Goal: Transaction & Acquisition: Book appointment/travel/reservation

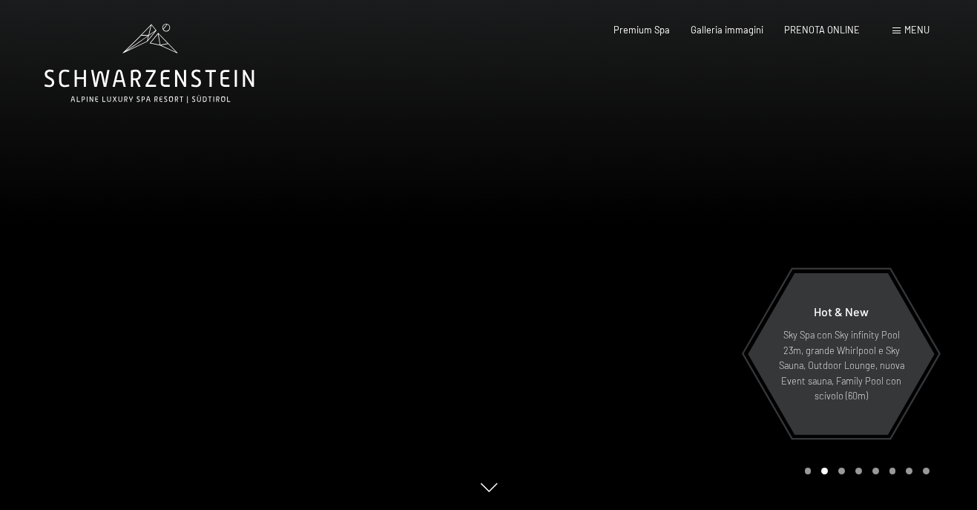
click at [902, 24] on div "Menu" at bounding box center [911, 30] width 37 height 13
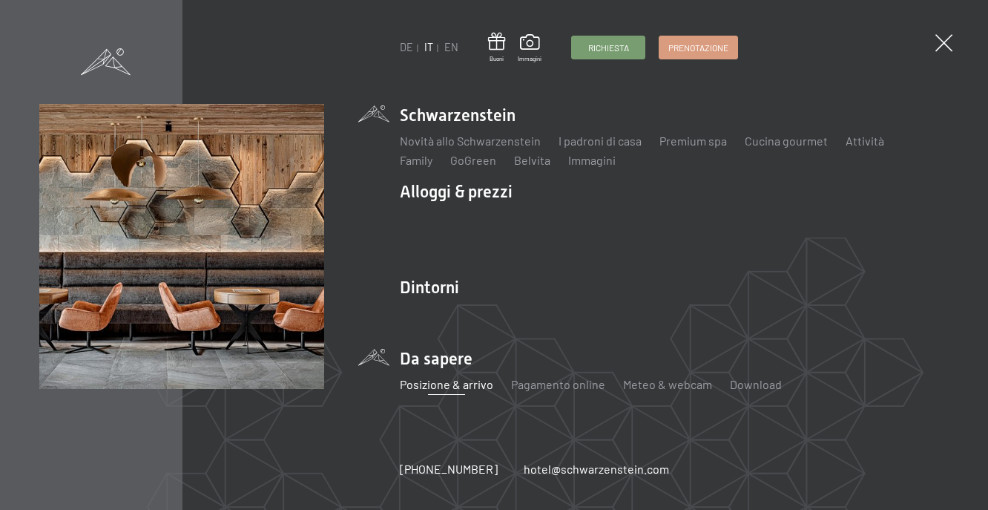
click at [433, 381] on link "Posizione & arrivo" at bounding box center [446, 384] width 93 height 14
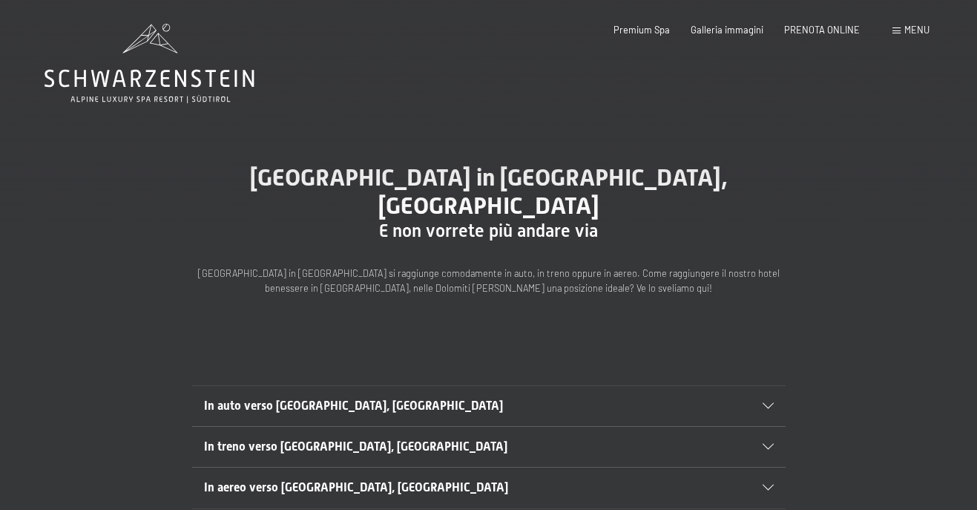
click at [423, 398] on h2 "In auto verso Lutago, Alto Adige" at bounding box center [460, 406] width 513 height 16
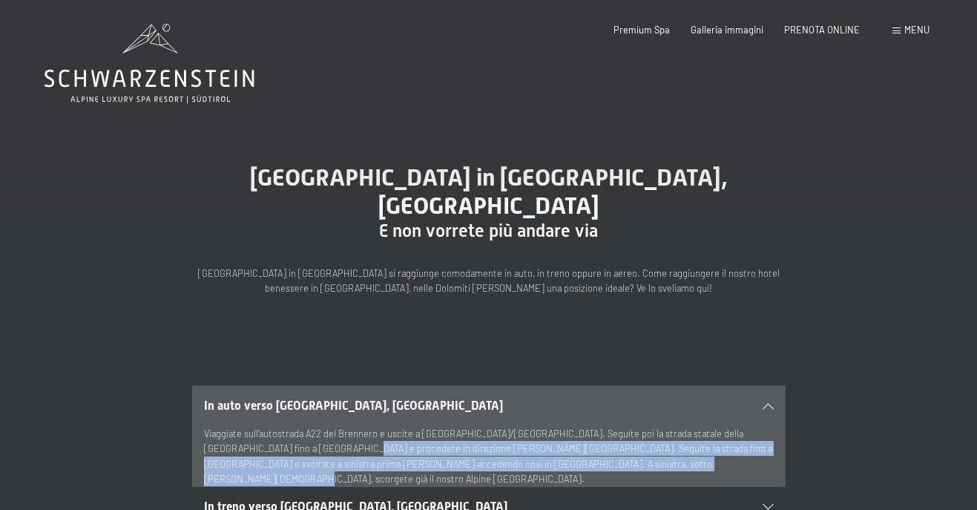
drag, startPoint x: 289, startPoint y: 423, endPoint x: 602, endPoint y: 436, distance: 313.4
click at [602, 436] on p "Viaggiate sull’autostrada A22 del Brennero e uscite a Bressanone/Val Pusteria. …" at bounding box center [489, 456] width 570 height 61
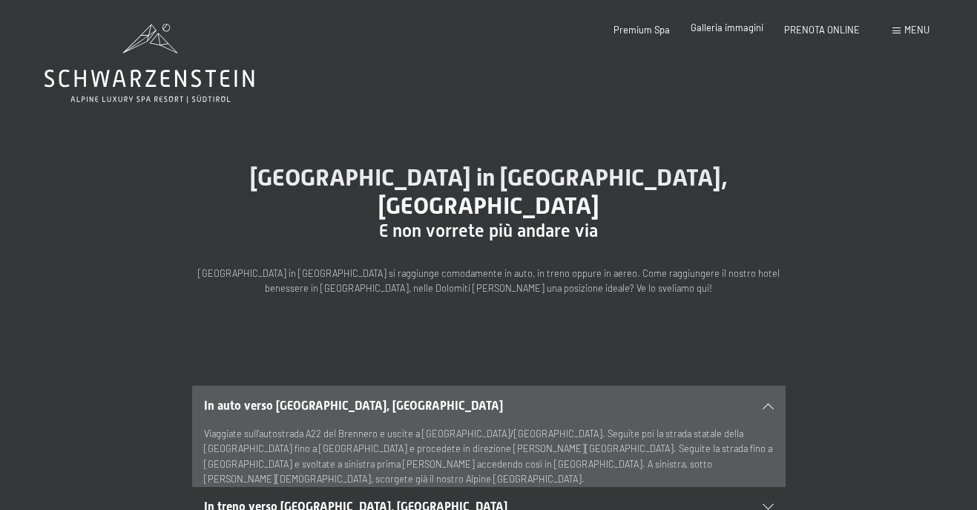
click at [700, 34] on div "Galleria immagini" at bounding box center [727, 28] width 73 height 13
click at [913, 33] on span "Menu" at bounding box center [917, 30] width 25 height 12
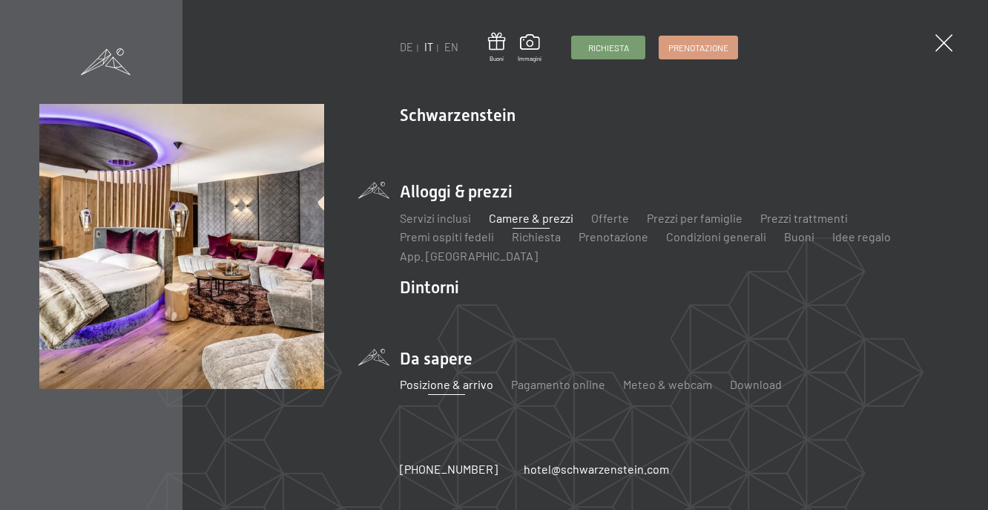
click at [528, 217] on link "Camere & prezzi" at bounding box center [531, 218] width 85 height 14
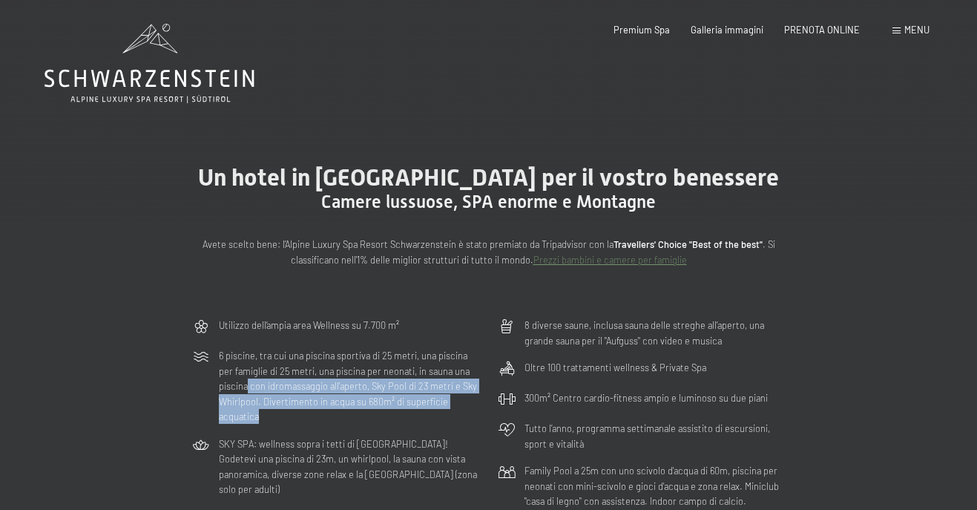
drag, startPoint x: 269, startPoint y: 384, endPoint x: 242, endPoint y: 410, distance: 36.7
click at [242, 410] on p "6 piscine, tra cui una piscina sportiva di 25 metri, una piscina per famiglie d…" at bounding box center [349, 386] width 261 height 76
click at [239, 410] on p "6 piscine, tra cui una piscina sportiva di 25 metri, una piscina per famiglie d…" at bounding box center [349, 386] width 261 height 76
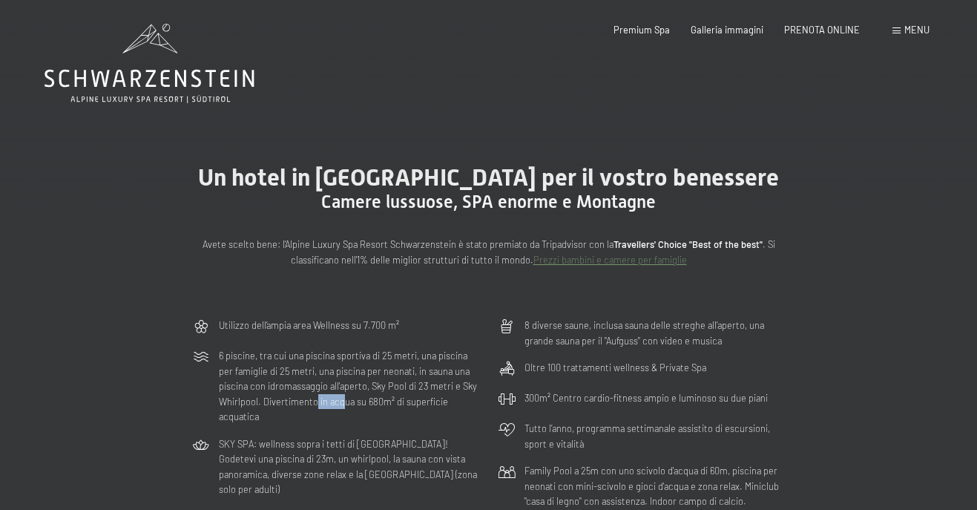
drag, startPoint x: 315, startPoint y: 402, endPoint x: 343, endPoint y: 403, distance: 28.2
click at [343, 403] on p "6 piscine, tra cui una piscina sportiva di 25 metri, una piscina per famiglie d…" at bounding box center [349, 386] width 261 height 76
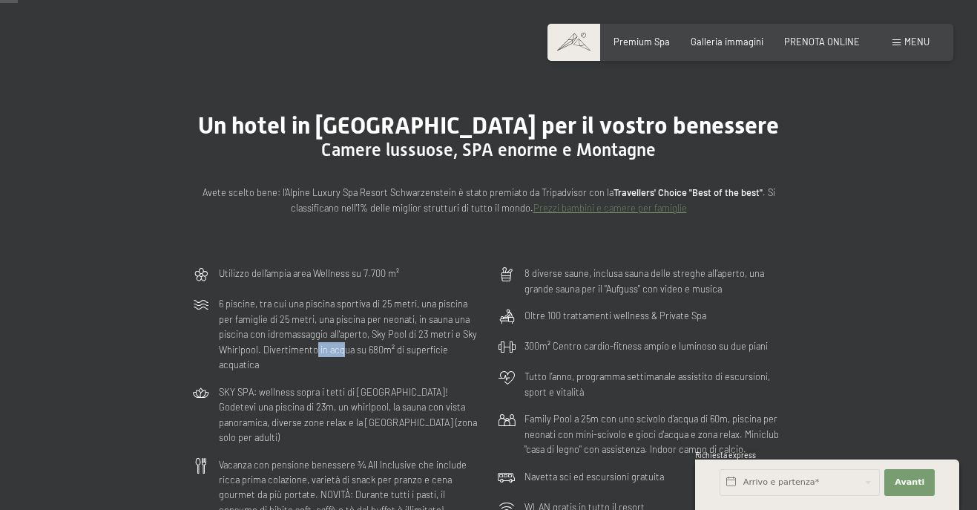
scroll to position [74, 0]
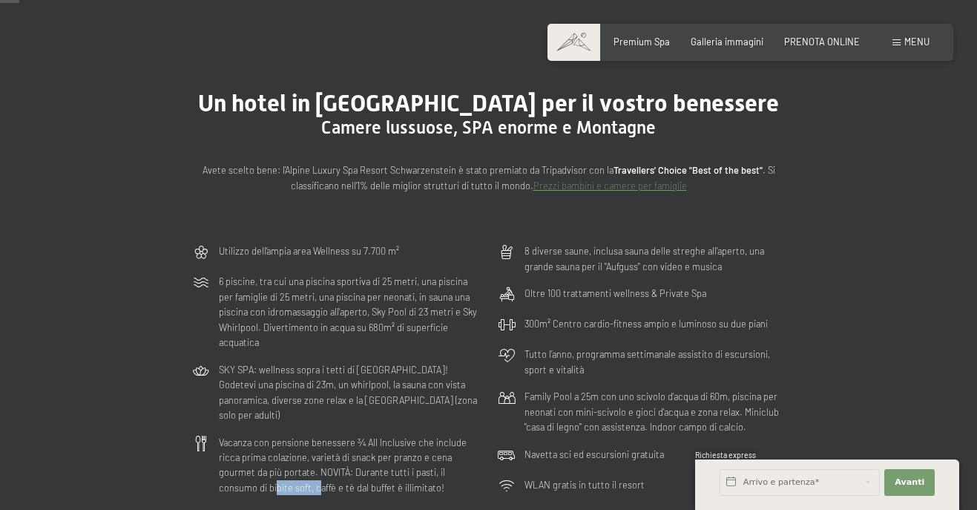
drag, startPoint x: 234, startPoint y: 470, endPoint x: 278, endPoint y: 471, distance: 43.0
click at [278, 471] on p "Vacanza con pensione benessere ¾ All Inclusive che include ricca prima colazion…" at bounding box center [349, 465] width 261 height 61
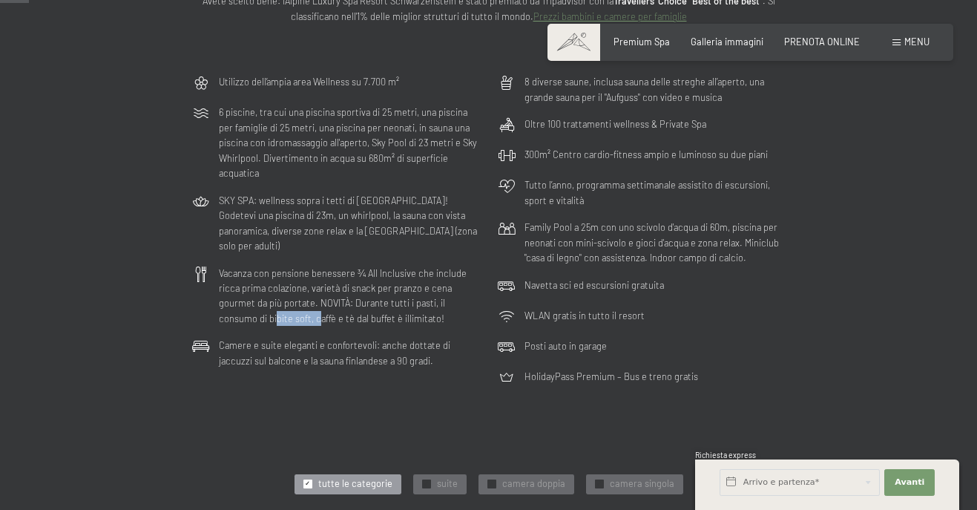
scroll to position [297, 0]
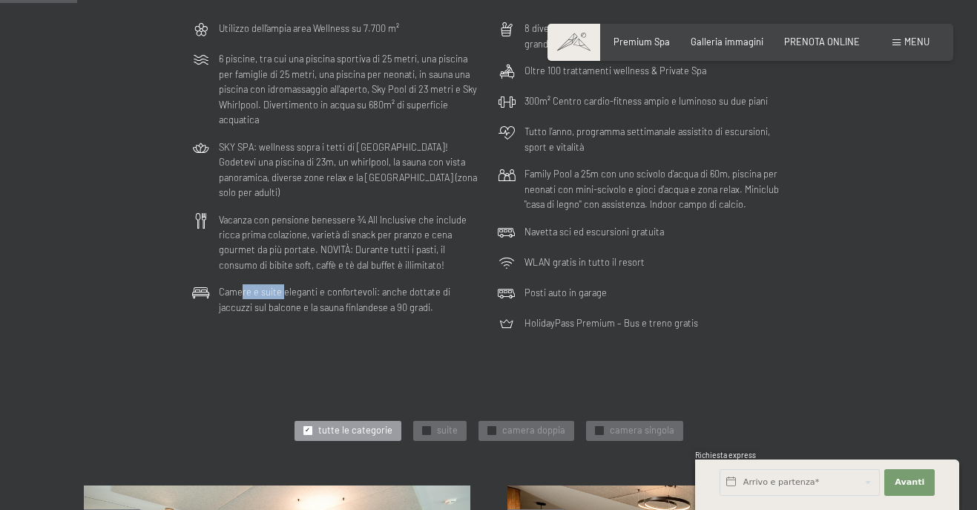
drag, startPoint x: 240, startPoint y: 280, endPoint x: 280, endPoint y: 283, distance: 40.2
click at [280, 284] on p "Camere e suite eleganti e confortevoli: anche dottate di jaccuzzi sul balcone e…" at bounding box center [349, 299] width 261 height 30
drag, startPoint x: 295, startPoint y: 290, endPoint x: 335, endPoint y: 294, distance: 40.2
click at [335, 294] on p "Camere e suite eleganti e confortevoli: anche dottate di jaccuzzi sul balcone e…" at bounding box center [349, 299] width 261 height 30
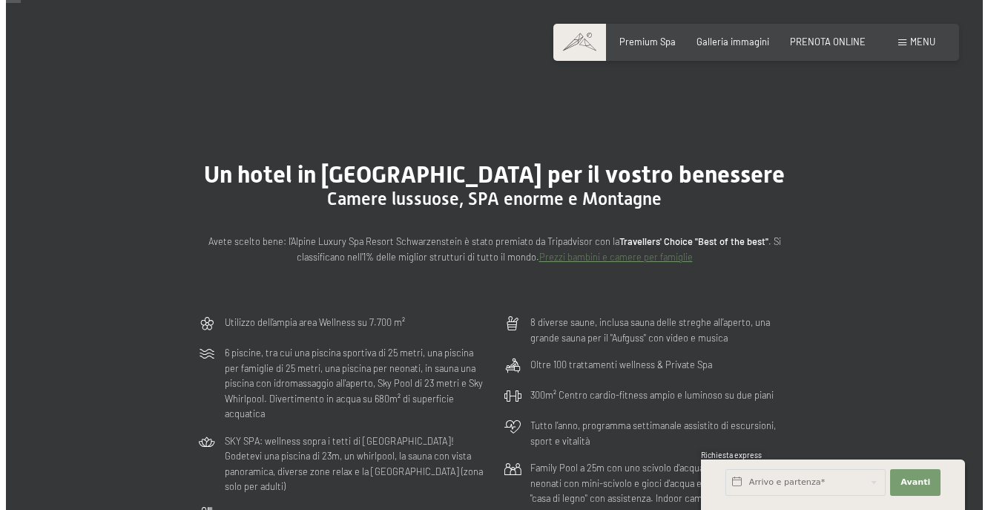
scroll to position [0, 0]
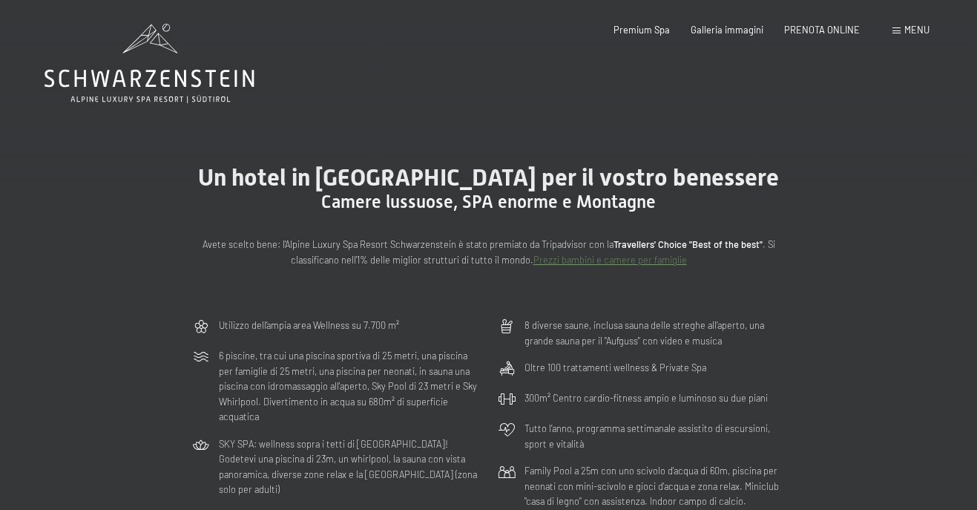
click at [914, 36] on div "Menu" at bounding box center [911, 30] width 37 height 13
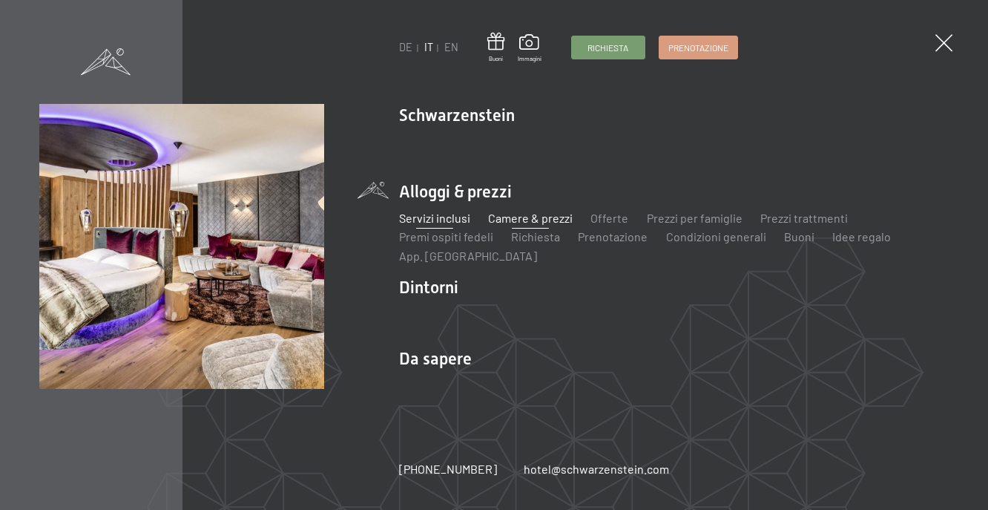
click at [444, 222] on link "Servizi inclusi" at bounding box center [435, 218] width 71 height 14
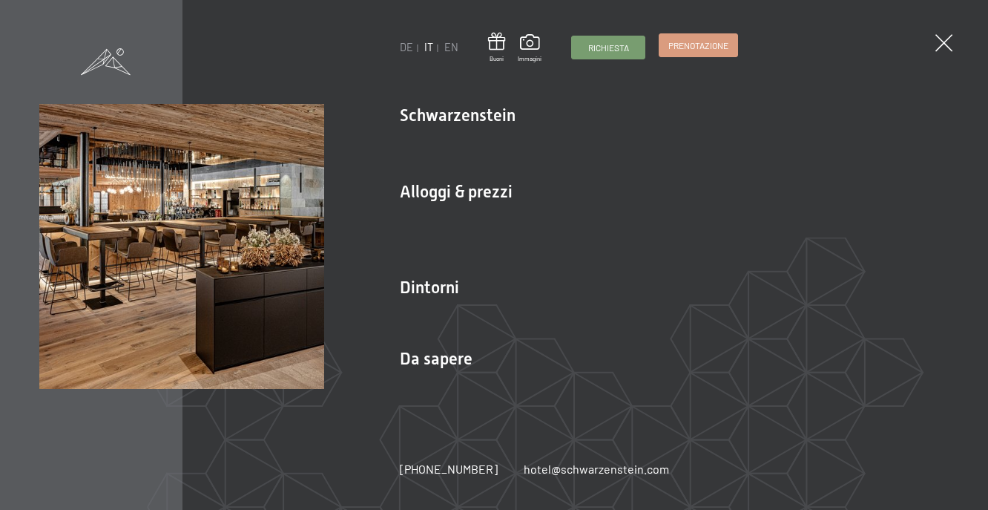
click at [697, 48] on span "Prenotazione" at bounding box center [699, 45] width 60 height 13
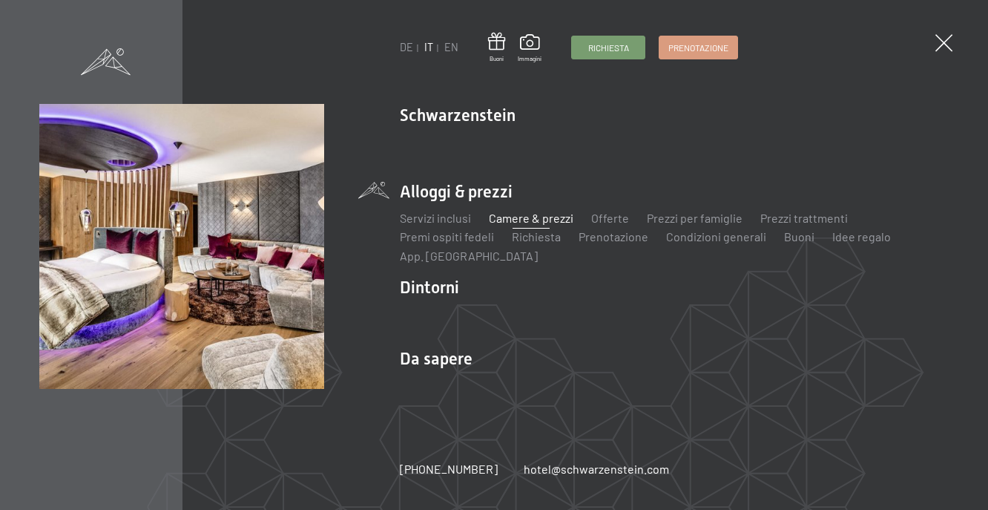
click at [548, 215] on link "Camere & prezzi" at bounding box center [531, 218] width 85 height 14
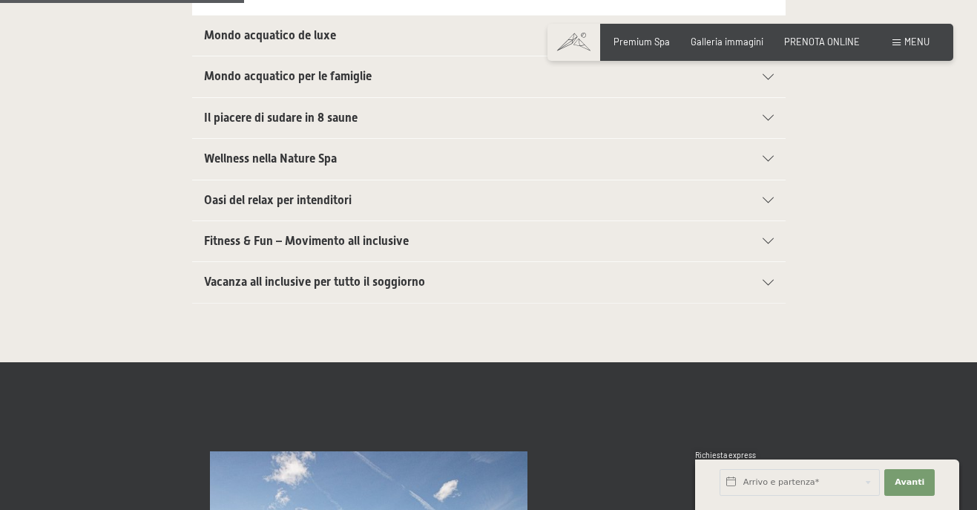
scroll to position [594, 0]
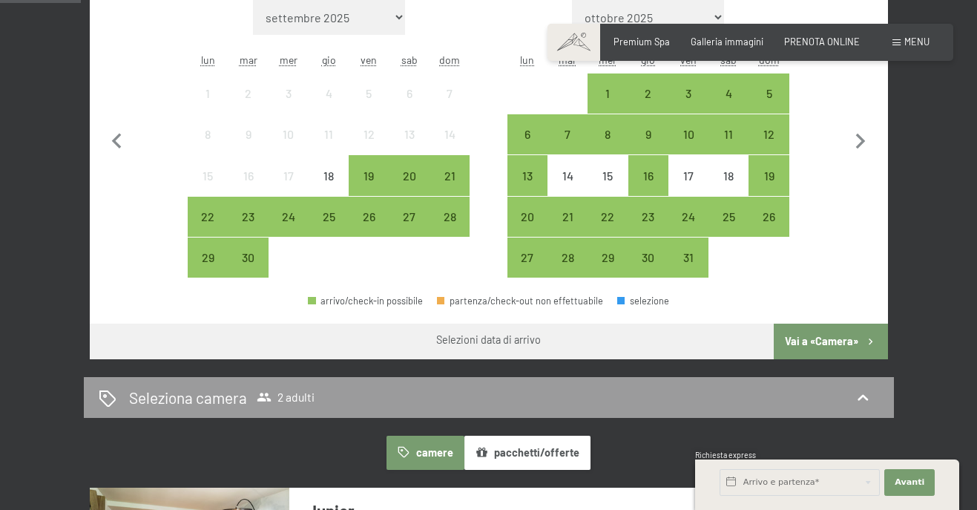
scroll to position [297, 0]
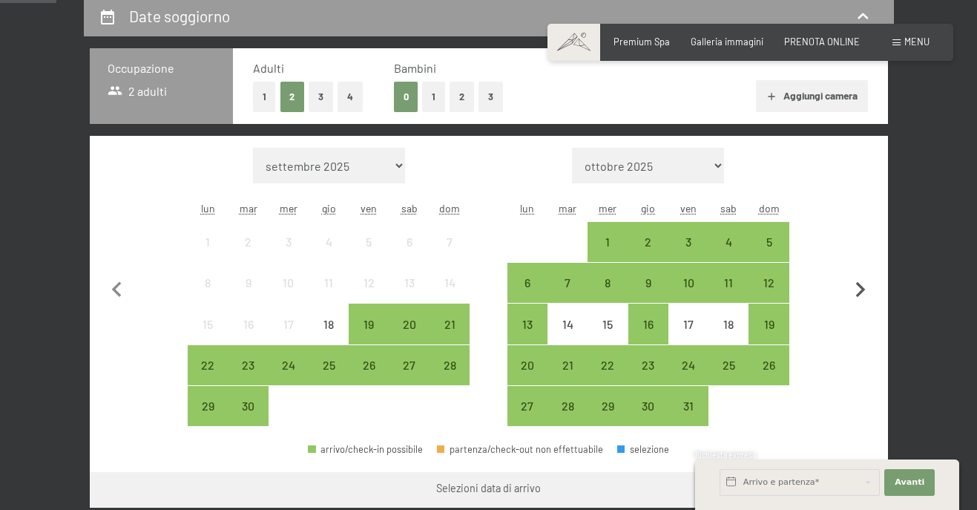
click at [864, 288] on icon "button" at bounding box center [860, 290] width 31 height 31
select select "[DATE]"
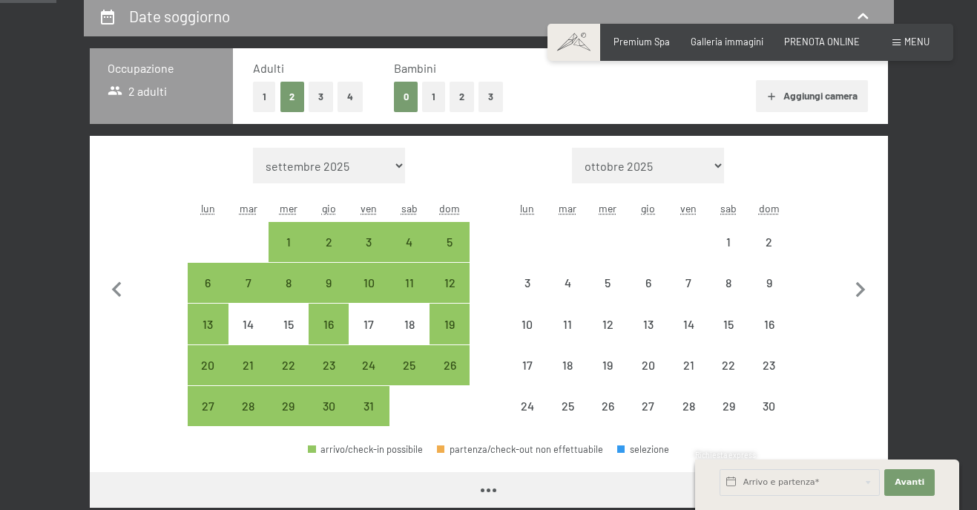
select select "[DATE]"
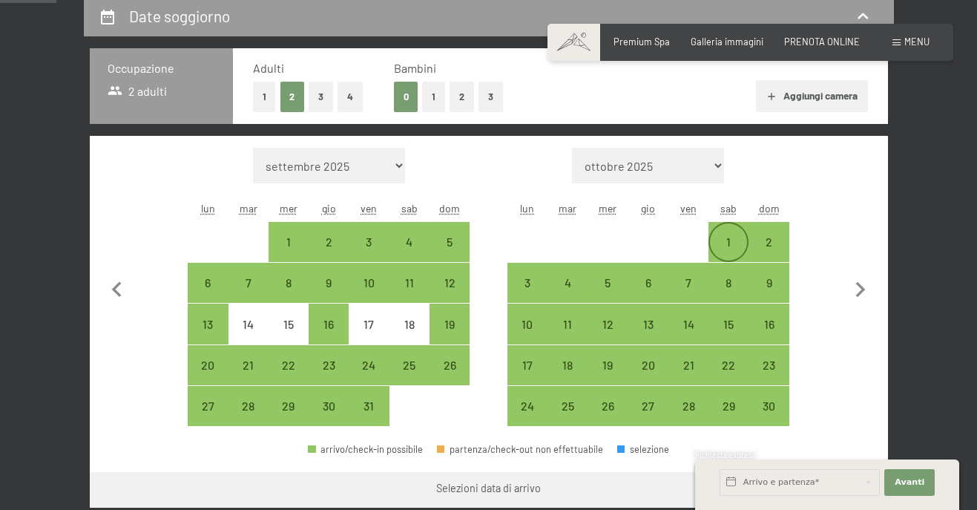
click at [732, 240] on div "1" at bounding box center [728, 254] width 37 height 37
select select "2025-10-01"
select select "2025-11-01"
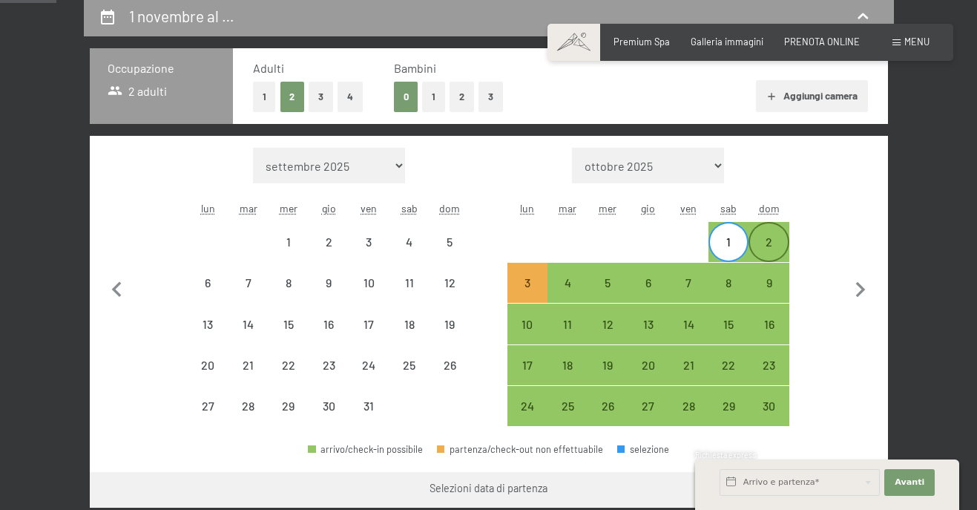
click at [775, 244] on div "2" at bounding box center [768, 254] width 37 height 37
select select "2025-10-01"
select select "2025-11-01"
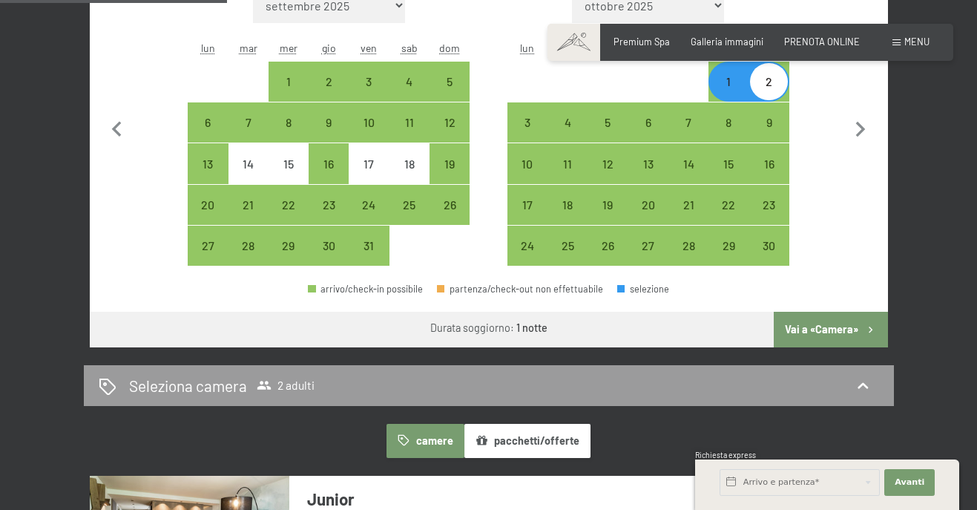
scroll to position [371, 0]
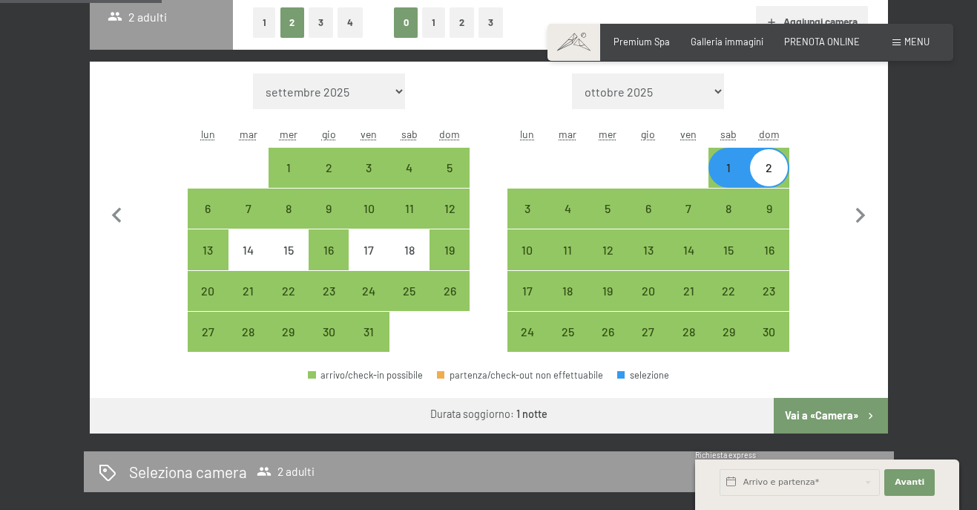
click at [808, 417] on button "Vai a «Camera»" at bounding box center [831, 416] width 114 height 36
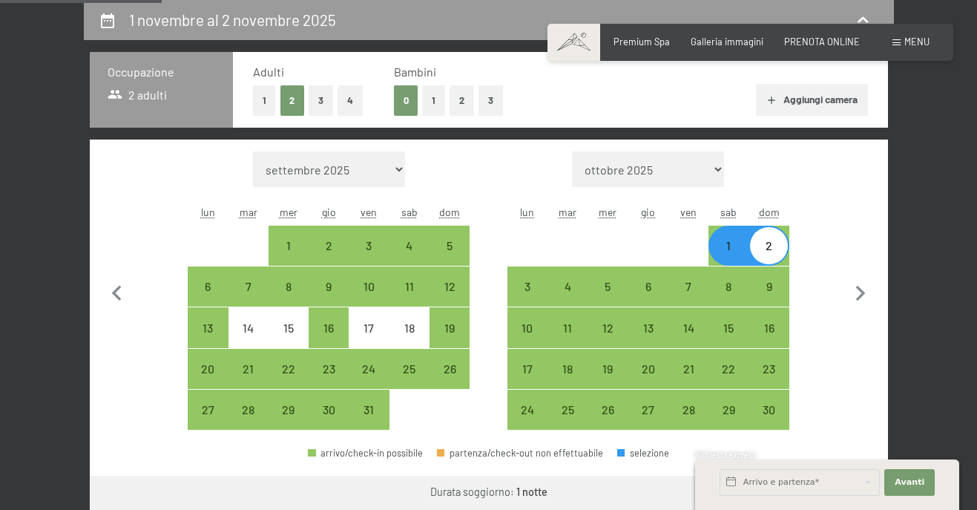
select select "2025-10-01"
select select "[DATE]"
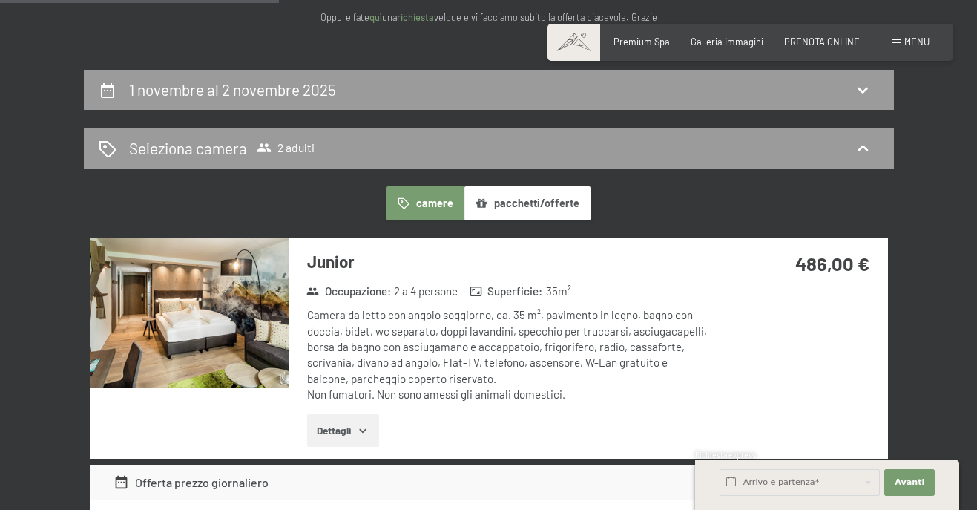
scroll to position [145, 0]
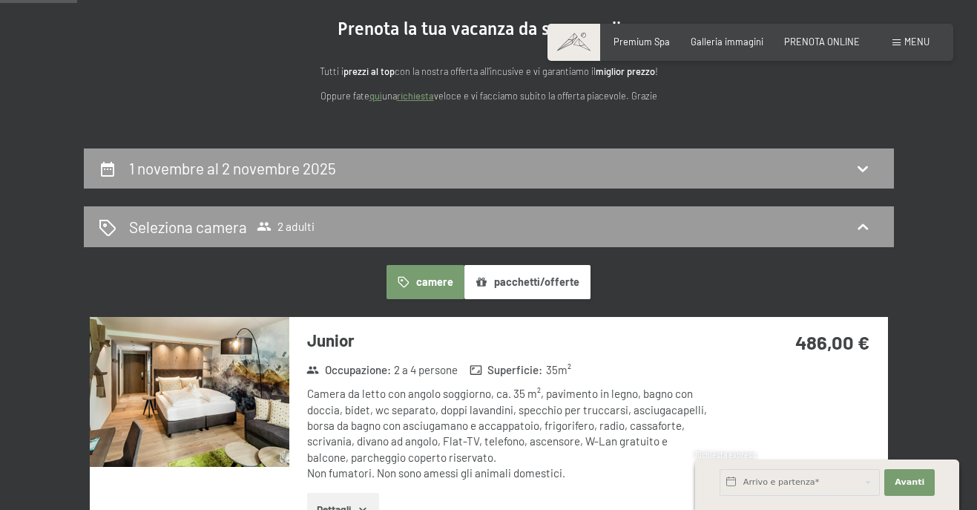
click at [541, 271] on button "pacchetti/offerte" at bounding box center [527, 282] width 126 height 34
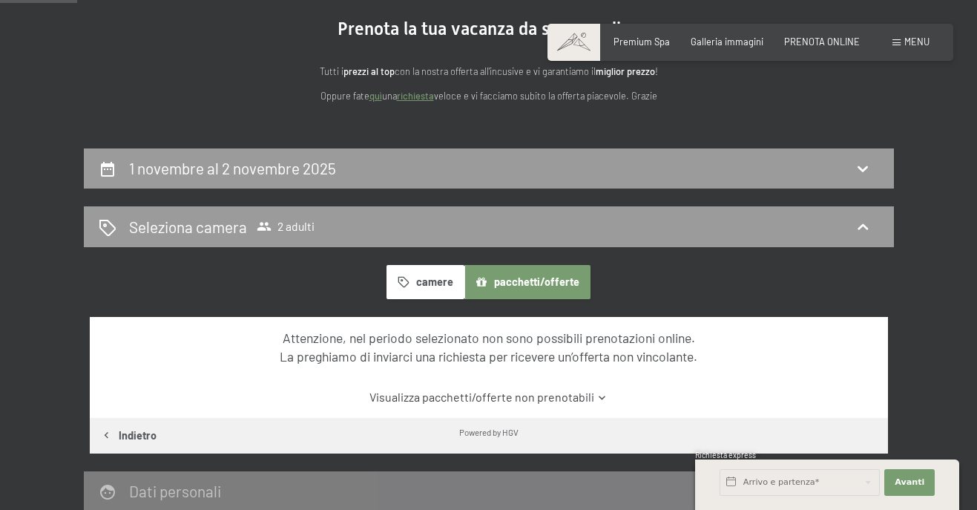
click at [541, 402] on link "Visualizza pacchetti/offerte non prenotabili" at bounding box center [489, 397] width 750 height 16
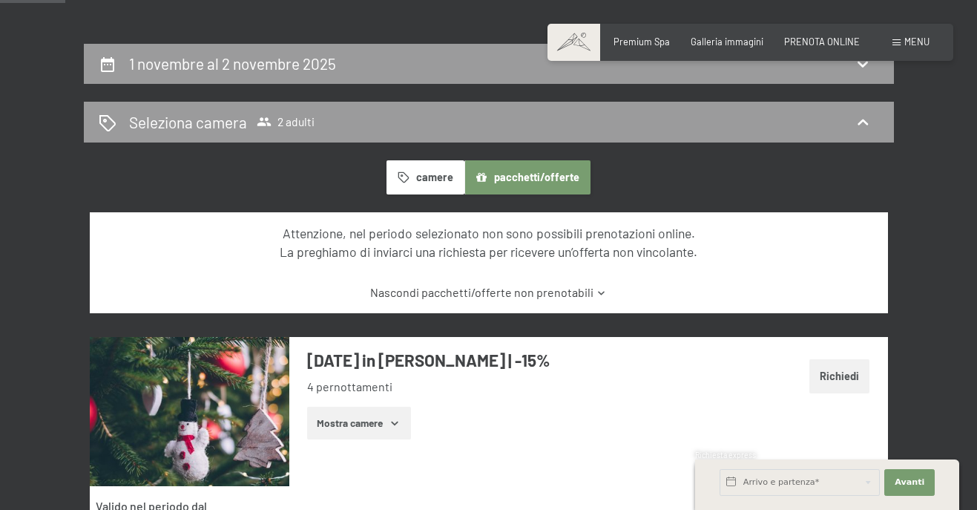
scroll to position [367, 0]
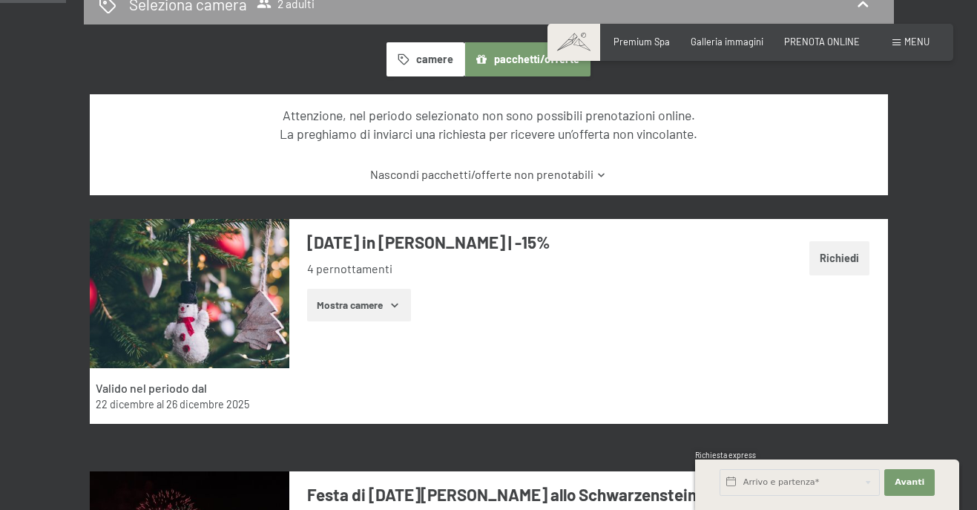
click at [372, 316] on button "Mostra camere" at bounding box center [359, 305] width 104 height 33
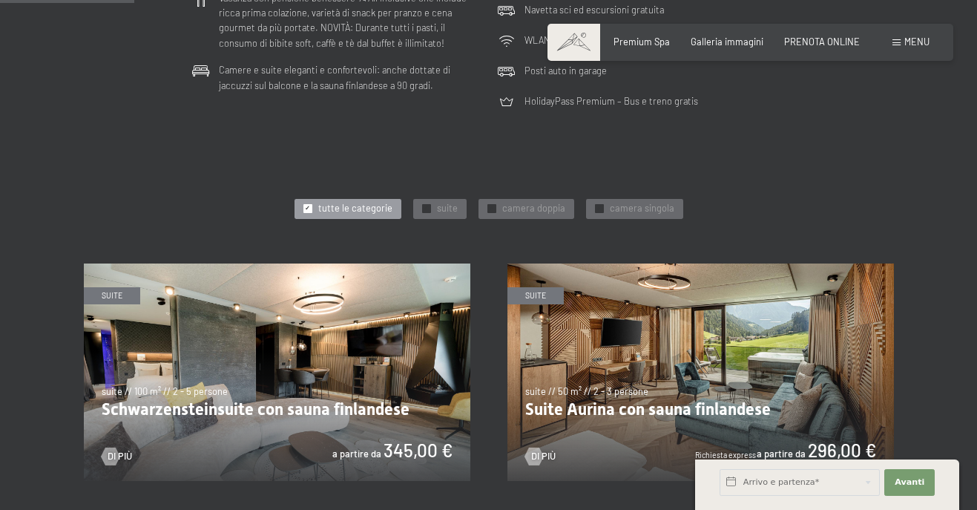
scroll to position [519, 0]
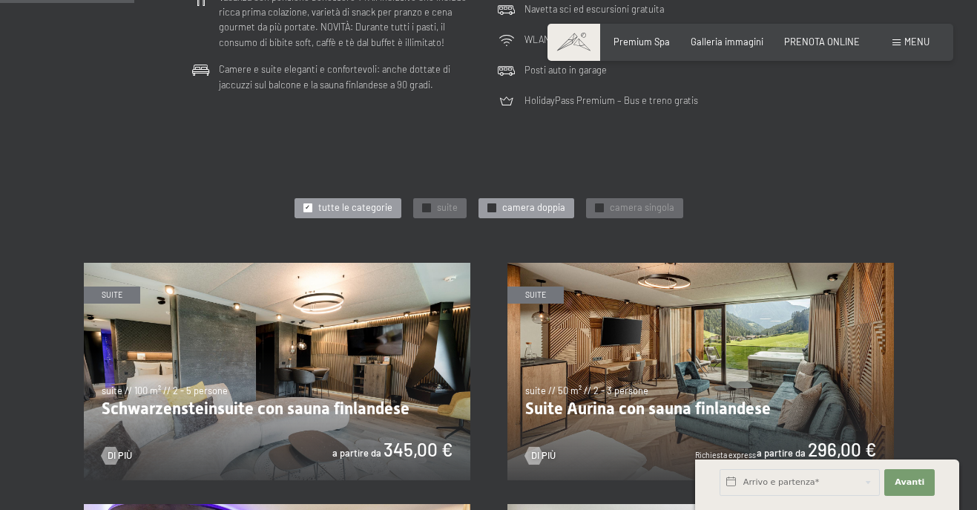
click at [516, 206] on span "camera doppia" at bounding box center [533, 207] width 63 height 13
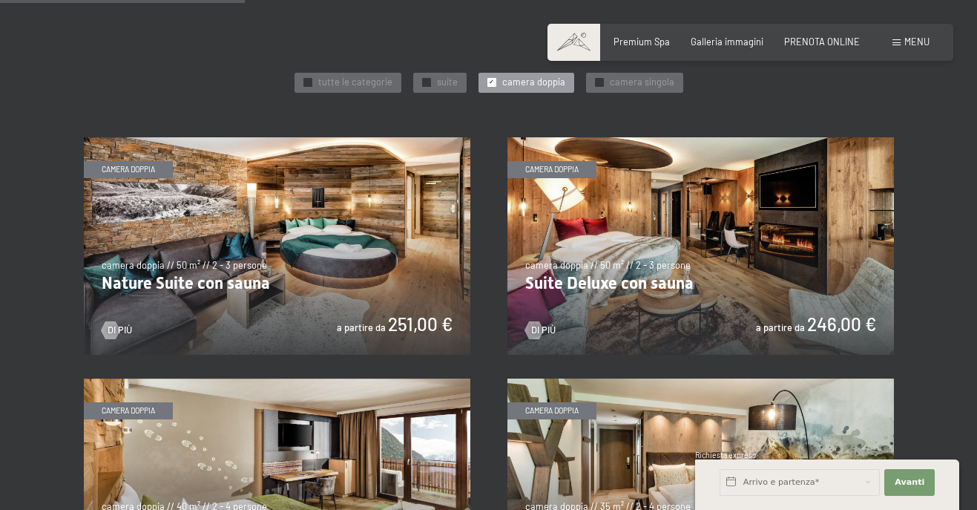
scroll to position [668, 0]
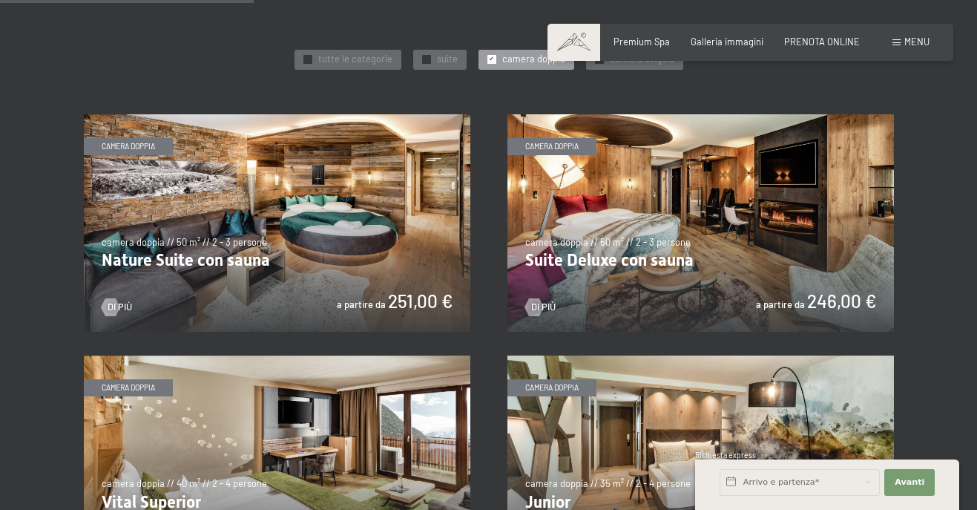
click at [649, 273] on img at bounding box center [701, 222] width 387 height 217
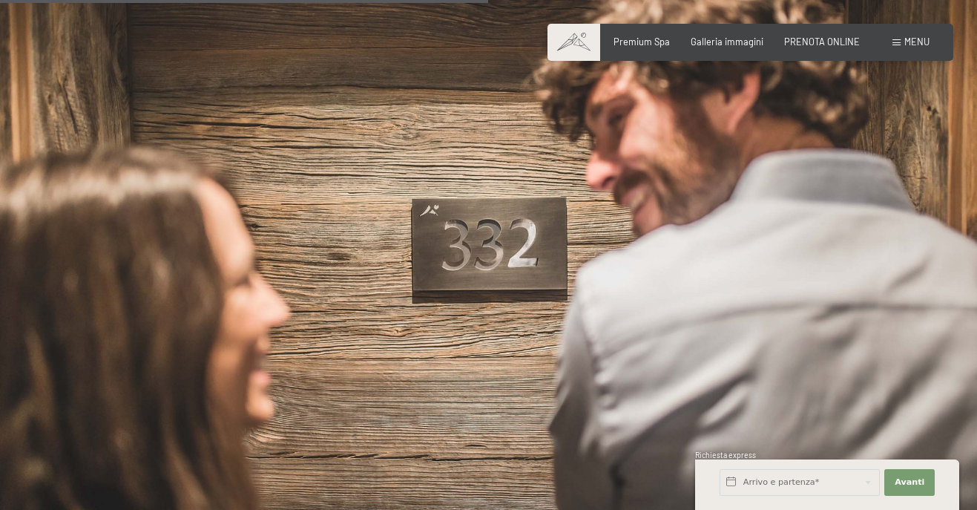
scroll to position [1039, 0]
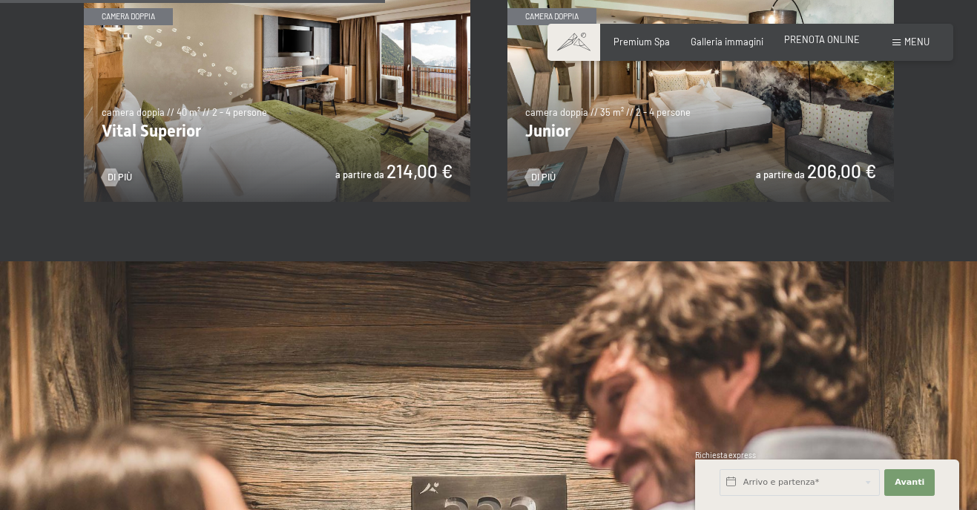
click at [841, 38] on span "PRENOTA ONLINE" at bounding box center [822, 39] width 76 height 12
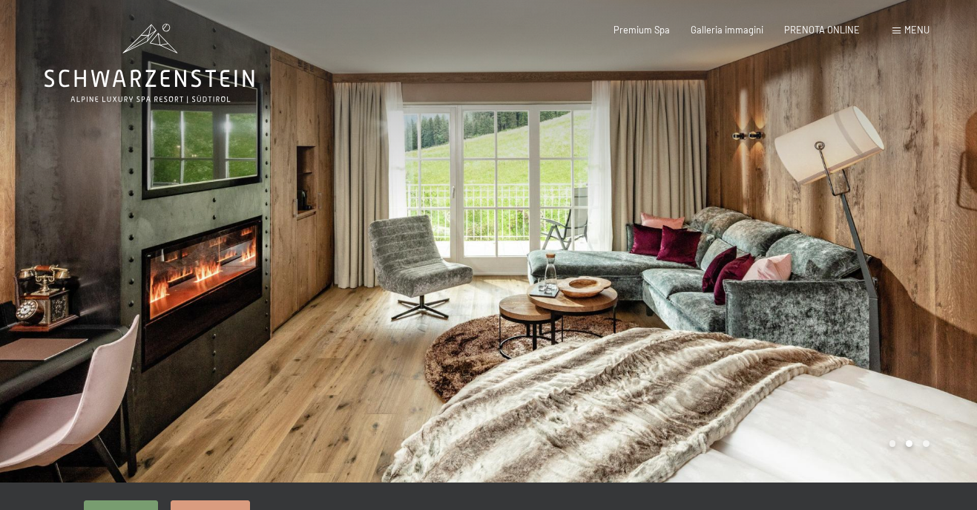
click at [831, 265] on div at bounding box center [733, 241] width 489 height 482
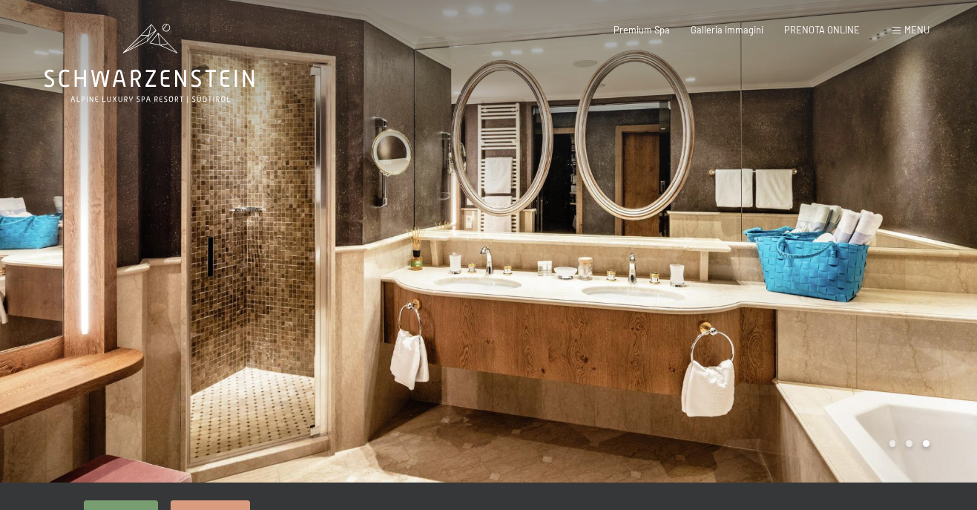
click at [831, 265] on div at bounding box center [733, 241] width 489 height 482
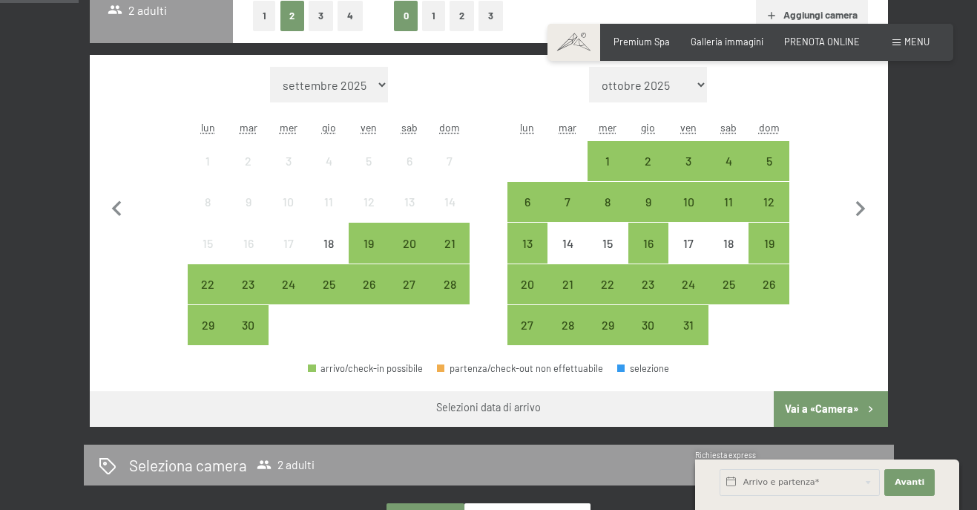
scroll to position [371, 0]
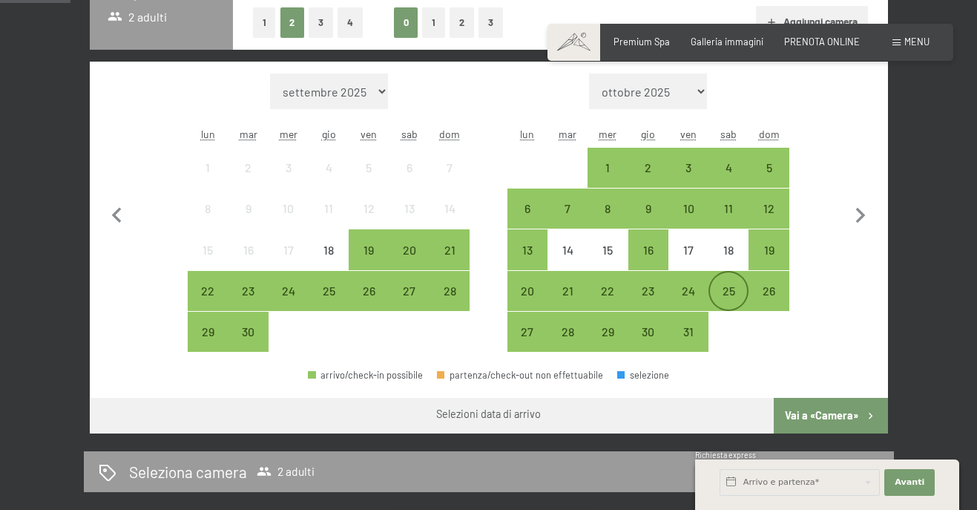
click at [729, 295] on div "25" at bounding box center [728, 303] width 37 height 37
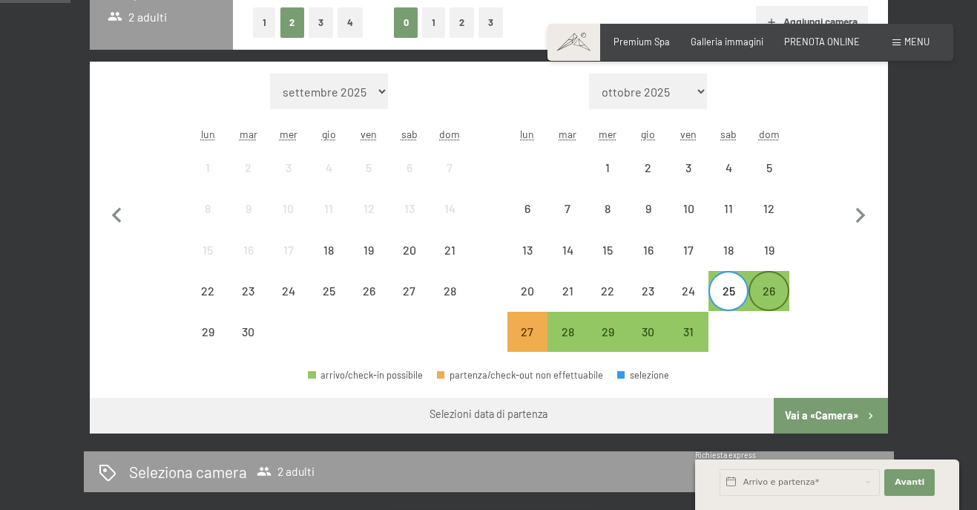
click at [758, 290] on div "26" at bounding box center [768, 303] width 37 height 37
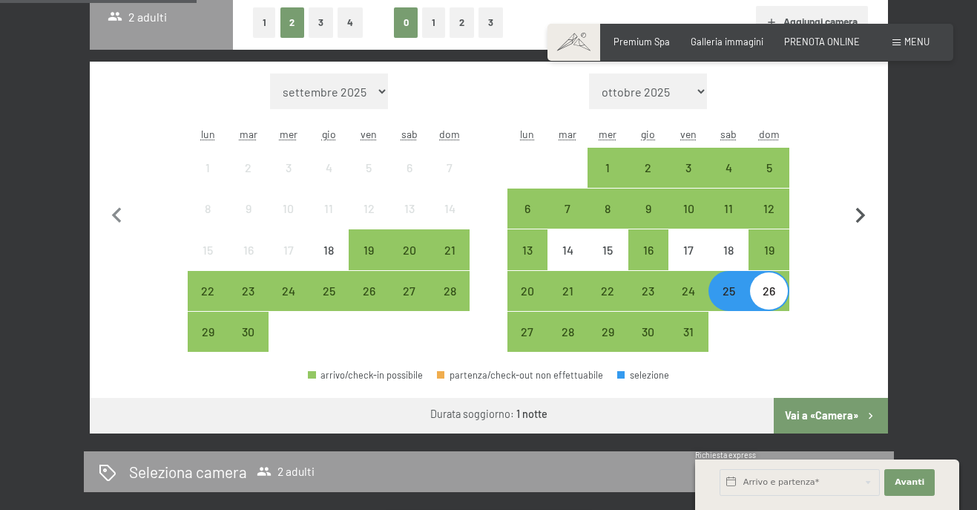
click at [860, 222] on icon "button" at bounding box center [860, 215] width 31 height 31
select select "[DATE]"
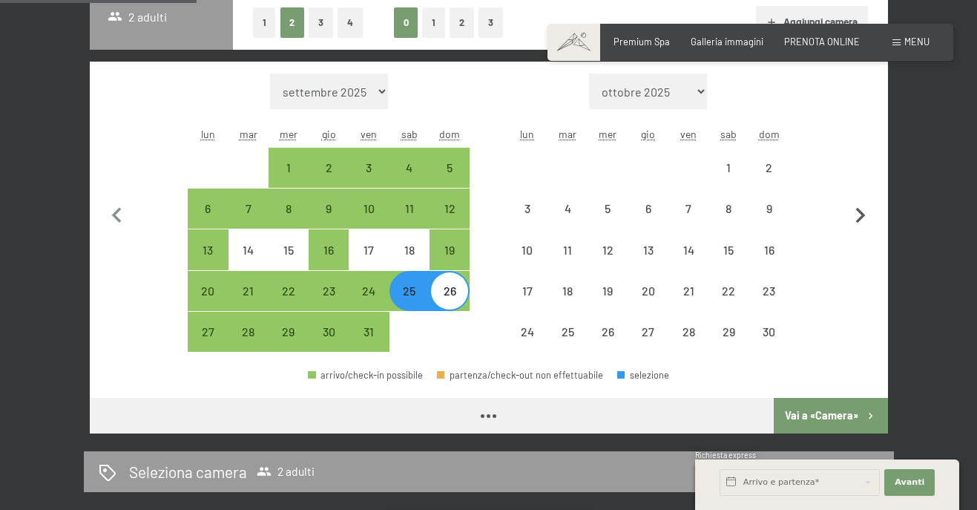
select select "[DATE]"
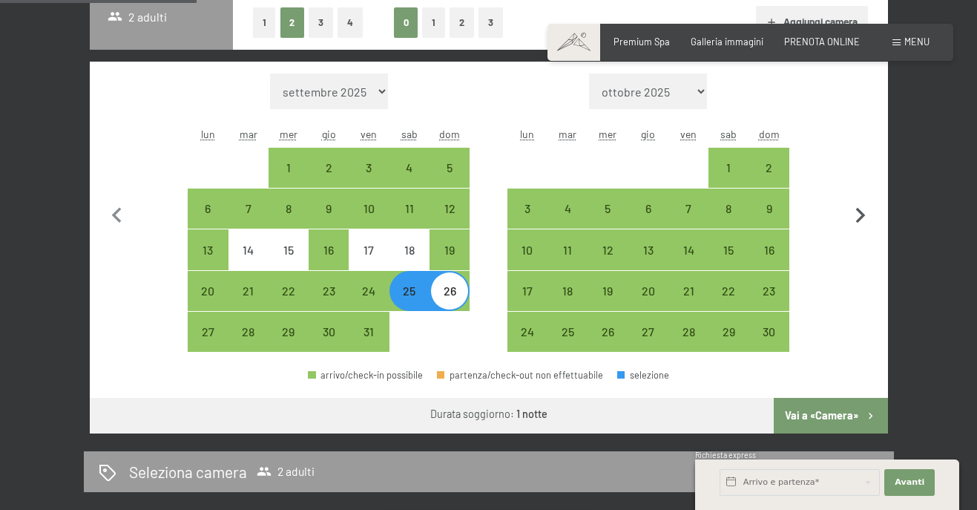
click at [860, 222] on icon "button" at bounding box center [860, 215] width 31 height 31
select select "[DATE]"
select select "2025-12-01"
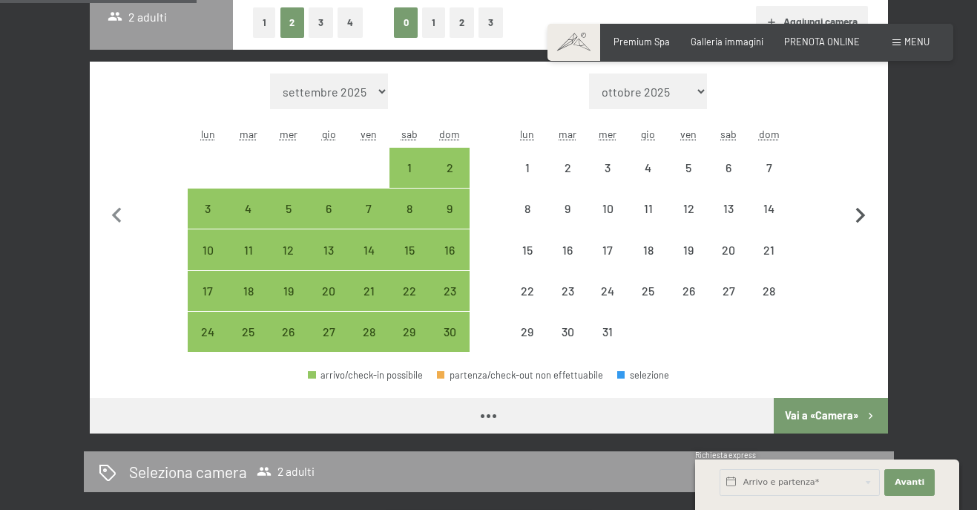
select select "[DATE]"
select select "2025-12-01"
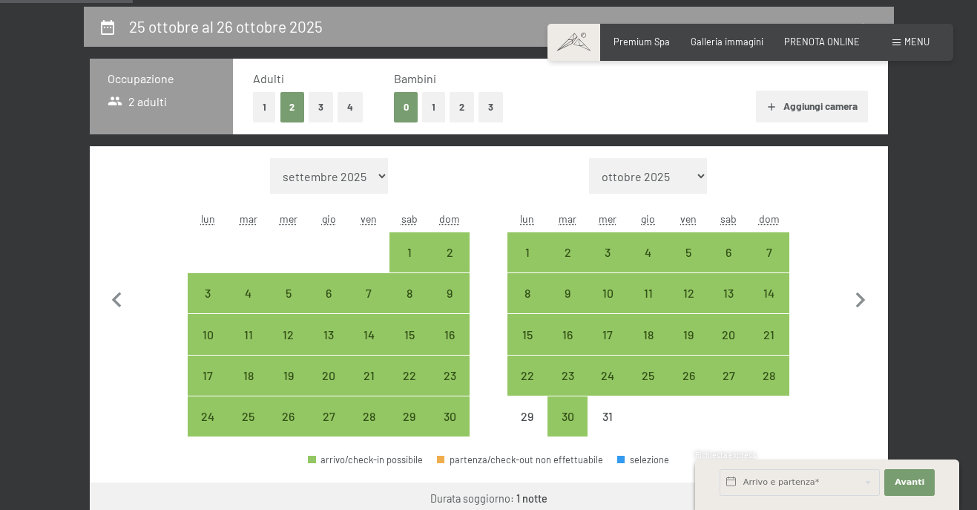
scroll to position [297, 0]
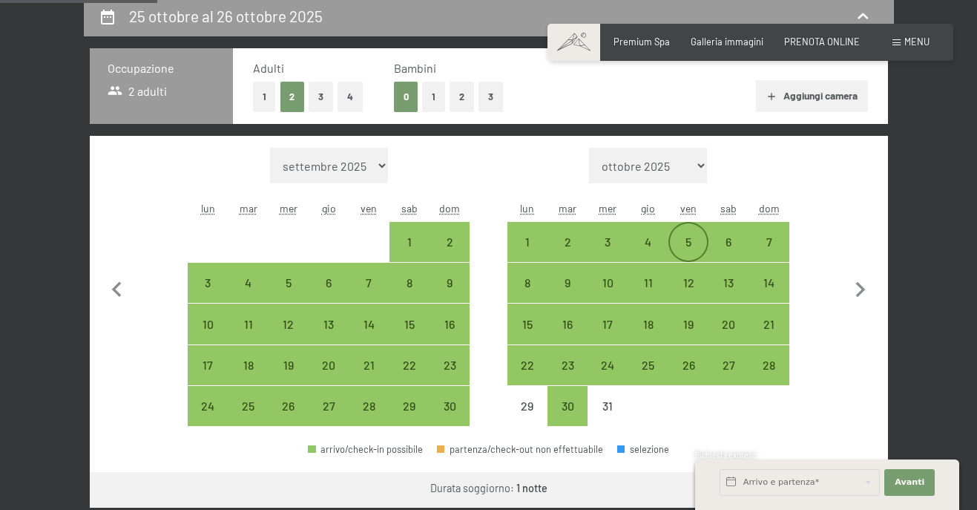
click at [686, 239] on div "5" at bounding box center [688, 254] width 37 height 37
select select "[DATE]"
select select "2025-12-01"
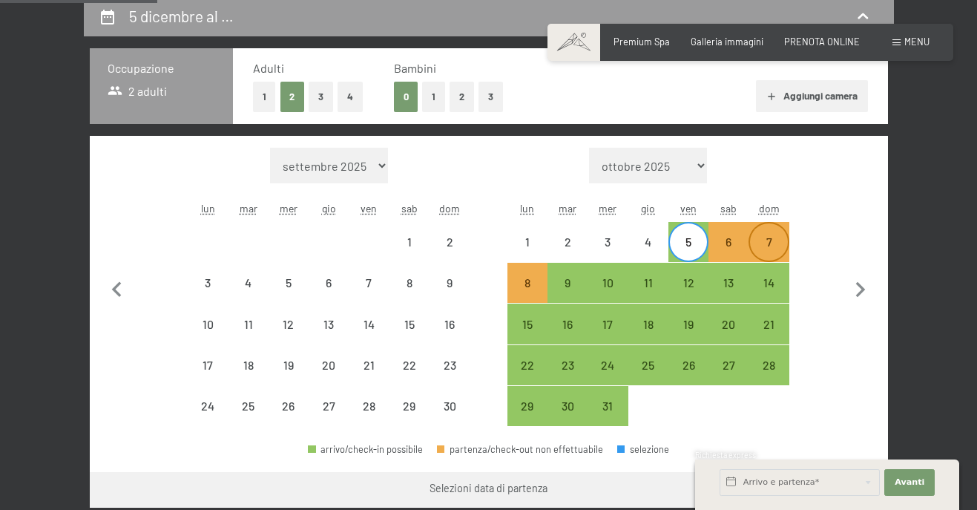
click at [776, 249] on div "7" at bounding box center [768, 254] width 37 height 37
select select "[DATE]"
select select "2025-12-01"
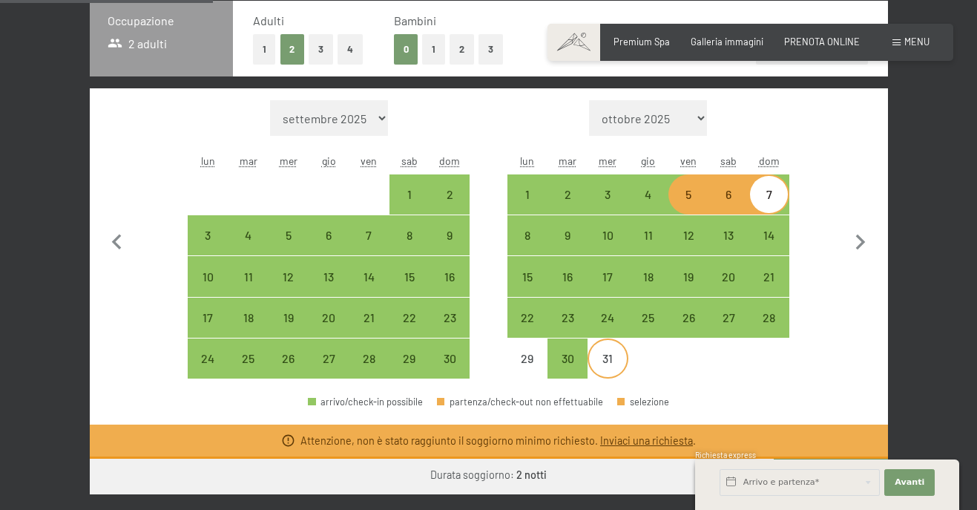
scroll to position [371, 0]
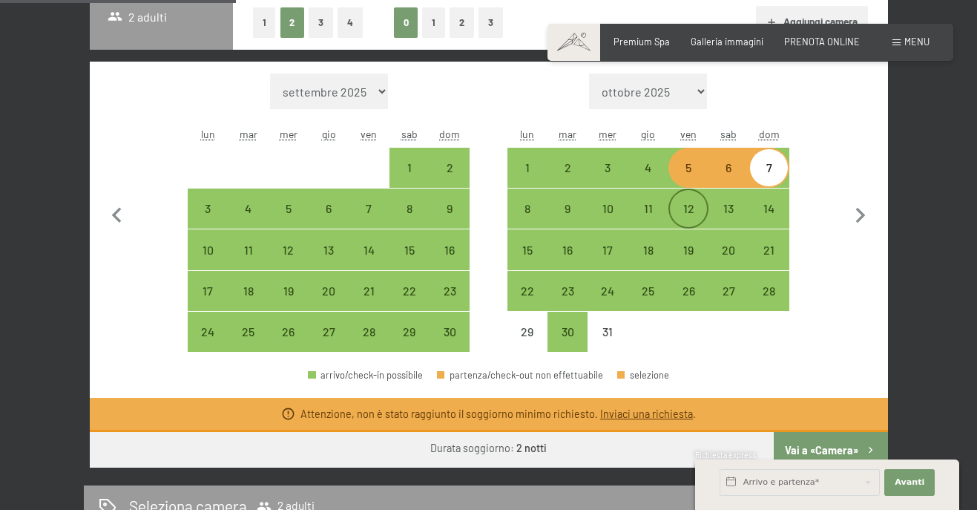
click at [699, 208] on div "12" at bounding box center [688, 221] width 37 height 37
select select "[DATE]"
select select "2025-12-01"
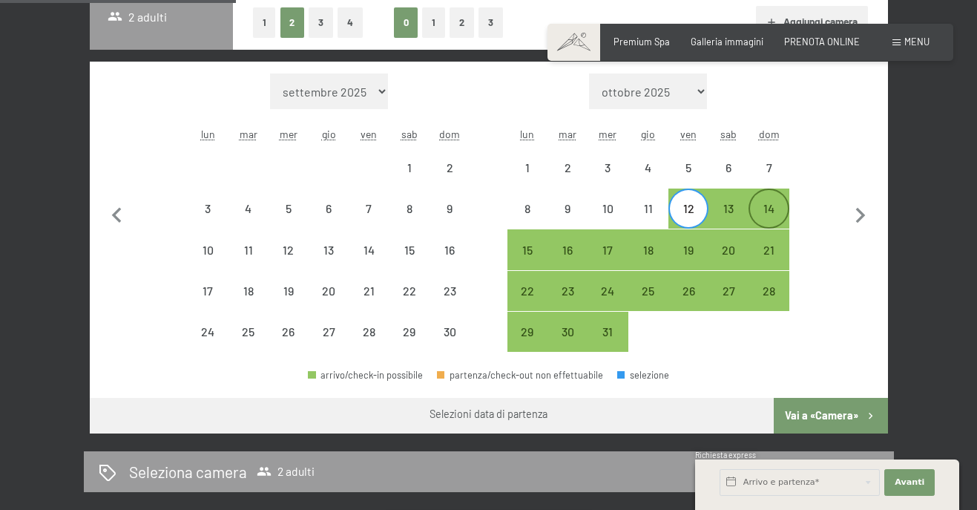
click at [779, 213] on div "14" at bounding box center [768, 221] width 37 height 37
select select "[DATE]"
select select "2025-12-01"
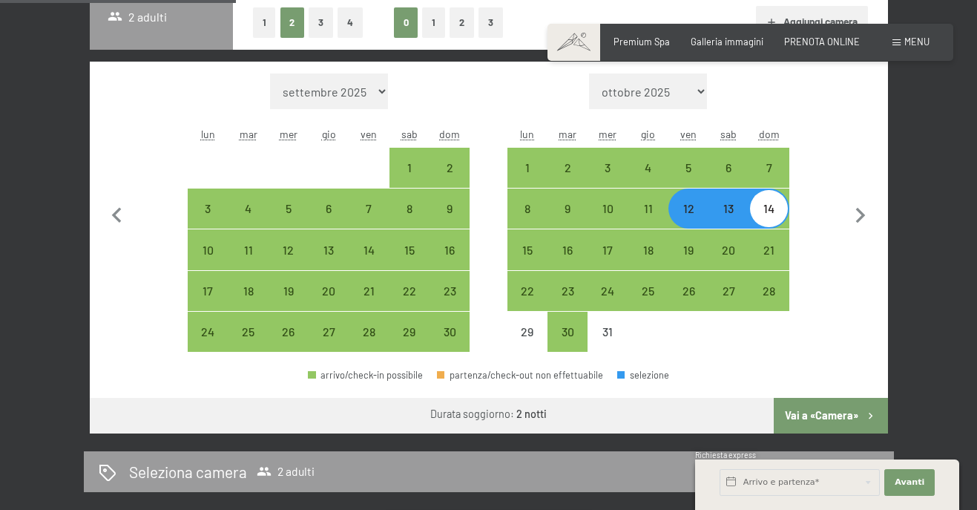
click at [833, 409] on button "Vai a «Camera»" at bounding box center [831, 416] width 114 height 36
select select "[DATE]"
select select "2025-12-01"
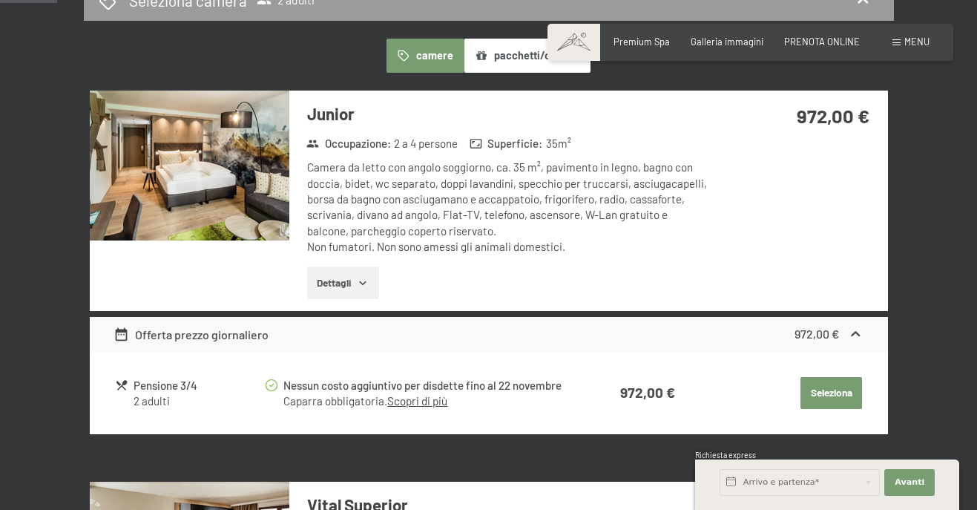
scroll to position [293, 0]
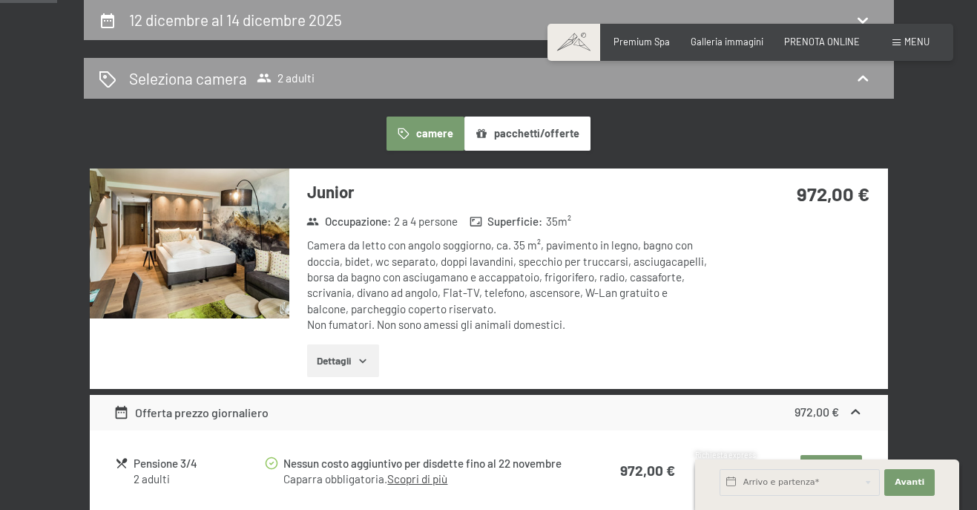
click at [372, 355] on button "Dettagli" at bounding box center [343, 360] width 72 height 33
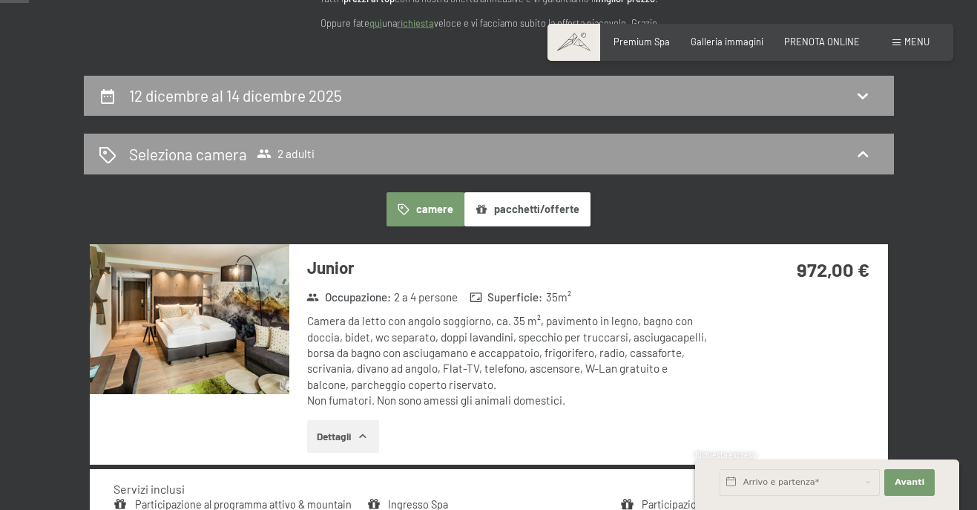
scroll to position [223, 0]
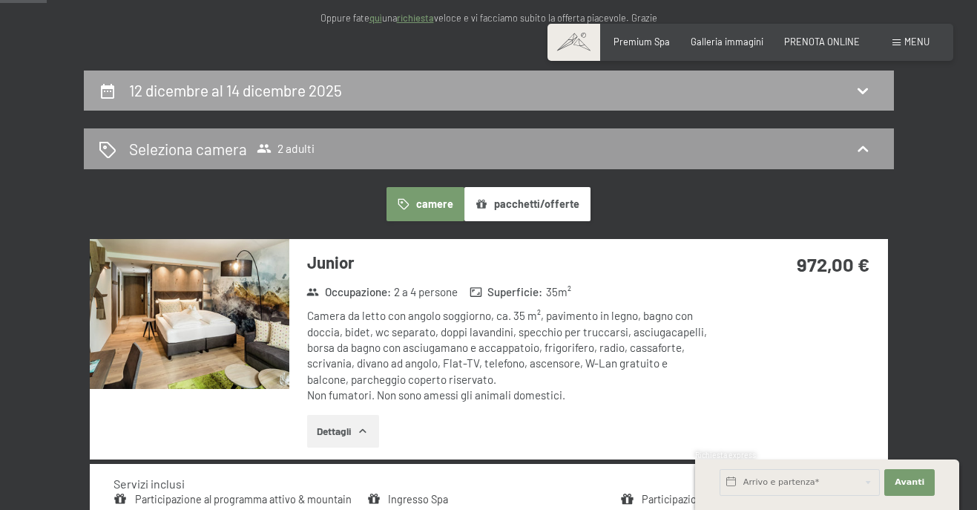
click at [674, 85] on div "12 dicembre al 14 dicembre 2025" at bounding box center [489, 90] width 781 height 22
select select "[DATE]"
select select "2025-12-01"
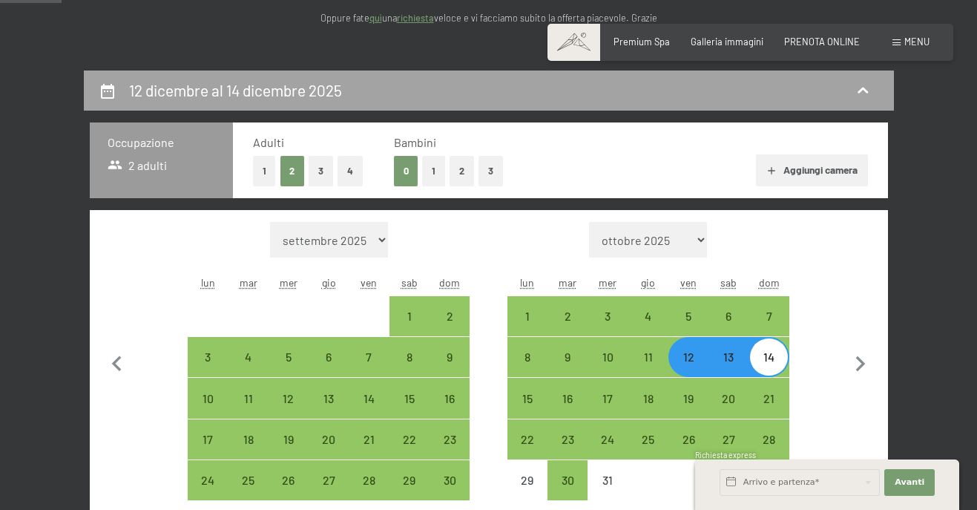
scroll to position [293, 0]
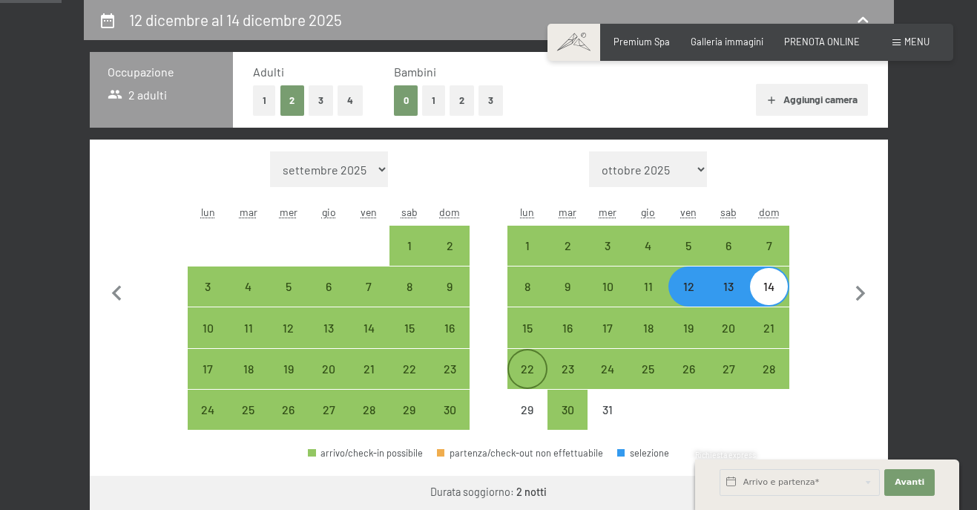
click at [516, 364] on div "22" at bounding box center [527, 381] width 37 height 37
select select "[DATE]"
select select "2025-12-01"
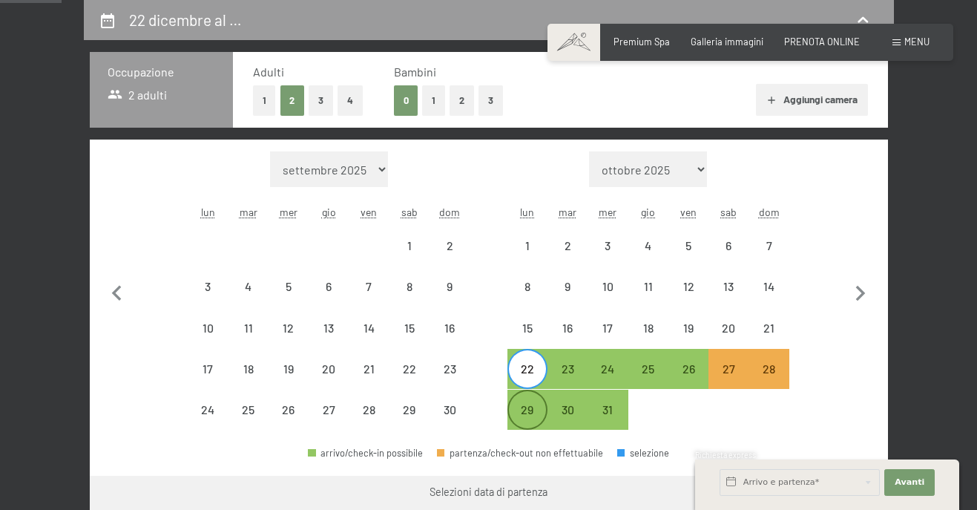
click at [531, 401] on div "29" at bounding box center [527, 409] width 37 height 37
select select "[DATE]"
select select "2025-12-01"
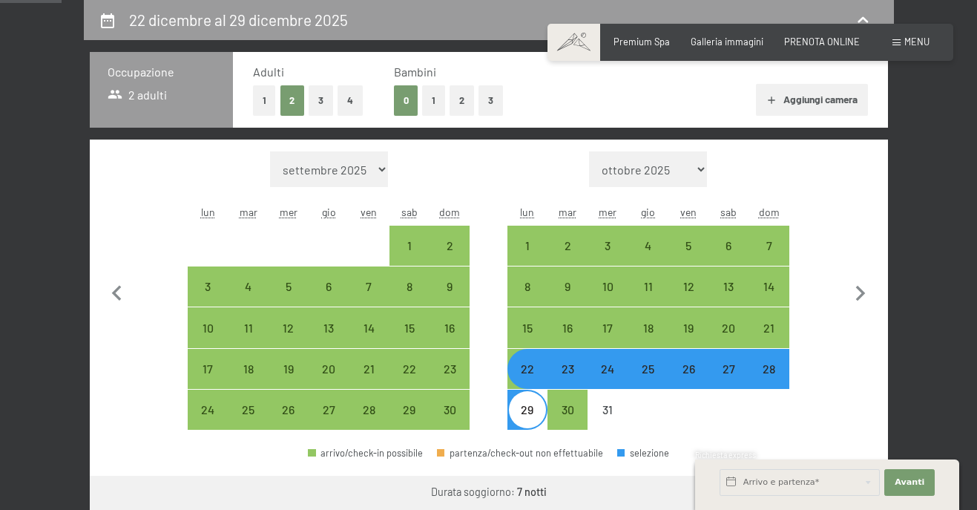
click at [526, 371] on div "22" at bounding box center [527, 381] width 37 height 37
select select "[DATE]"
select select "2025-12-01"
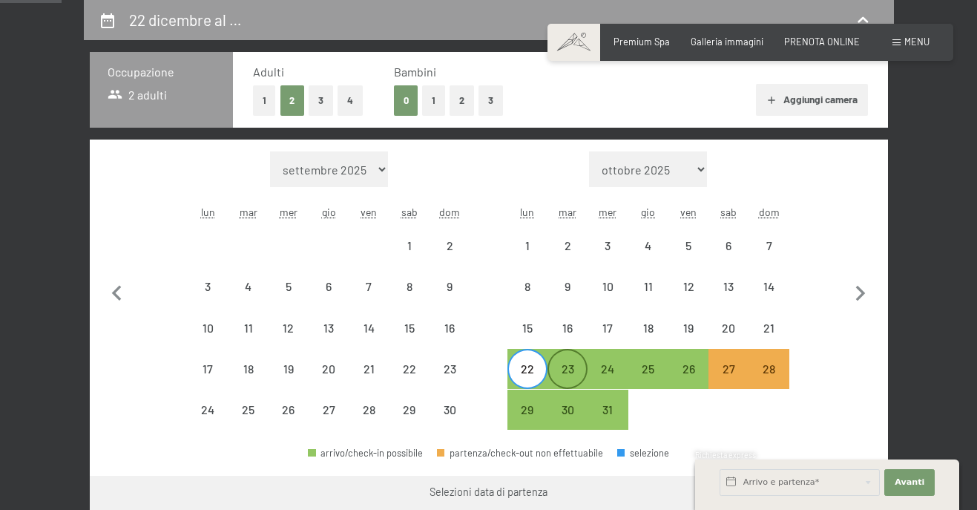
click at [566, 366] on div "23" at bounding box center [567, 381] width 37 height 37
select select "[DATE]"
select select "2025-12-01"
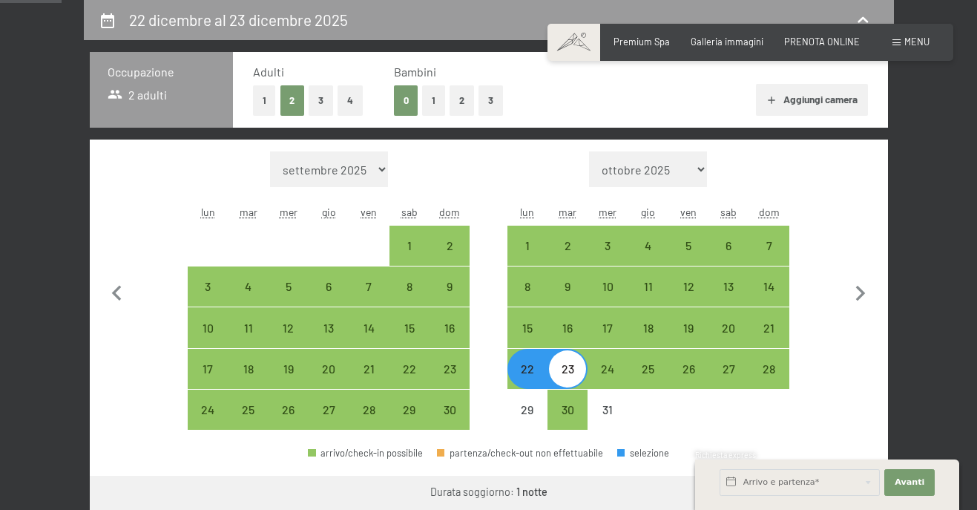
click at [577, 368] on div "23" at bounding box center [567, 381] width 37 height 37
select select "[DATE]"
select select "2025-12-01"
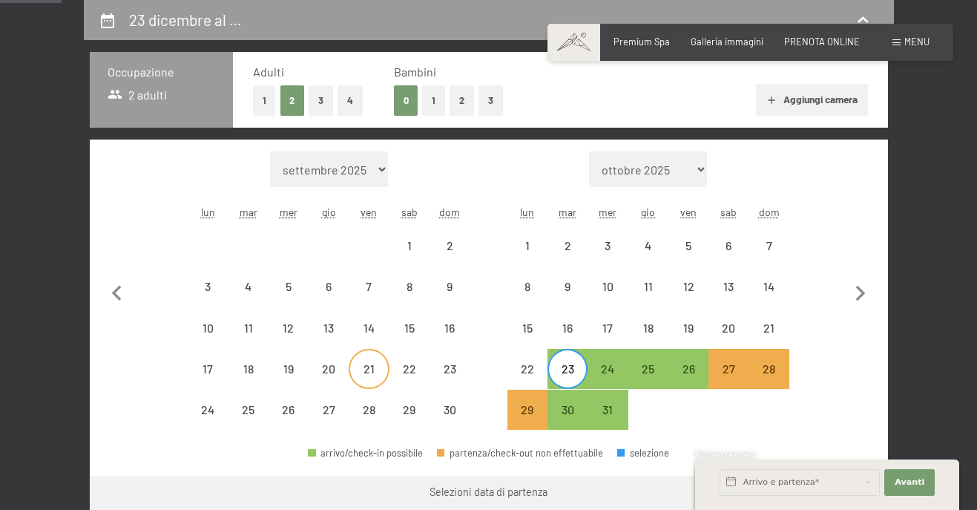
click at [383, 363] on div "21" at bounding box center [368, 381] width 37 height 37
select select "[DATE]"
select select "2025-12-01"
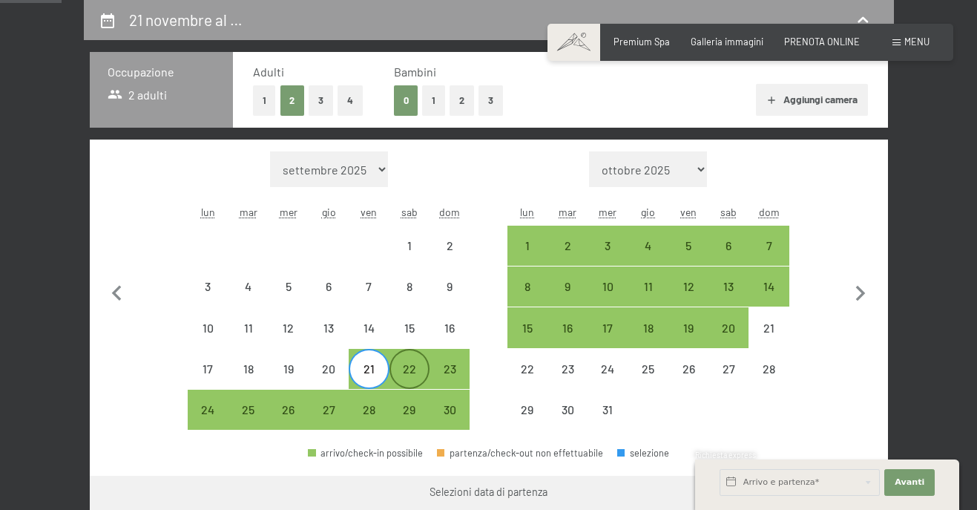
click at [398, 369] on div "22" at bounding box center [409, 381] width 37 height 37
select select "[DATE]"
select select "2025-12-01"
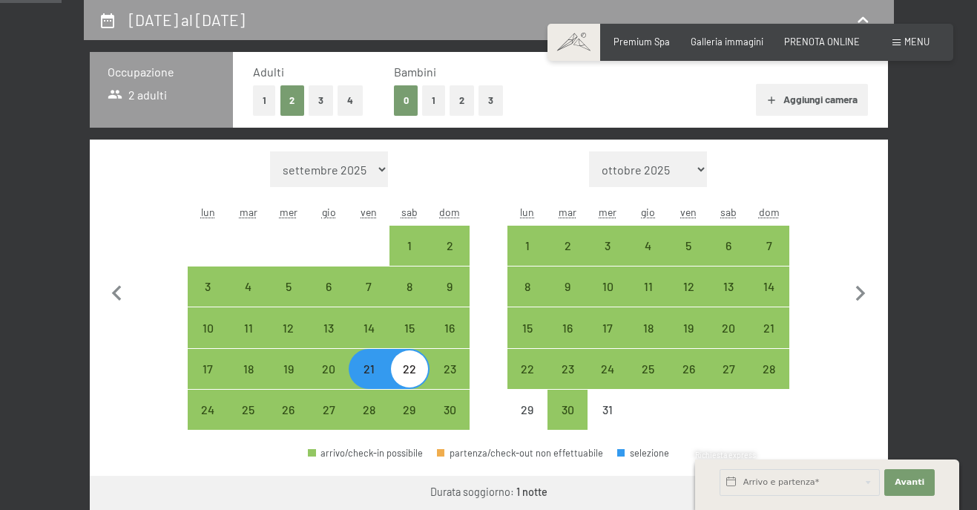
click at [410, 372] on div "22" at bounding box center [409, 381] width 37 height 37
select select "[DATE]"
select select "2025-12-01"
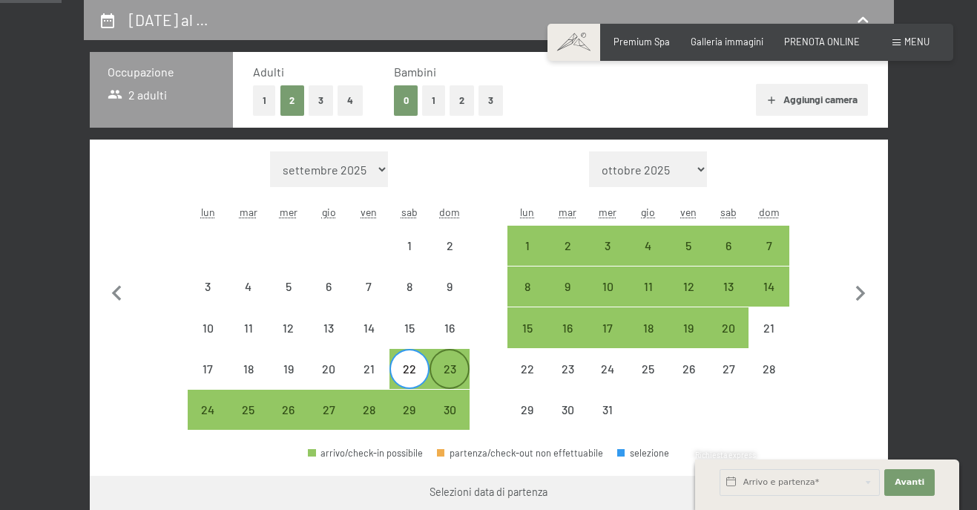
click at [447, 377] on div "23" at bounding box center [449, 381] width 37 height 37
select select "[DATE]"
select select "2025-12-01"
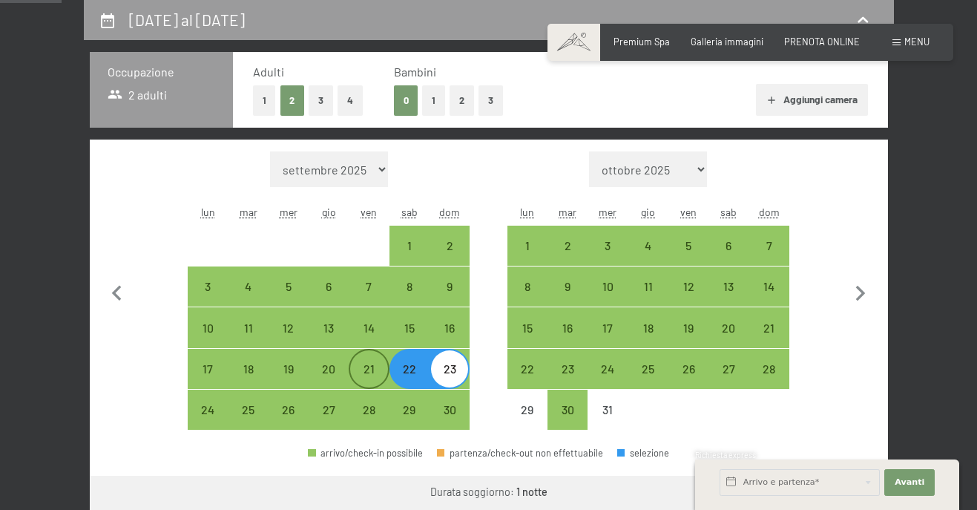
click at [375, 372] on div "21" at bounding box center [368, 381] width 37 height 37
select select "[DATE]"
select select "2025-12-01"
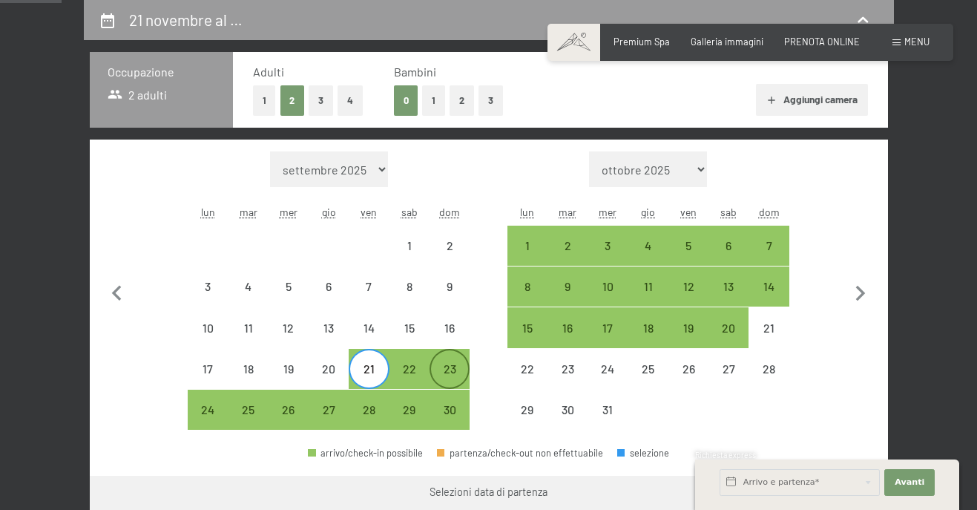
click at [450, 381] on div "23" at bounding box center [449, 381] width 37 height 37
select select "[DATE]"
select select "2025-12-01"
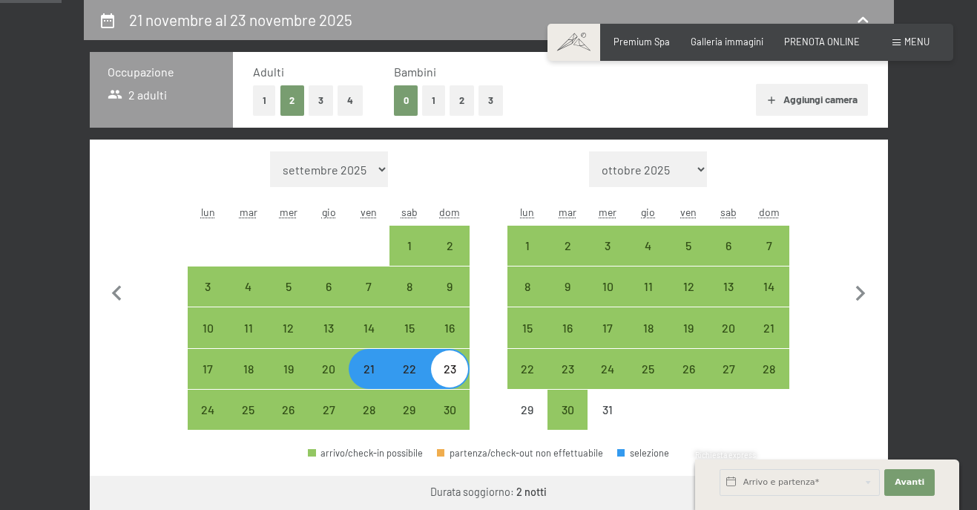
click at [408, 377] on div "22" at bounding box center [409, 381] width 37 height 37
select select "[DATE]"
select select "2025-12-01"
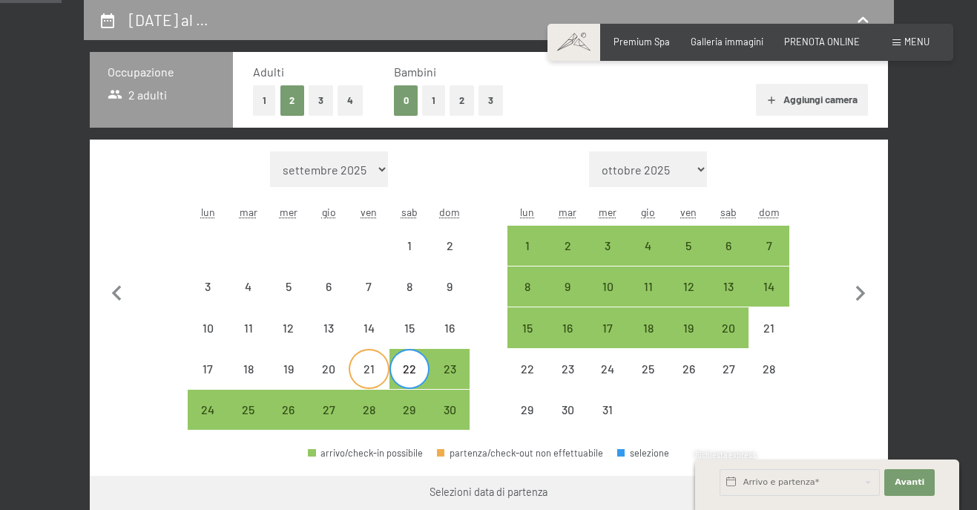
click at [372, 369] on div "21" at bounding box center [368, 381] width 37 height 37
select select "2025-11-01"
select select "2025-12-01"
click at [457, 374] on div "23" at bounding box center [449, 381] width 37 height 37
select select "2025-11-01"
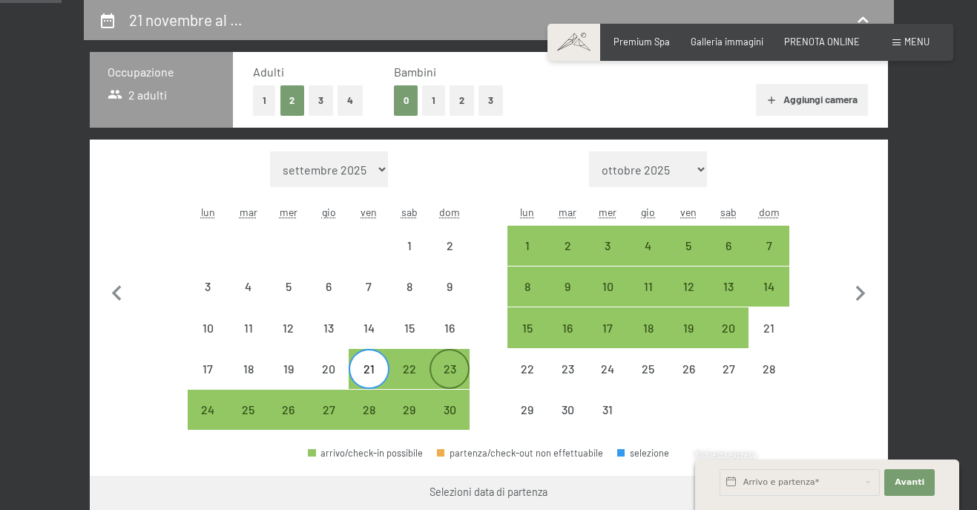
select select "2025-12-01"
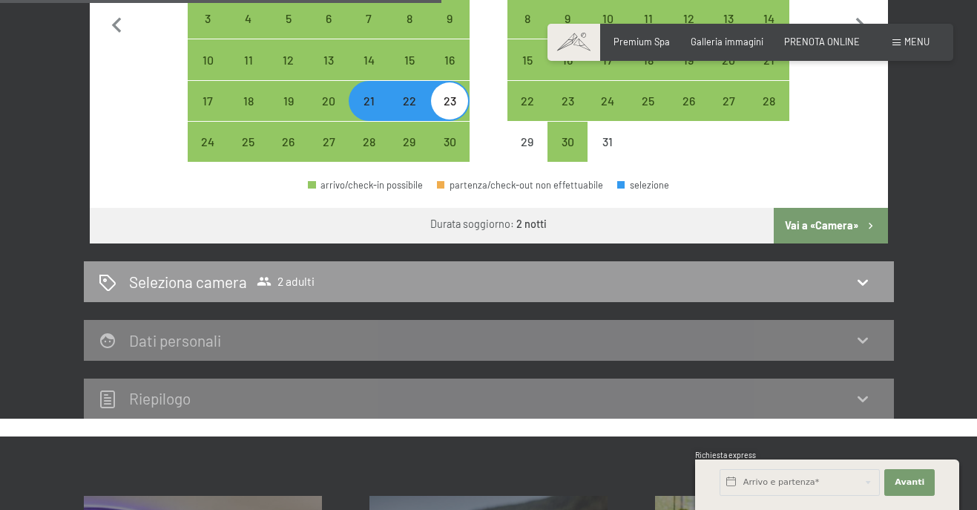
scroll to position [590, 0]
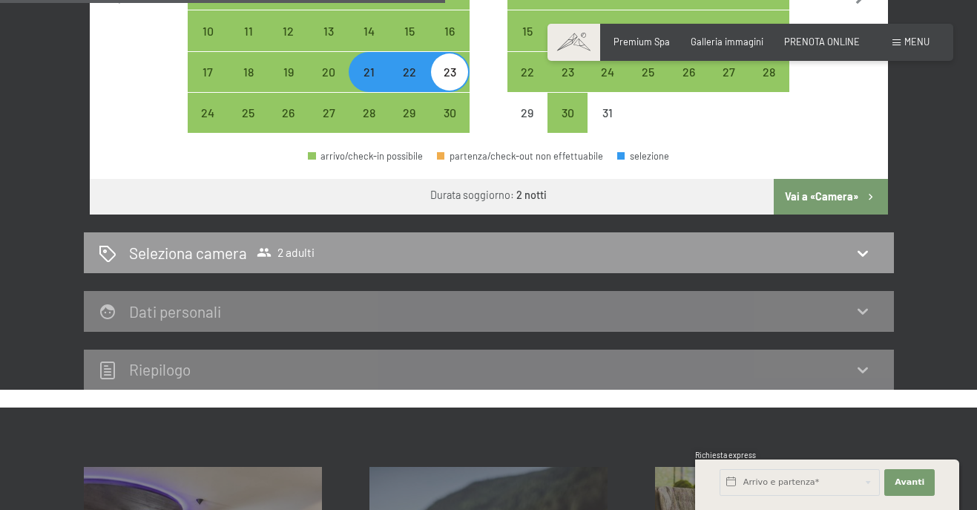
click at [801, 193] on button "Vai a «Camera»" at bounding box center [831, 197] width 114 height 36
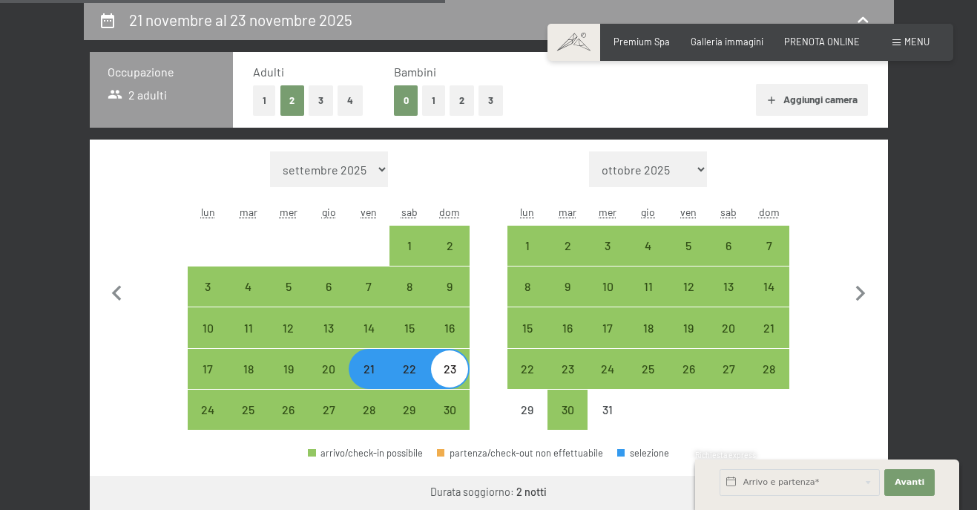
select select "2025-11-01"
select select "2025-12-01"
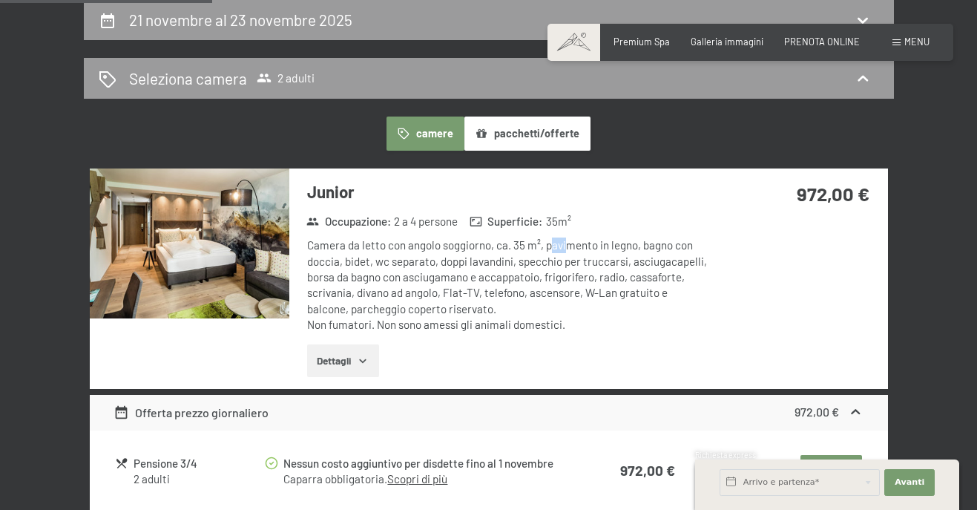
drag, startPoint x: 549, startPoint y: 248, endPoint x: 567, endPoint y: 250, distance: 17.9
click at [567, 250] on div "Camera da letto con angolo soggiorno, ca. 35 m², pavimento in legno, bagno con …" at bounding box center [507, 284] width 401 height 95
click at [374, 360] on button "Dettagli" at bounding box center [343, 360] width 72 height 33
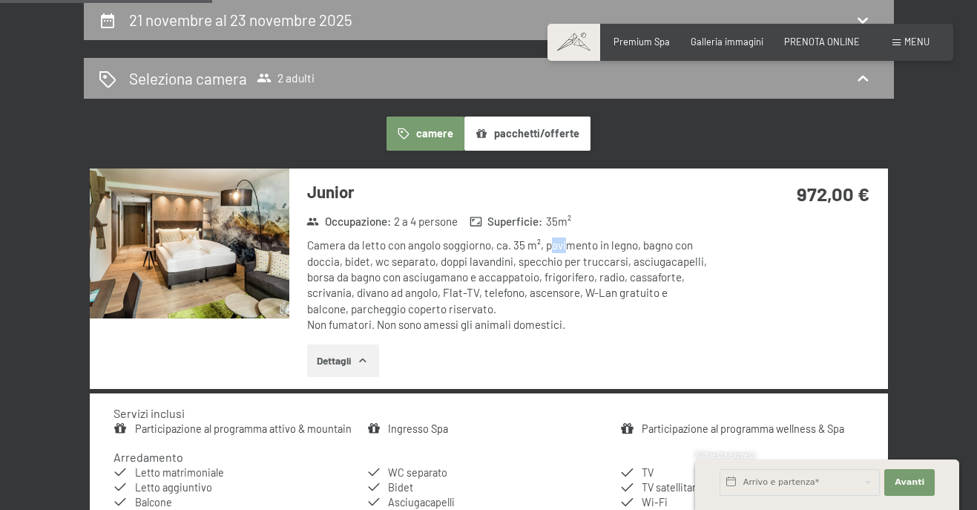
click at [261, 249] on img at bounding box center [190, 243] width 200 height 150
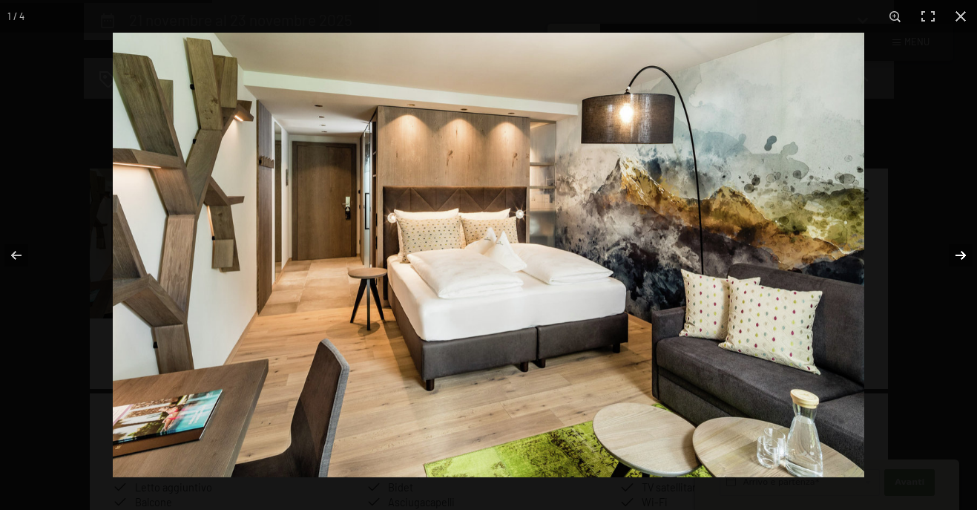
click at [952, 250] on button "button" at bounding box center [951, 255] width 52 height 74
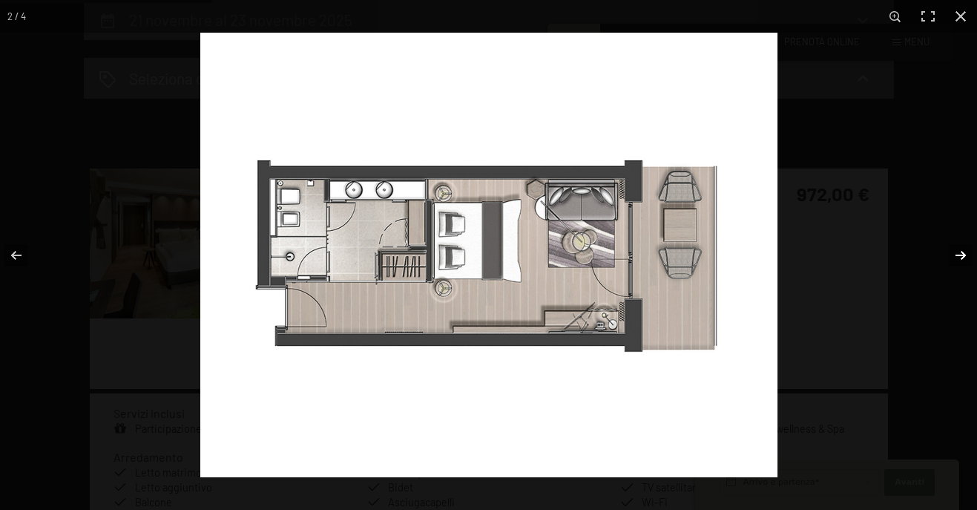
click at [952, 250] on button "button" at bounding box center [951, 255] width 52 height 74
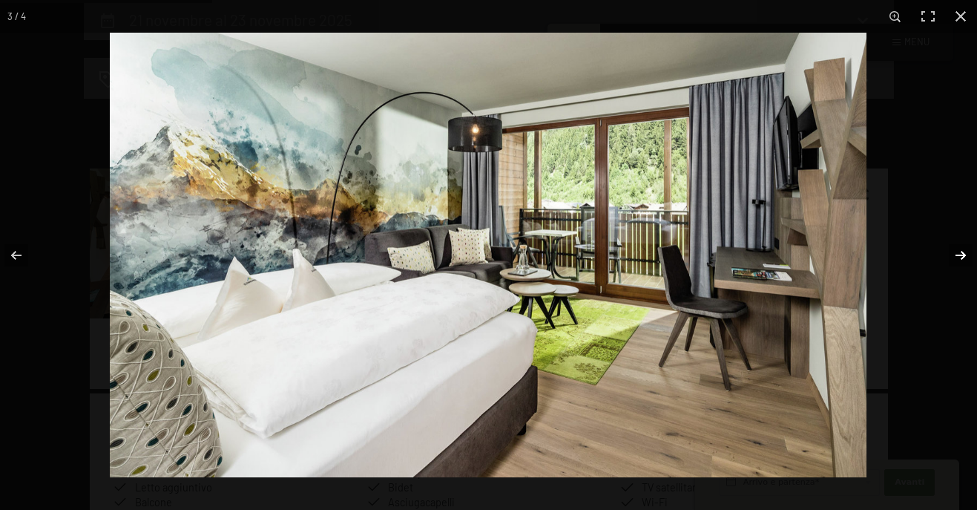
click at [952, 250] on button "button" at bounding box center [951, 255] width 52 height 74
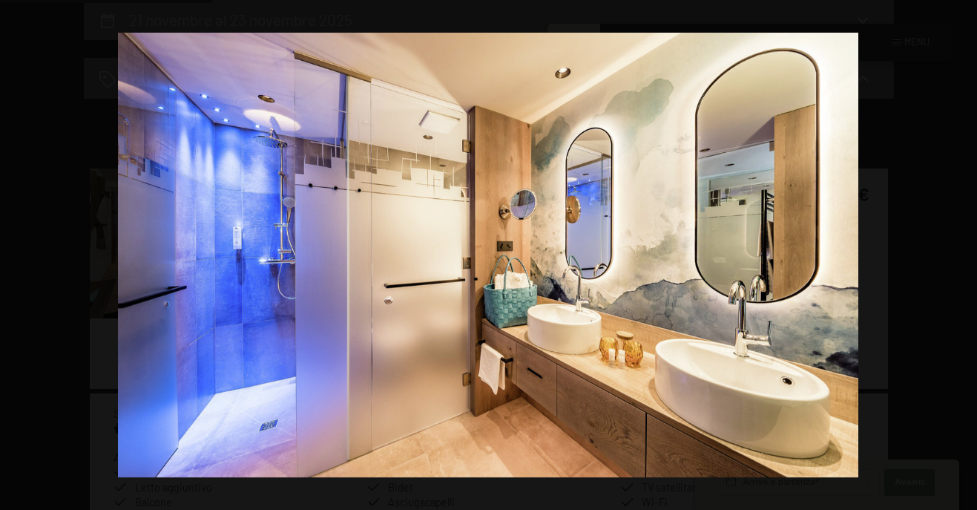
click at [952, 250] on button "button" at bounding box center [951, 255] width 52 height 74
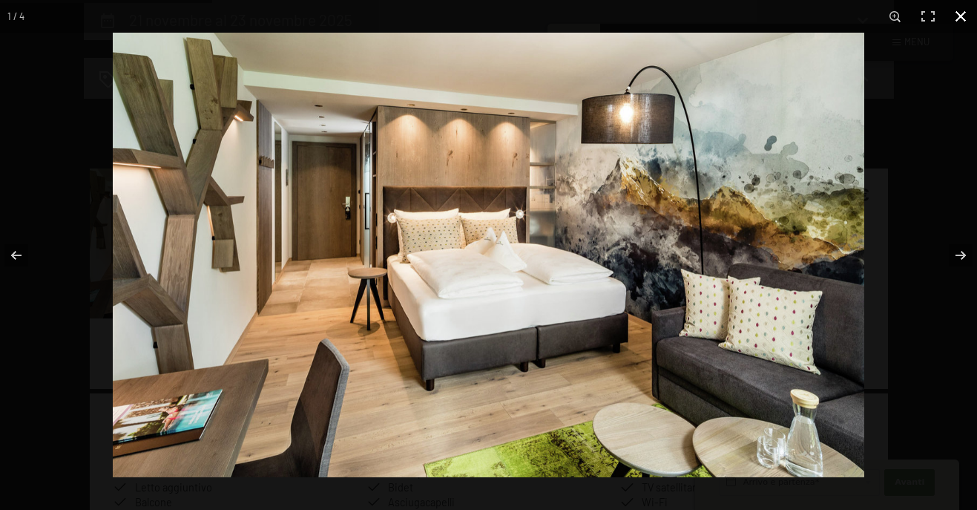
click at [959, 16] on button "button" at bounding box center [961, 16] width 33 height 33
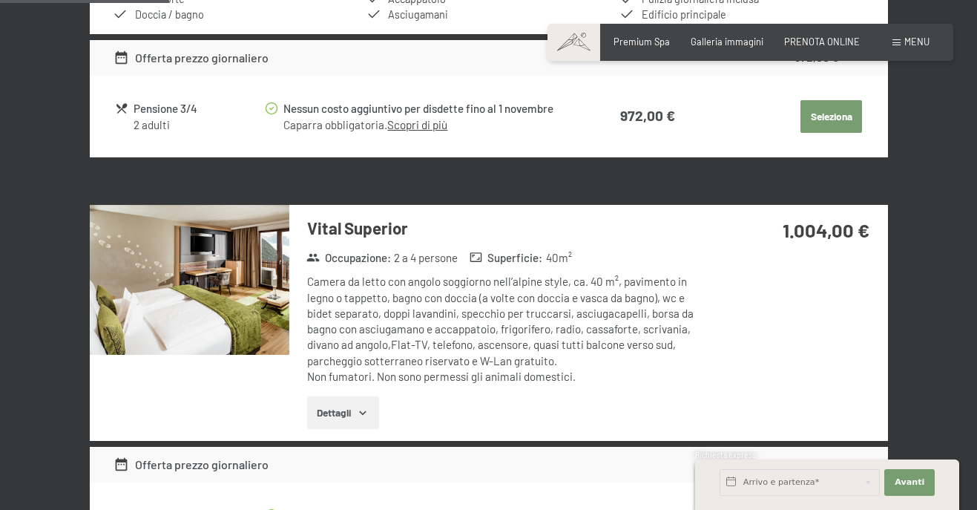
scroll to position [812, 0]
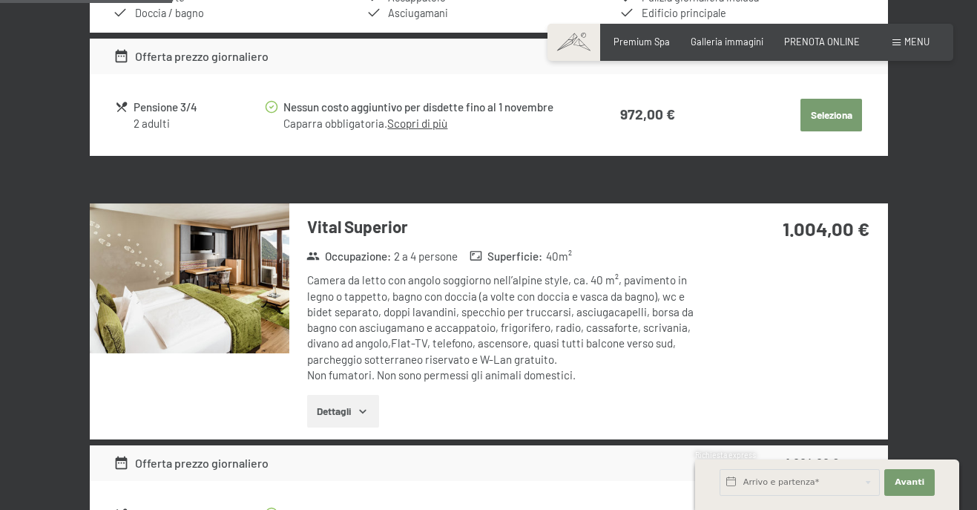
drag, startPoint x: 357, startPoint y: 298, endPoint x: 390, endPoint y: 297, distance: 32.7
click at [390, 297] on span "Consenso marketing*" at bounding box center [401, 297] width 112 height 15
checkbox input "true"
drag, startPoint x: 529, startPoint y: 296, endPoint x: 597, endPoint y: 294, distance: 68.3
click at [597, 294] on div "Camera da letto con angolo soggiorno nell’alpine style, ca. 40 m², pavimento in…" at bounding box center [507, 327] width 401 height 111
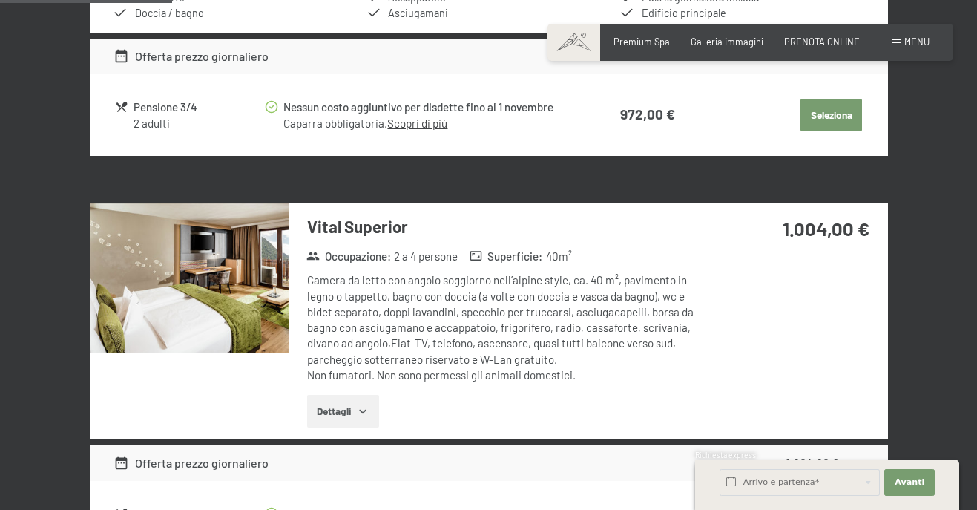
drag, startPoint x: 355, startPoint y: 314, endPoint x: 415, endPoint y: 314, distance: 59.4
click at [415, 314] on div "Camera da letto con angolo soggiorno nell’alpine style, ca. 40 m², pavimento in…" at bounding box center [507, 327] width 401 height 111
drag, startPoint x: 495, startPoint y: 314, endPoint x: 565, endPoint y: 314, distance: 70.5
click at [565, 314] on div "Camera da letto con angolo soggiorno nell’alpine style, ca. 40 m², pavimento in…" at bounding box center [507, 327] width 401 height 111
drag, startPoint x: 375, startPoint y: 325, endPoint x: 404, endPoint y: 326, distance: 28.2
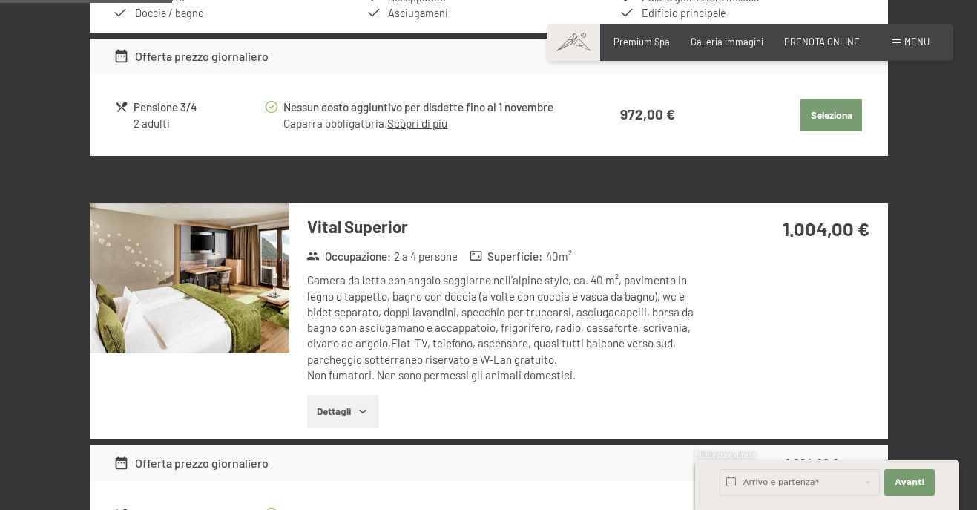
click at [404, 326] on div "Camera da letto con angolo soggiorno nell’alpine style, ca. 40 m², pavimento in…" at bounding box center [507, 327] width 401 height 111
click at [473, 326] on div "Camera da letto con angolo soggiorno nell’alpine style, ca. 40 m², pavimento in…" at bounding box center [507, 327] width 401 height 111
drag, startPoint x: 521, startPoint y: 326, endPoint x: 542, endPoint y: 328, distance: 20.8
click at [542, 328] on div "Camera da letto con angolo soggiorno nell’alpine style, ca. 40 m², pavimento in…" at bounding box center [507, 327] width 401 height 111
click at [610, 329] on div "Camera da letto con angolo soggiorno nell’alpine style, ca. 40 m², pavimento in…" at bounding box center [507, 327] width 401 height 111
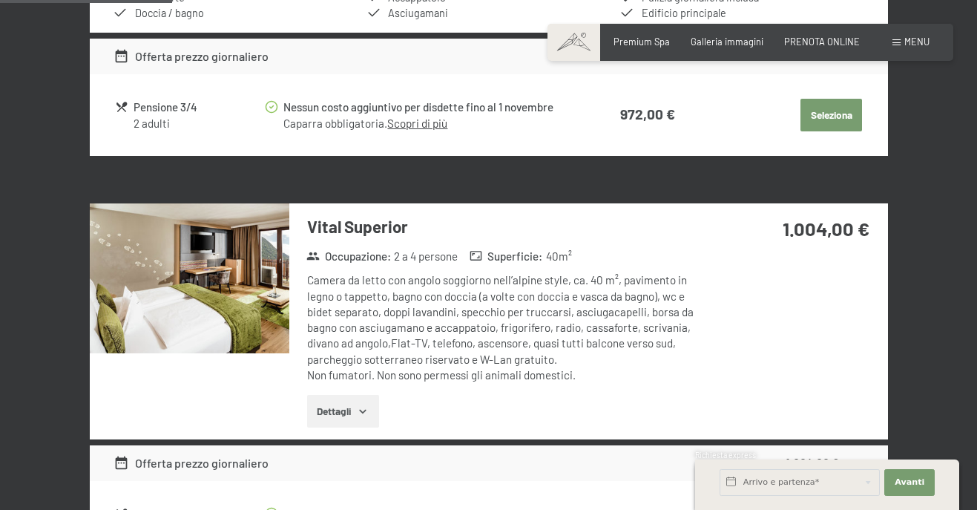
drag, startPoint x: 374, startPoint y: 341, endPoint x: 389, endPoint y: 341, distance: 14.8
click at [389, 341] on div "Camera da letto con angolo soggiorno nell’alpine style, ca. 40 m², pavimento in…" at bounding box center [507, 327] width 401 height 111
drag, startPoint x: 352, startPoint y: 364, endPoint x: 400, endPoint y: 363, distance: 48.2
click at [400, 363] on div "Camera da letto con angolo soggiorno nell’alpine style, ca. 40 m², pavimento in…" at bounding box center [507, 327] width 401 height 111
drag, startPoint x: 367, startPoint y: 375, endPoint x: 410, endPoint y: 375, distance: 43.0
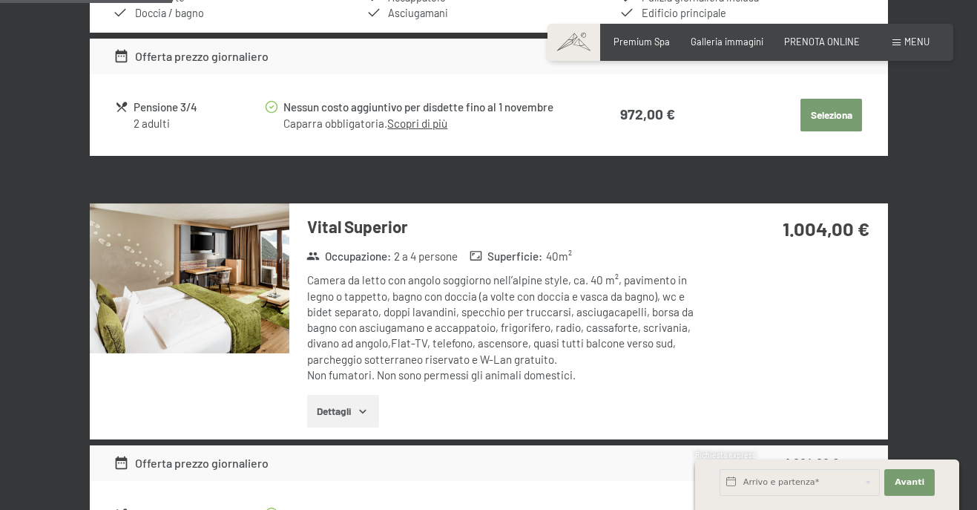
click at [410, 375] on div "Camera da letto con angolo soggiorno nell’alpine style, ca. 40 m², pavimento in…" at bounding box center [507, 327] width 401 height 111
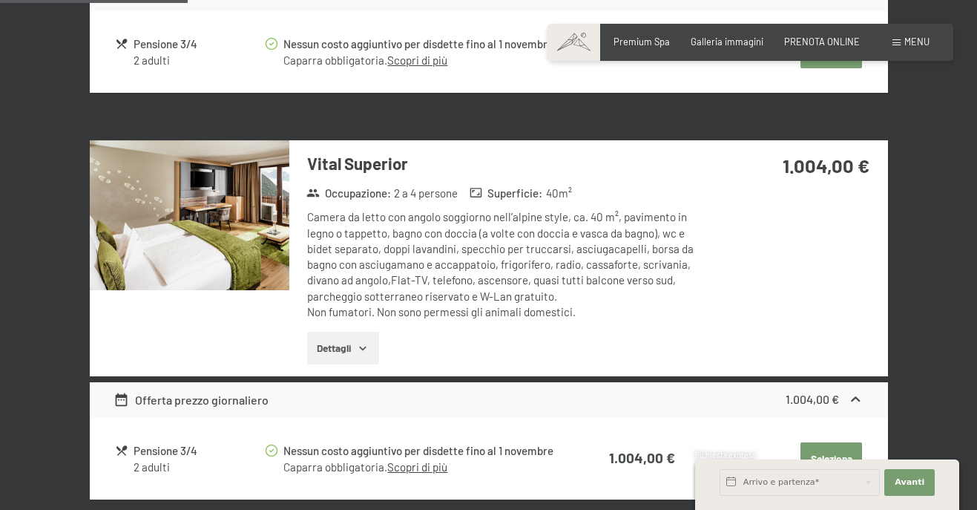
scroll to position [887, 0]
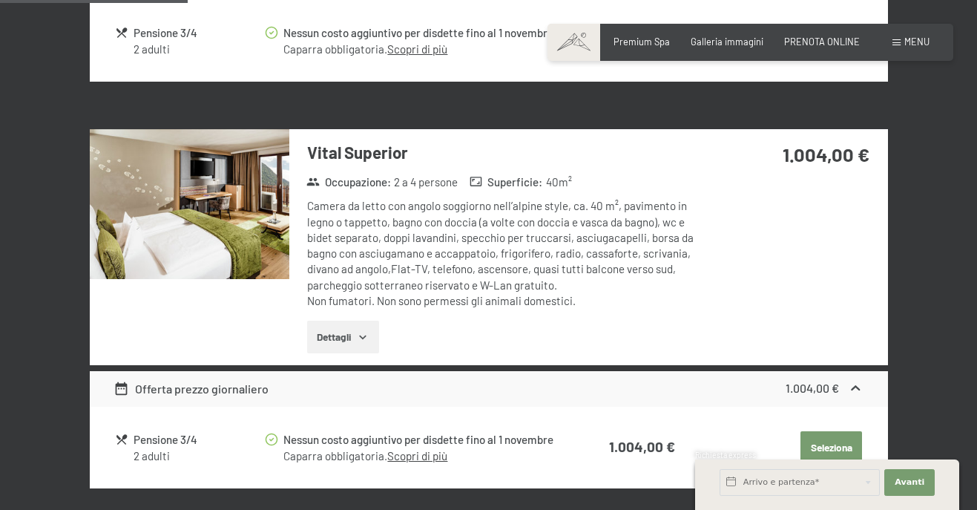
click at [351, 324] on button "Dettagli" at bounding box center [343, 337] width 72 height 33
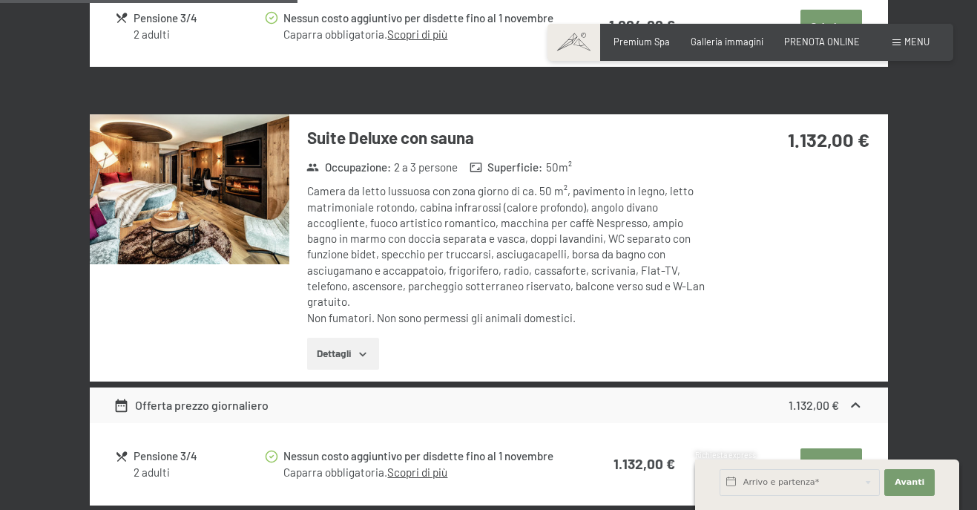
scroll to position [1480, 0]
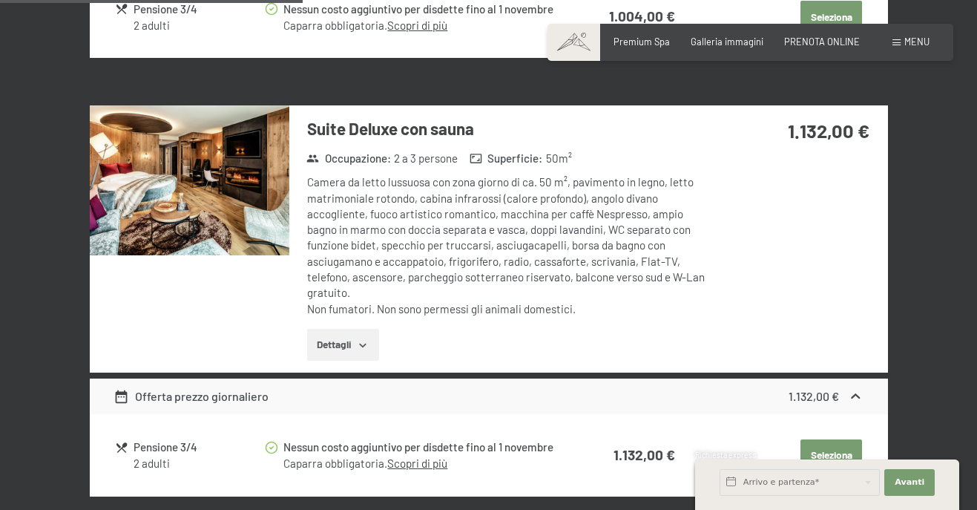
click at [371, 342] on button "Dettagli" at bounding box center [343, 345] width 72 height 33
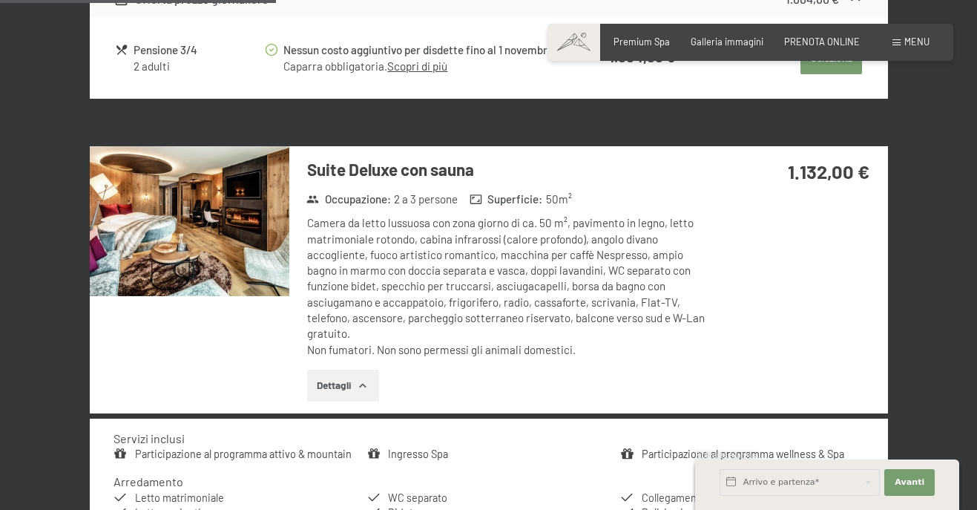
scroll to position [1406, 0]
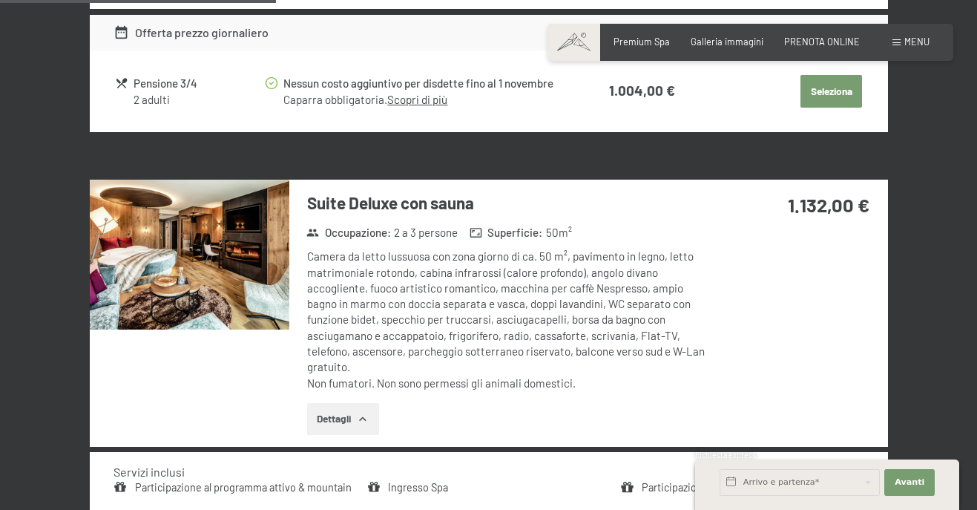
click at [226, 244] on img at bounding box center [190, 255] width 200 height 150
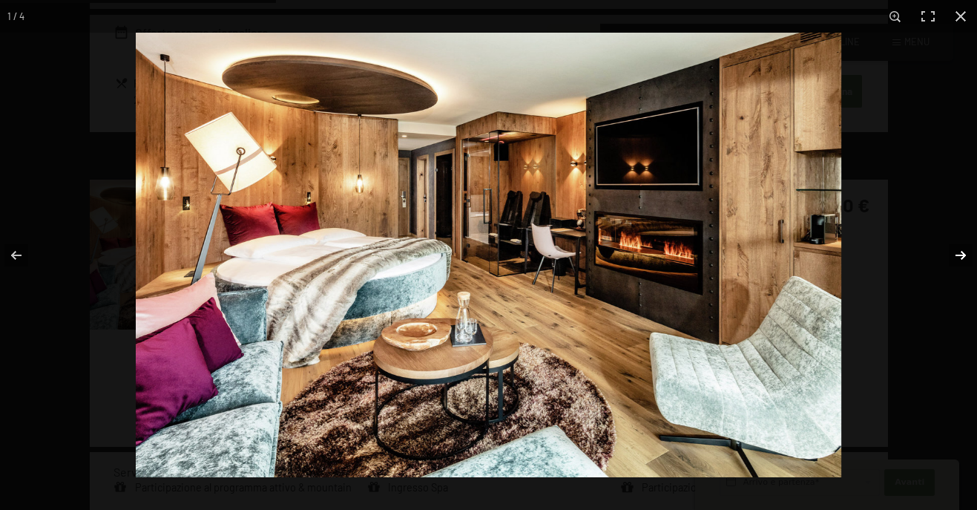
click at [965, 260] on button "button" at bounding box center [951, 255] width 52 height 74
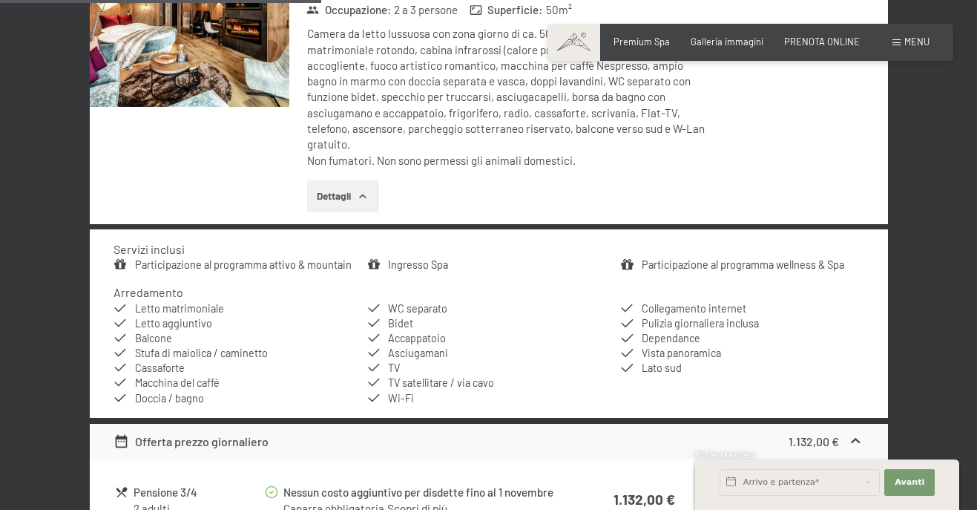
scroll to position [1703, 0]
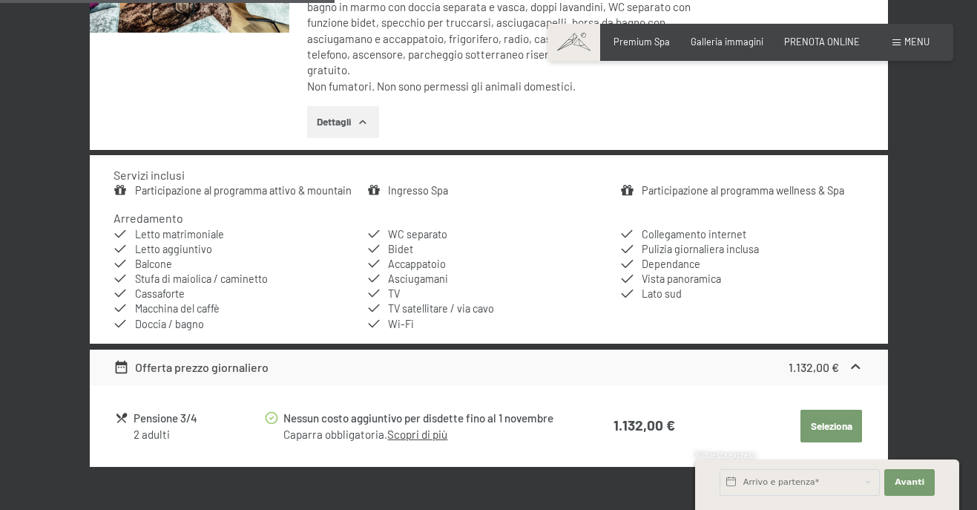
click at [424, 192] on link "Ingresso Spa" at bounding box center [418, 190] width 60 height 13
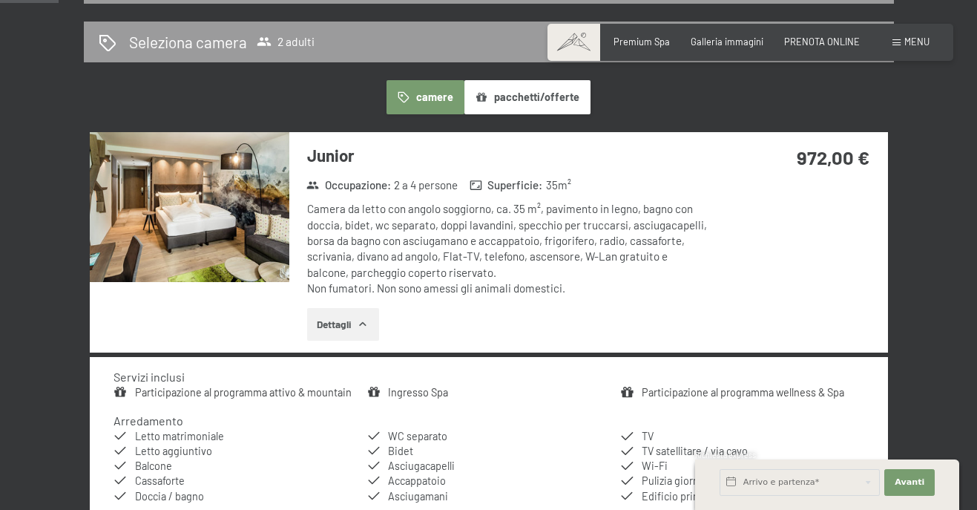
scroll to position [293, 0]
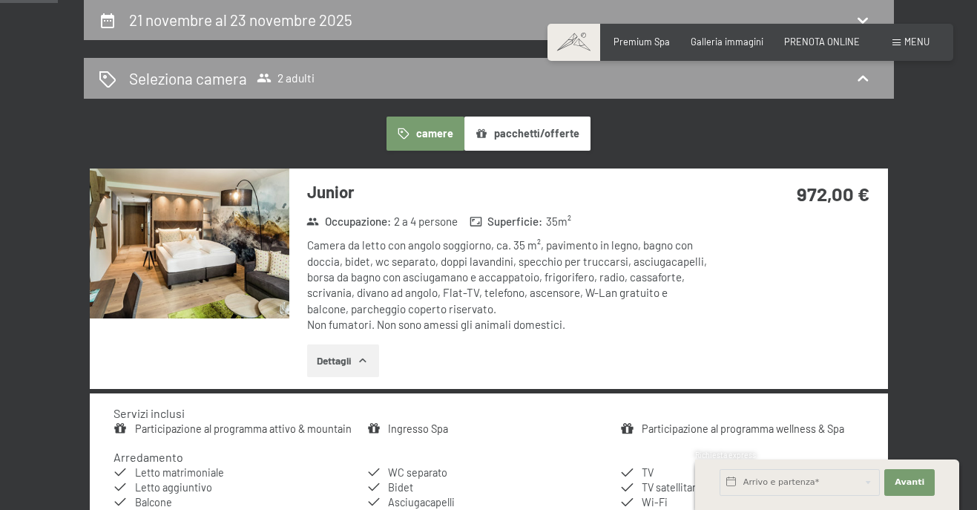
click at [532, 128] on button "pacchetti/offerte" at bounding box center [527, 133] width 126 height 34
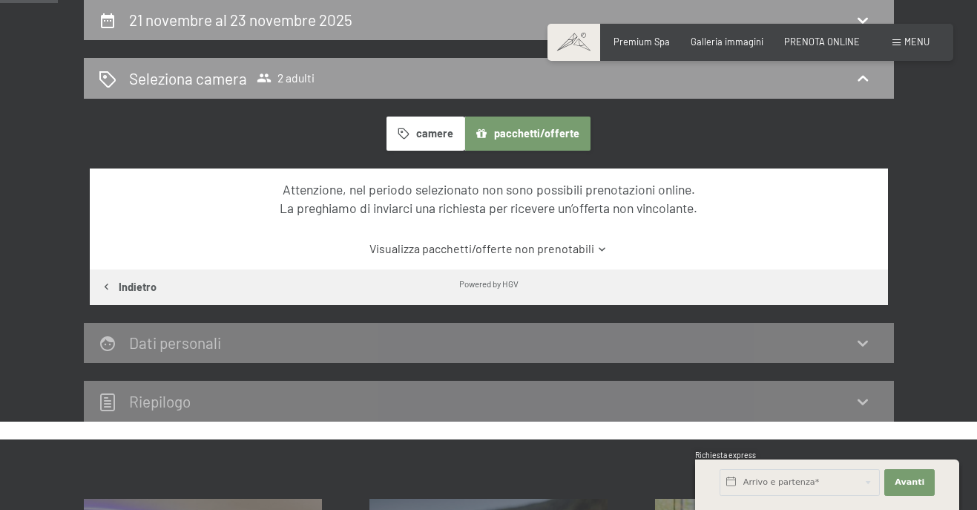
click at [539, 248] on link "Visualizza pacchetti/offerte non prenotabili" at bounding box center [489, 248] width 750 height 16
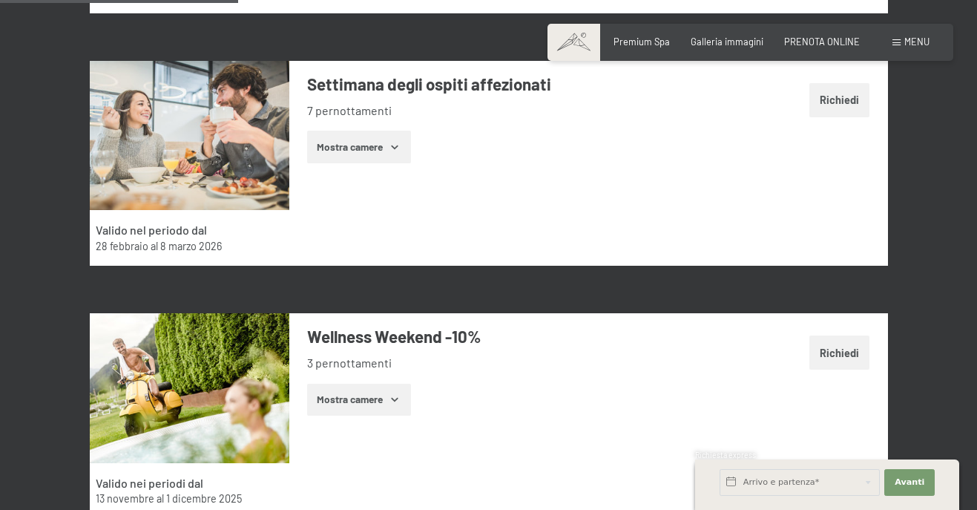
scroll to position [1332, 0]
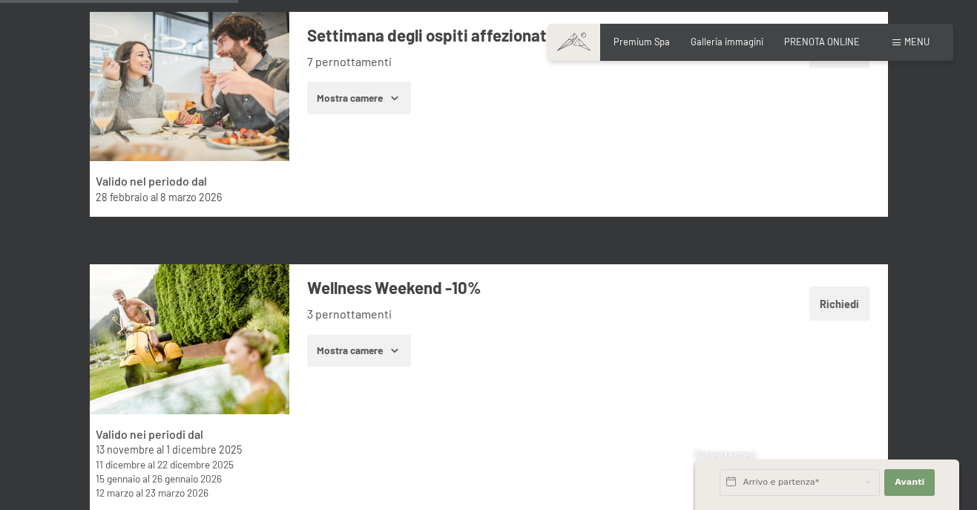
click at [372, 347] on button "Mostra camere" at bounding box center [359, 351] width 104 height 33
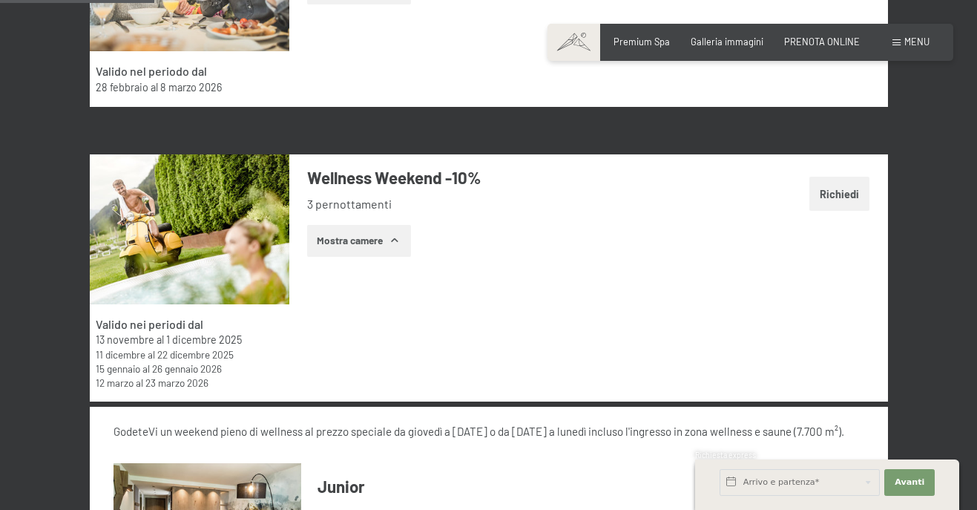
scroll to position [1555, 0]
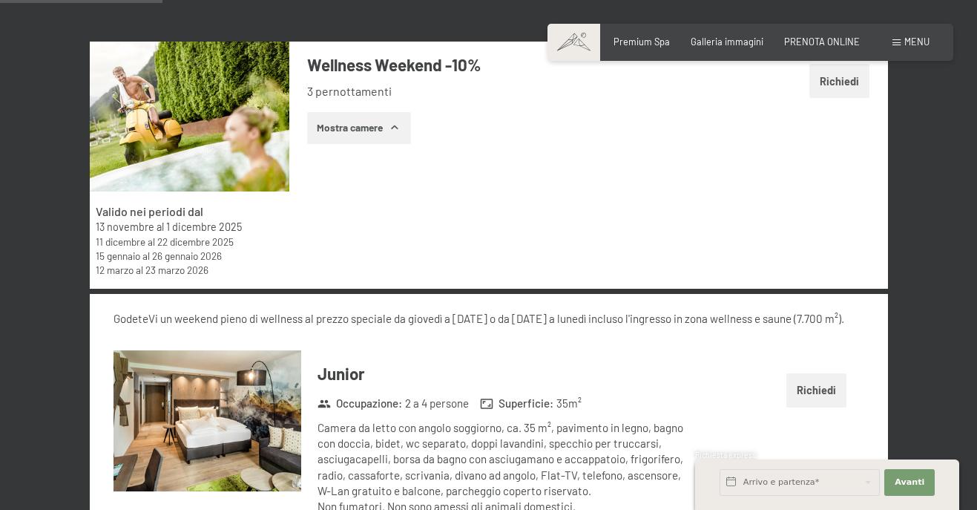
click at [836, 72] on button "Richiedi" at bounding box center [840, 81] width 61 height 34
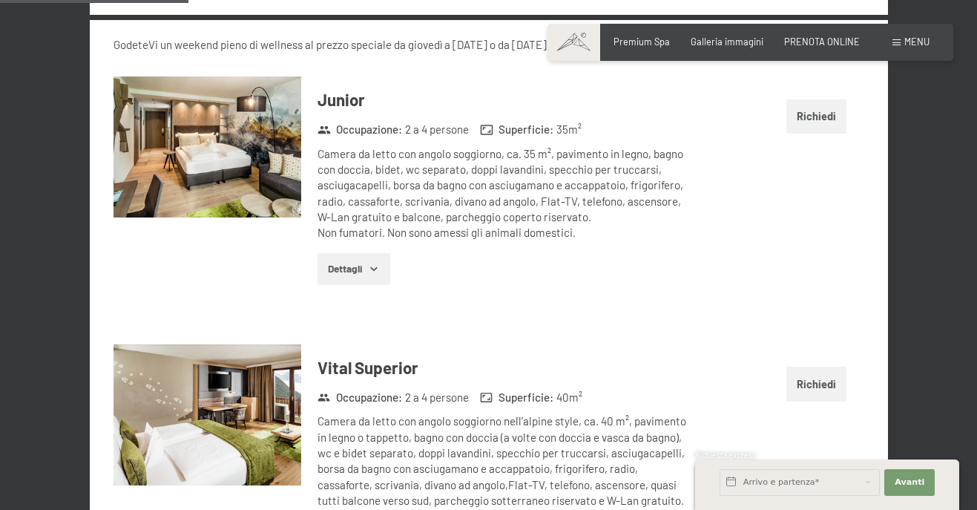
scroll to position [1843, 0]
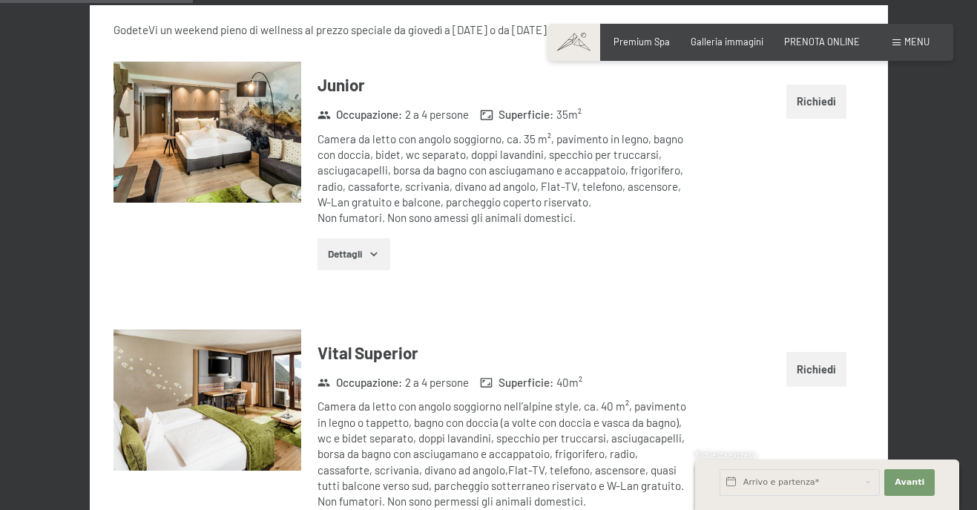
click at [818, 96] on button "Richiedi" at bounding box center [817, 102] width 61 height 34
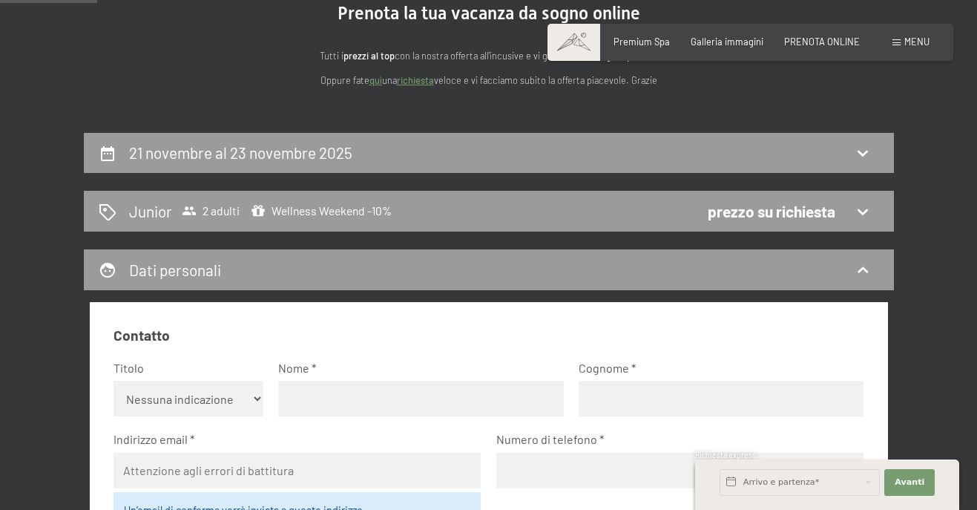
scroll to position [145, 0]
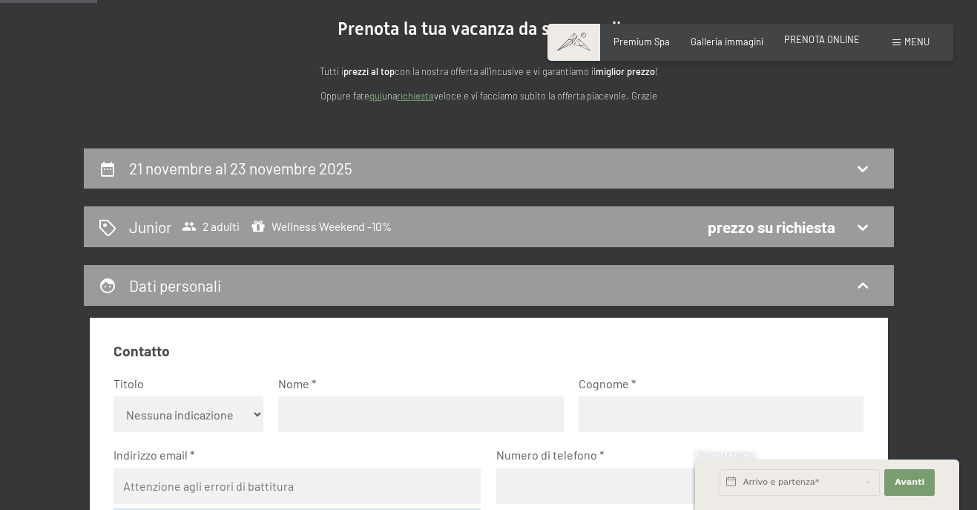
click at [804, 46] on div "PRENOTA ONLINE" at bounding box center [822, 39] width 76 height 13
click at [804, 37] on span "PRENOTA ONLINE" at bounding box center [822, 39] width 76 height 12
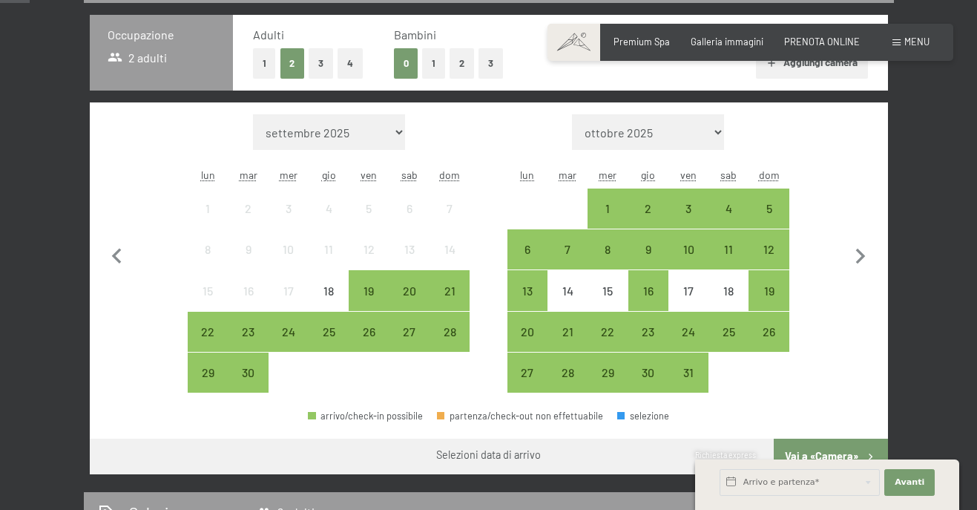
scroll to position [371, 0]
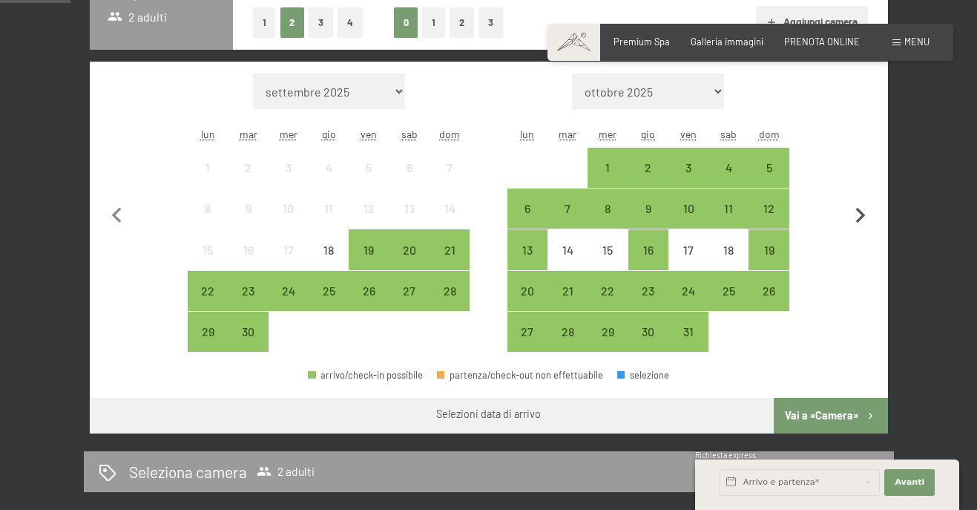
click at [862, 203] on icon "button" at bounding box center [860, 215] width 31 height 31
select select "[DATE]"
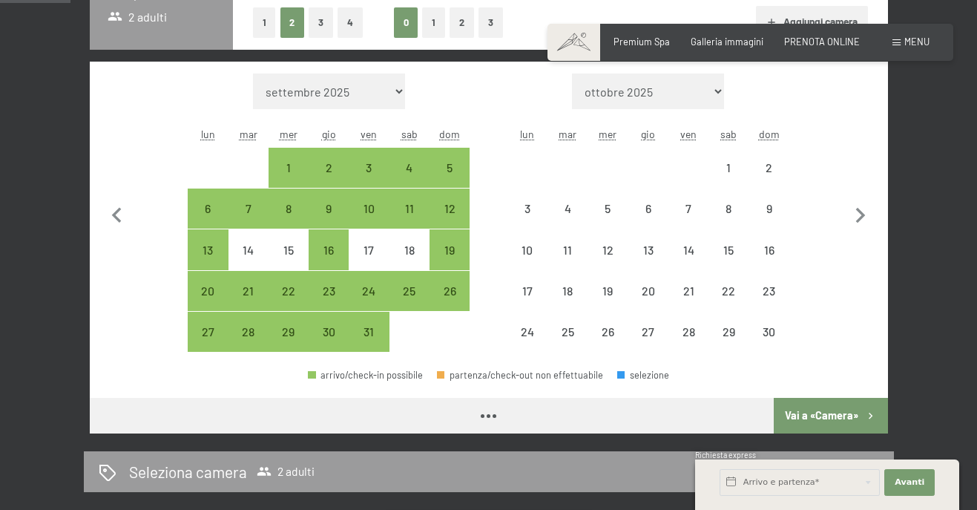
select select "[DATE]"
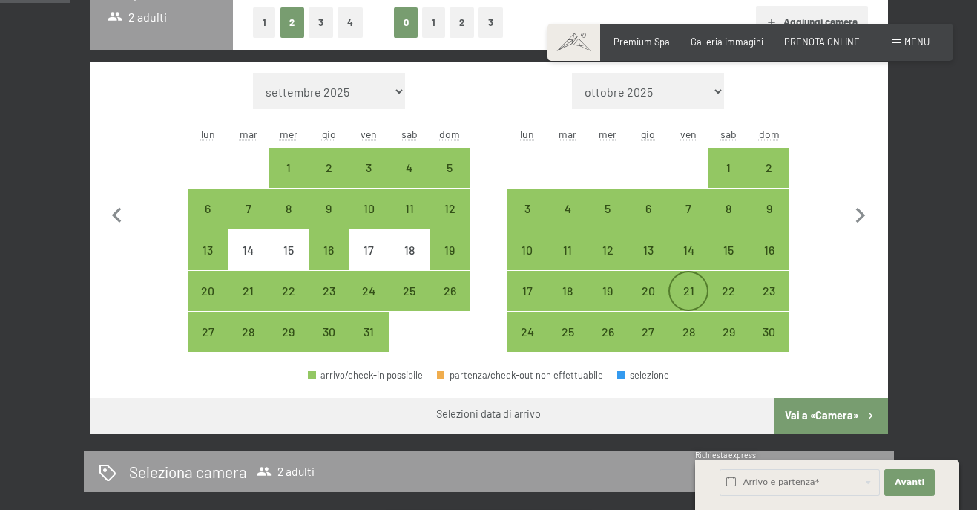
click at [689, 298] on div "21" at bounding box center [688, 303] width 37 height 37
select select "[DATE]"
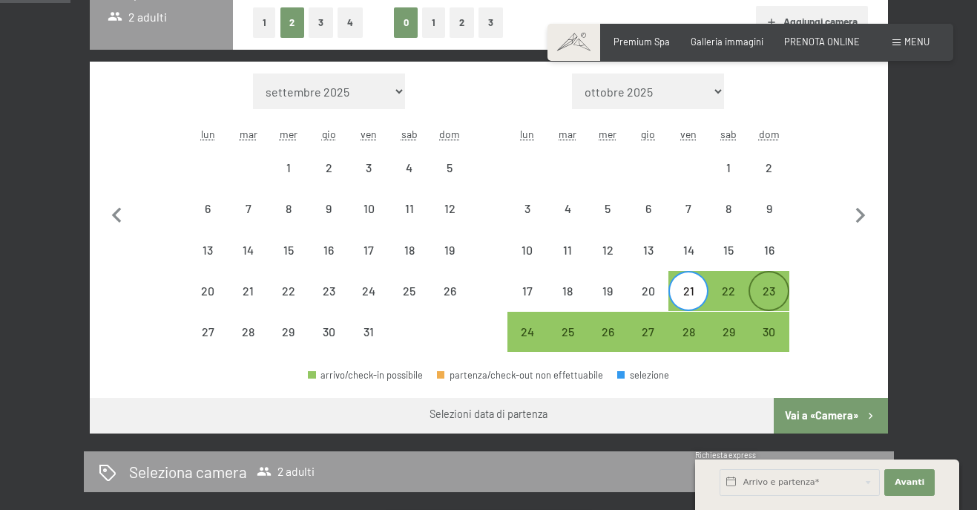
click at [766, 295] on div "23" at bounding box center [768, 303] width 37 height 37
select select "[DATE]"
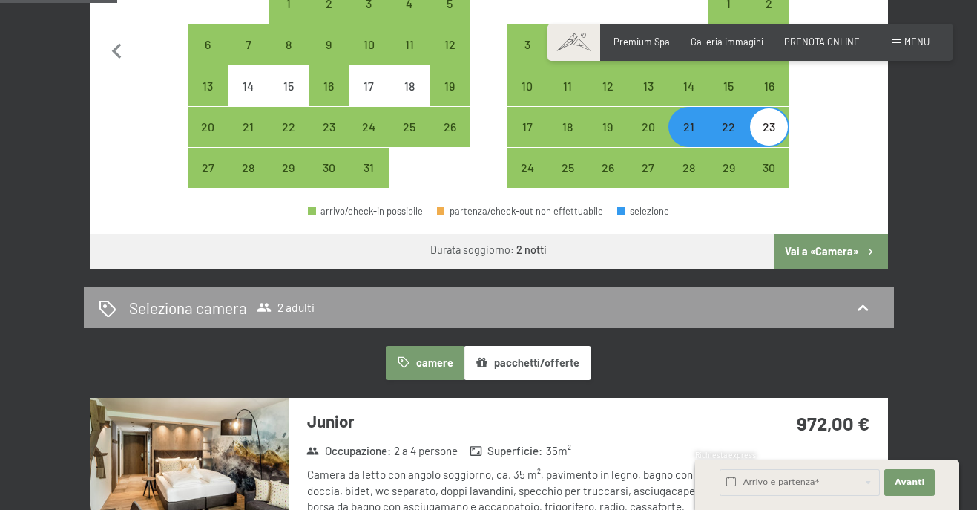
scroll to position [594, 0]
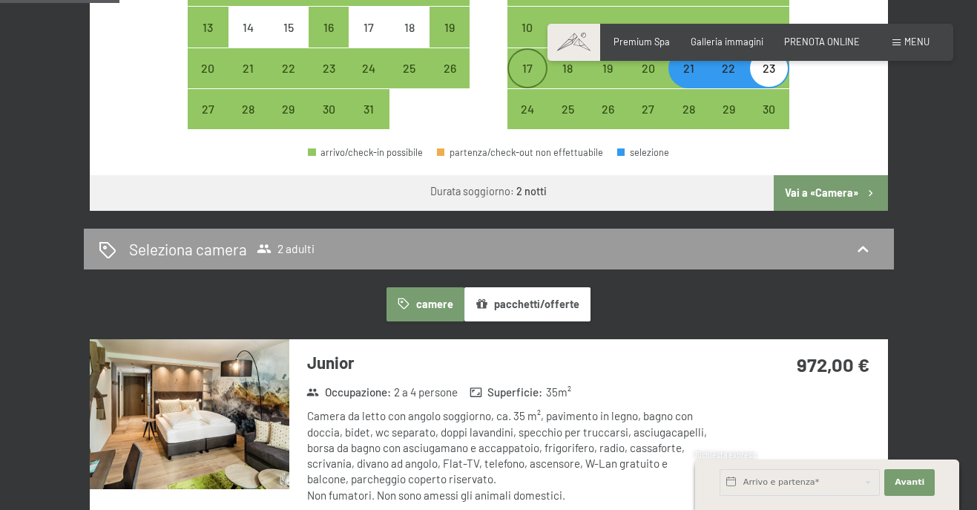
click at [515, 63] on div "17" at bounding box center [527, 80] width 37 height 37
select select "[DATE]"
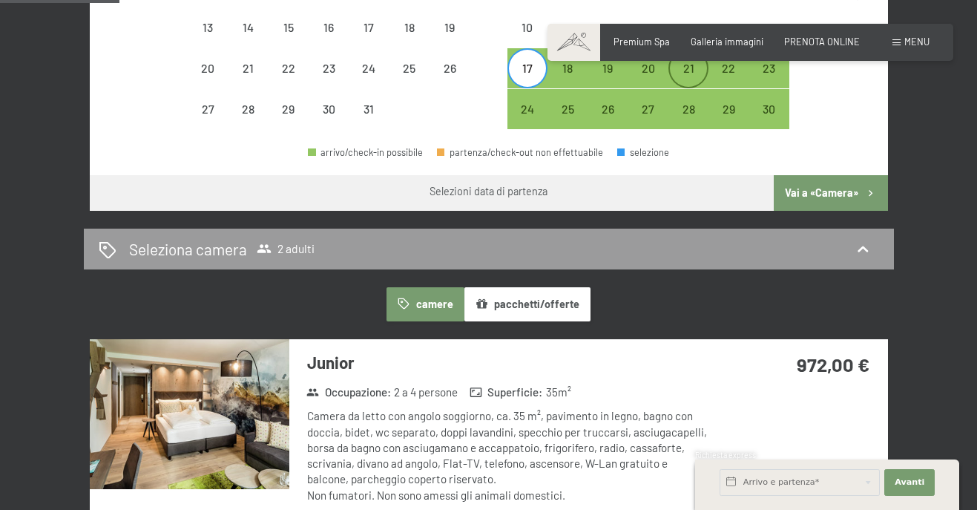
click at [683, 85] on div "21" at bounding box center [688, 80] width 37 height 37
select select "[DATE]"
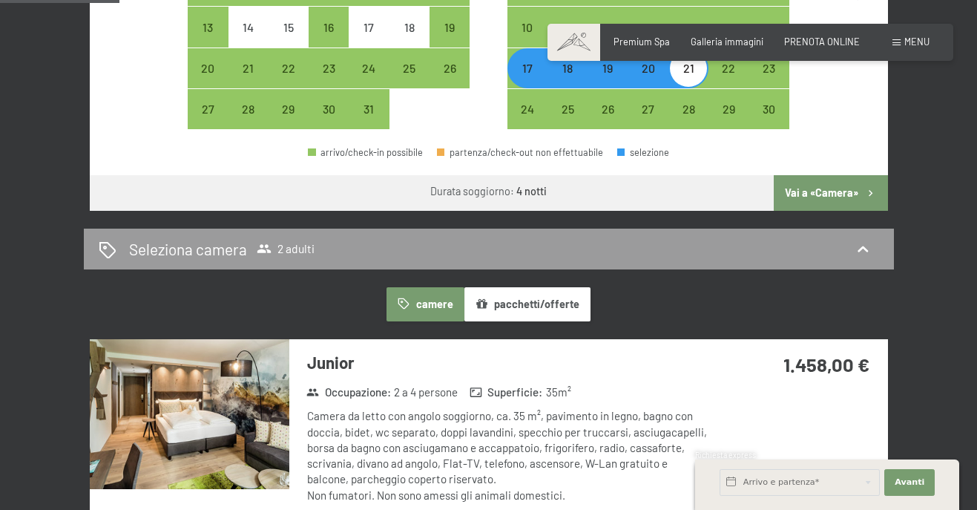
click at [689, 81] on div "21" at bounding box center [688, 80] width 37 height 37
select select "[DATE]"
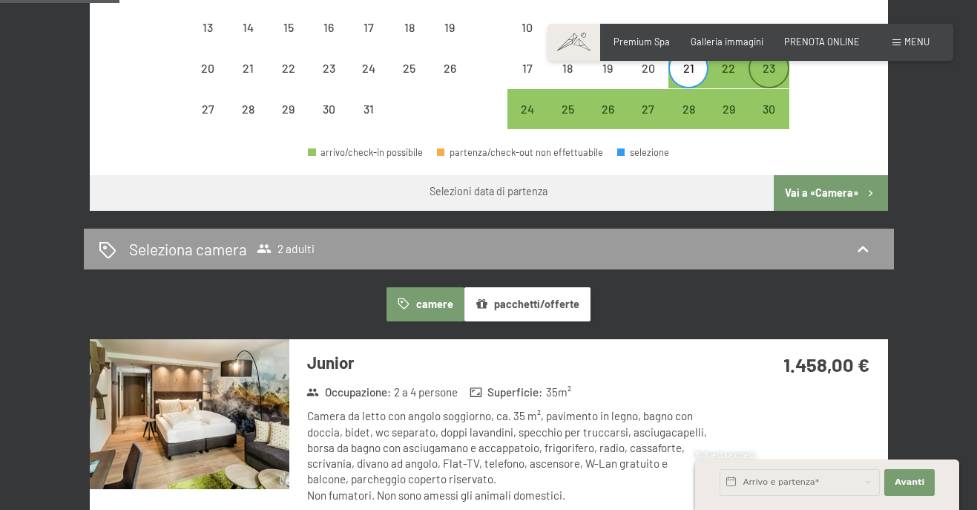
click at [765, 78] on div "23" at bounding box center [768, 80] width 37 height 37
select select "[DATE]"
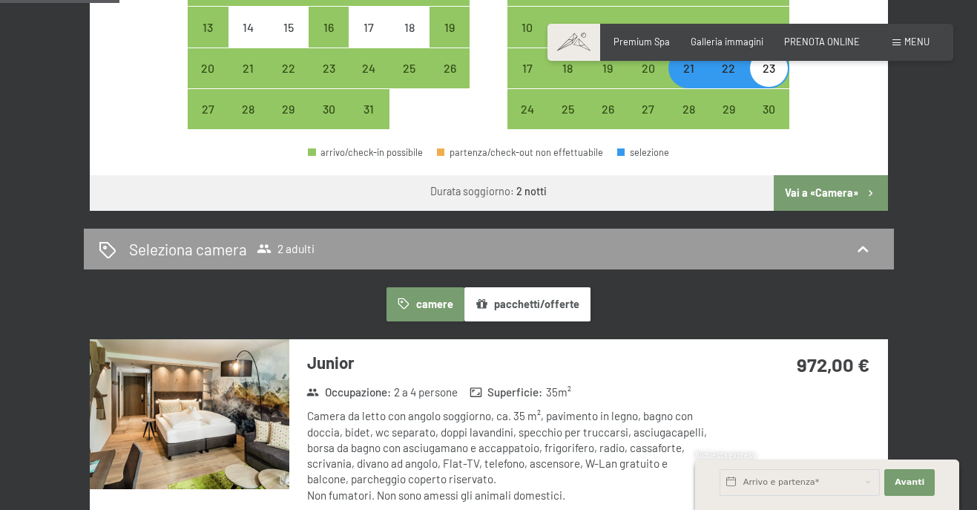
click at [519, 306] on button "pacchetti/offerte" at bounding box center [527, 304] width 126 height 34
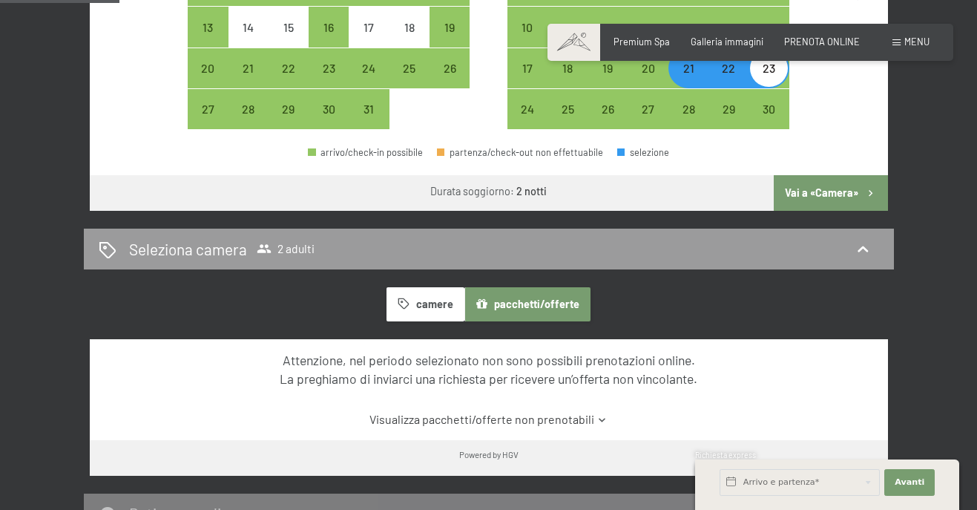
click at [588, 418] on link "Visualizza pacchetti/offerte non prenotabili" at bounding box center [489, 419] width 750 height 16
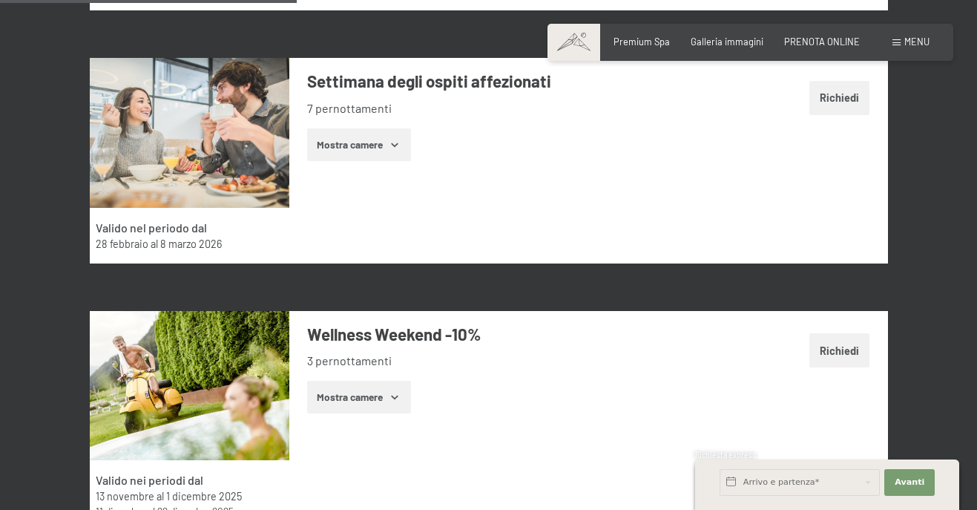
scroll to position [1781, 0]
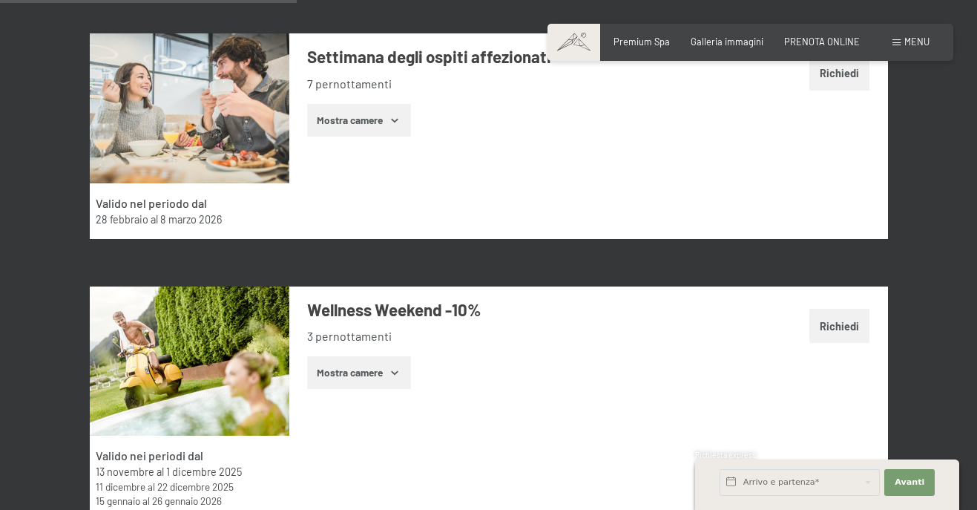
click at [246, 346] on img at bounding box center [190, 361] width 200 height 150
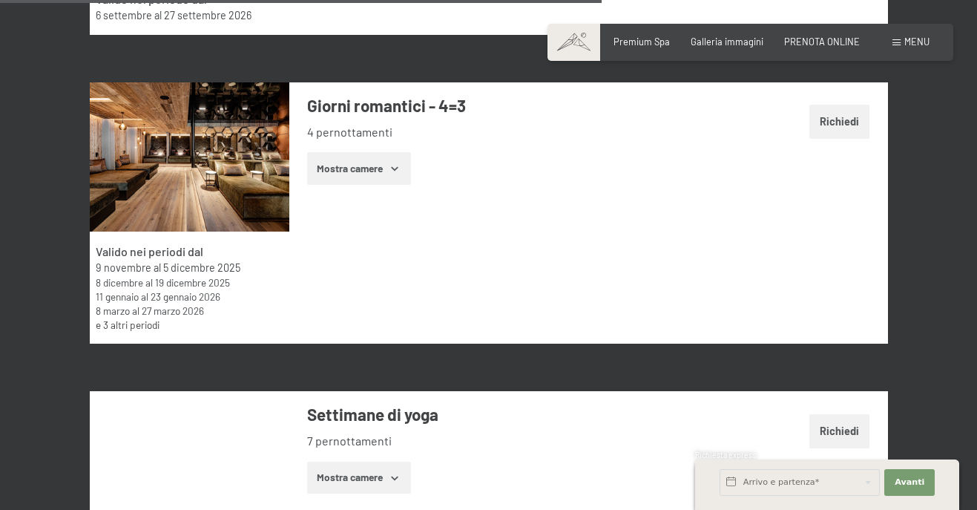
scroll to position [3562, 0]
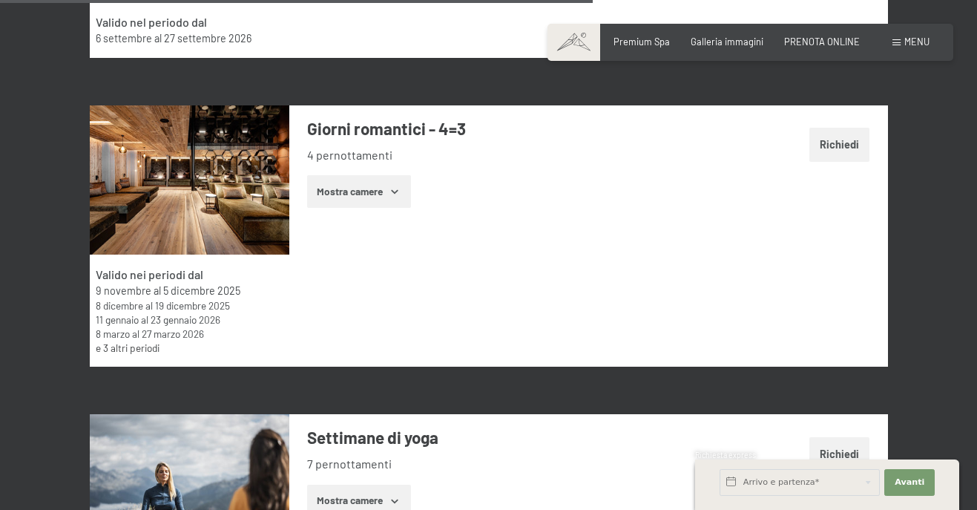
click at [383, 190] on button "Mostra camere" at bounding box center [359, 191] width 104 height 33
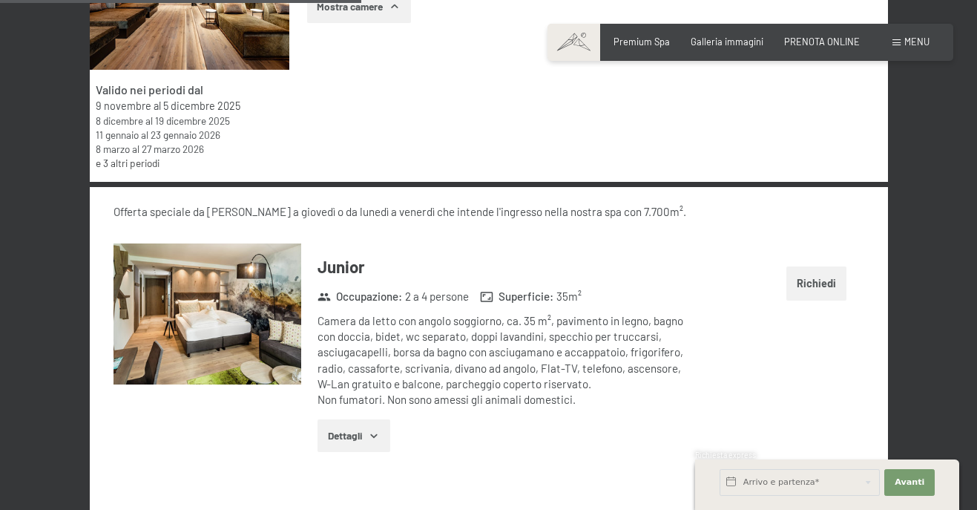
scroll to position [3784, 0]
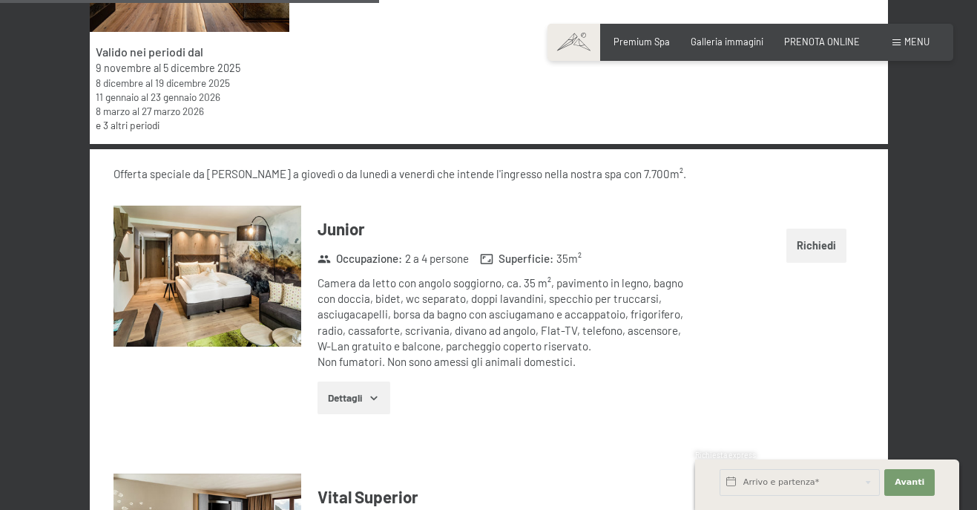
click at [355, 401] on button "Dettagli" at bounding box center [354, 397] width 72 height 33
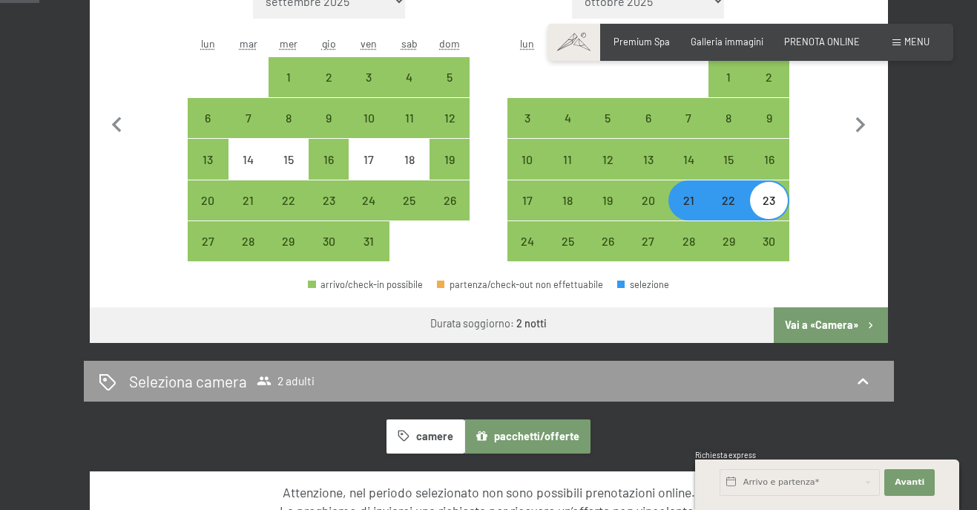
scroll to position [668, 0]
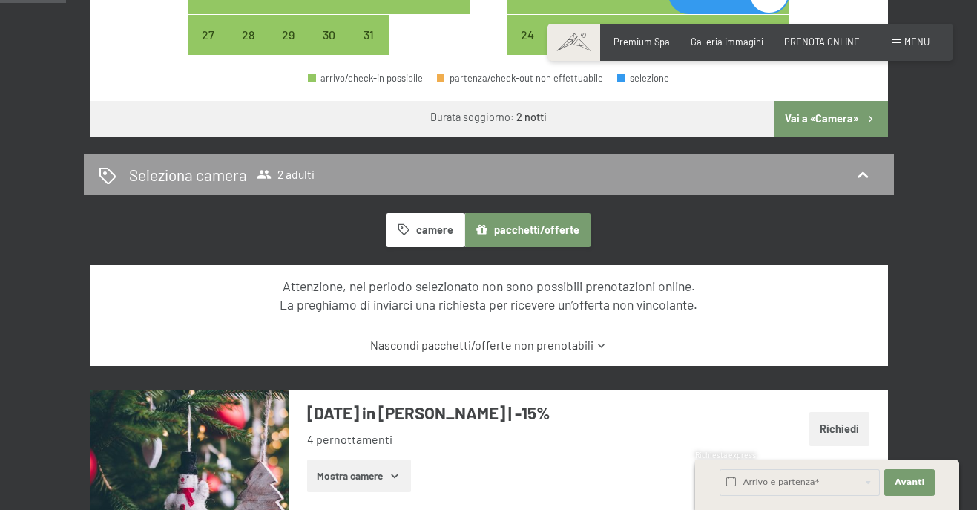
click at [398, 225] on button "camere" at bounding box center [425, 230] width 77 height 34
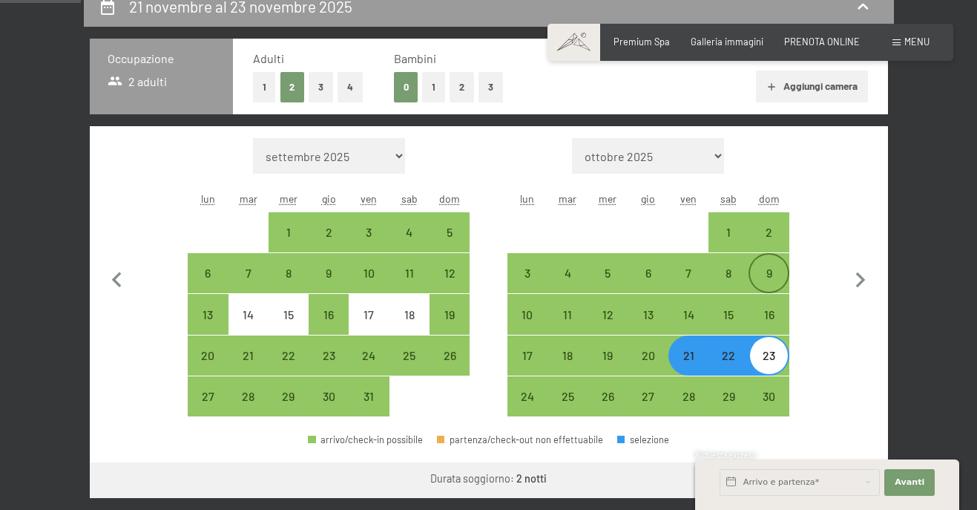
scroll to position [297, 0]
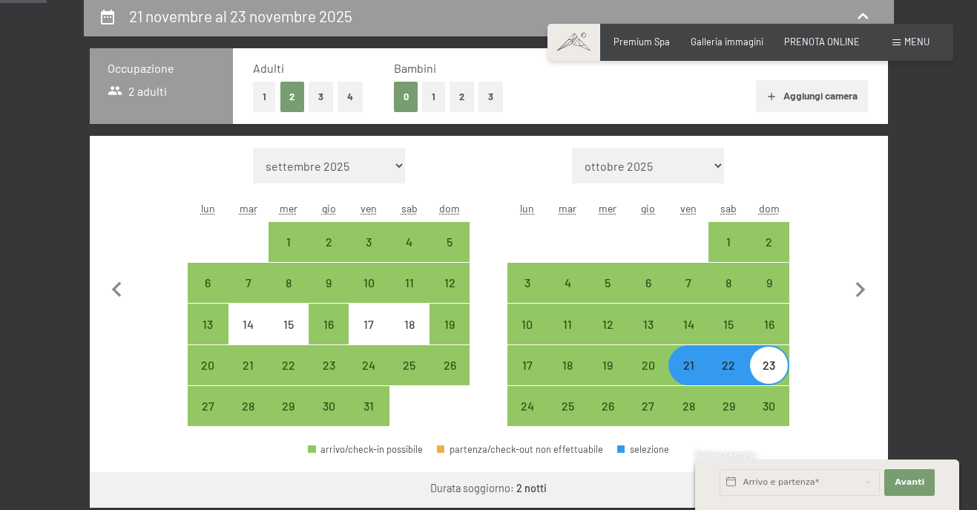
click at [730, 370] on div "22" at bounding box center [728, 377] width 37 height 37
select select "[DATE]"
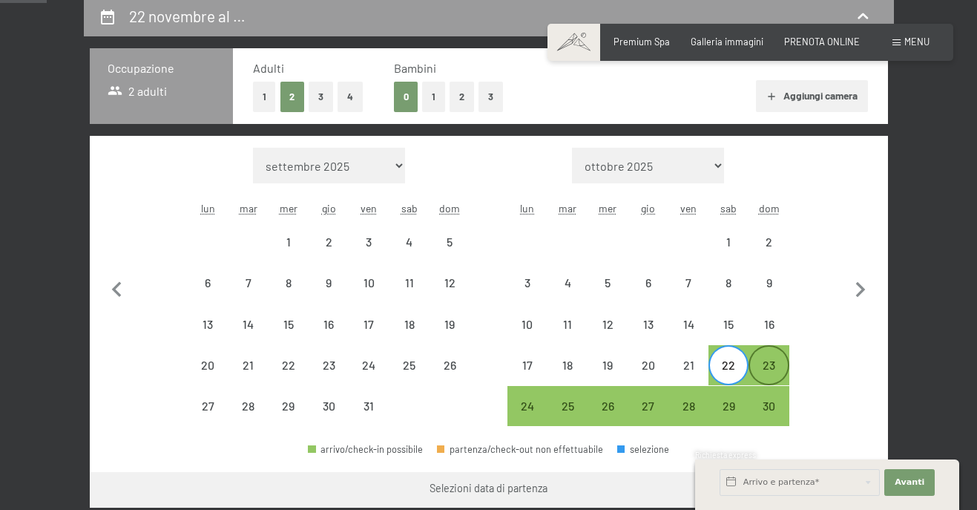
click at [770, 375] on div "23" at bounding box center [768, 377] width 37 height 37
select select "[DATE]"
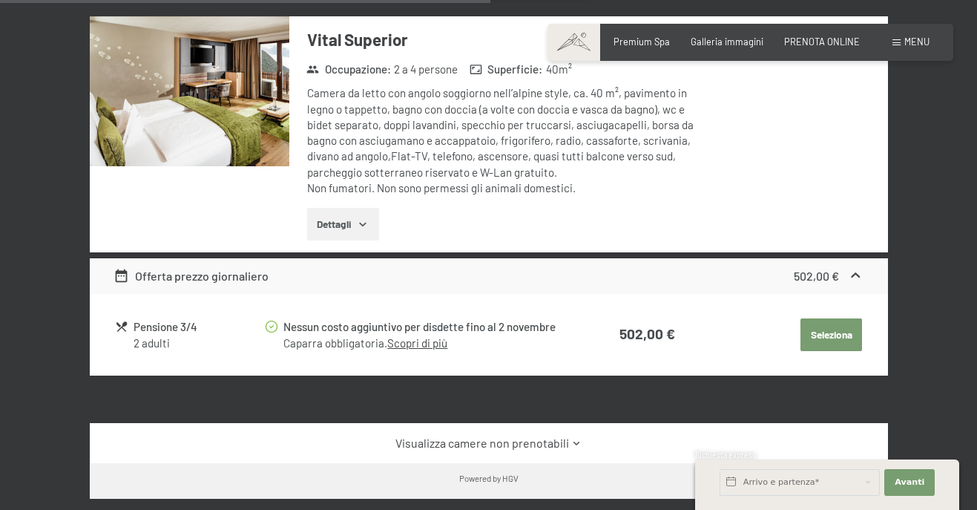
scroll to position [890, 0]
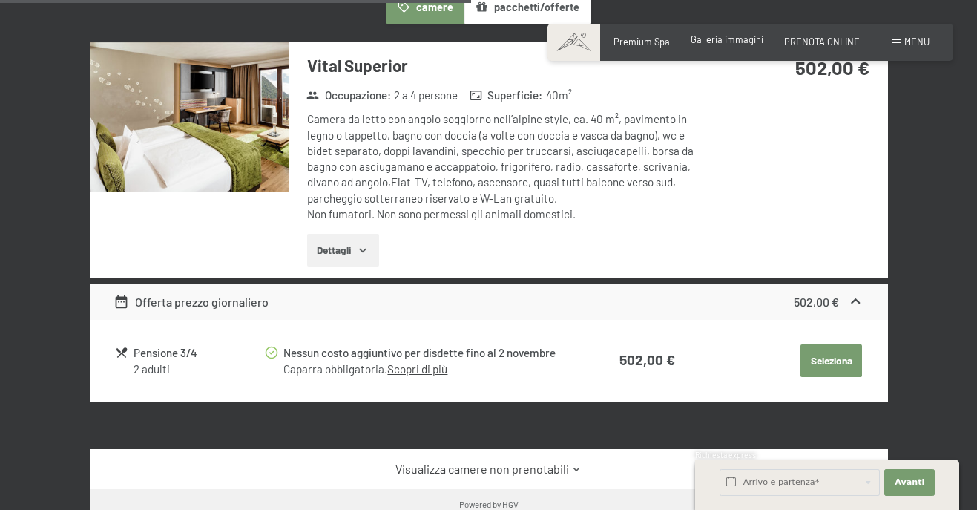
click at [721, 40] on span "Galleria immagini" at bounding box center [727, 39] width 73 height 12
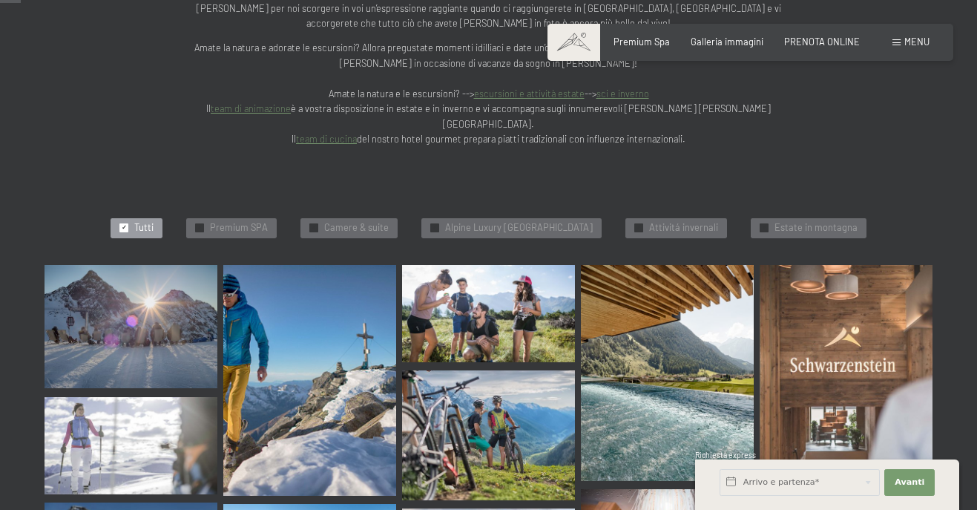
scroll to position [297, 0]
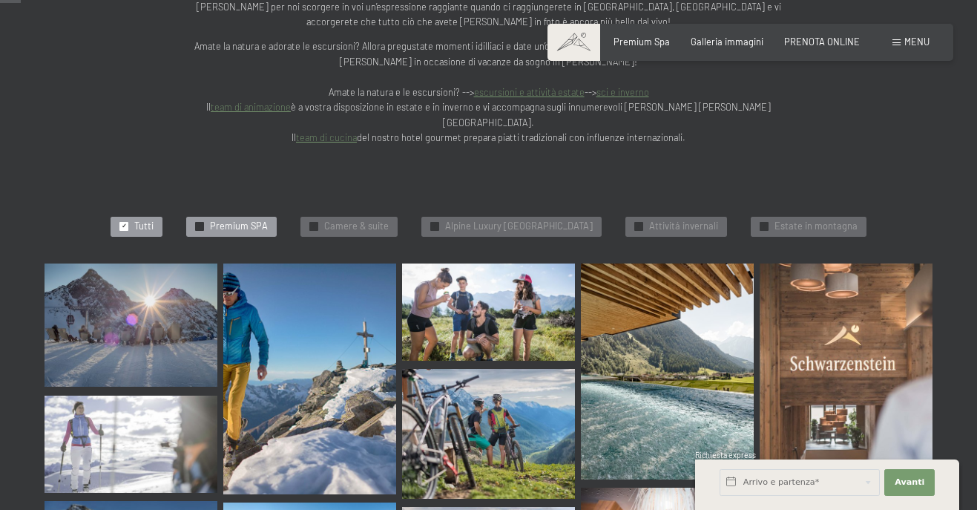
click at [227, 220] on span "Premium SPA" at bounding box center [239, 226] width 58 height 13
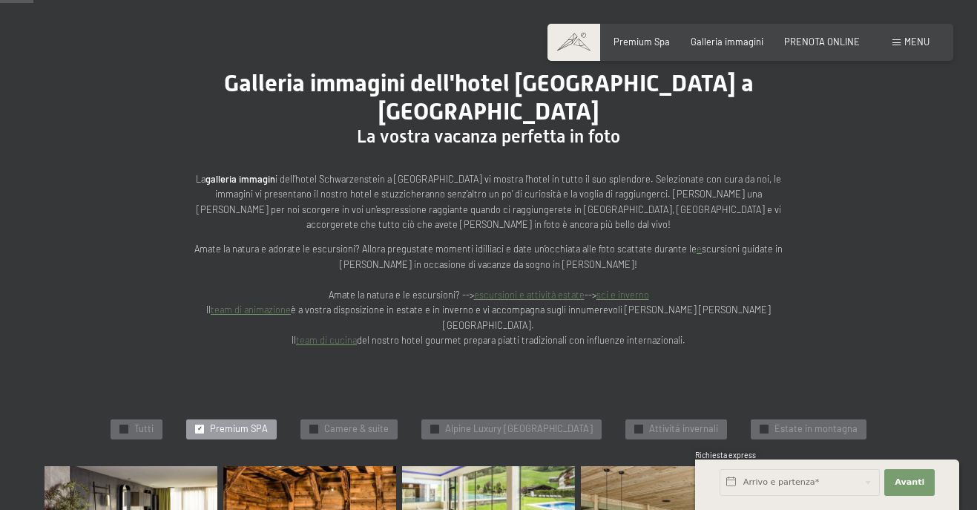
scroll to position [116, 0]
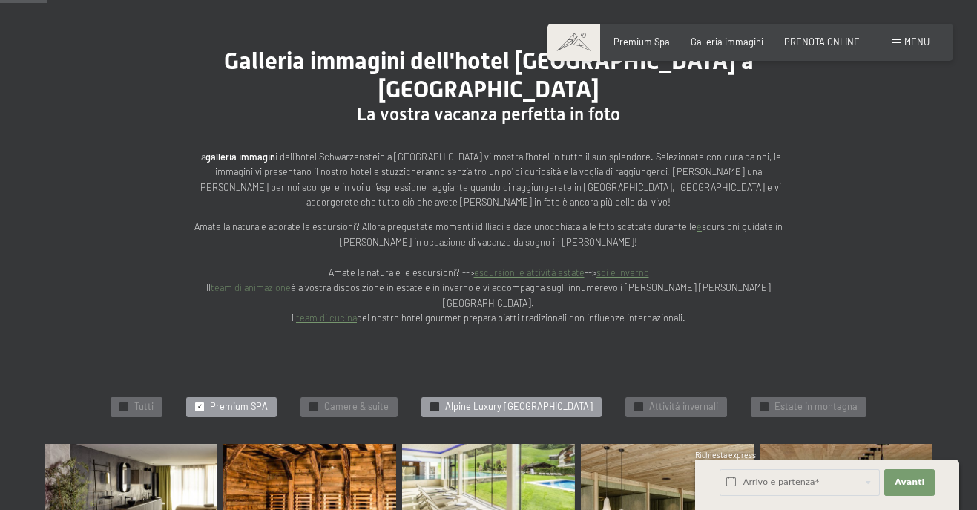
click at [494, 400] on span "Alpine Luxury SPA Resort Schwarzenstein" at bounding box center [519, 406] width 148 height 13
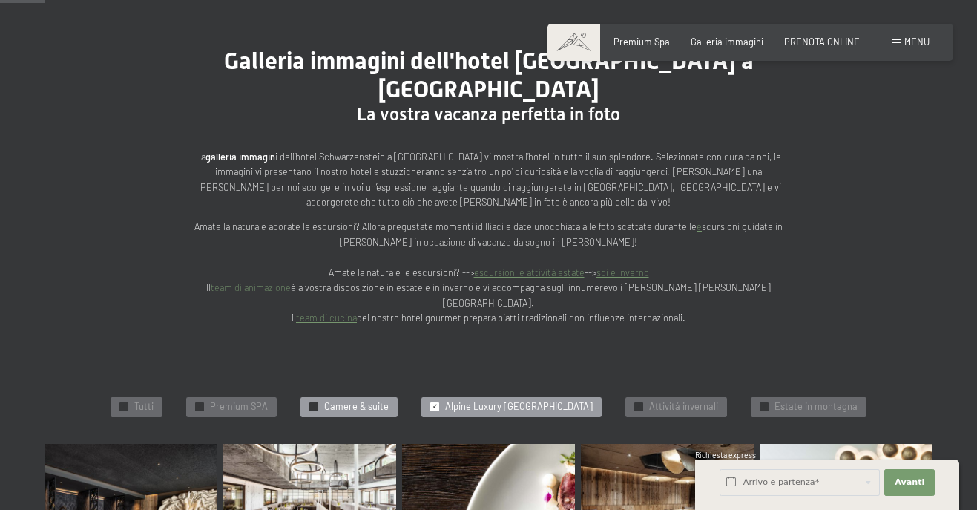
click at [340, 400] on span "Camere & suite" at bounding box center [356, 406] width 65 height 13
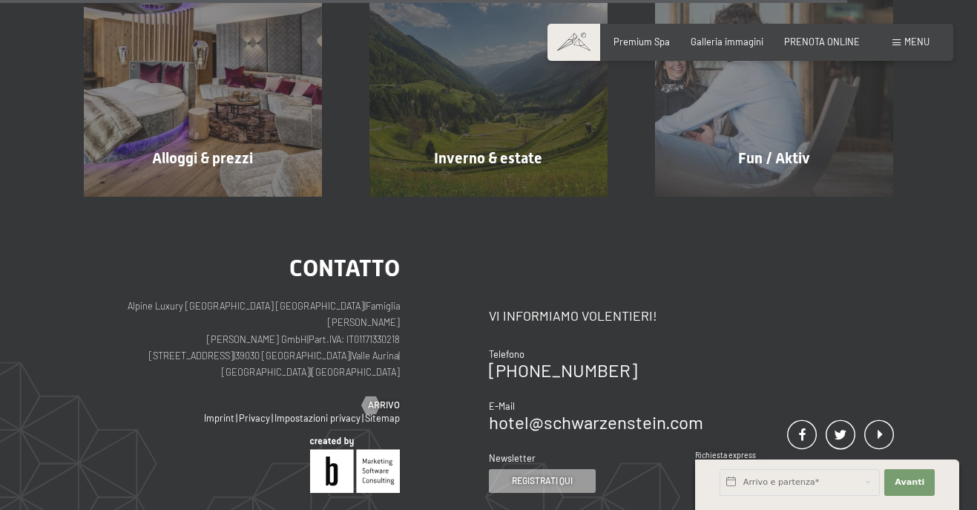
scroll to position [1378, 0]
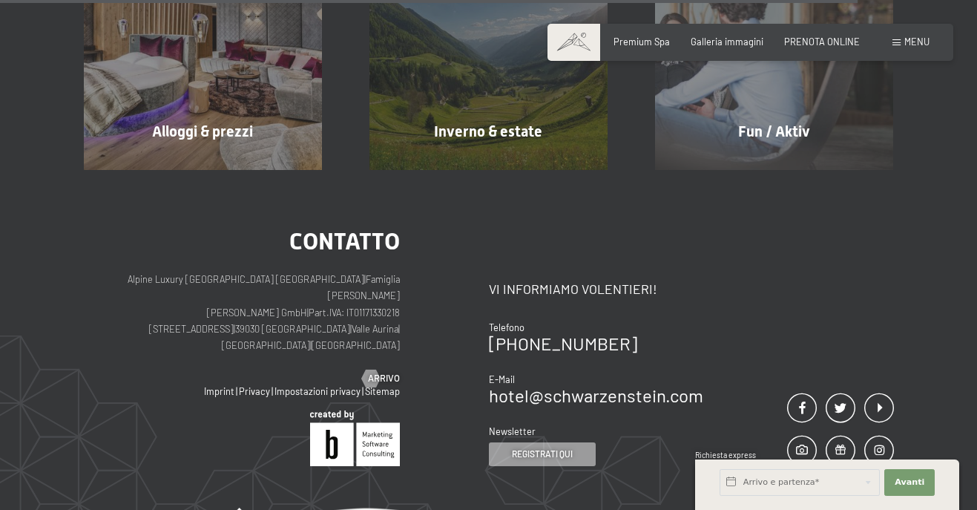
click at [909, 42] on span "Menu" at bounding box center [917, 42] width 25 height 12
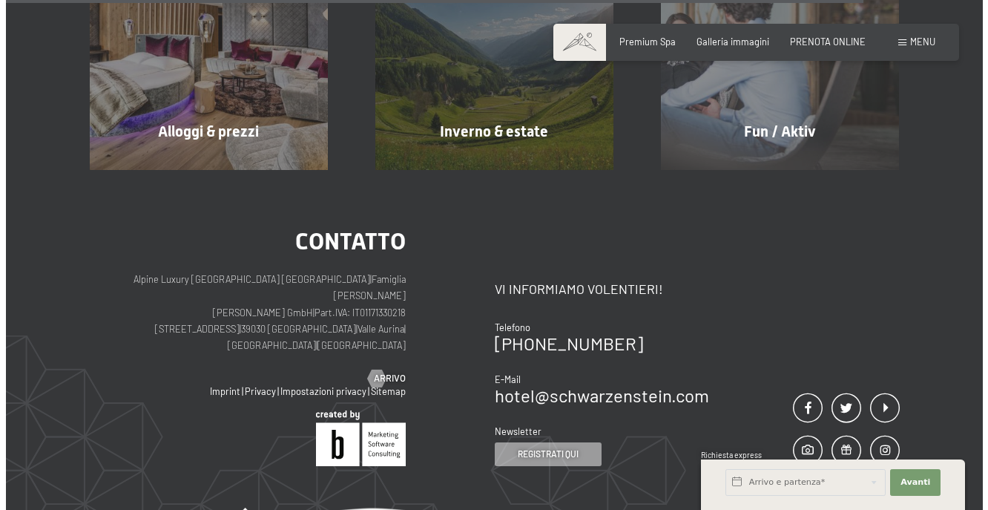
scroll to position [1385, 0]
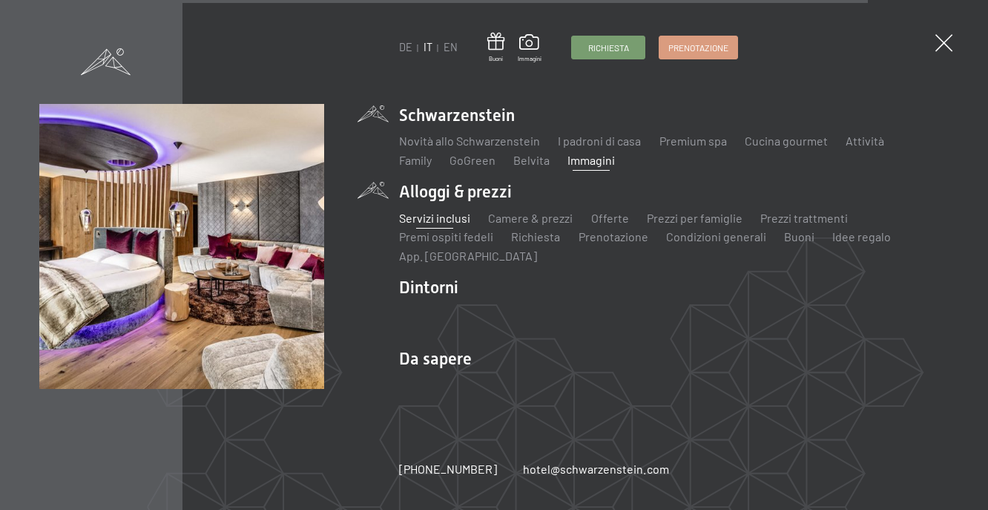
click at [447, 221] on link "Servizi inclusi" at bounding box center [435, 218] width 71 height 14
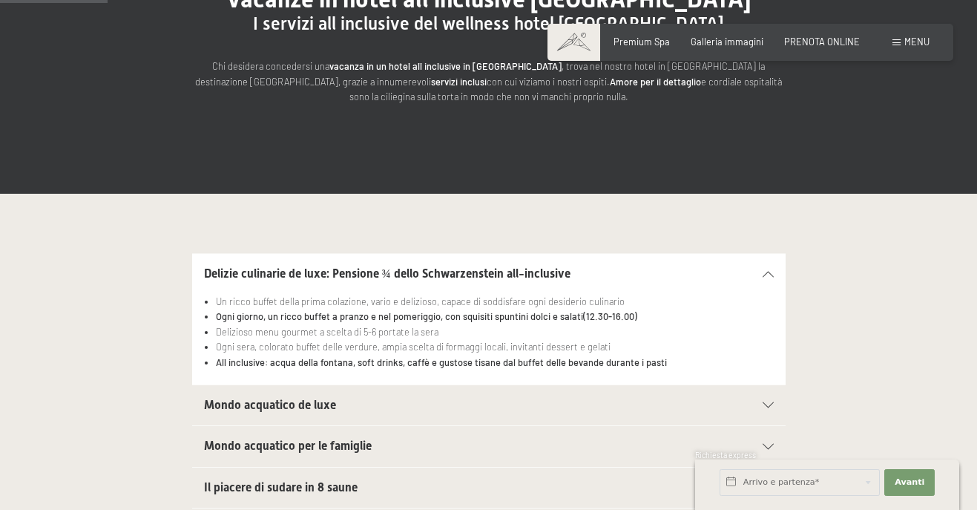
scroll to position [297, 0]
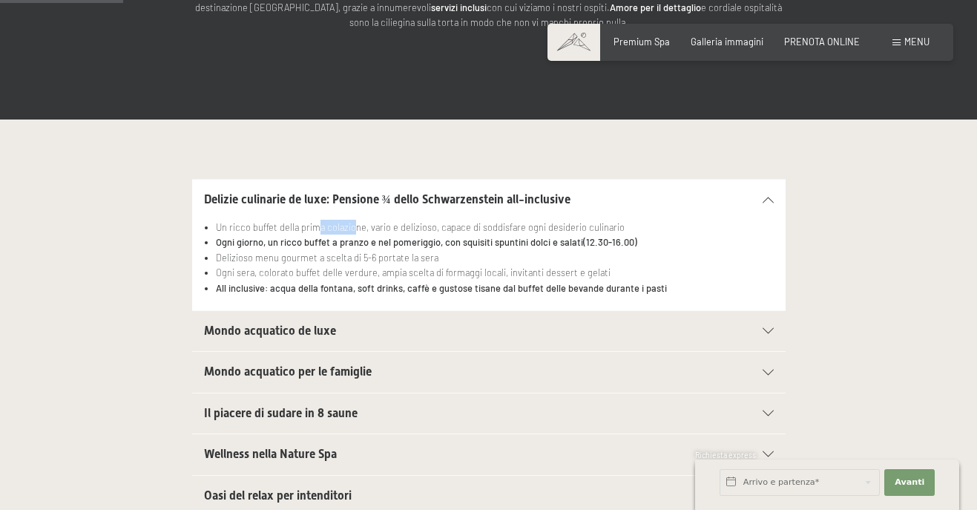
drag, startPoint x: 318, startPoint y: 229, endPoint x: 355, endPoint y: 229, distance: 37.1
click at [355, 229] on li "Un ricco buffet della prima colazione, vario e delizioso, capace di soddisfare …" at bounding box center [494, 227] width 557 height 15
drag, startPoint x: 431, startPoint y: 226, endPoint x: 470, endPoint y: 226, distance: 39.3
click at [470, 226] on li "Un ricco buffet della prima colazione, vario e delizioso, capace di soddisfare …" at bounding box center [494, 227] width 557 height 15
drag, startPoint x: 268, startPoint y: 271, endPoint x: 392, endPoint y: 274, distance: 124.0
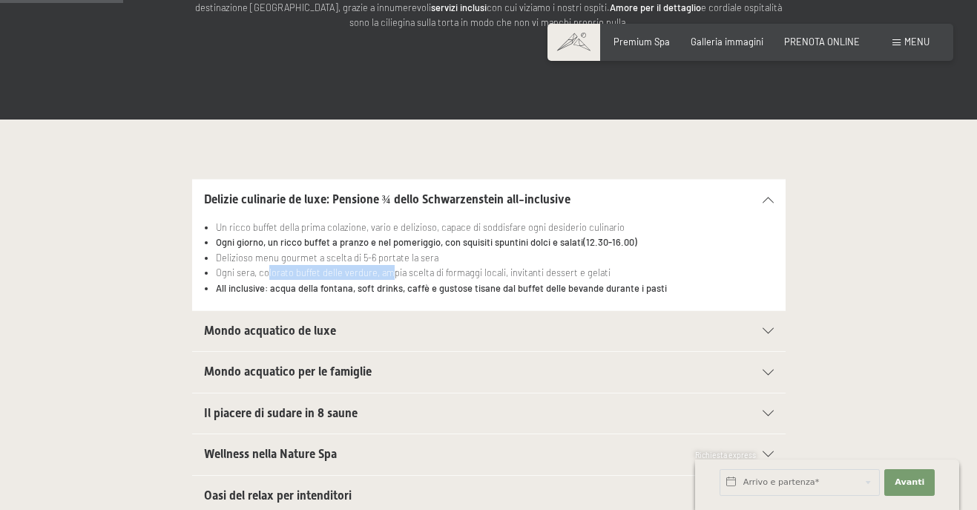
click at [392, 274] on li "Ogni sera, colorato buffet delle verdure, ampia scelta di formaggi locali, invi…" at bounding box center [494, 272] width 557 height 15
drag, startPoint x: 344, startPoint y: 287, endPoint x: 364, endPoint y: 286, distance: 19.3
click at [364, 286] on strong "All inclusive: acqua della fontana, soft drinks, caffè e gustose tisane dal buf…" at bounding box center [441, 288] width 451 height 12
drag, startPoint x: 426, startPoint y: 284, endPoint x: 527, endPoint y: 284, distance: 100.9
click at [527, 284] on strong "All inclusive: acqua della fontana, soft drinks, caffè e gustose tisane dal buf…" at bounding box center [441, 288] width 451 height 12
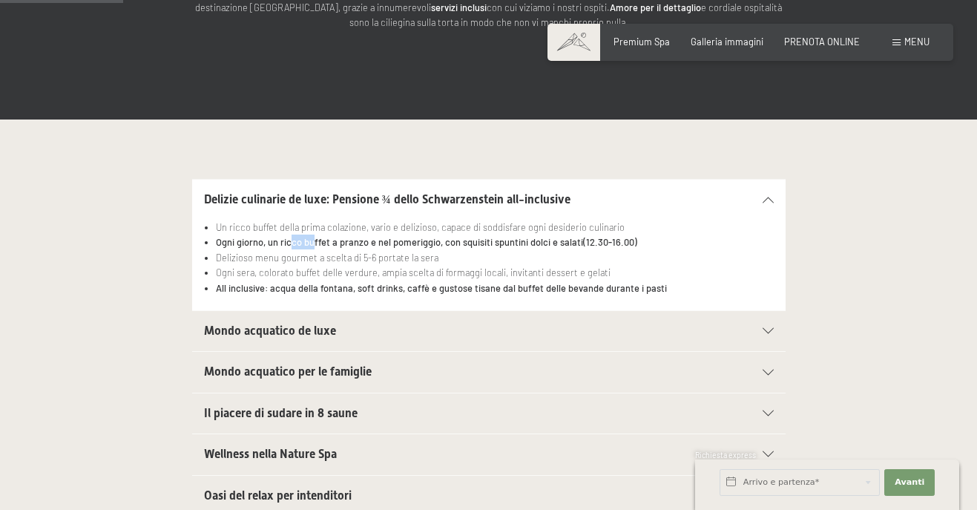
drag, startPoint x: 290, startPoint y: 241, endPoint x: 315, endPoint y: 238, distance: 24.7
click at [315, 238] on strong "Ogni giorno, un ricco buffet a pranzo e nel pomeriggio, con squisiti spuntini d…" at bounding box center [399, 242] width 367 height 12
drag, startPoint x: 364, startPoint y: 239, endPoint x: 395, endPoint y: 240, distance: 30.5
click at [395, 240] on strong "Ogni giorno, un ricco buffet a pranzo e nel pomeriggio, con squisiti spuntini d…" at bounding box center [399, 242] width 367 height 12
drag, startPoint x: 454, startPoint y: 238, endPoint x: 470, endPoint y: 238, distance: 15.6
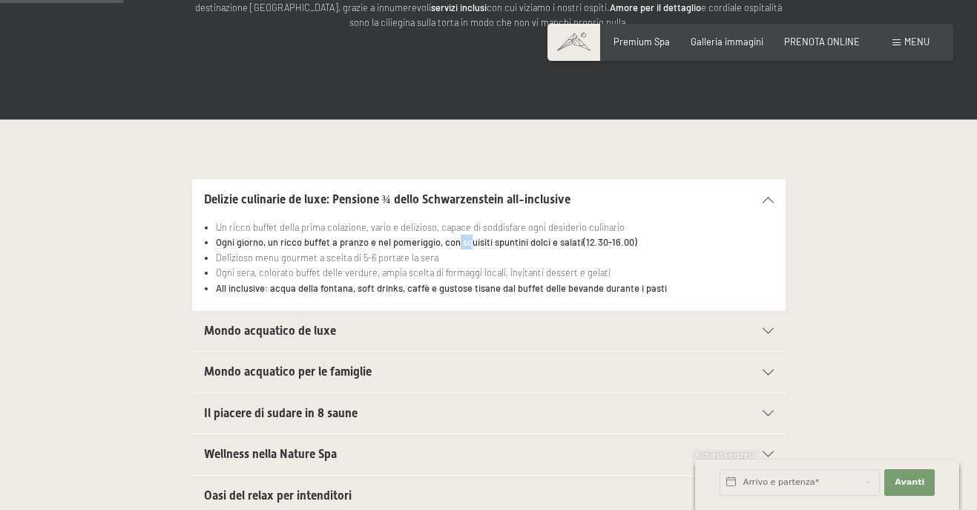
click at [470, 238] on strong "Ogni giorno, un ricco buffet a pranzo e nel pomeriggio, con squisiti spuntini d…" at bounding box center [399, 242] width 367 height 12
drag, startPoint x: 539, startPoint y: 244, endPoint x: 584, endPoint y: 248, distance: 44.7
click at [584, 248] on li "Ogni giorno, un ricco buffet a pranzo e nel pomeriggio, con squisiti spuntini d…" at bounding box center [494, 241] width 557 height 15
drag, startPoint x: 276, startPoint y: 225, endPoint x: 315, endPoint y: 224, distance: 38.6
click at [315, 224] on li "Un ricco buffet della prima colazione, vario e delizioso, capace di soddisfare …" at bounding box center [494, 227] width 557 height 15
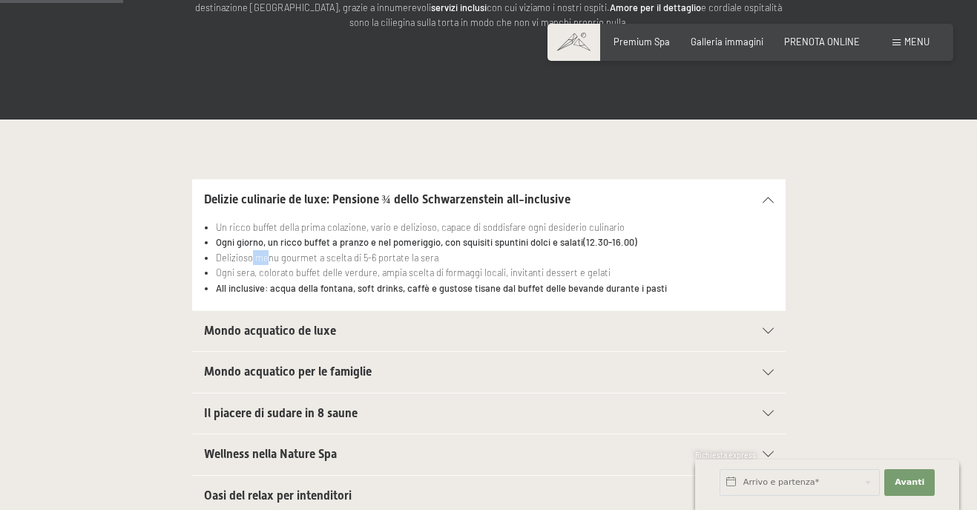
drag, startPoint x: 253, startPoint y: 260, endPoint x: 269, endPoint y: 258, distance: 16.4
click at [269, 258] on li "Delizioso menu gourmet a scelta di 5-6 portate la sera" at bounding box center [494, 257] width 557 height 15
drag, startPoint x: 284, startPoint y: 275, endPoint x: 383, endPoint y: 269, distance: 98.9
click at [383, 269] on li "Ogni sera, colorato buffet delle verdure, ampia scelta di formaggi locali, invi…" at bounding box center [494, 272] width 557 height 15
drag, startPoint x: 467, startPoint y: 269, endPoint x: 592, endPoint y: 271, distance: 125.4
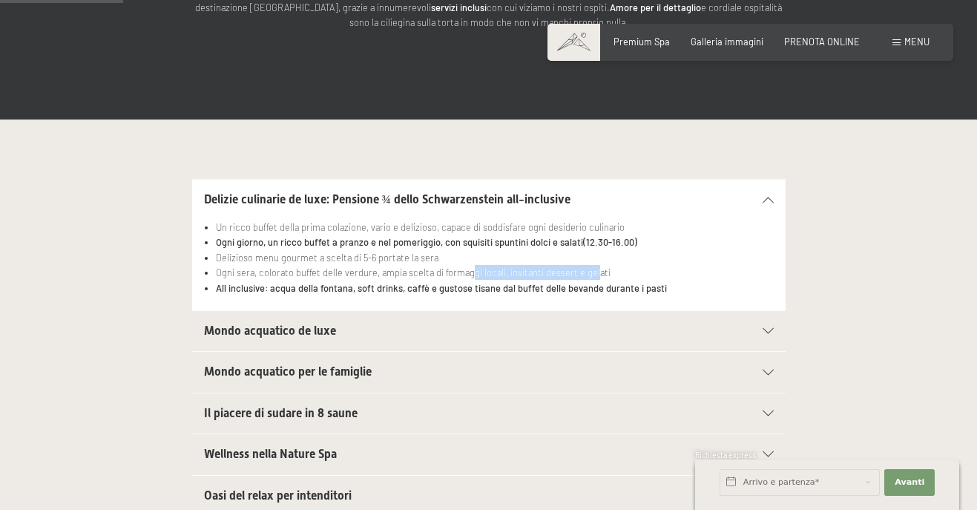
click at [592, 271] on li "Ogni sera, colorato buffet delle verdure, ampia scelta di formaggi locali, invi…" at bounding box center [494, 272] width 557 height 15
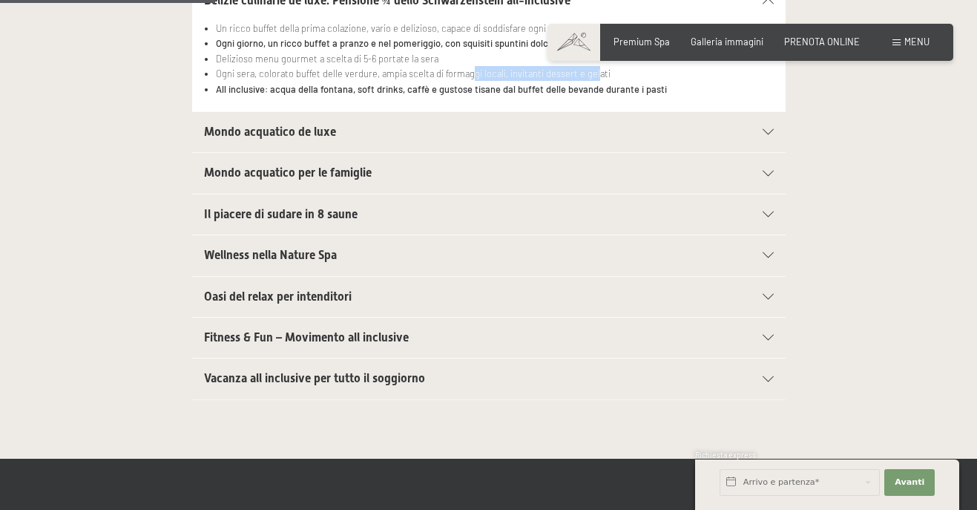
scroll to position [519, 0]
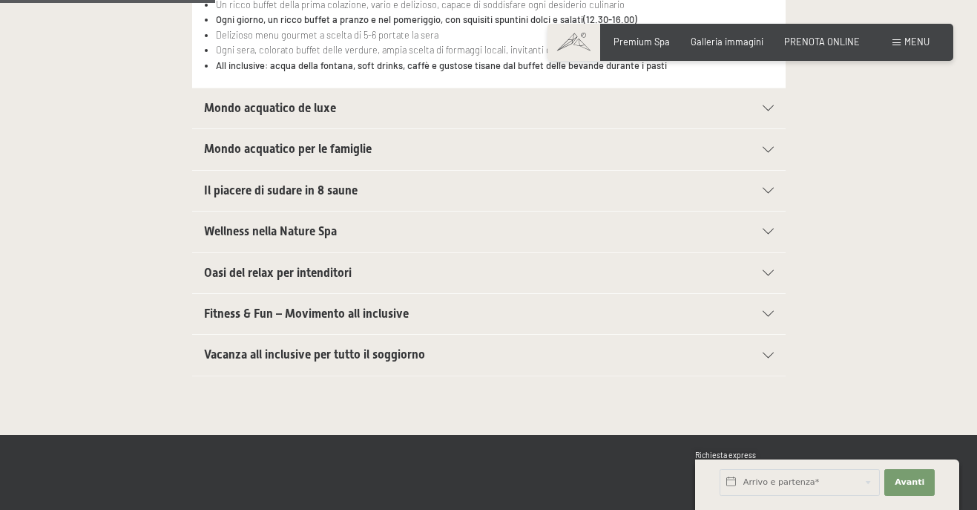
click at [370, 104] on h2 "Mondo acquatico de luxe" at bounding box center [460, 108] width 513 height 16
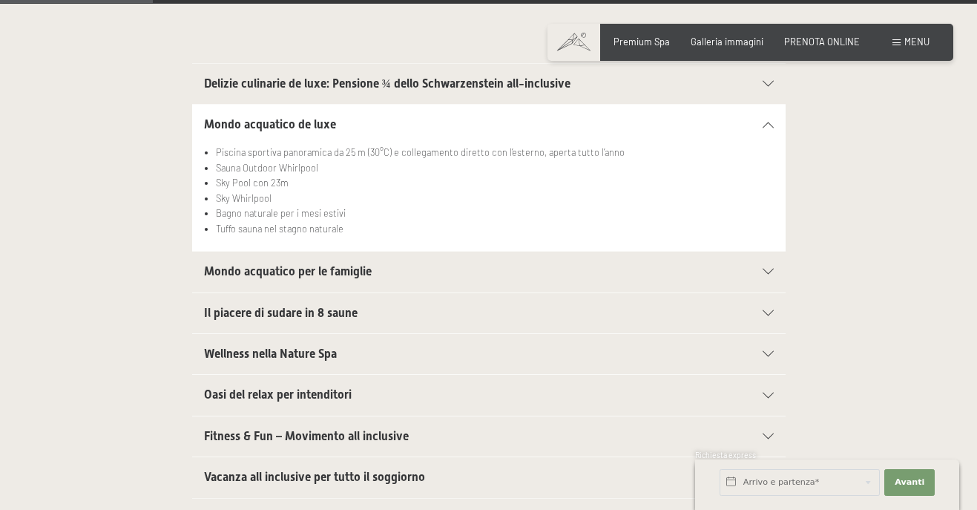
scroll to position [371, 0]
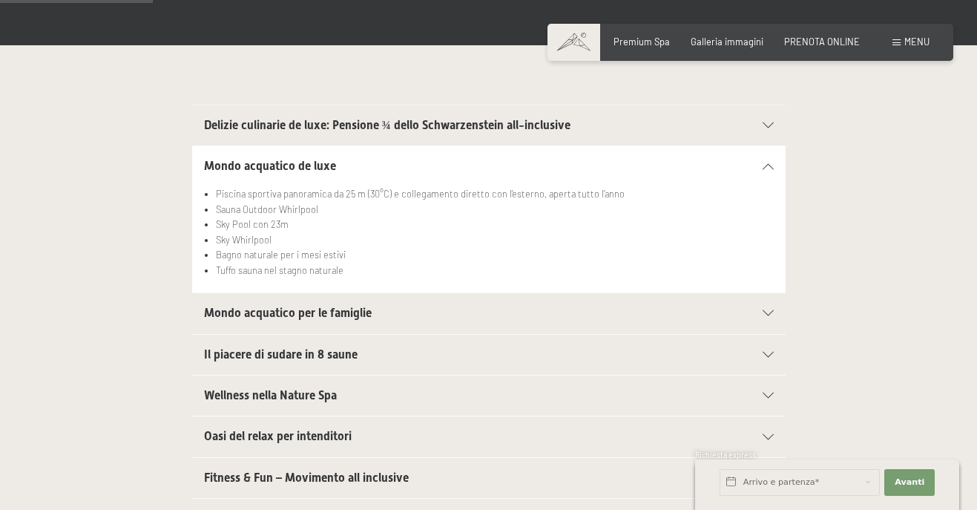
click at [380, 320] on h2 "Mondo acquatico per le famiglie" at bounding box center [460, 313] width 513 height 16
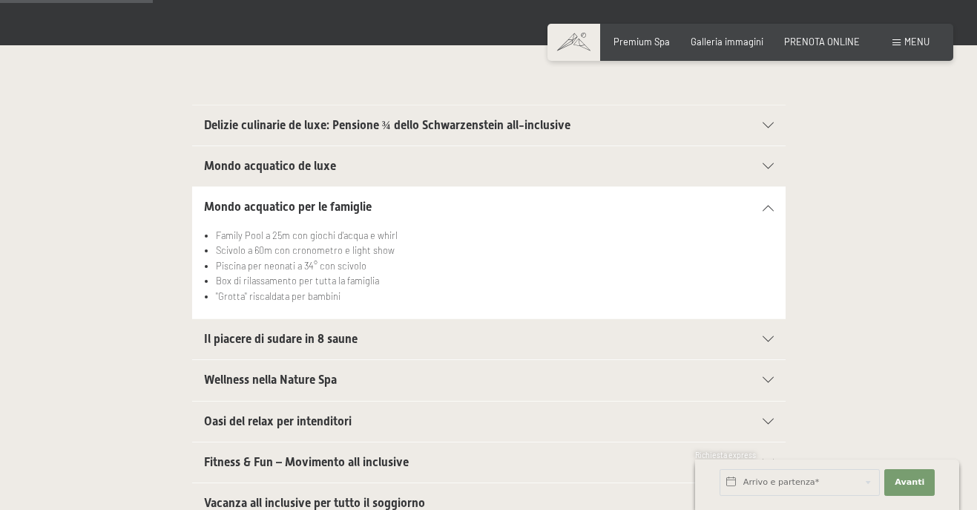
click at [351, 342] on span "Il piacere di sudare in 8 saune" at bounding box center [281, 339] width 154 height 14
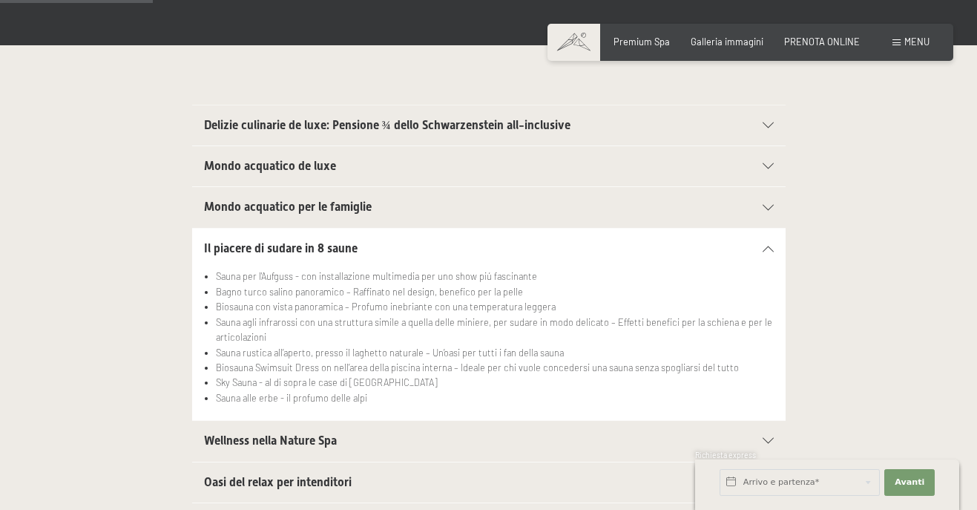
click at [314, 450] on div "Wellness nella Nature Spa" at bounding box center [489, 441] width 570 height 40
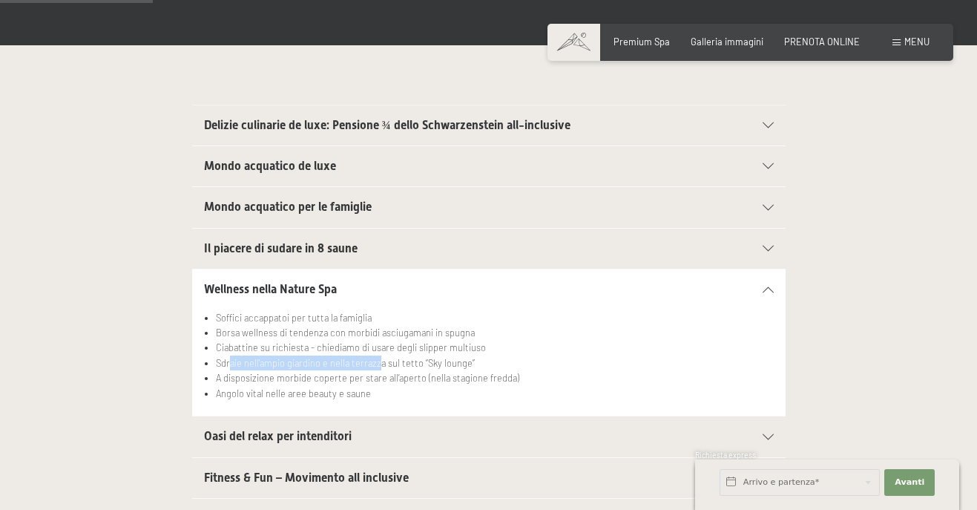
drag, startPoint x: 231, startPoint y: 361, endPoint x: 376, endPoint y: 363, distance: 145.5
click at [376, 363] on li "Sdraie nell’ampio giardino e nella terrazza sul tetto “Sky lounge”" at bounding box center [494, 362] width 557 height 15
drag, startPoint x: 266, startPoint y: 378, endPoint x: 366, endPoint y: 375, distance: 100.2
click at [366, 375] on li "A disposizione morbide coperte per stare all’aperto (nella stagione fredda)" at bounding box center [494, 377] width 557 height 15
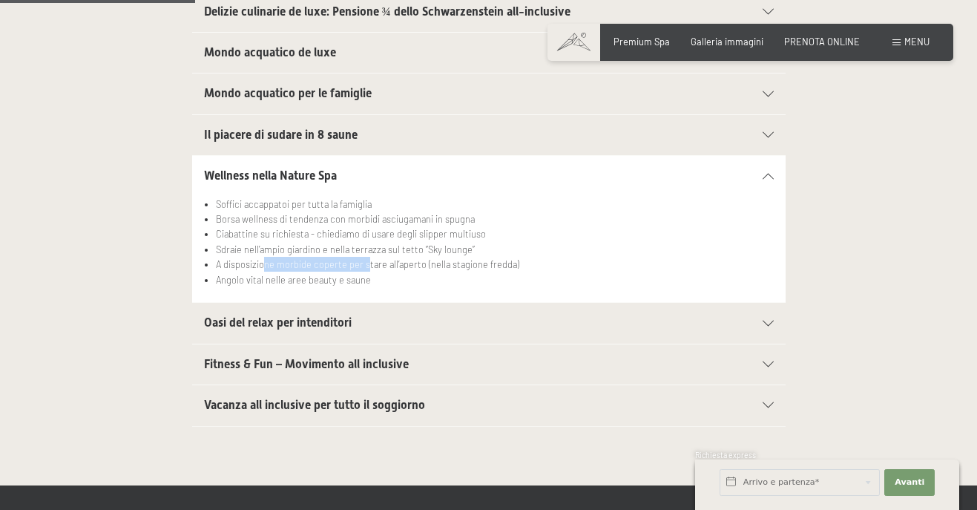
scroll to position [519, 0]
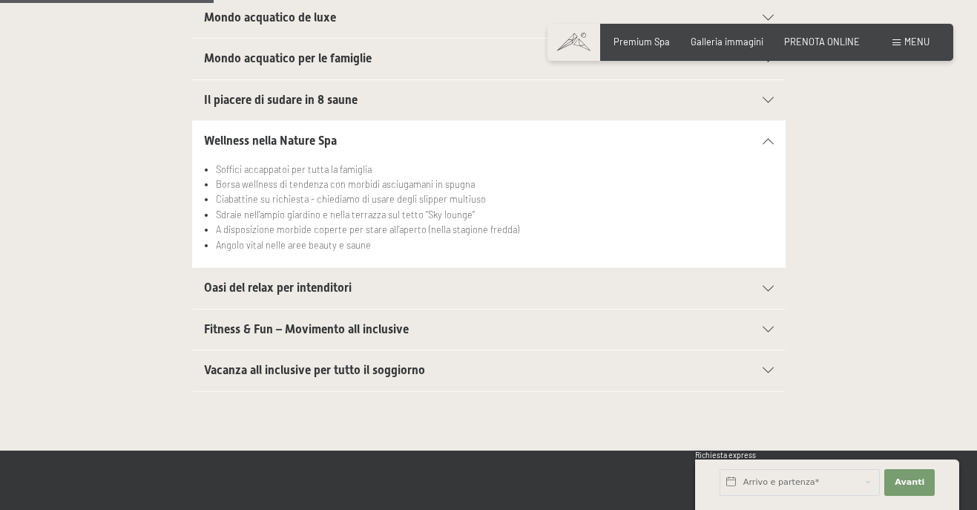
click at [260, 287] on span "Oasi del relax per intenditori" at bounding box center [278, 287] width 148 height 14
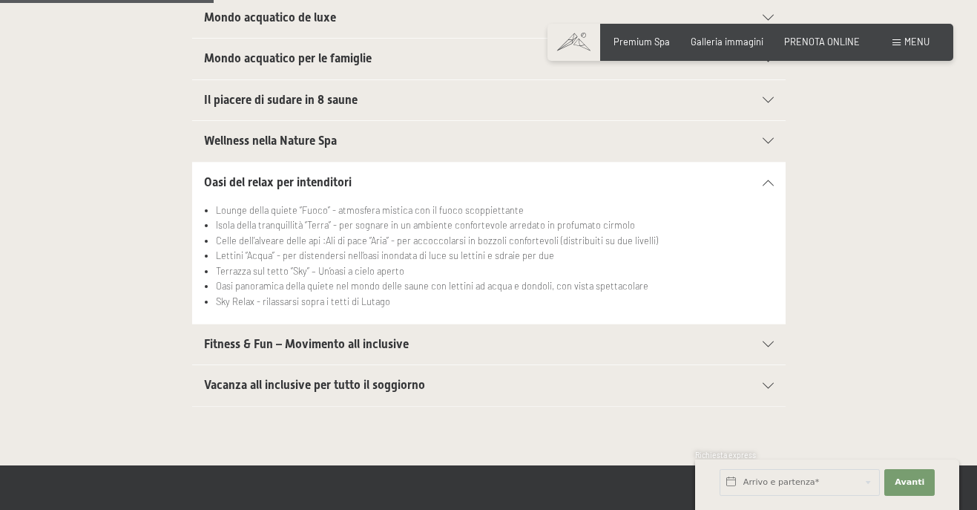
click at [321, 347] on span "Fitness & Fun – Movimento all inclusive" at bounding box center [306, 344] width 205 height 14
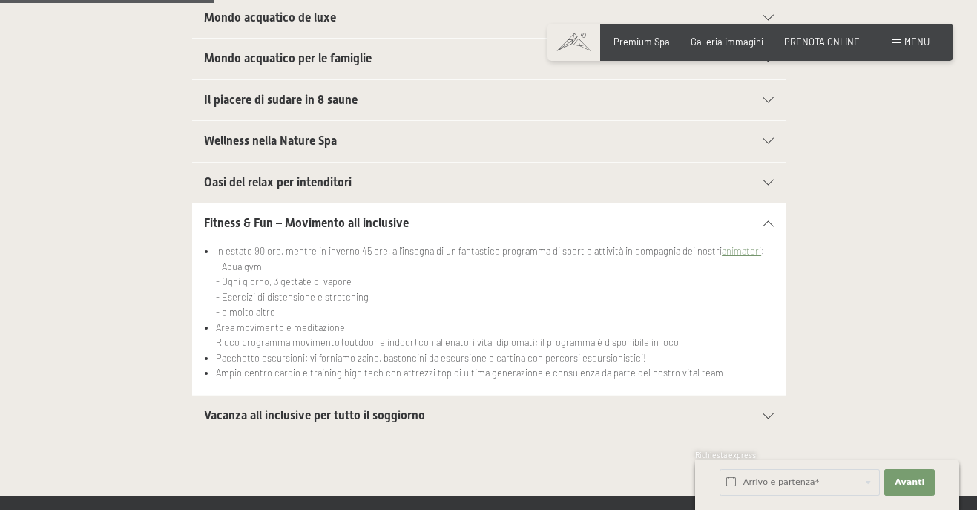
click at [460, 415] on h2 "Vacanza all inclusive per tutto il soggiorno" at bounding box center [460, 415] width 513 height 16
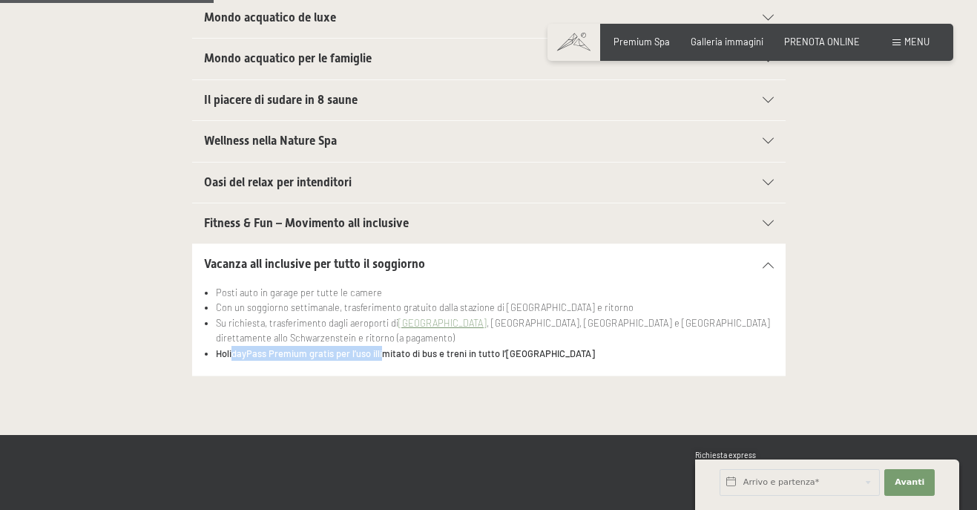
drag, startPoint x: 234, startPoint y: 351, endPoint x: 383, endPoint y: 356, distance: 149.2
click at [383, 356] on strong "HolidayPass Premium gratis per l’uso illimitato di bus e treni in tutto l’Alto …" at bounding box center [405, 353] width 379 height 12
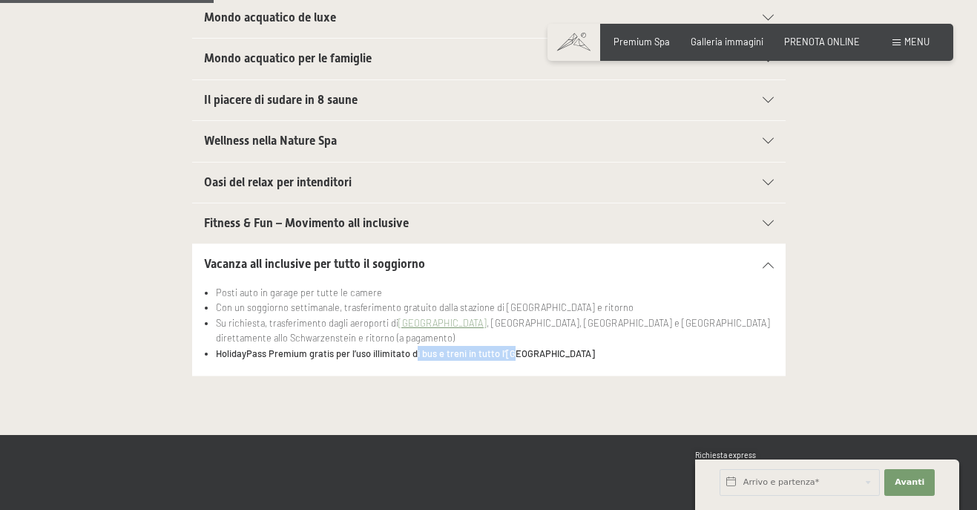
click at [508, 347] on strong "HolidayPass Premium gratis per l’uso illimitato di bus e treni in tutto l’Alto …" at bounding box center [405, 353] width 379 height 12
click at [845, 42] on span "PRENOTA ONLINE" at bounding box center [822, 39] width 76 height 12
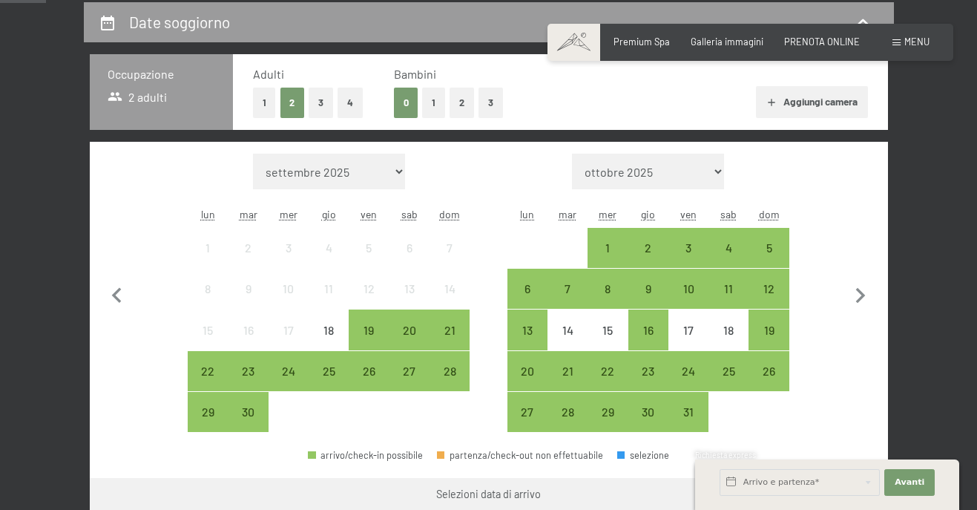
scroll to position [297, 0]
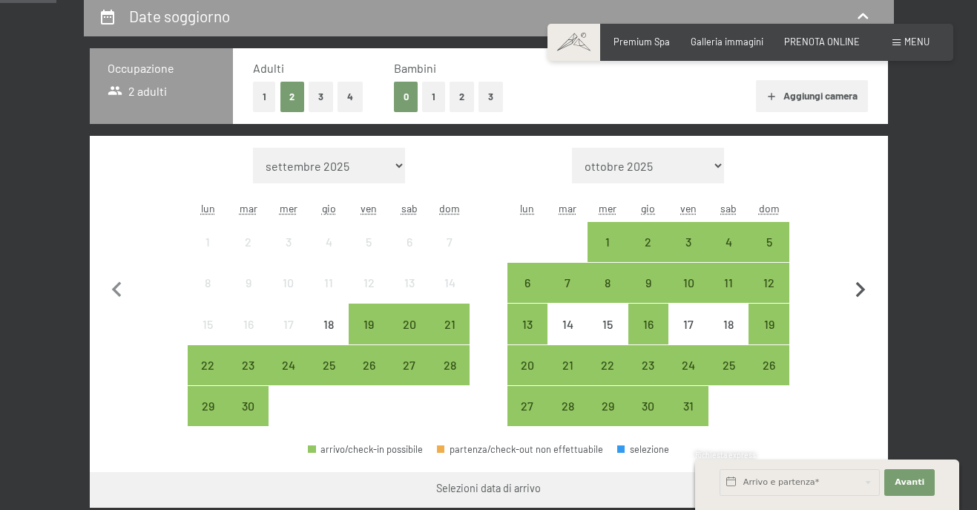
click at [863, 291] on icon "button" at bounding box center [861, 290] width 10 height 16
select select "[DATE]"
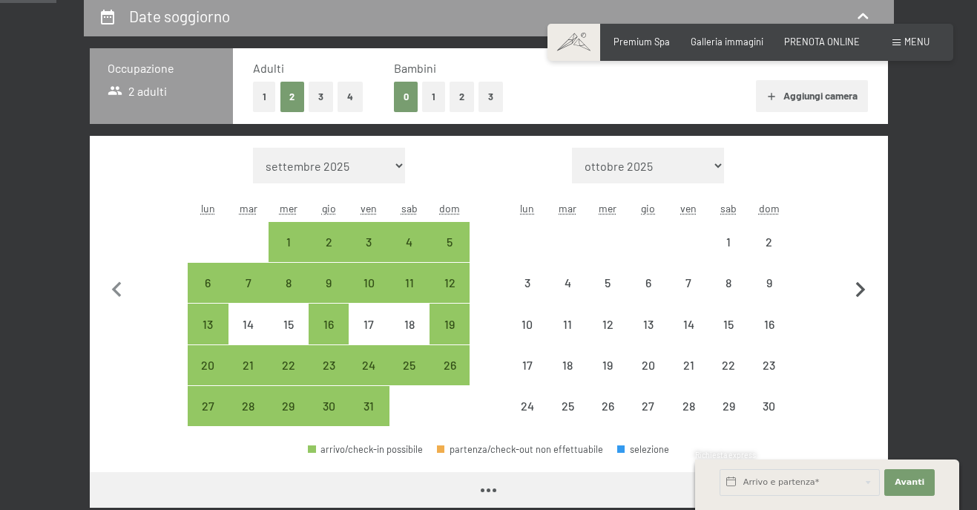
click at [863, 291] on icon "button" at bounding box center [861, 290] width 10 height 16
select select "[DATE]"
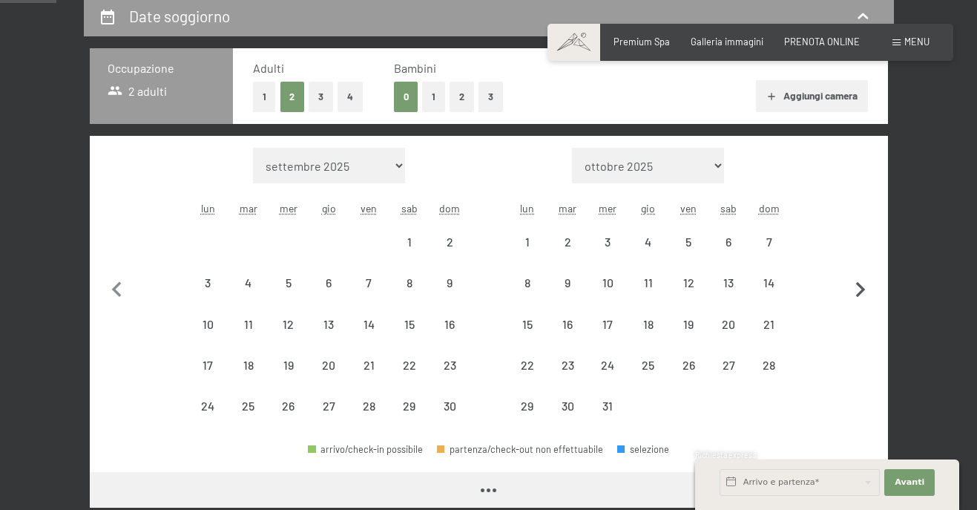
select select "[DATE]"
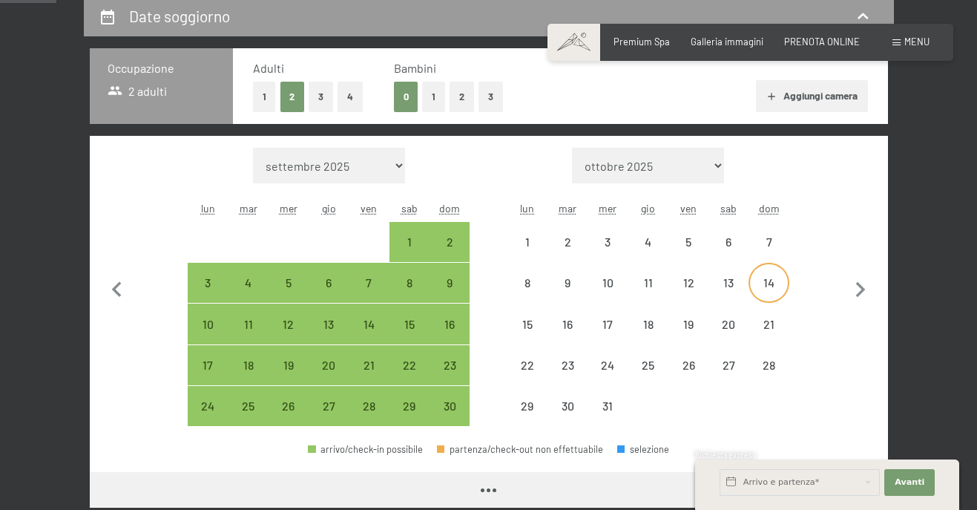
select select "[DATE]"
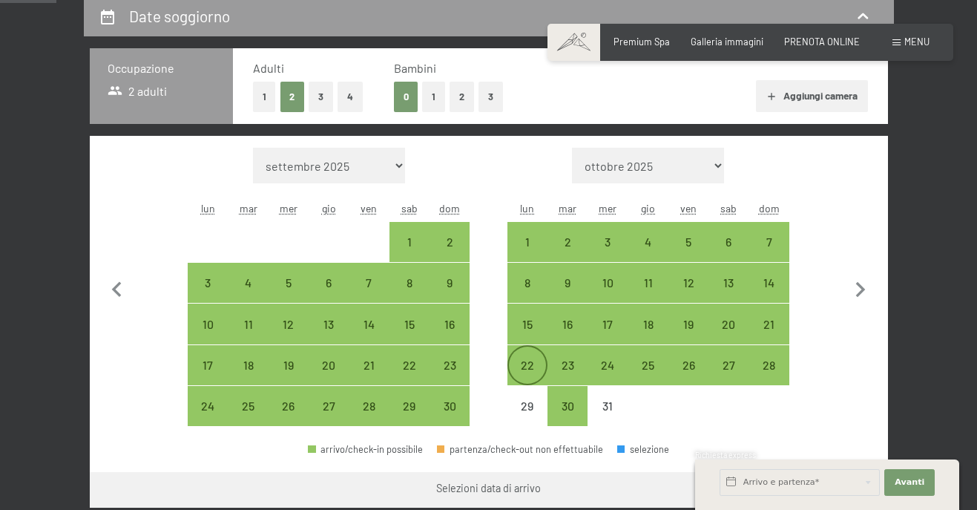
click at [528, 357] on div "22" at bounding box center [527, 365] width 37 height 37
select select "[DATE]"
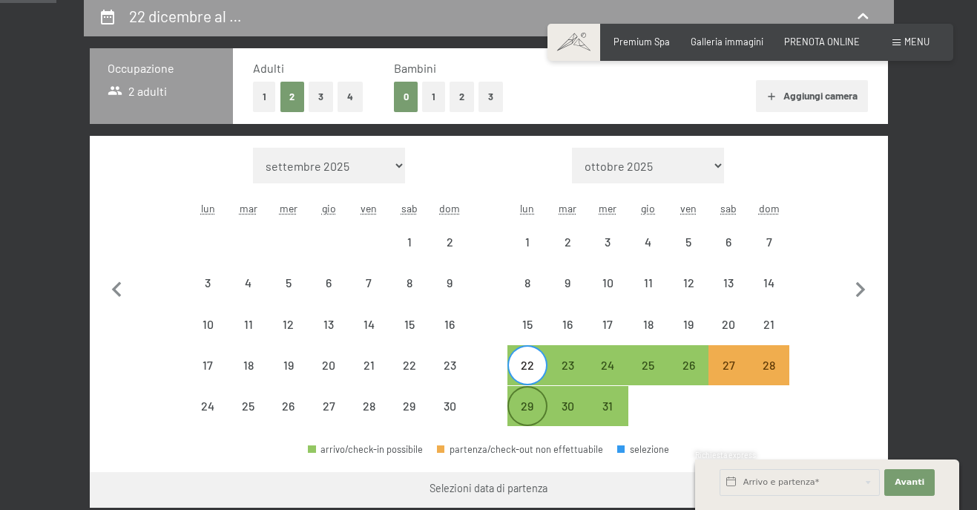
click at [527, 401] on div "29" at bounding box center [527, 418] width 37 height 37
select select "[DATE]"
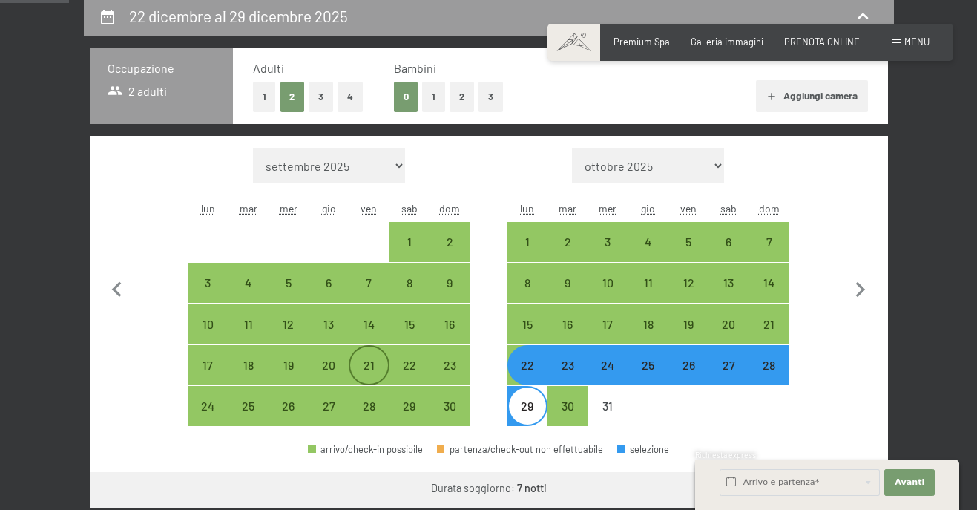
click at [377, 361] on div "21" at bounding box center [368, 377] width 37 height 37
select select "[DATE]"
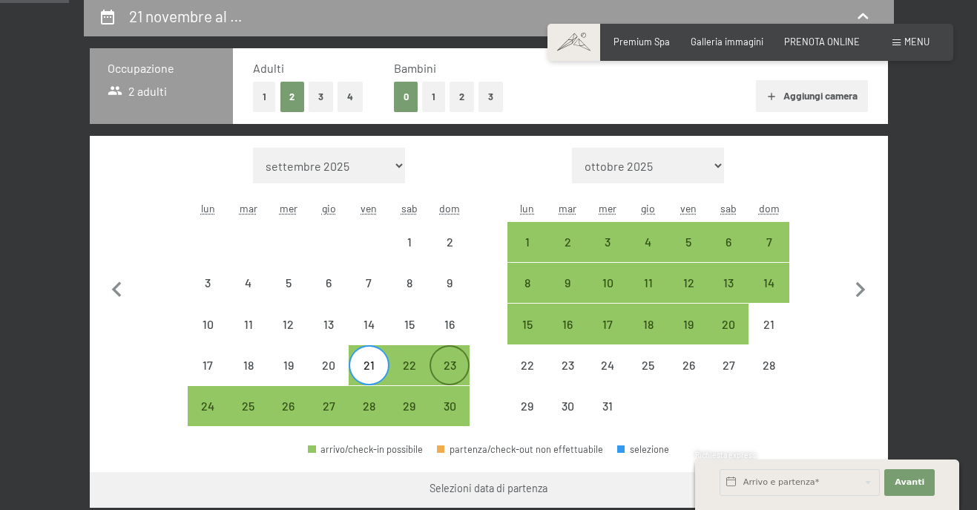
click at [450, 378] on div "23" at bounding box center [449, 377] width 37 height 37
select select "[DATE]"
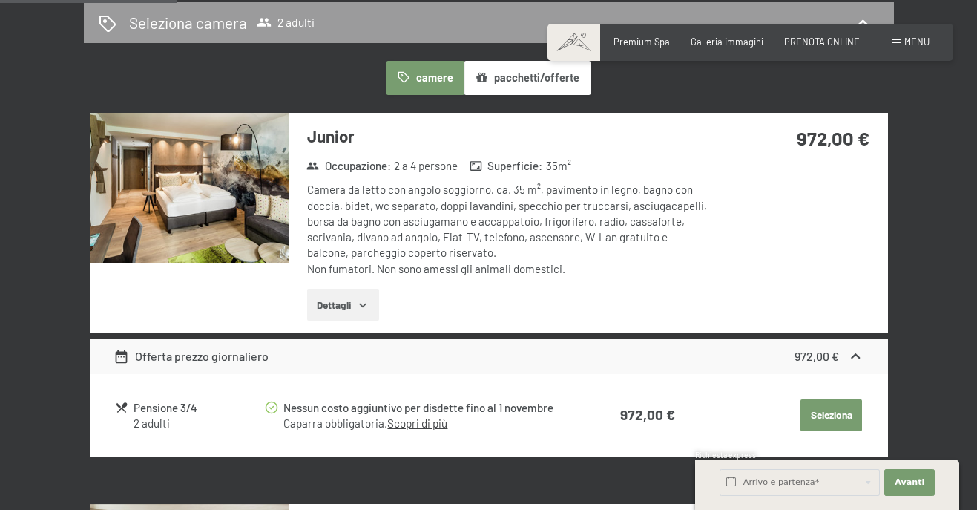
scroll to position [890, 0]
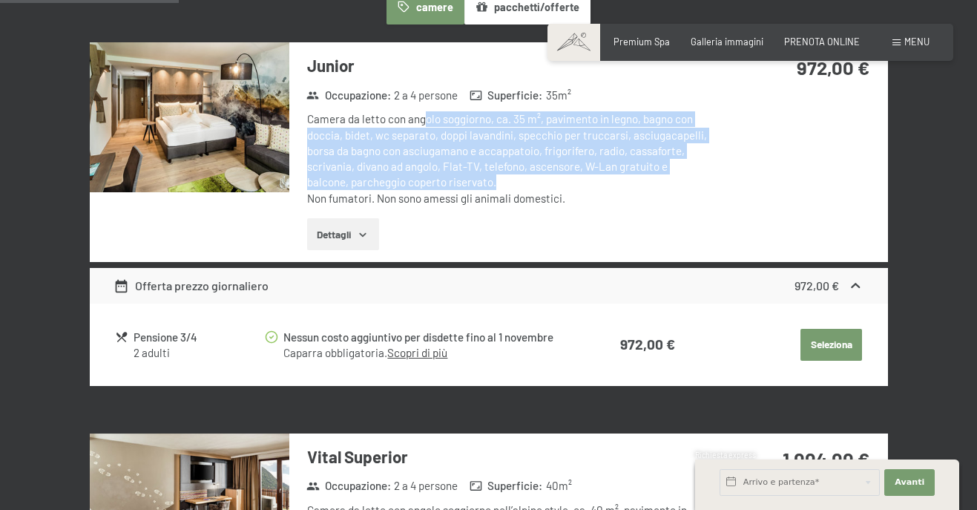
drag, startPoint x: 422, startPoint y: 117, endPoint x: 503, endPoint y: 186, distance: 105.8
click at [503, 186] on div "Camera da letto con angolo soggiorno, ca. 35 m², pavimento in legno, bagno con …" at bounding box center [507, 158] width 401 height 95
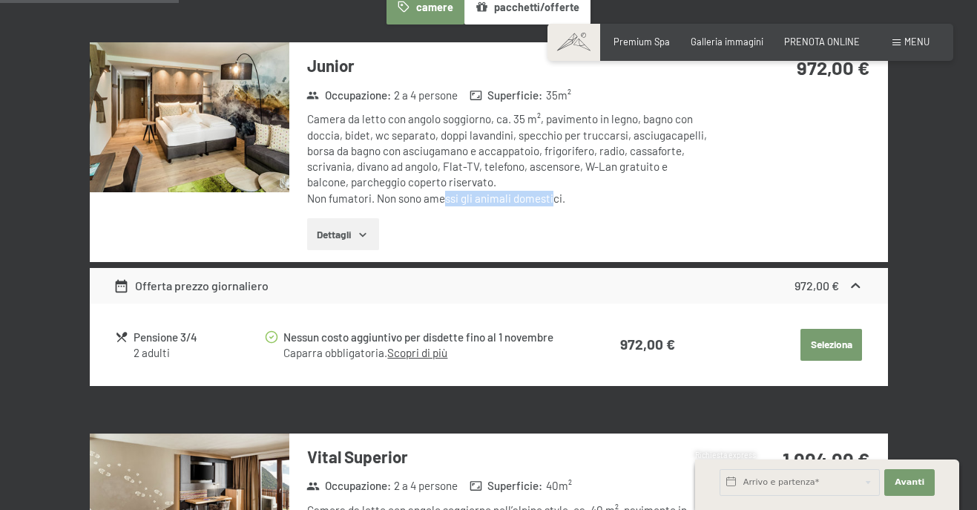
drag, startPoint x: 446, startPoint y: 200, endPoint x: 554, endPoint y: 200, distance: 108.3
click at [554, 200] on div "Camera da letto con angolo soggiorno, ca. 35 m², pavimento in legno, bagno con …" at bounding box center [507, 158] width 401 height 95
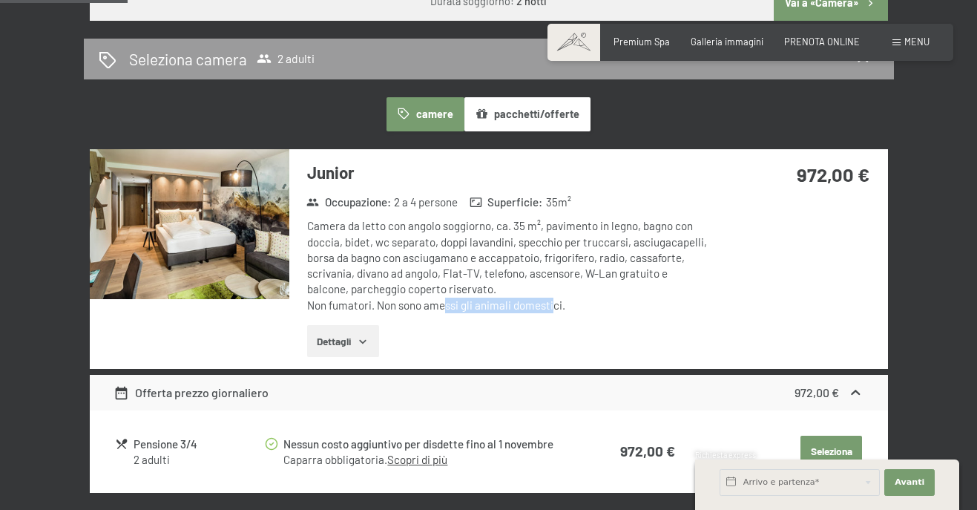
scroll to position [816, 0]
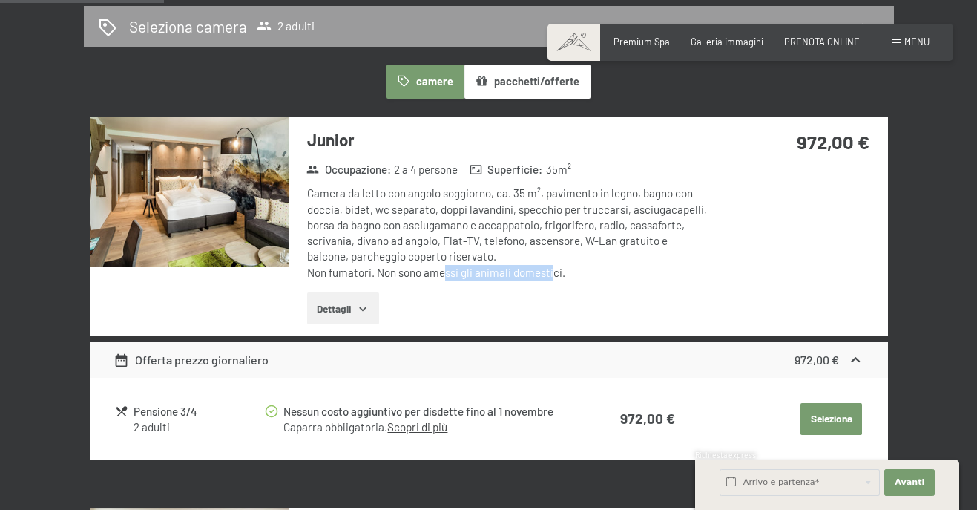
click at [356, 310] on button "Dettagli" at bounding box center [343, 308] width 72 height 33
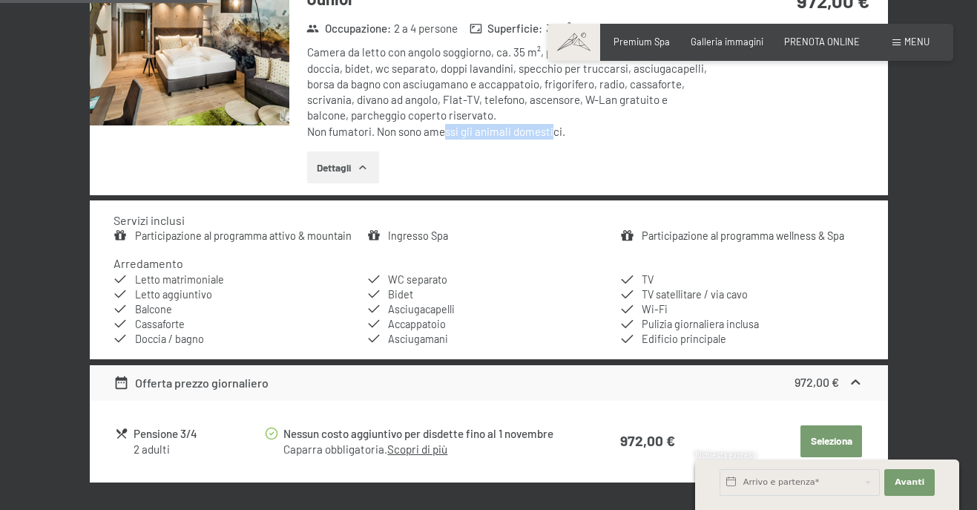
scroll to position [1113, 0]
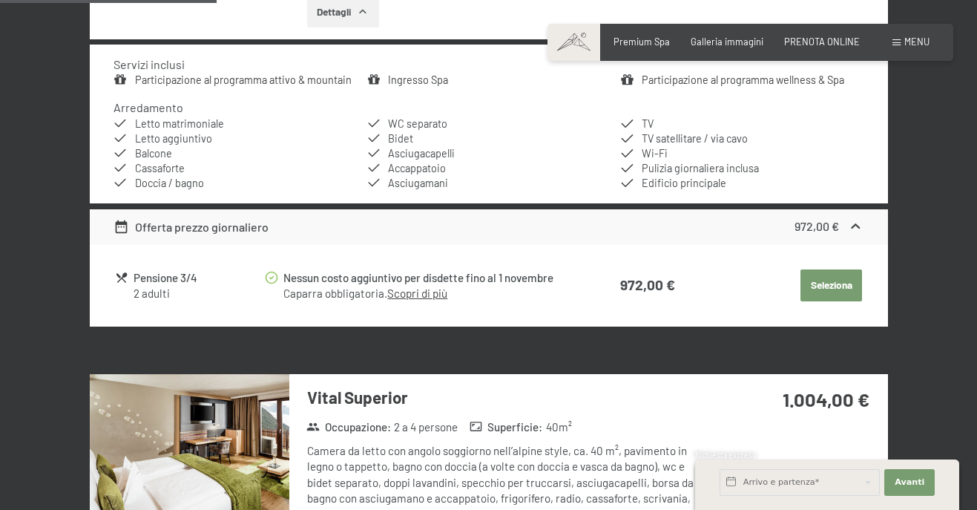
click at [843, 281] on button "Seleziona" at bounding box center [832, 285] width 62 height 33
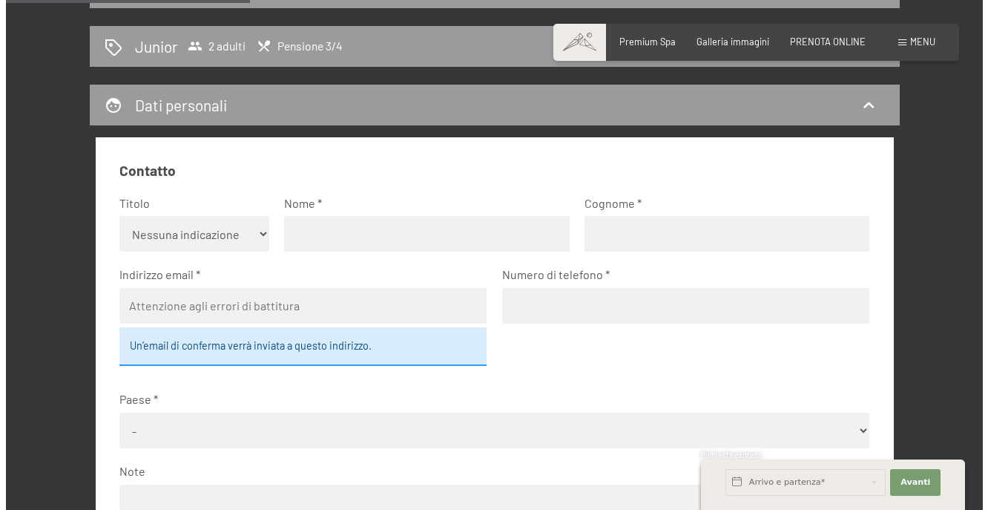
scroll to position [293, 0]
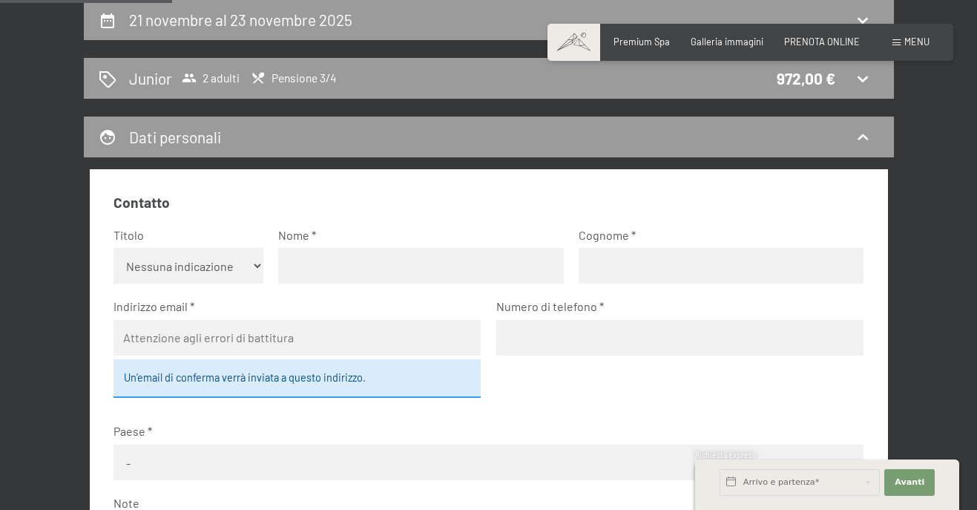
click at [898, 37] on div "Menu" at bounding box center [911, 42] width 37 height 13
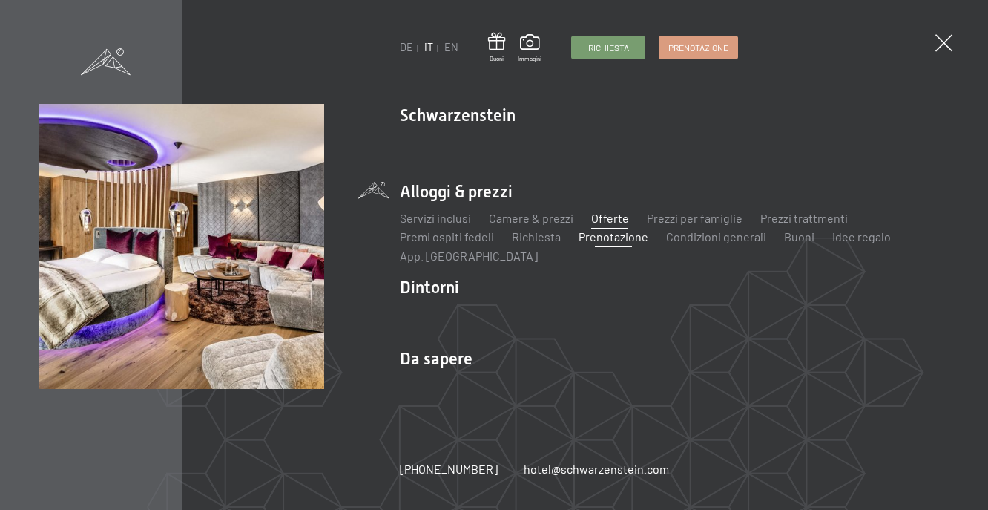
click at [603, 214] on link "Offerte" at bounding box center [610, 218] width 38 height 14
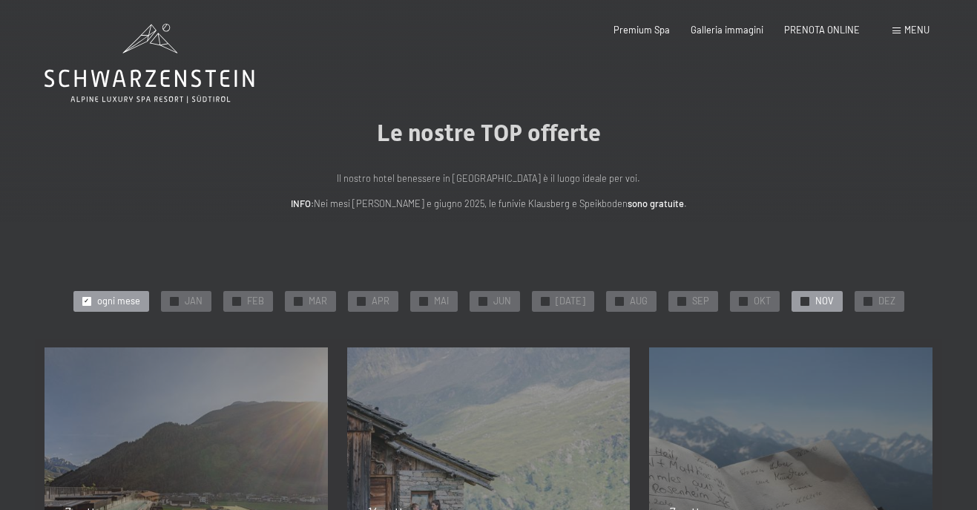
click at [815, 305] on span "NOV" at bounding box center [824, 301] width 19 height 13
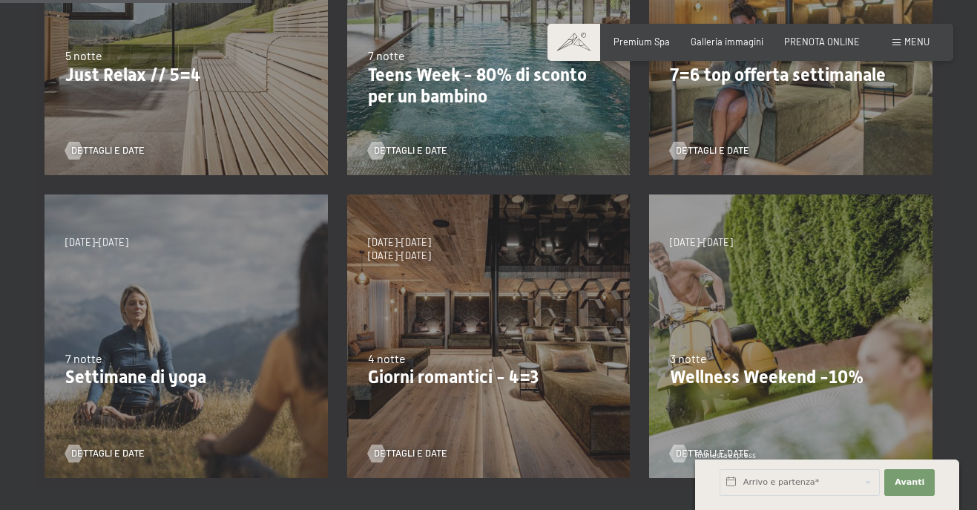
scroll to position [519, 0]
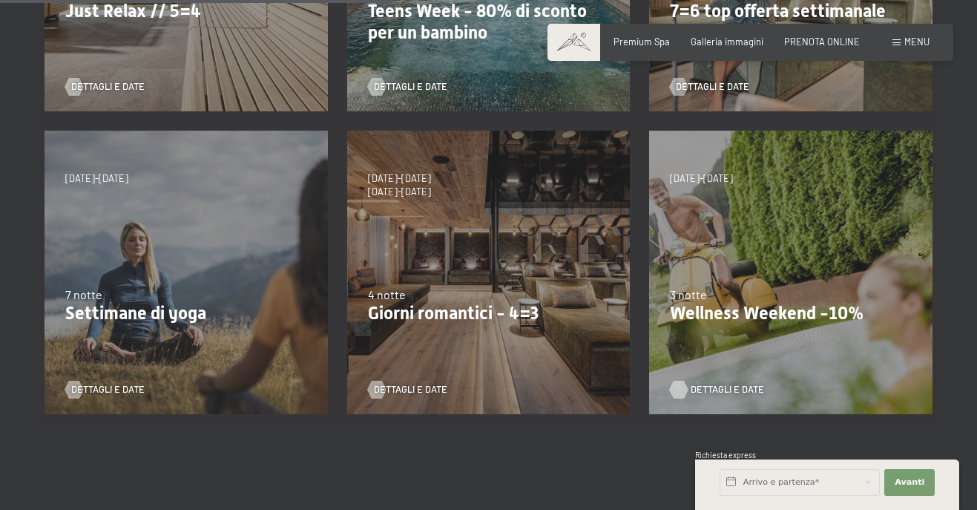
click at [727, 387] on span "Dettagli e Date" at bounding box center [727, 389] width 73 height 13
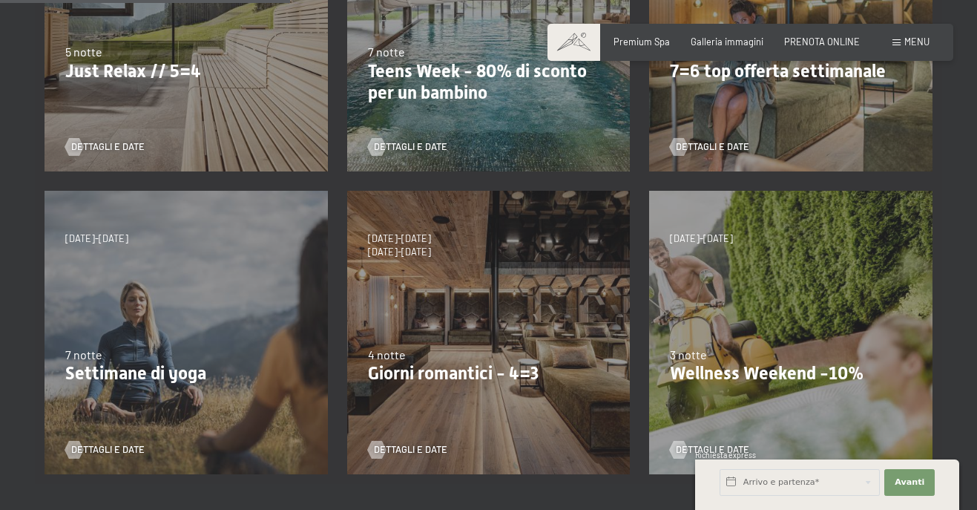
scroll to position [371, 0]
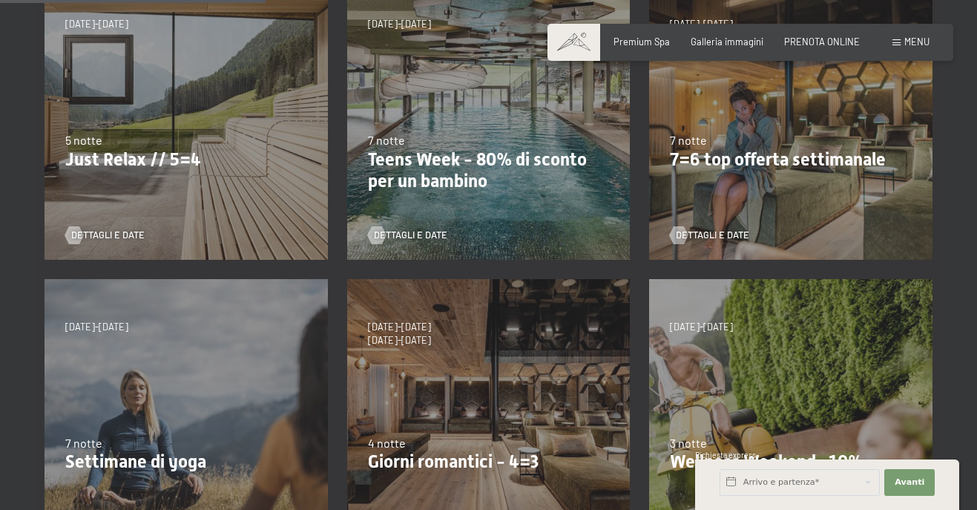
click at [411, 387] on div "[DATE]-[DATE] [DATE]-[DATE] [DATE]-[DATE] [DATE]-[DATE] [DATE]-[DATE] [DATE]-[D…" at bounding box center [489, 420] width 303 height 303
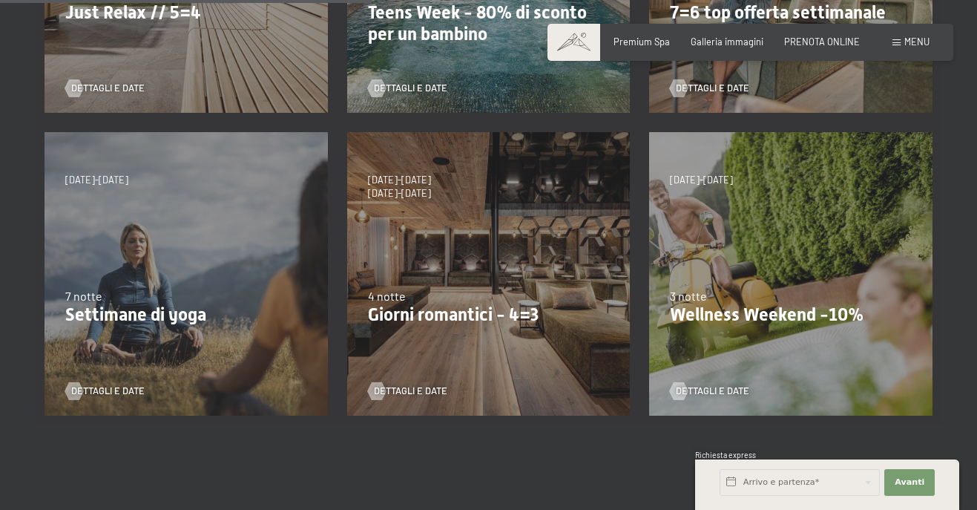
scroll to position [519, 0]
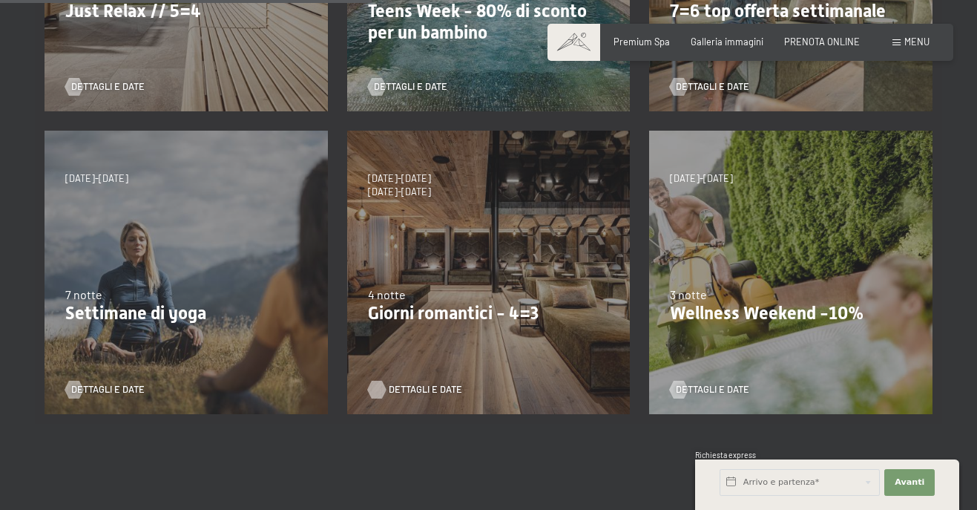
click at [407, 391] on span "Dettagli e Date" at bounding box center [425, 389] width 73 height 13
click at [715, 393] on span "Dettagli e Date" at bounding box center [727, 389] width 73 height 13
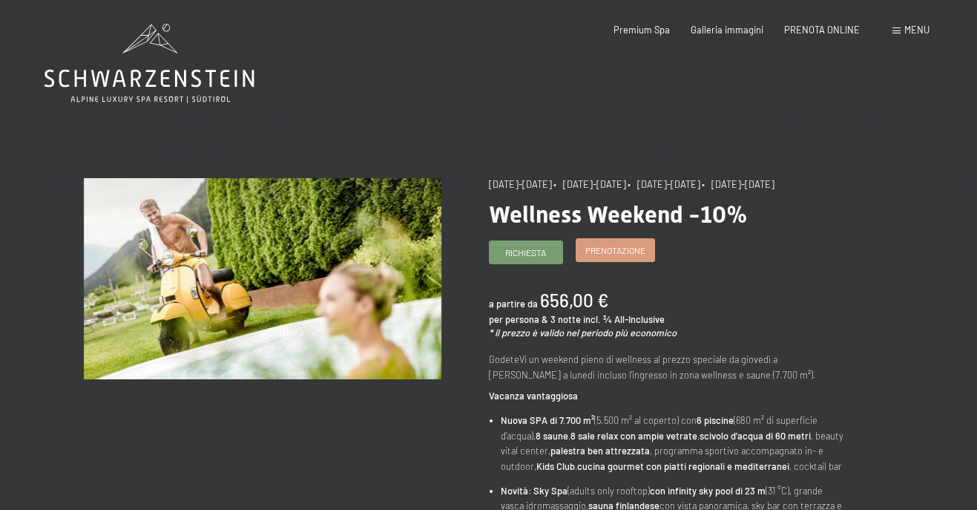
click at [620, 257] on span "Prenotazione" at bounding box center [615, 250] width 60 height 13
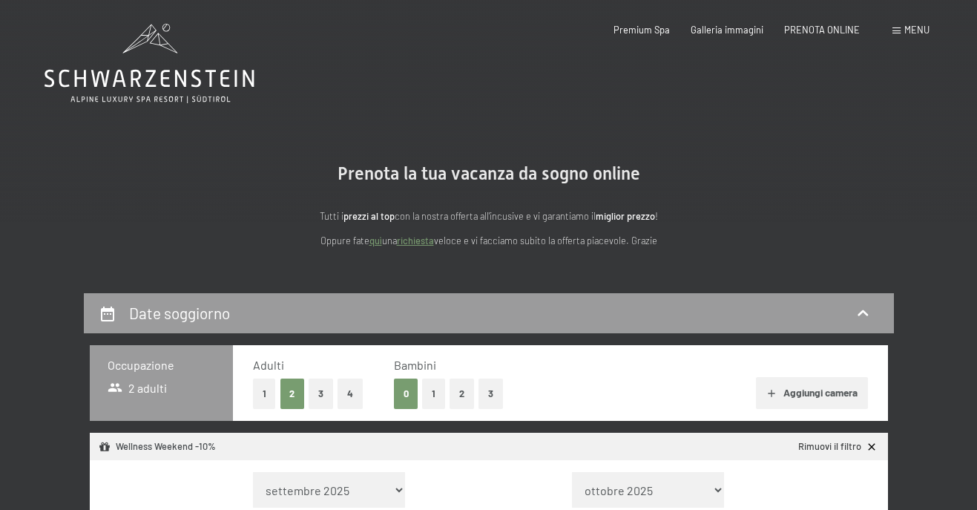
select select "[DATE]"
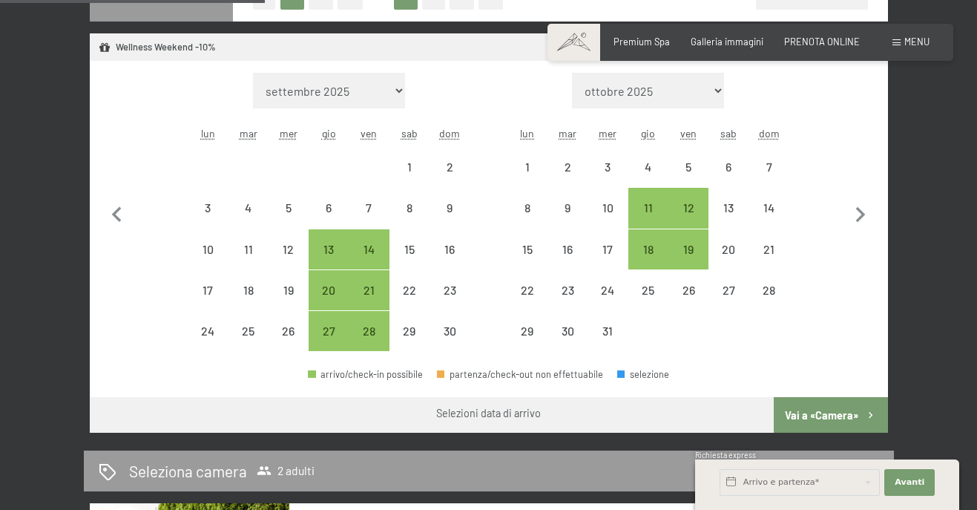
scroll to position [445, 0]
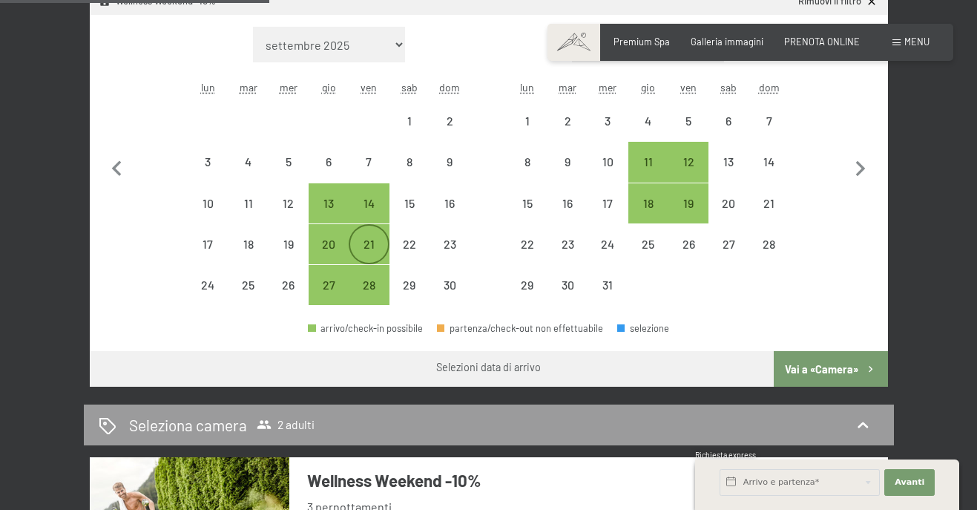
click at [370, 238] on div "21" at bounding box center [368, 256] width 37 height 37
select select "2025-11-01"
select select "2025-12-01"
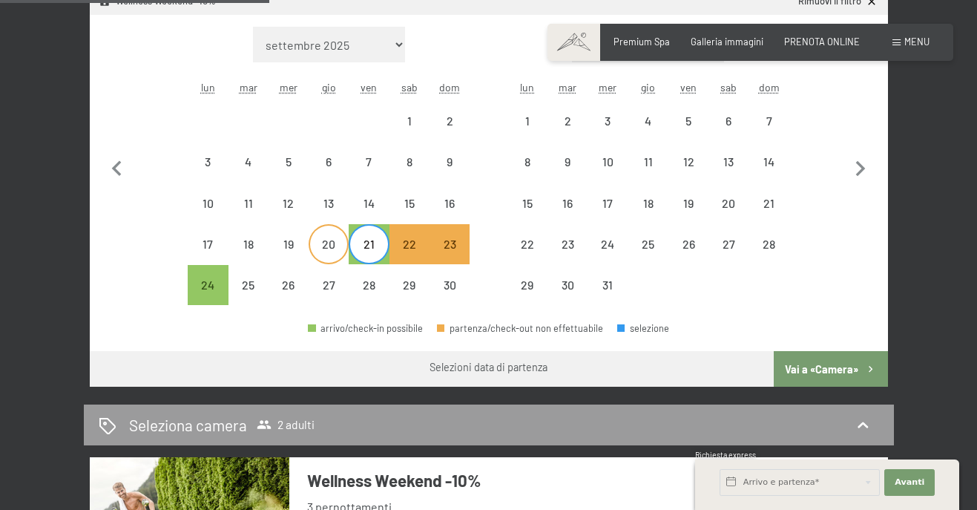
click at [335, 242] on div "20" at bounding box center [328, 256] width 37 height 37
select select "2025-11-01"
select select "2025-12-01"
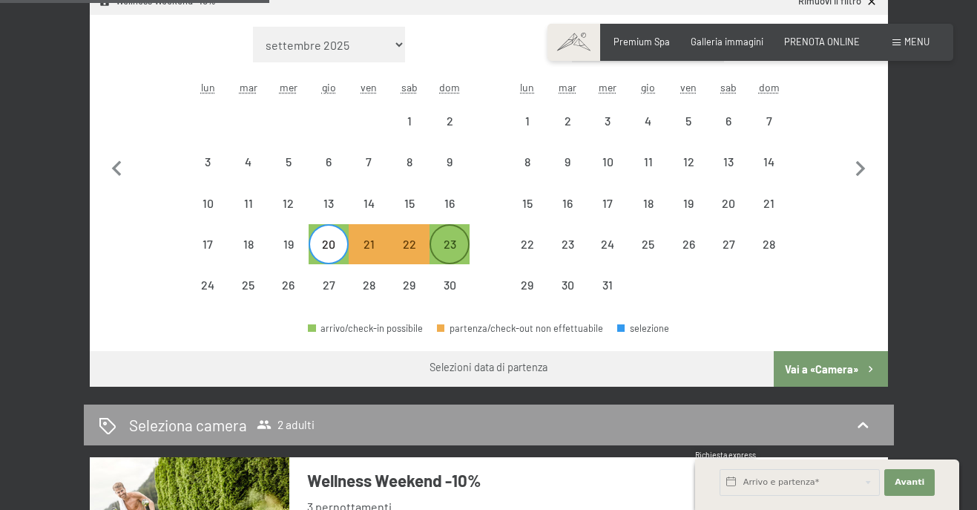
click at [456, 249] on div "23" at bounding box center [449, 256] width 37 height 37
select select "[DATE]"
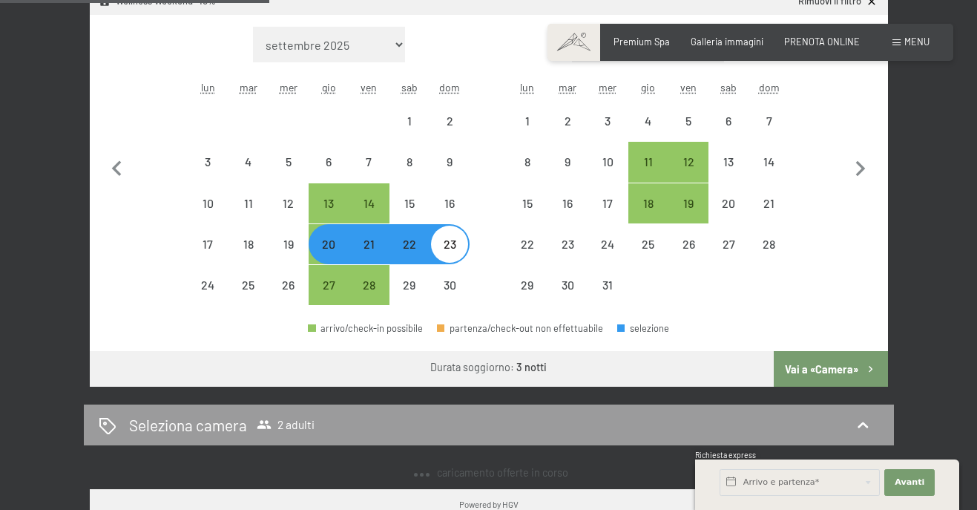
select select "[DATE]"
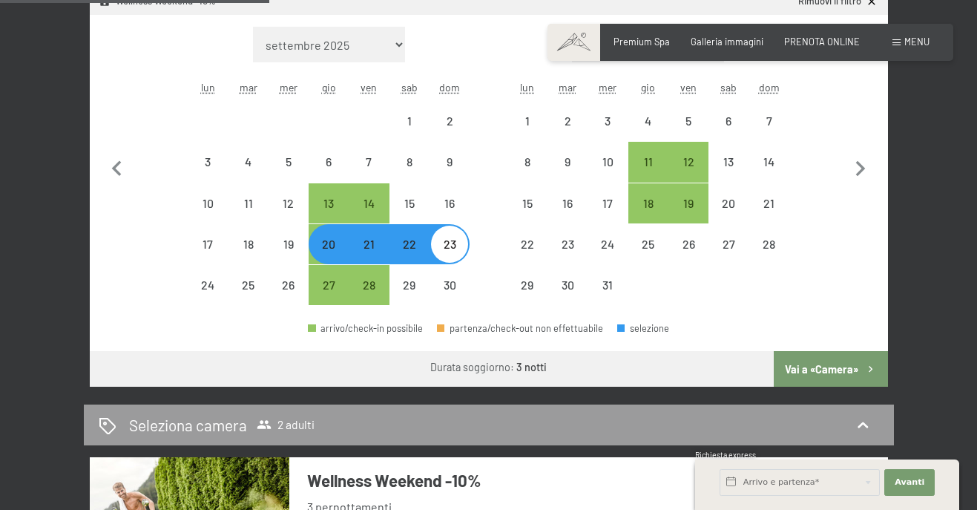
click at [844, 373] on button "Vai a «Camera»" at bounding box center [831, 369] width 114 height 36
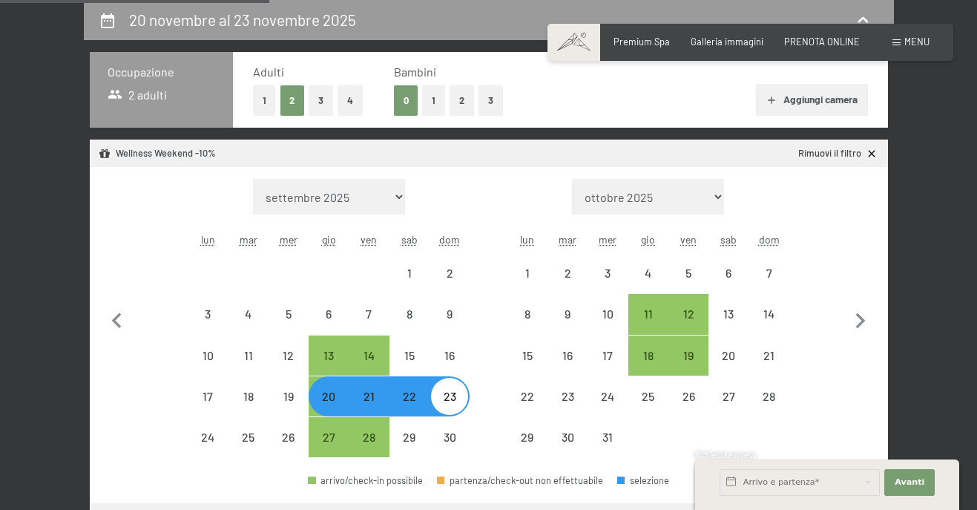
select select "[DATE]"
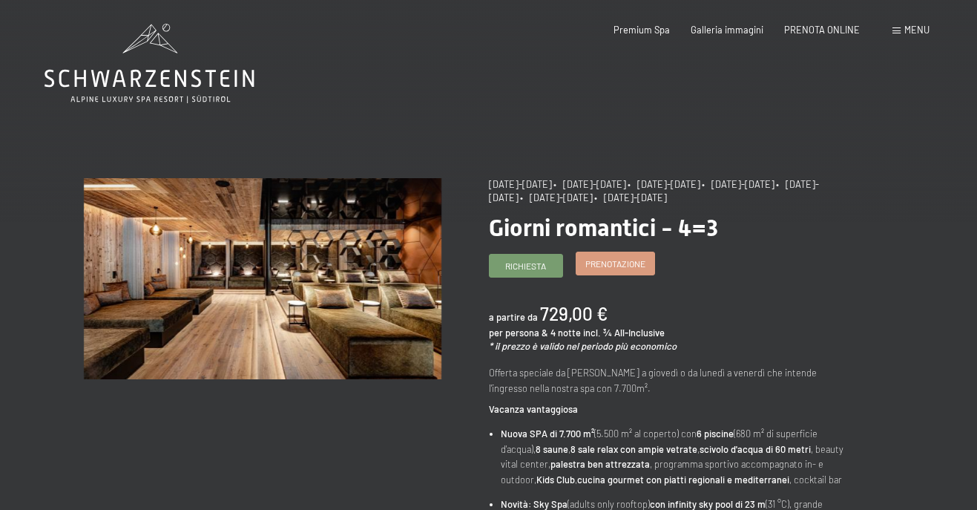
click at [626, 265] on span "Prenotazione" at bounding box center [615, 263] width 60 height 13
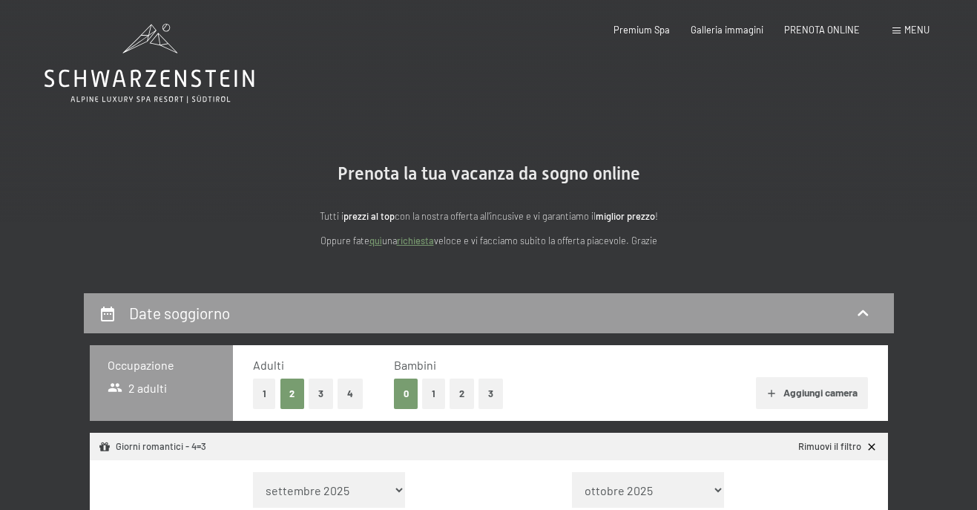
select select "[DATE]"
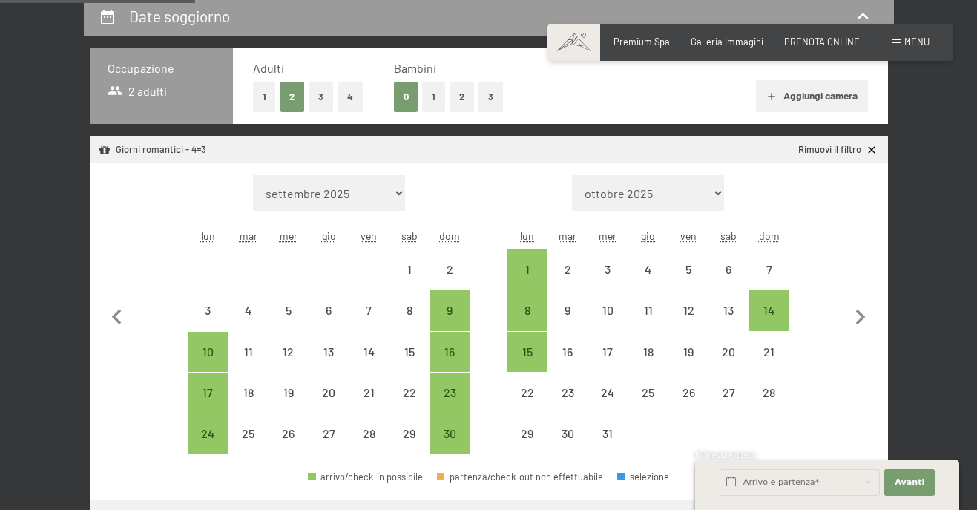
scroll to position [371, 0]
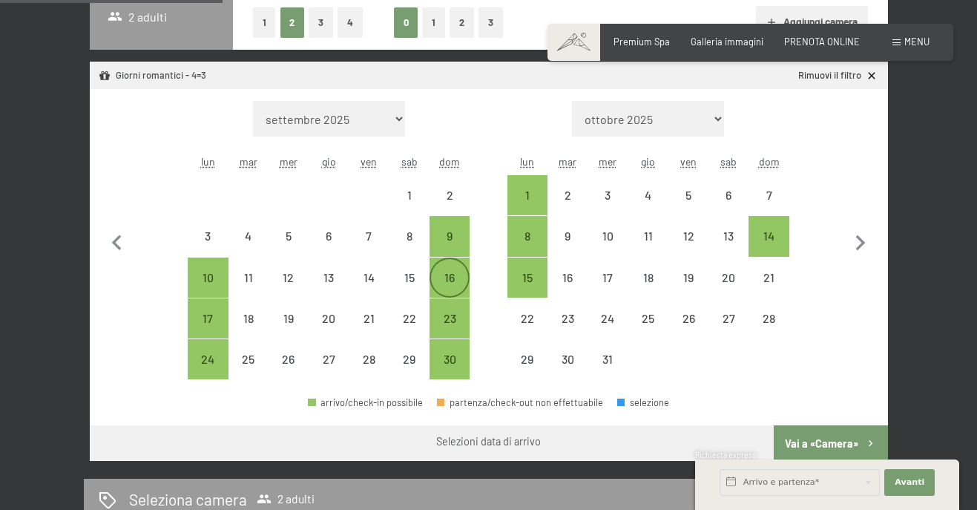
click at [447, 285] on div "16" at bounding box center [449, 290] width 37 height 37
select select "2025-11-01"
select select "2025-12-01"
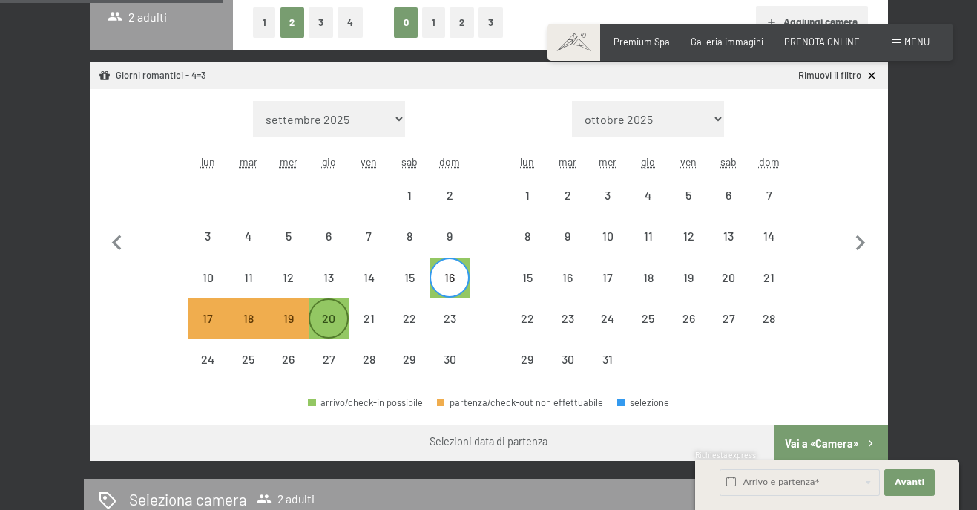
click at [323, 320] on div "20" at bounding box center [328, 330] width 37 height 37
select select "[DATE]"
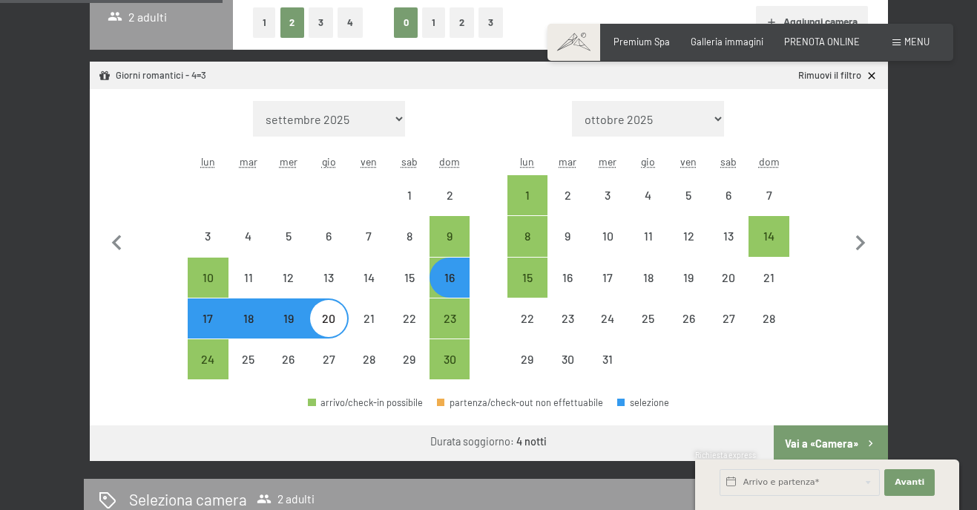
select select "[DATE]"
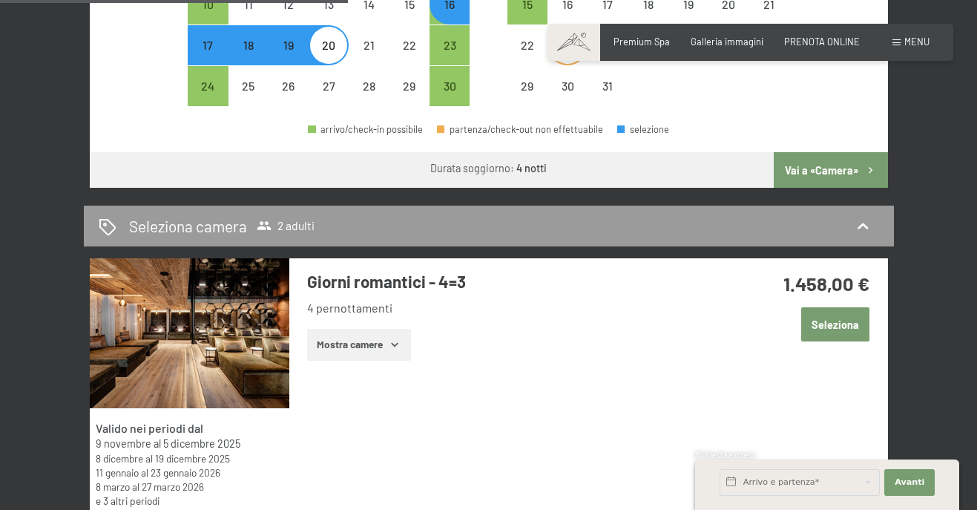
scroll to position [668, 0]
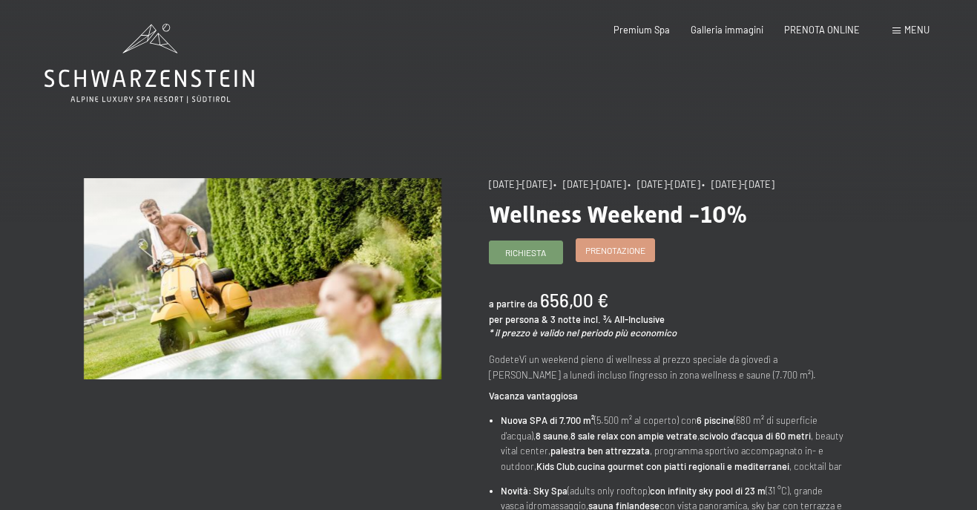
click at [610, 257] on span "Prenotazione" at bounding box center [615, 250] width 60 height 13
click at [812, 30] on span "PRENOTA ONLINE" at bounding box center [822, 28] width 76 height 12
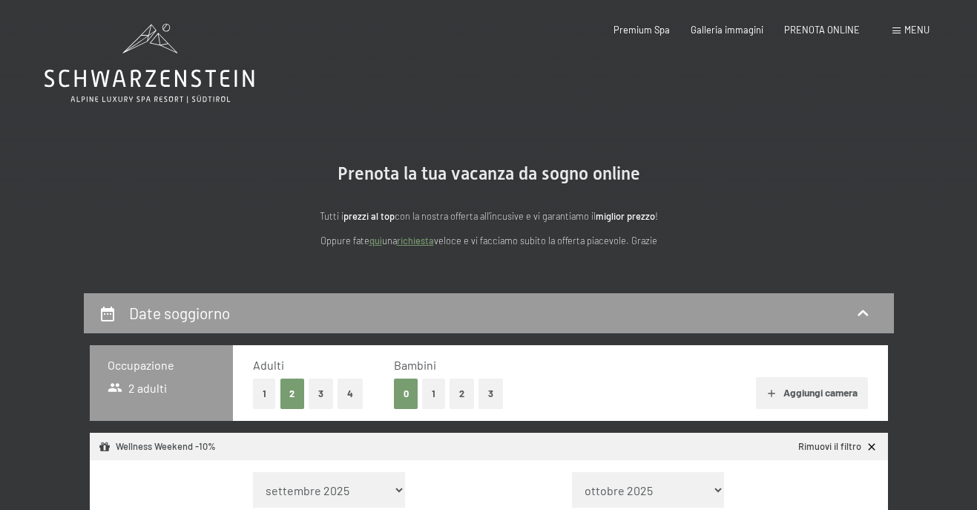
select select "[DATE]"
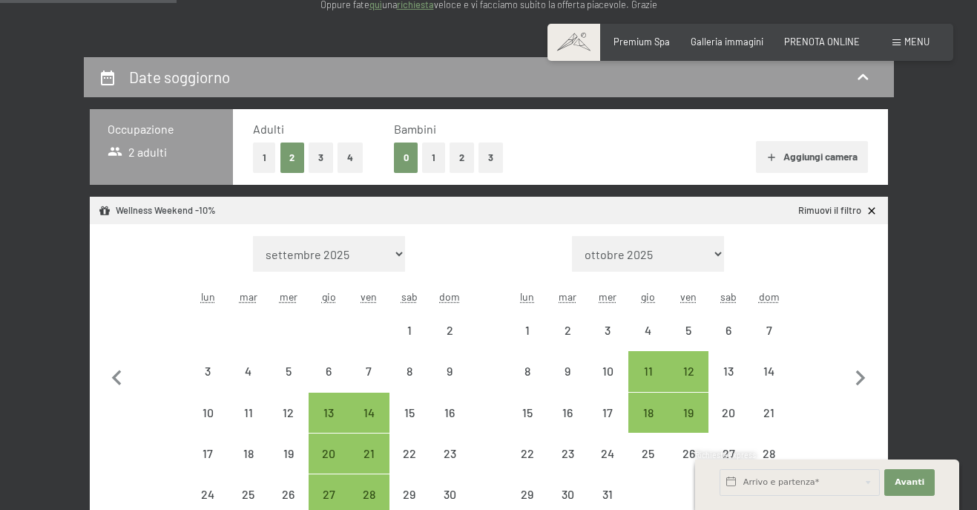
scroll to position [297, 0]
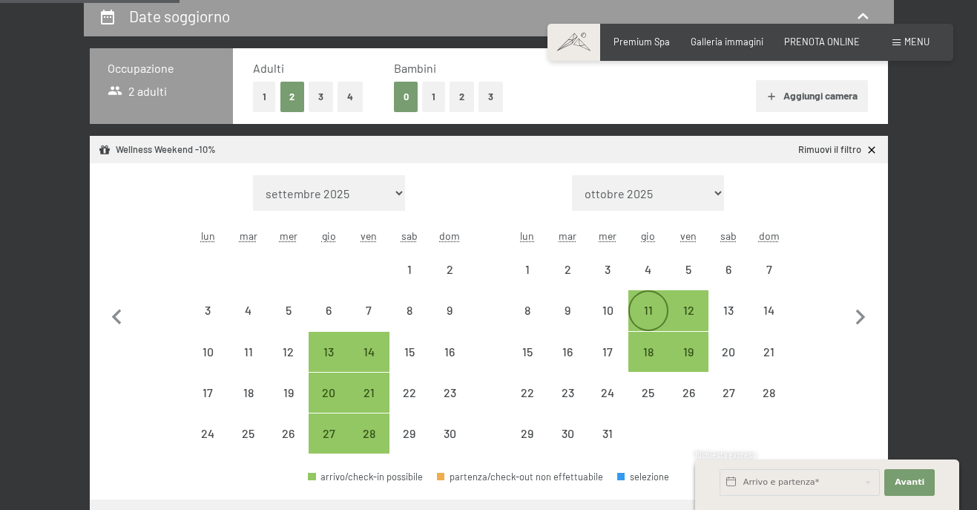
click at [657, 309] on div "11" at bounding box center [648, 322] width 37 height 37
select select "2025-11-01"
select select "2025-12-01"
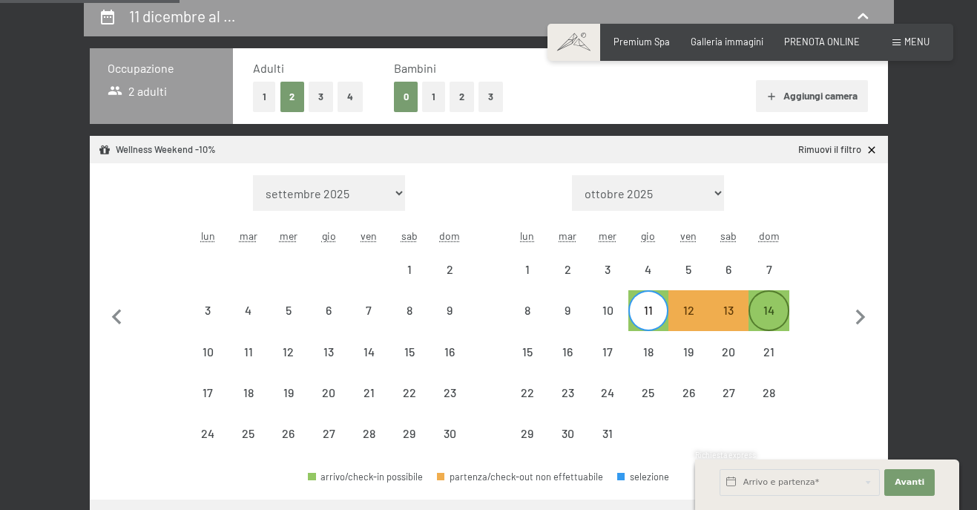
click at [772, 309] on div "14" at bounding box center [768, 322] width 37 height 37
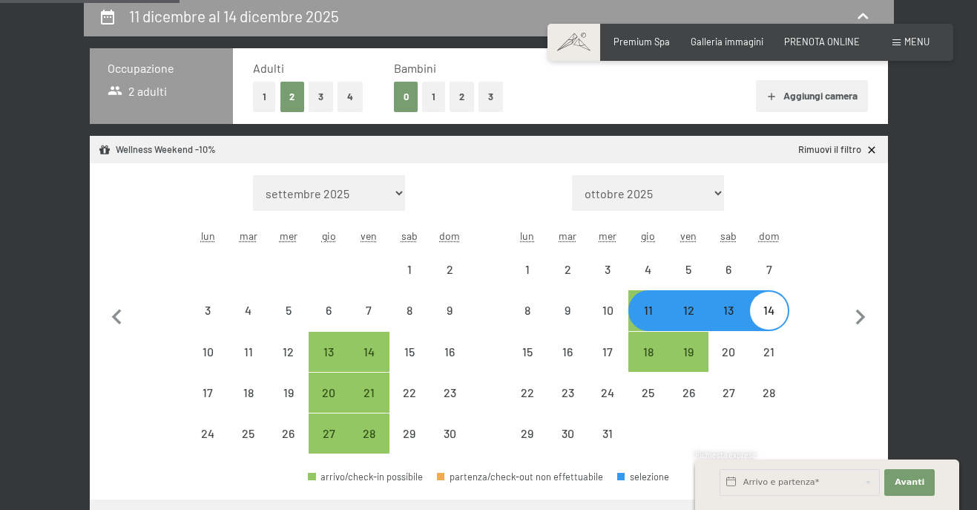
select select "2025-11-01"
select select "2025-12-01"
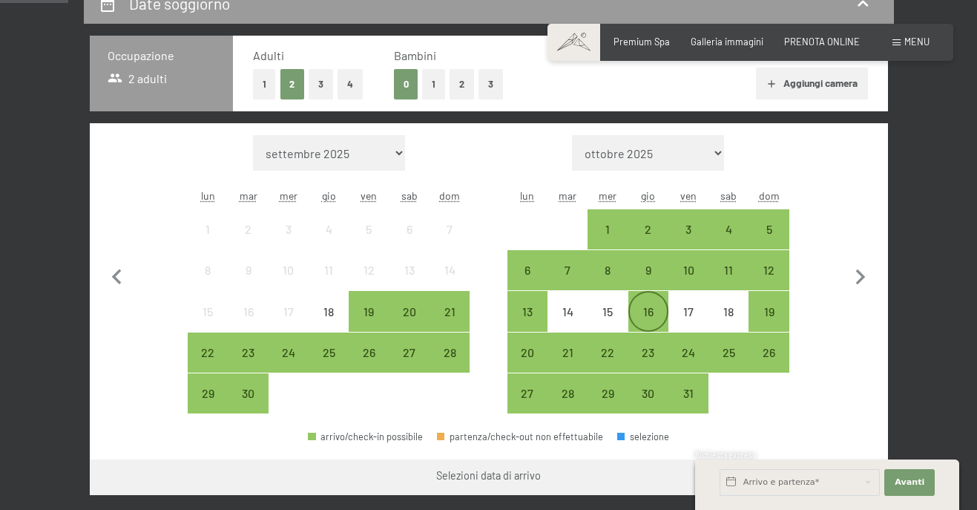
scroll to position [297, 0]
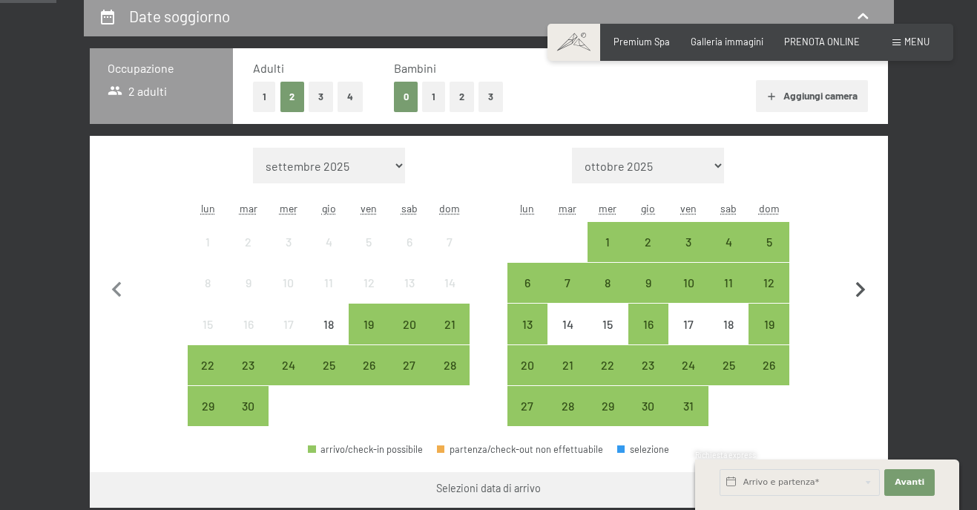
click at [867, 289] on icon "button" at bounding box center [860, 290] width 31 height 31
select select "2025-10-01"
select select "2025-11-01"
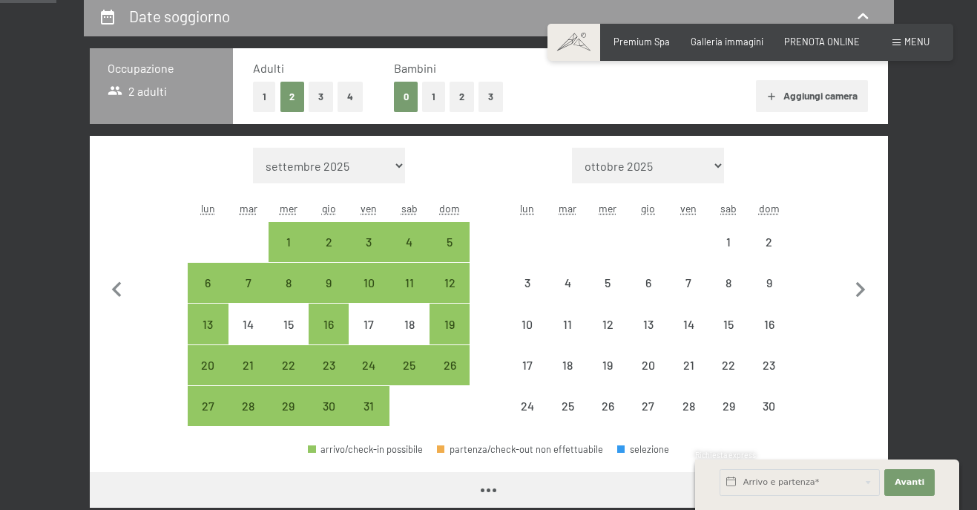
select select "2025-10-01"
select select "2025-11-01"
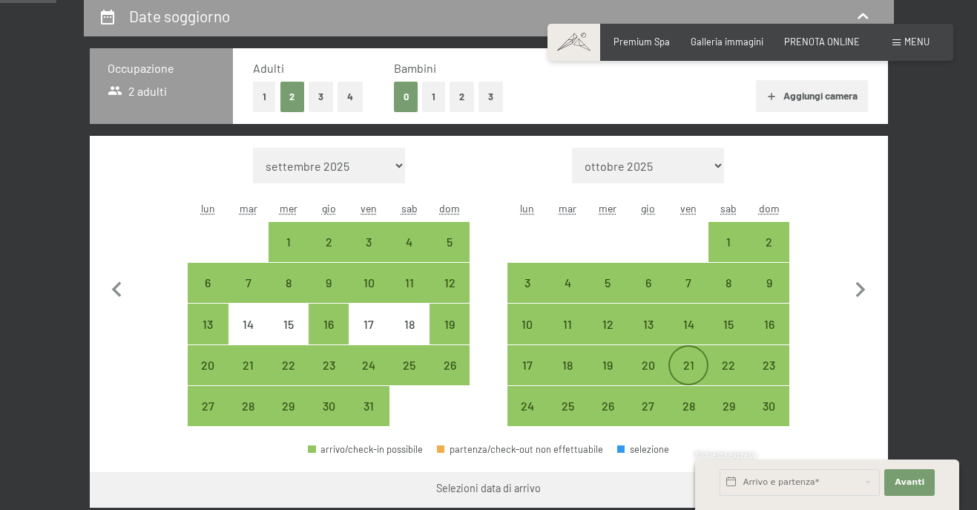
click at [697, 363] on div "21" at bounding box center [688, 377] width 37 height 37
select select "2025-10-01"
select select "2025-11-01"
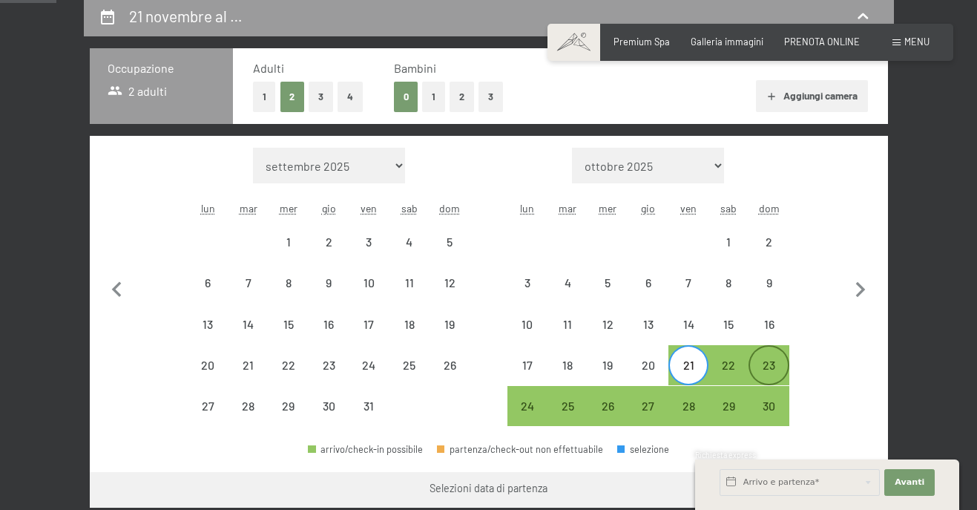
click at [772, 367] on div "23" at bounding box center [768, 377] width 37 height 37
select select "2025-10-01"
select select "2025-11-01"
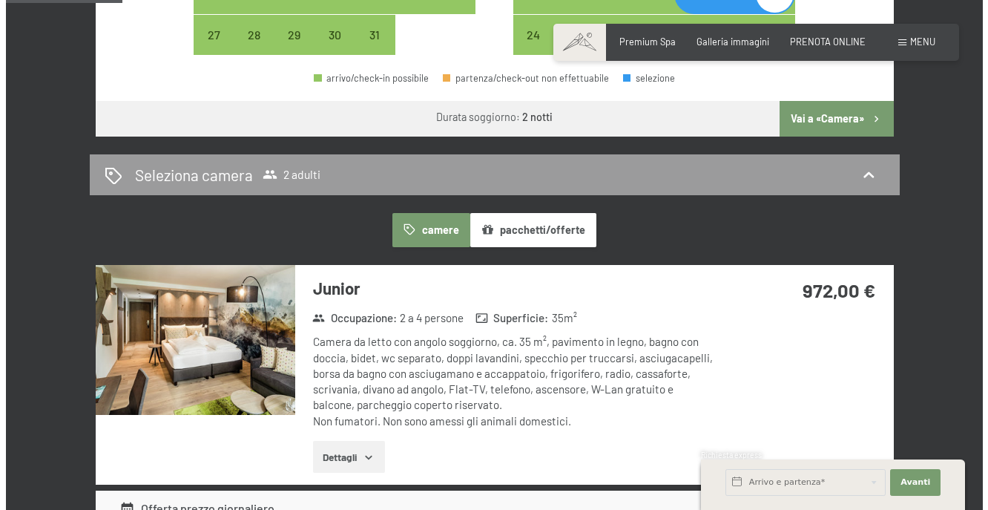
scroll to position [148, 0]
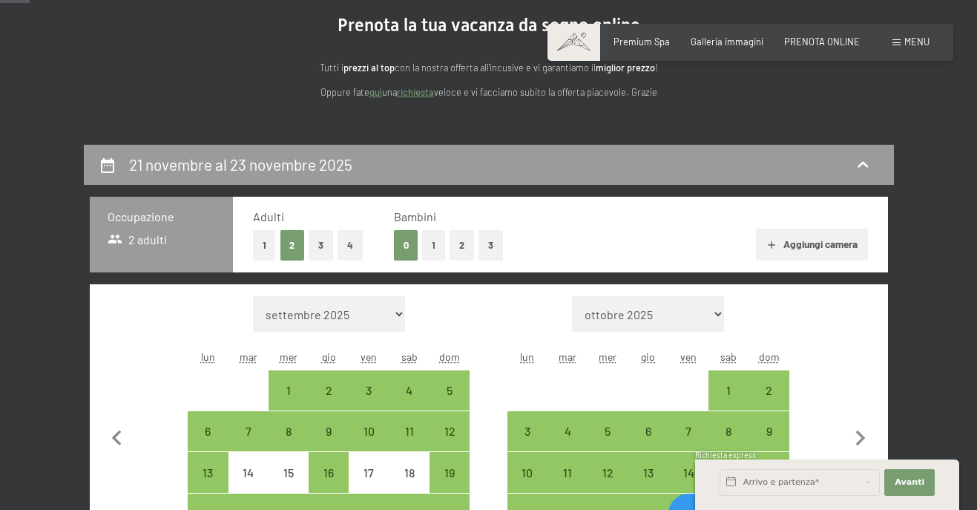
click at [914, 38] on span "Menu" at bounding box center [917, 42] width 25 height 12
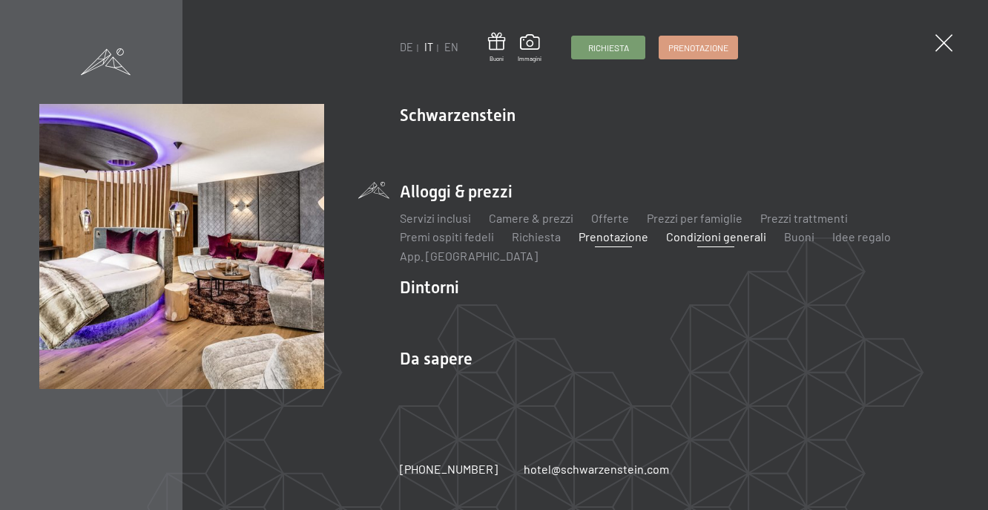
click at [723, 241] on link "Condizioni generali" at bounding box center [716, 236] width 100 height 14
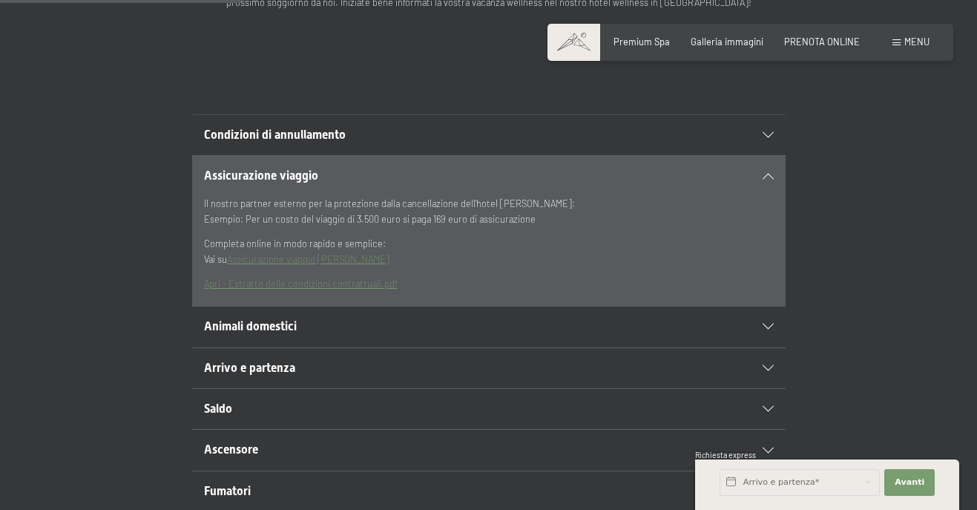
scroll to position [371, 0]
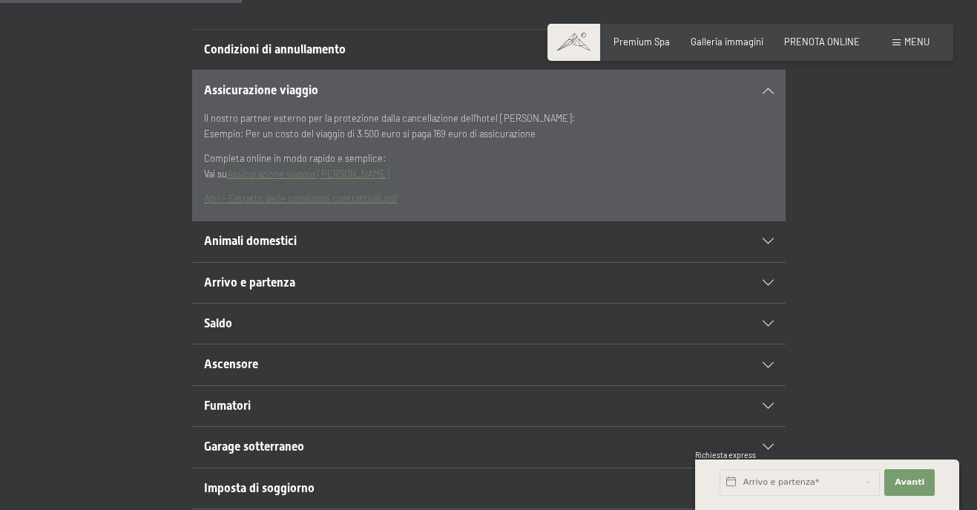
click at [641, 279] on h2 "Arrivo e partenza" at bounding box center [460, 283] width 513 height 16
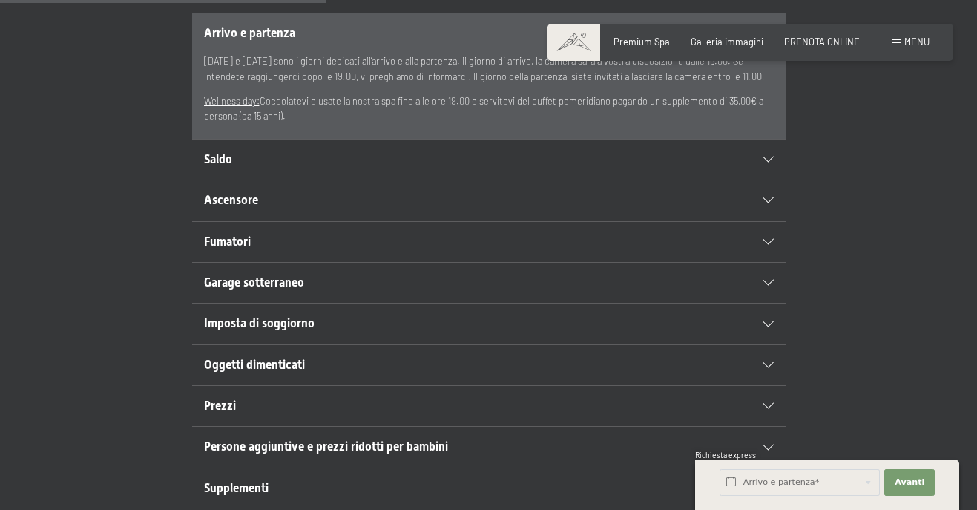
scroll to position [519, 0]
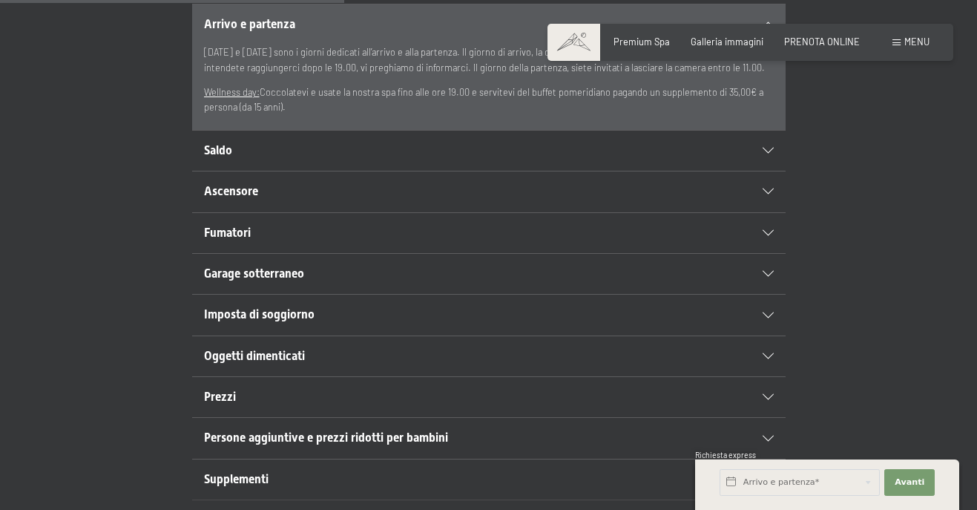
click at [269, 279] on span "Garage sotterraneo" at bounding box center [254, 273] width 100 height 14
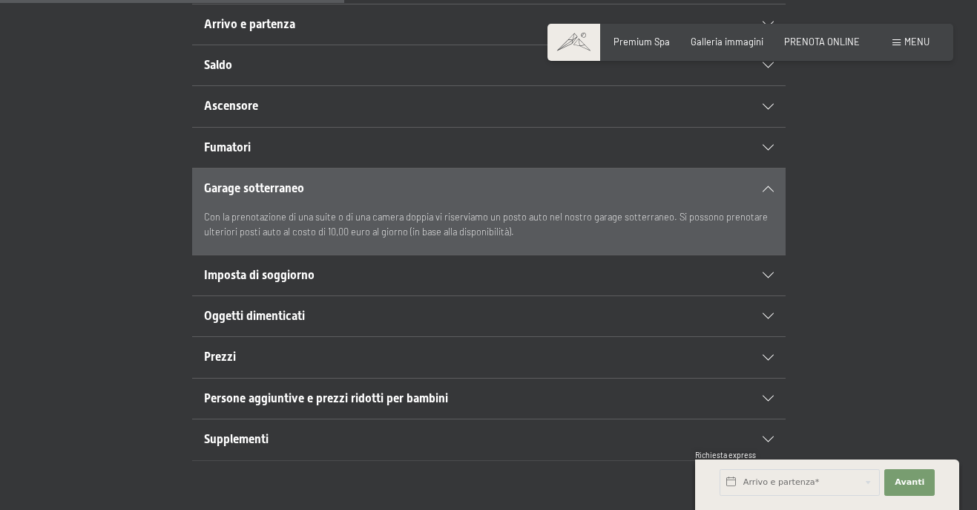
click at [257, 274] on span "Imposta di soggiorno" at bounding box center [259, 275] width 111 height 14
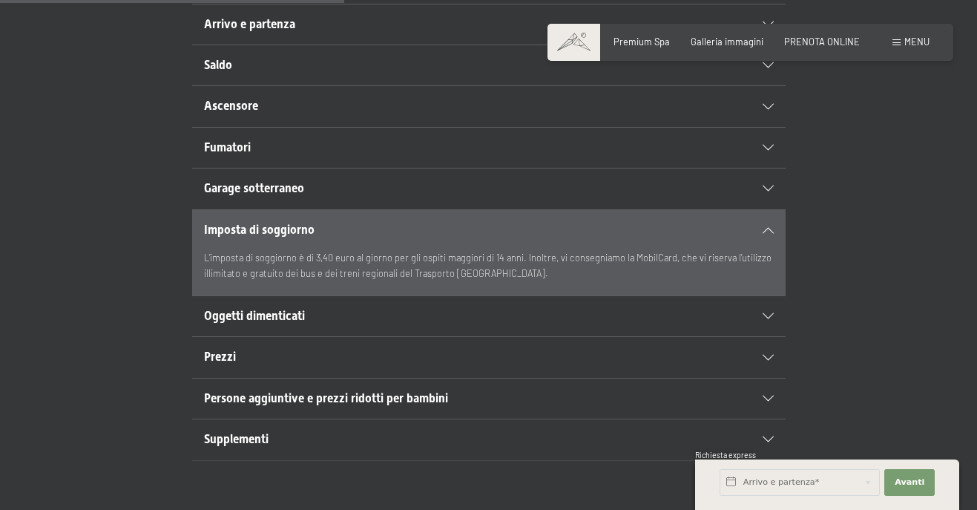
click at [266, 319] on span "Oggetti dimenticati" at bounding box center [254, 316] width 101 height 14
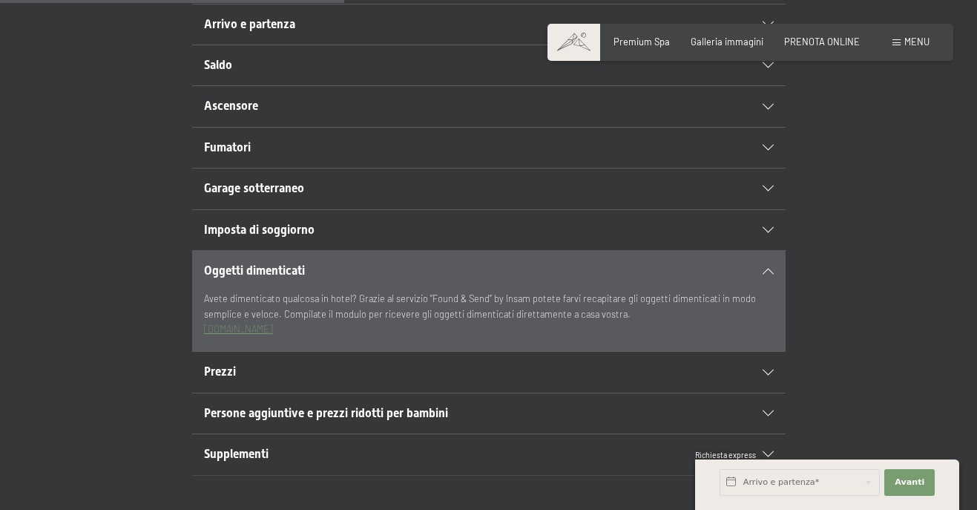
click at [239, 369] on h2 "Prezzi" at bounding box center [460, 372] width 513 height 16
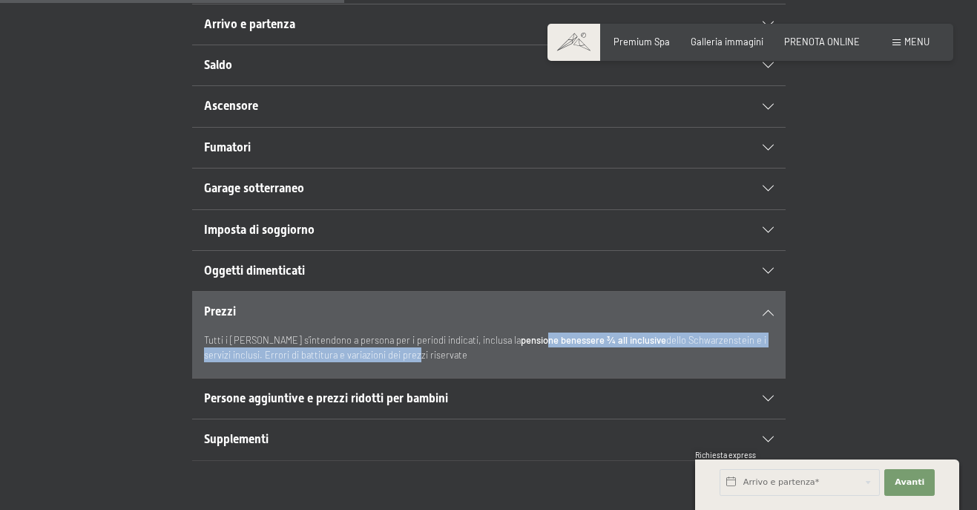
drag, startPoint x: 560, startPoint y: 345, endPoint x: 353, endPoint y: 364, distance: 207.8
click at [353, 364] on div "Tutti i prezzi s’intendono a persona per i periodi indicati, inclusa la pension…" at bounding box center [489, 354] width 570 height 45
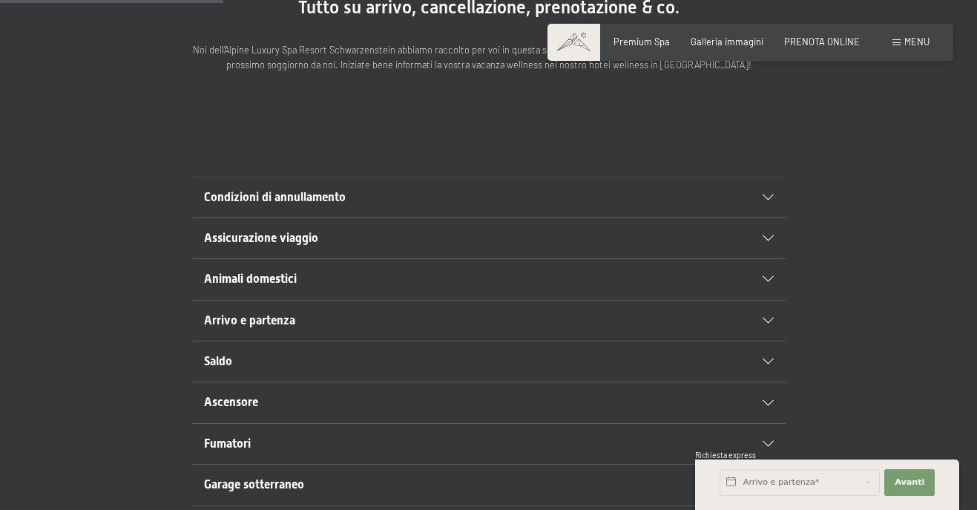
scroll to position [223, 0]
click at [266, 326] on span "Arrivo e partenza" at bounding box center [249, 321] width 91 height 14
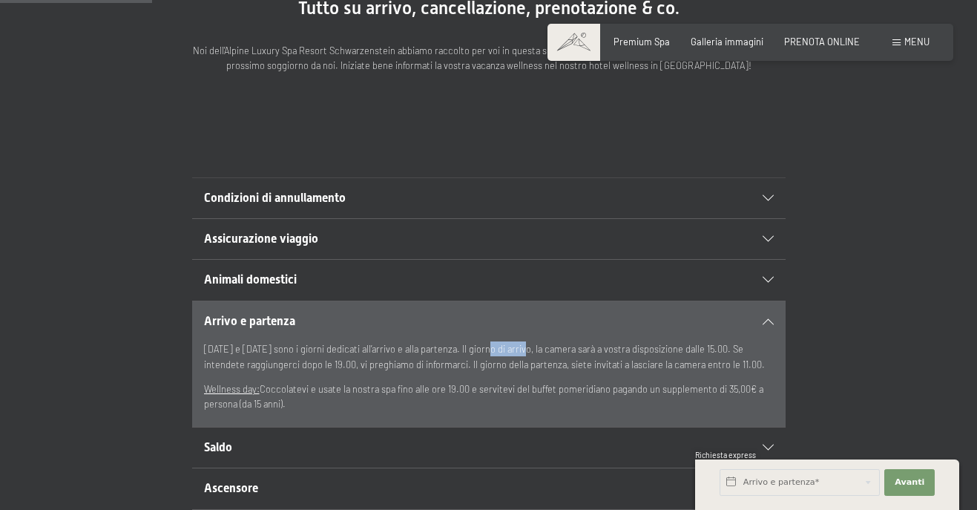
drag, startPoint x: 486, startPoint y: 348, endPoint x: 522, endPoint y: 348, distance: 35.6
click at [522, 348] on p "Sabato e domenica sono i giorni dedicati all’arrivo e alla partenza. Il giorno …" at bounding box center [489, 356] width 570 height 30
drag, startPoint x: 258, startPoint y: 367, endPoint x: 306, endPoint y: 364, distance: 48.3
click at [306, 364] on p "Sabato e domenica sono i giorni dedicati all’arrivo e alla partenza. Il giorno …" at bounding box center [489, 356] width 570 height 30
drag, startPoint x: 376, startPoint y: 368, endPoint x: 459, endPoint y: 364, distance: 83.2
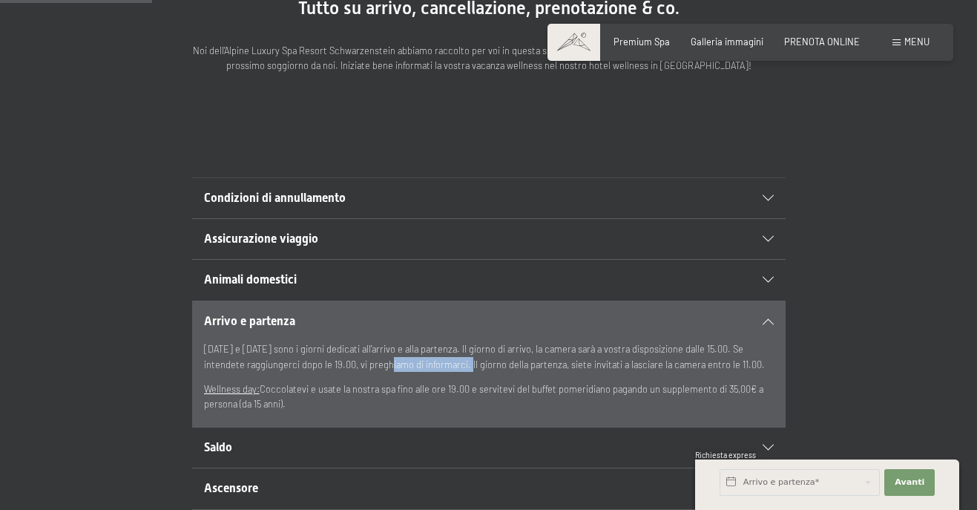
click at [459, 364] on p "Sabato e domenica sono i giorni dedicati all’arrivo e alla partenza. Il giorno …" at bounding box center [489, 356] width 570 height 30
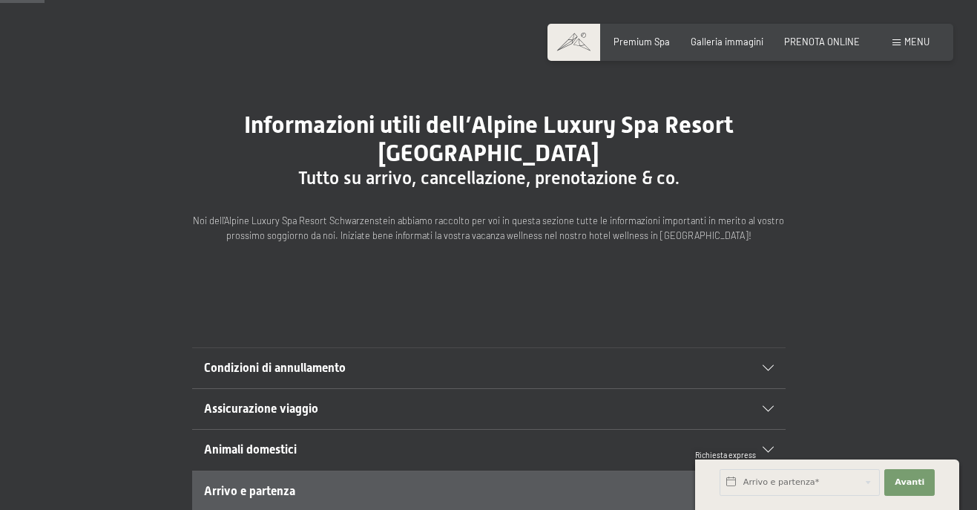
scroll to position [0, 0]
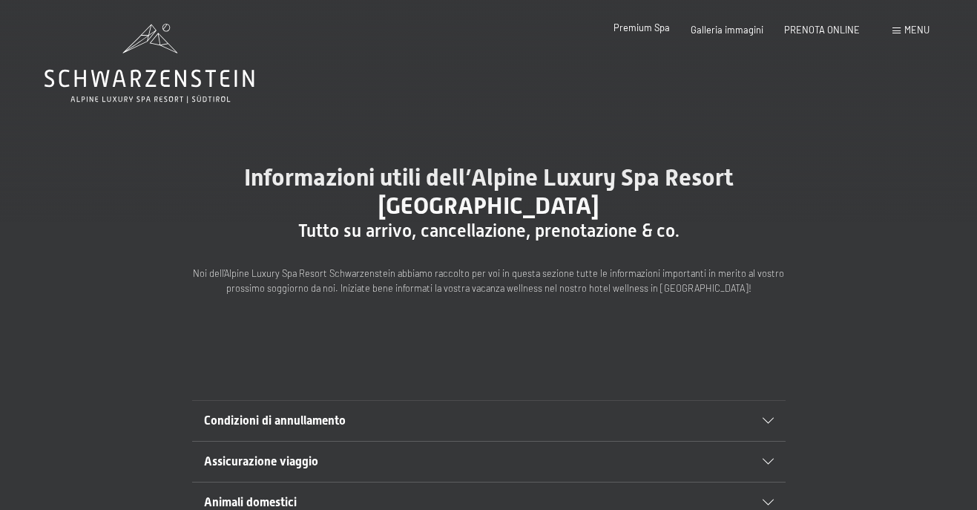
click at [629, 28] on span "Premium Spa" at bounding box center [642, 28] width 56 height 12
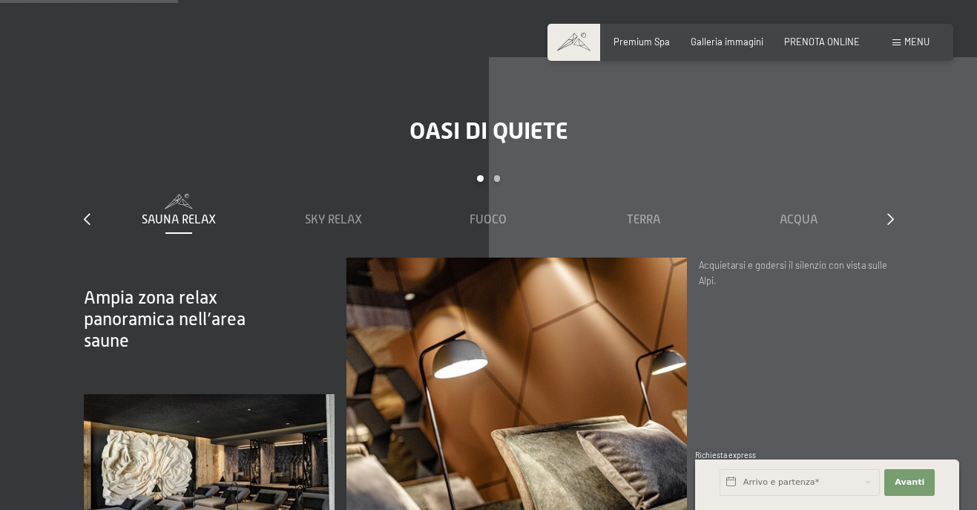
scroll to position [1558, 0]
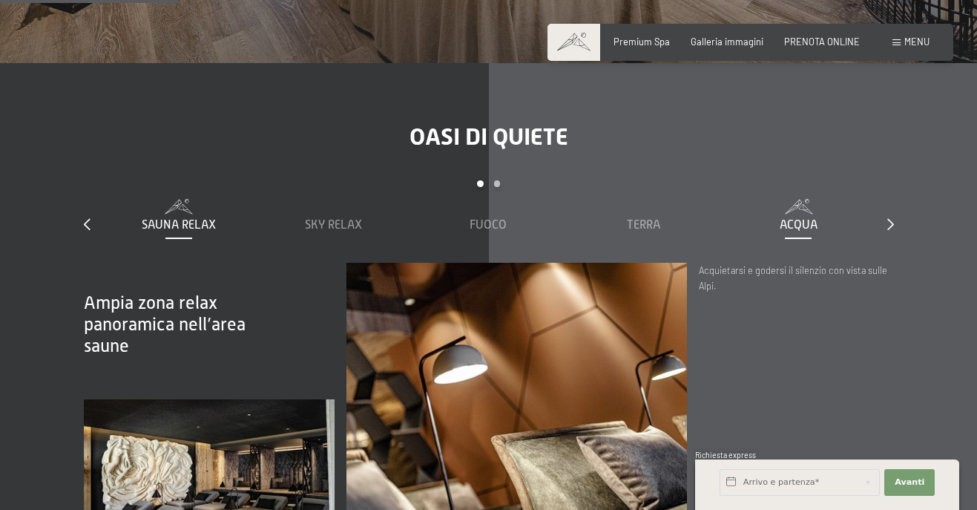
click at [797, 214] on div "Acqua" at bounding box center [798, 216] width 143 height 34
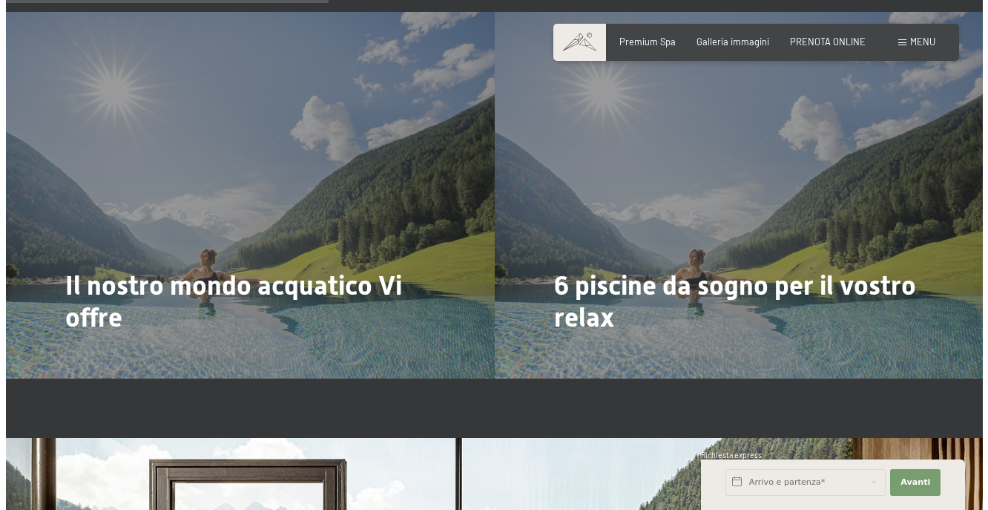
scroll to position [2820, 0]
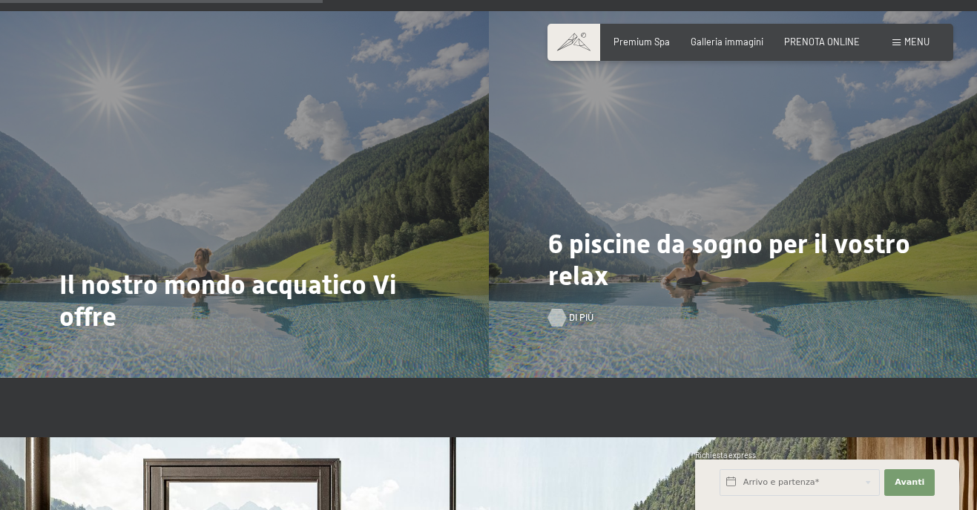
click at [562, 319] on div at bounding box center [557, 318] width 10 height 18
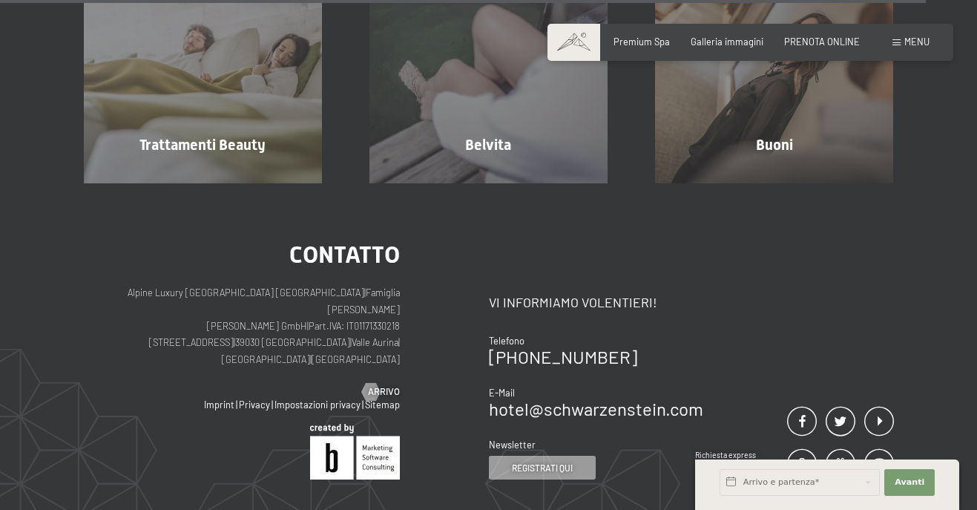
scroll to position [7049, 0]
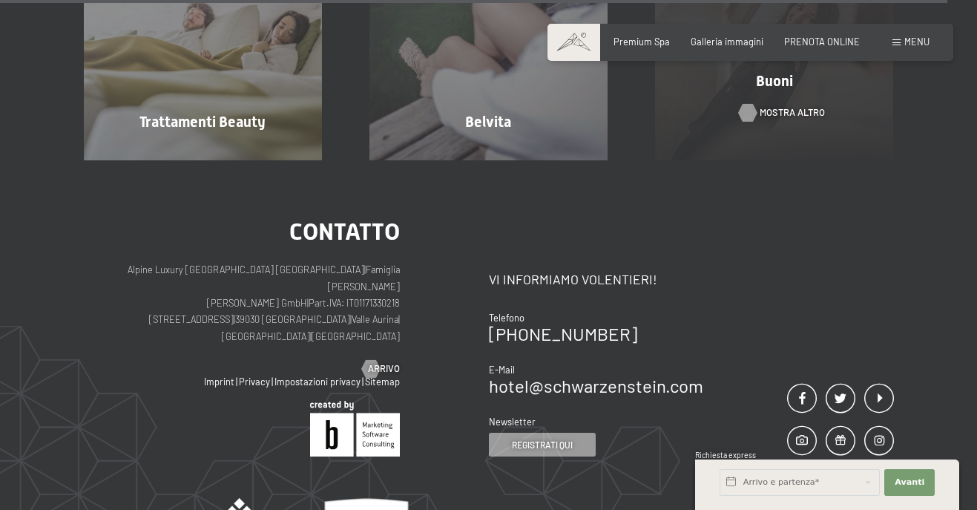
click at [783, 111] on span "mostra altro" at bounding box center [792, 112] width 65 height 13
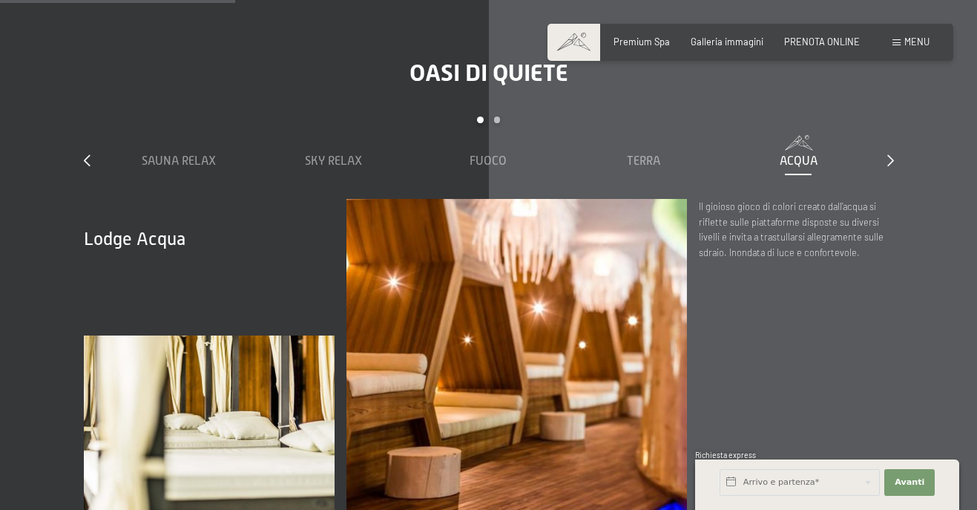
scroll to position [1525, 0]
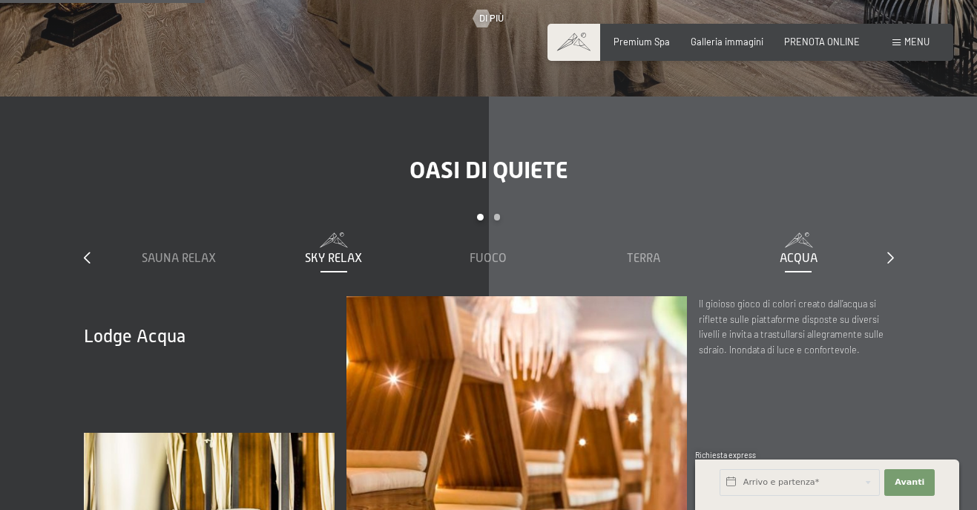
click at [355, 259] on span "Sky Relax" at bounding box center [333, 258] width 57 height 13
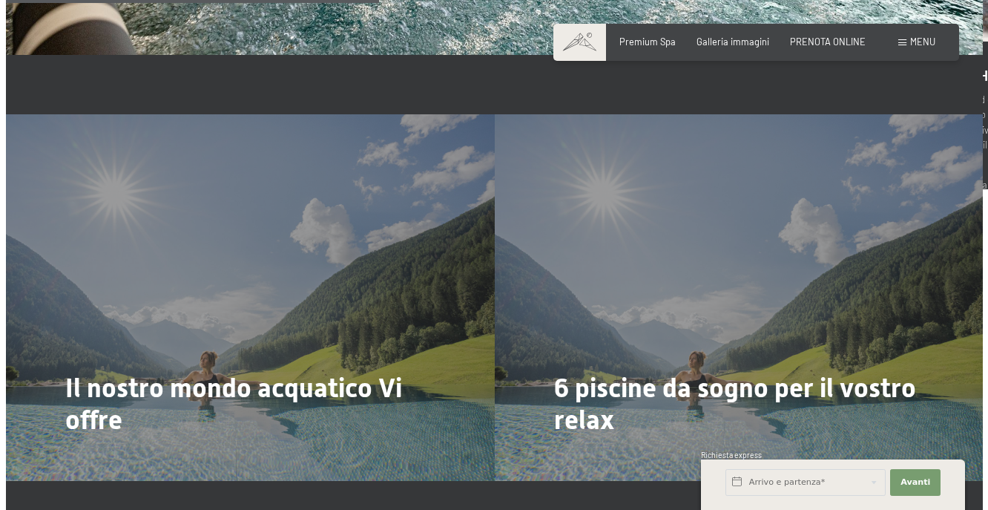
scroll to position [2786, 0]
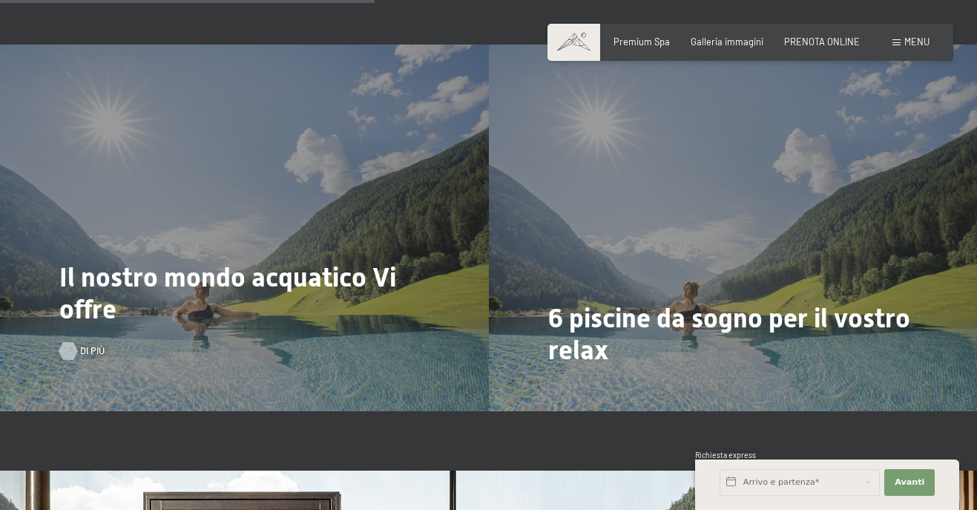
click at [65, 351] on div at bounding box center [68, 351] width 10 height 18
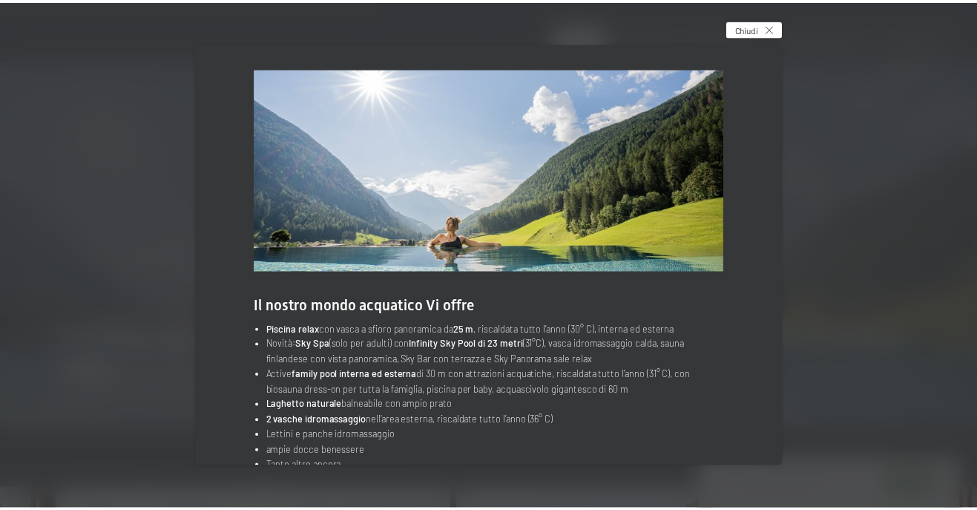
scroll to position [0, 0]
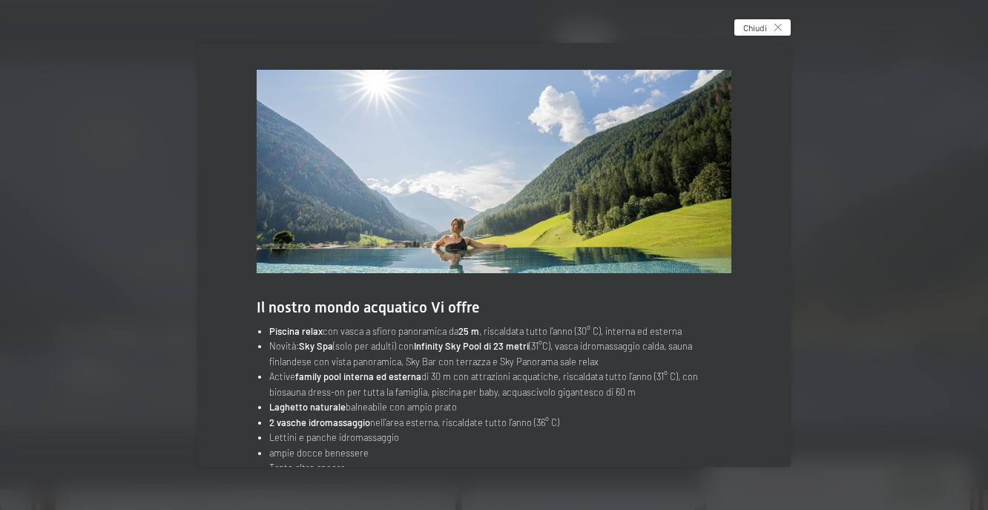
click at [767, 27] on span "Chiudi" at bounding box center [755, 28] width 24 height 13
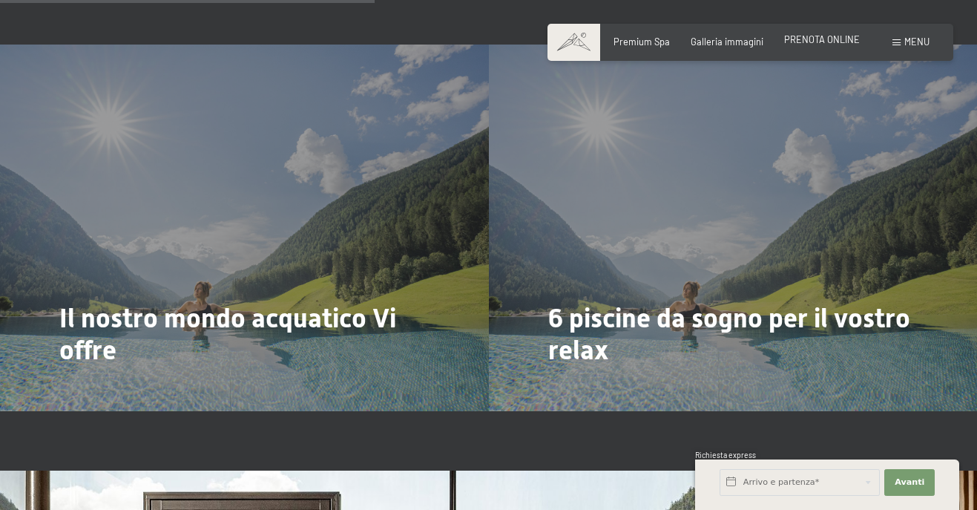
click at [813, 45] on span "PRENOTA ONLINE" at bounding box center [822, 39] width 76 height 12
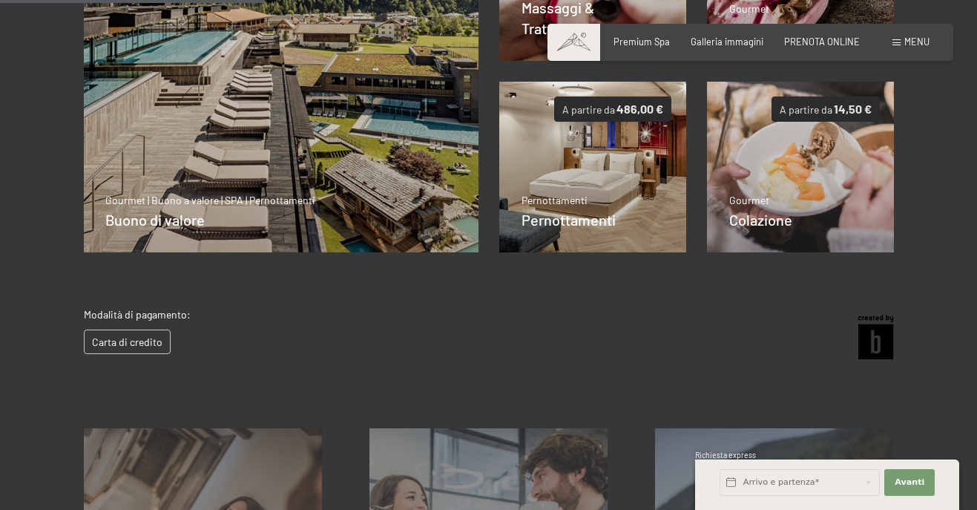
scroll to position [306, 0]
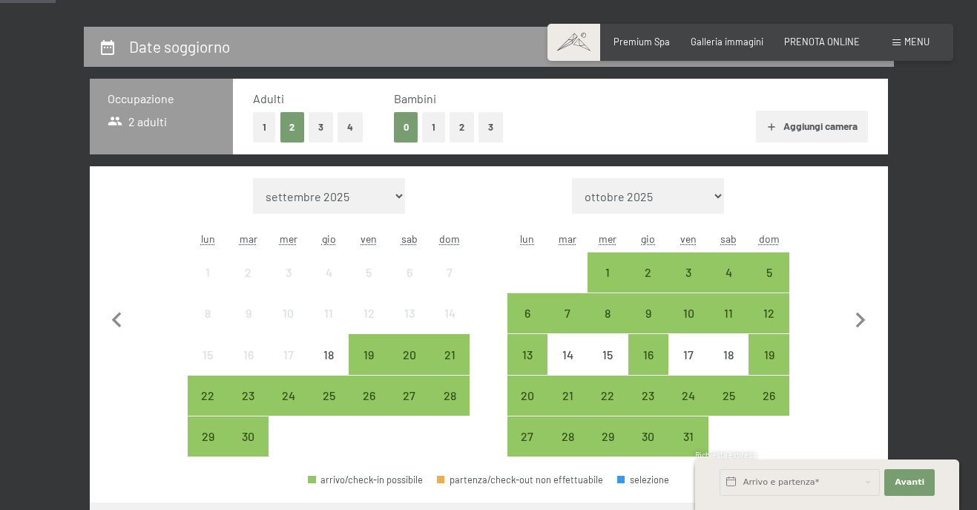
scroll to position [297, 0]
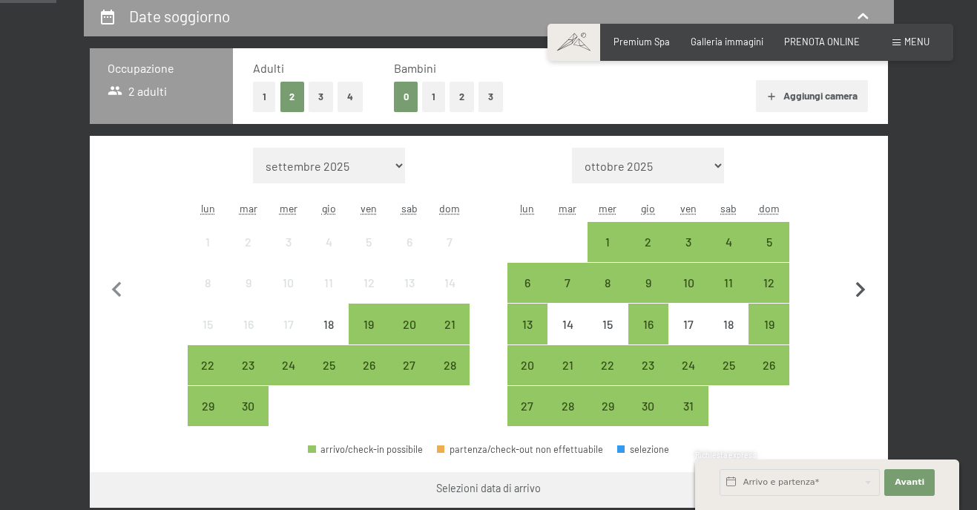
click at [857, 278] on icon "button" at bounding box center [860, 290] width 31 height 31
select select "2025-10-01"
select select "2025-11-01"
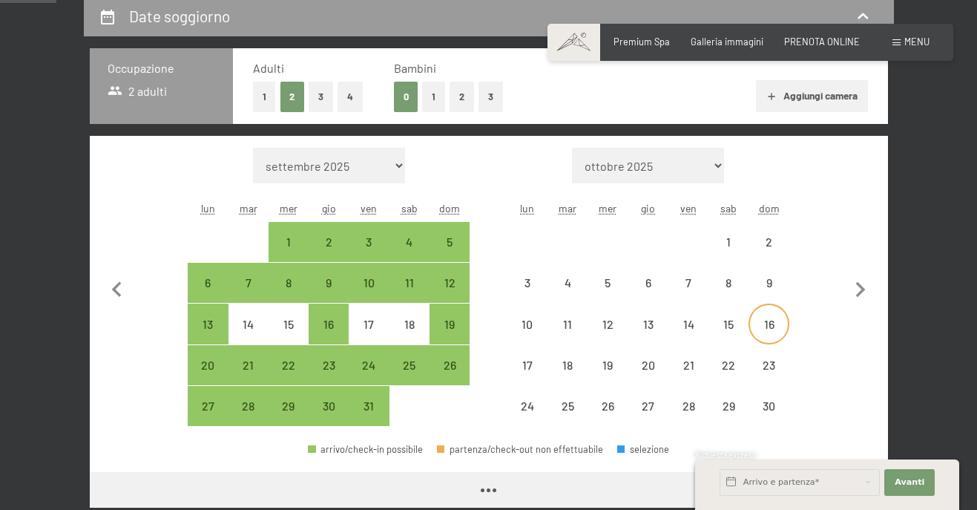
select select "2025-10-01"
select select "2025-11-01"
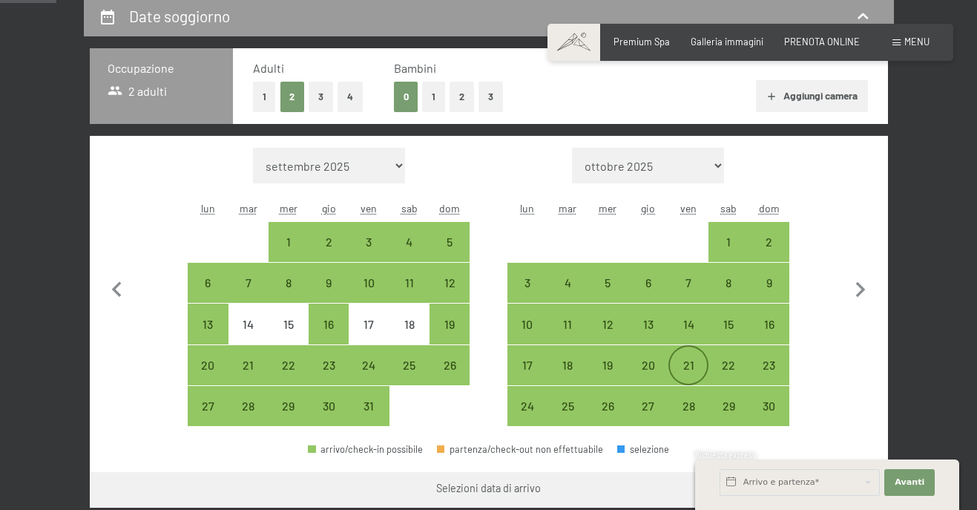
click at [689, 359] on div "21" at bounding box center [688, 377] width 37 height 37
select select "2025-10-01"
select select "2025-11-01"
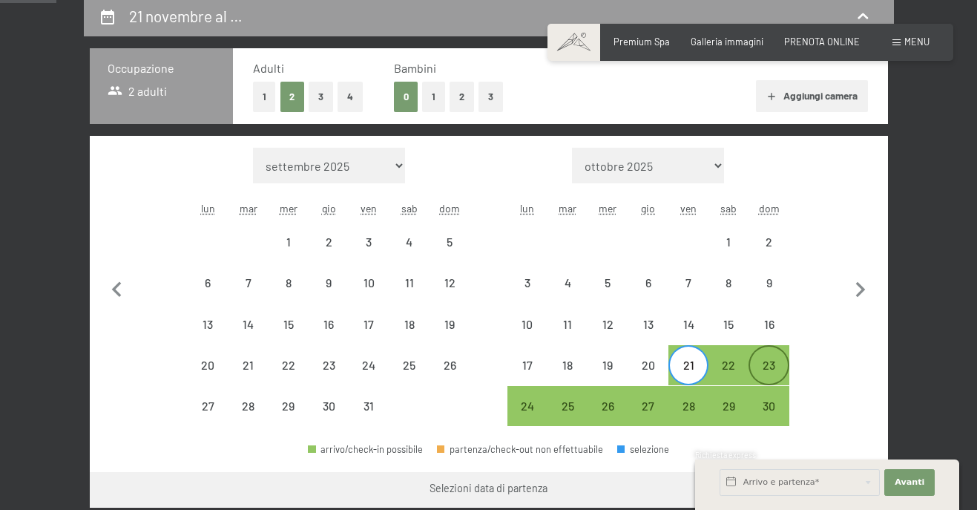
click at [777, 369] on div "23" at bounding box center [768, 377] width 37 height 37
select select "2025-10-01"
select select "2025-11-01"
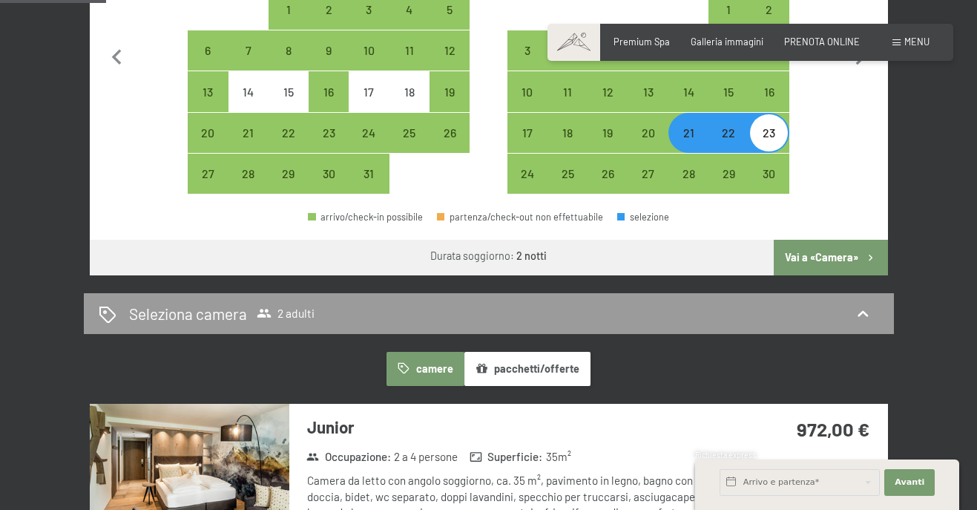
scroll to position [594, 0]
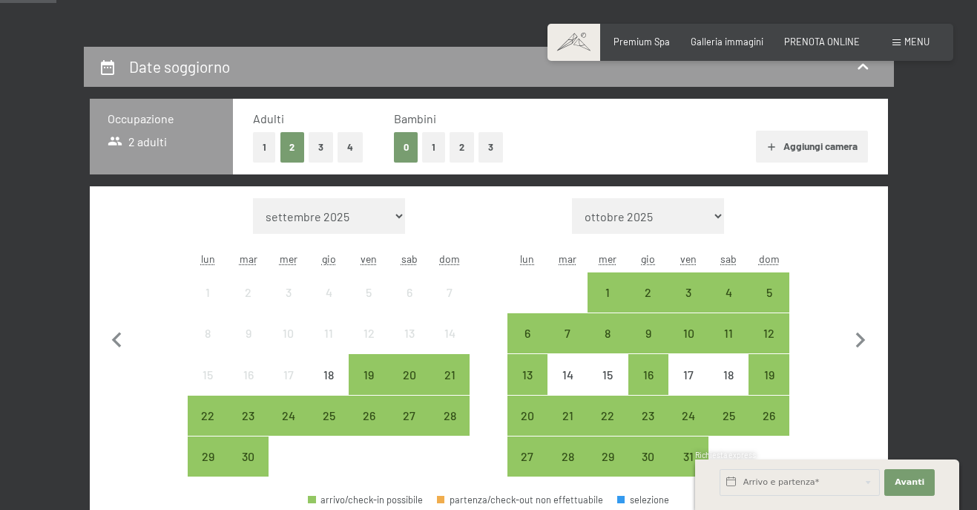
scroll to position [297, 0]
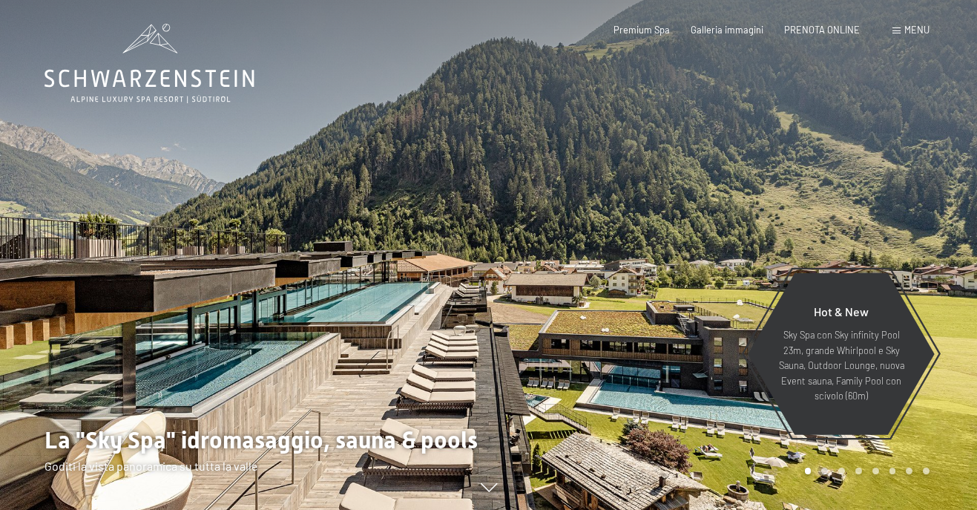
click at [907, 26] on span "Menu" at bounding box center [917, 30] width 25 height 12
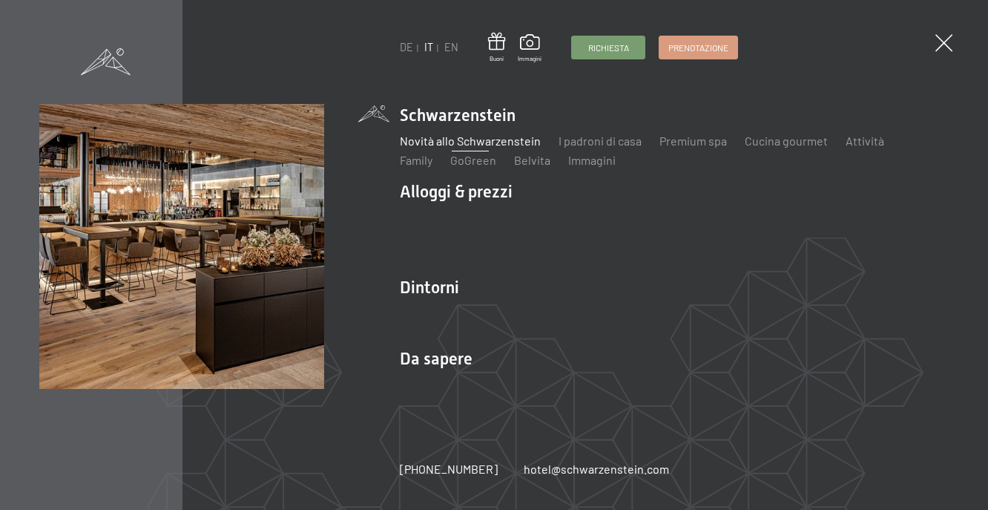
click at [448, 135] on link "Novità allo Schwarzenstein" at bounding box center [470, 141] width 141 height 14
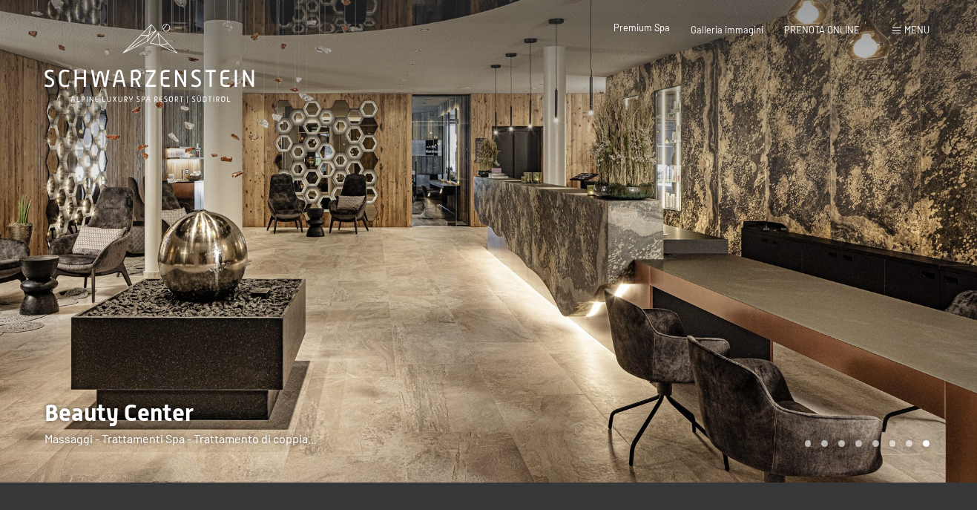
click at [637, 32] on span "Premium Spa" at bounding box center [642, 28] width 56 height 12
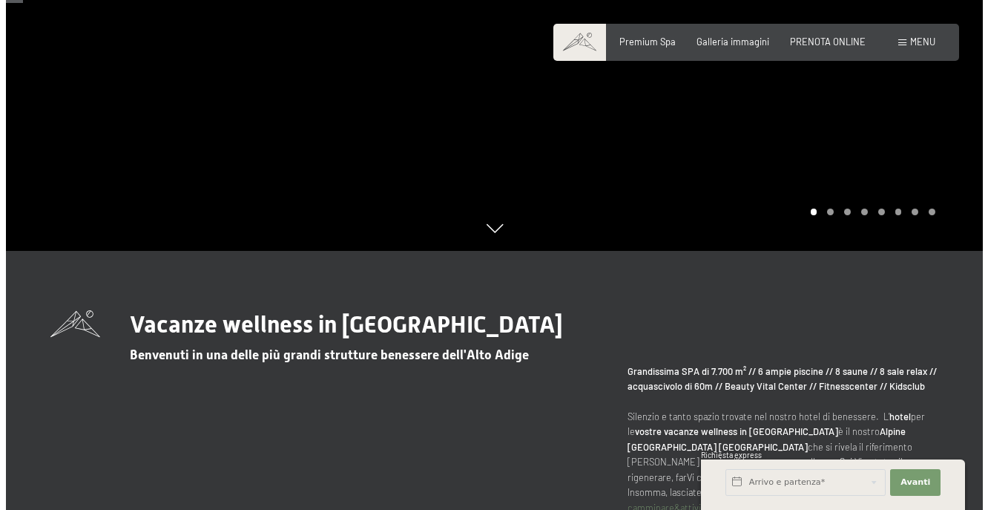
scroll to position [148, 0]
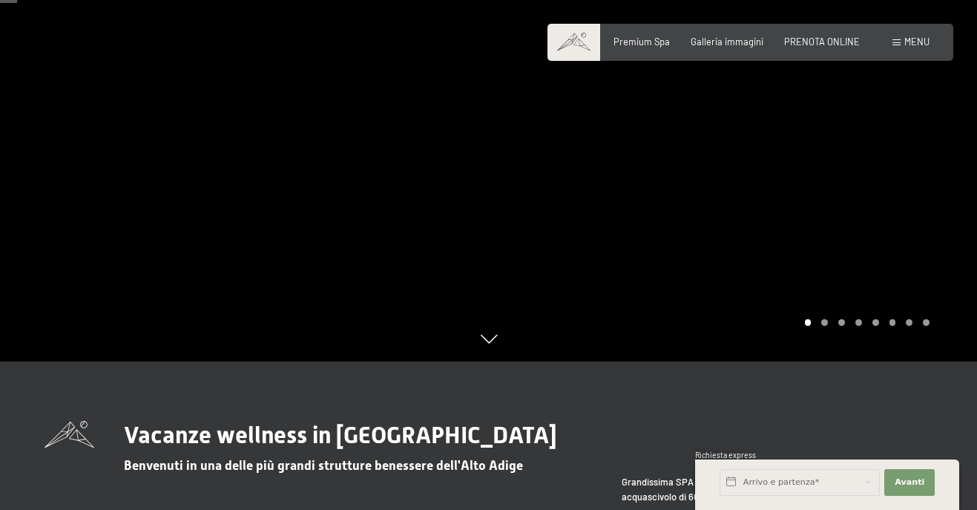
click at [919, 47] on div "Menu" at bounding box center [911, 42] width 37 height 13
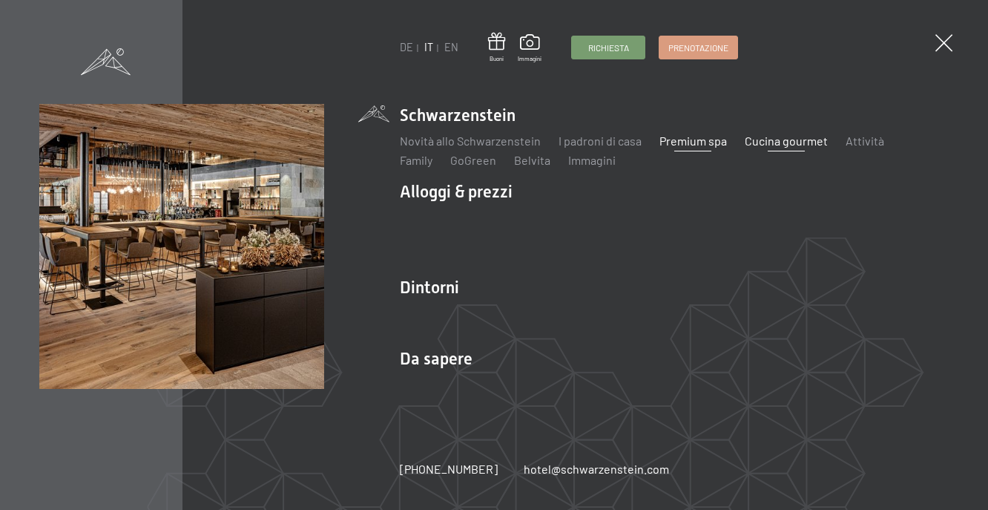
click at [799, 142] on link "Cucina gourmet" at bounding box center [786, 141] width 83 height 14
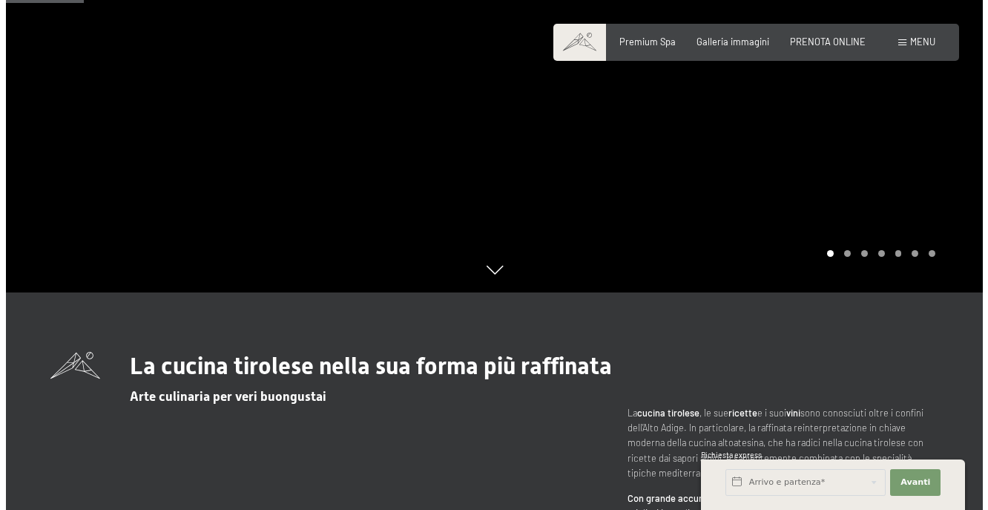
scroll to position [312, 0]
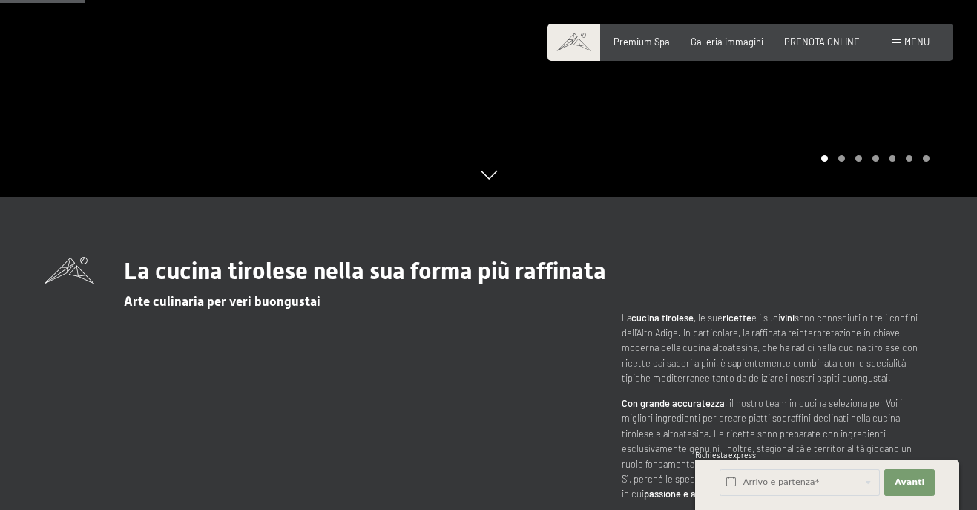
click at [919, 47] on div "Menu" at bounding box center [911, 42] width 37 height 13
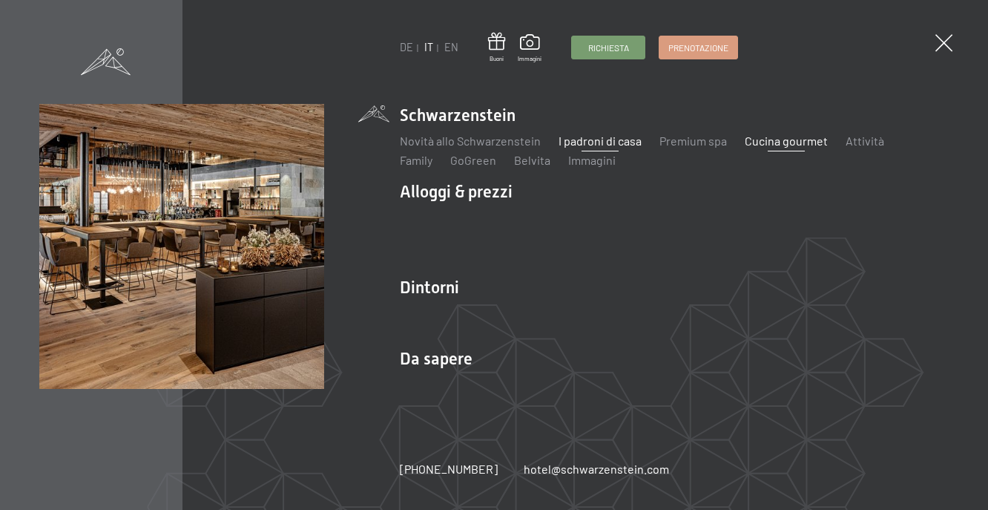
click at [620, 139] on link "I padroni di casa" at bounding box center [600, 141] width 83 height 14
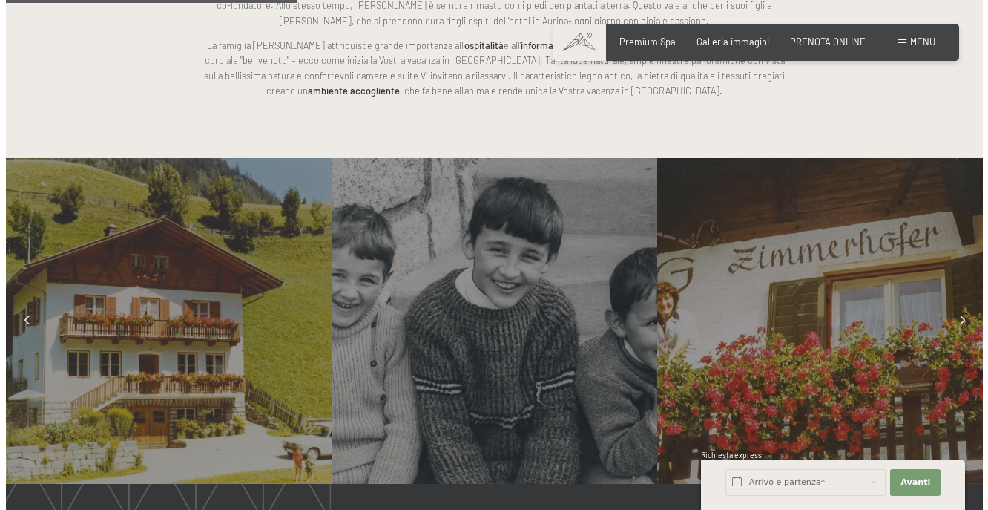
scroll to position [965, 0]
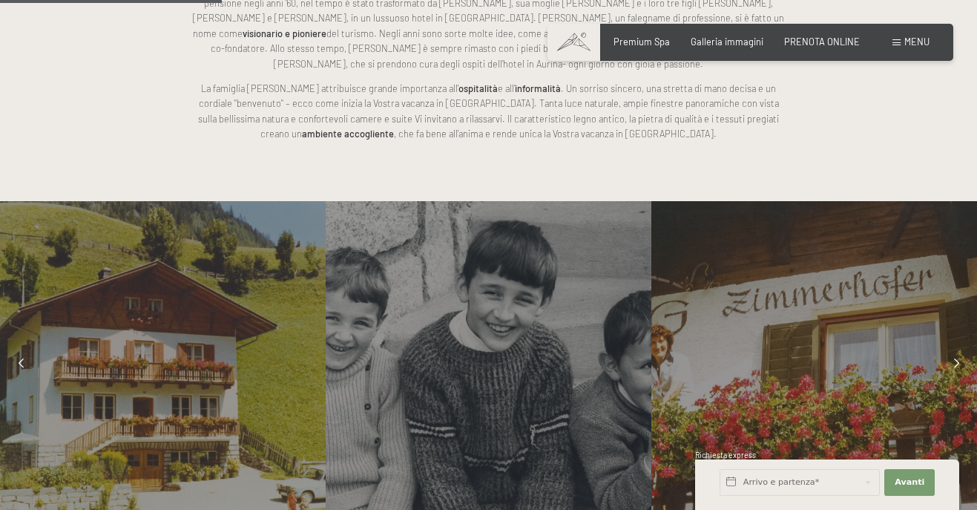
click at [928, 49] on div "Prenotazione Richiesta Premium Spa Galleria immagini PRENOTA ONLINE Menu DE IT …" at bounding box center [750, 42] width 358 height 13
click at [928, 44] on span "Menu" at bounding box center [917, 42] width 25 height 12
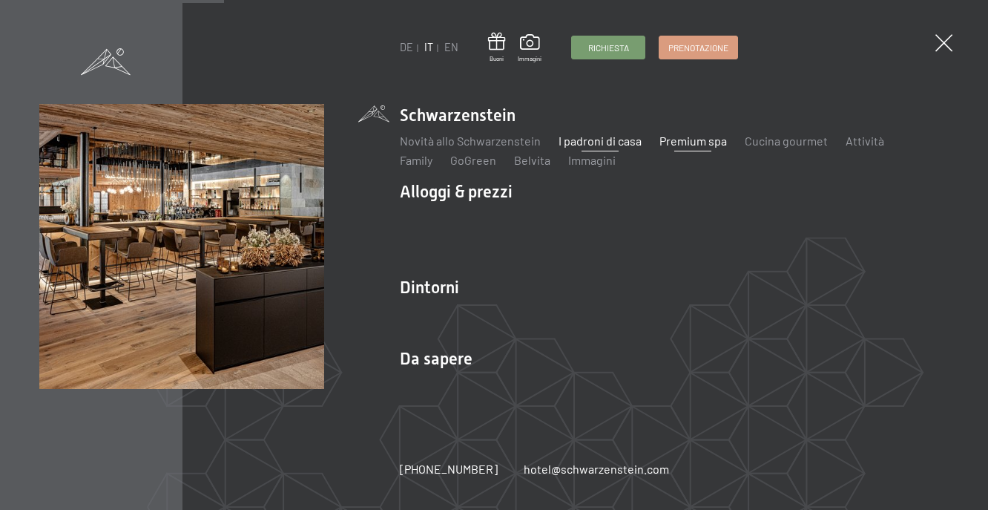
click at [702, 143] on link "Premium spa" at bounding box center [694, 141] width 68 height 14
click at [514, 162] on link "Belvita" at bounding box center [532, 160] width 36 height 14
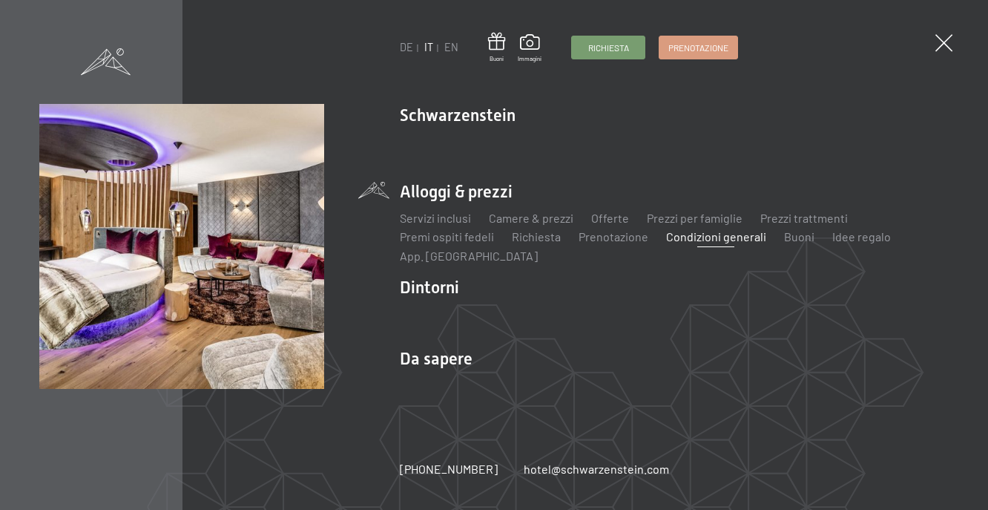
click at [718, 233] on link "Condizioni generali" at bounding box center [716, 236] width 100 height 14
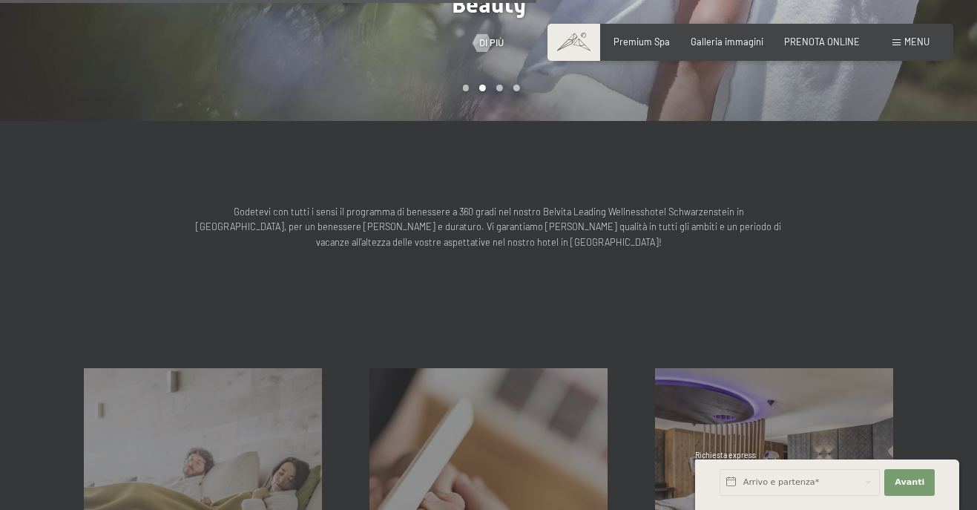
scroll to position [816, 0]
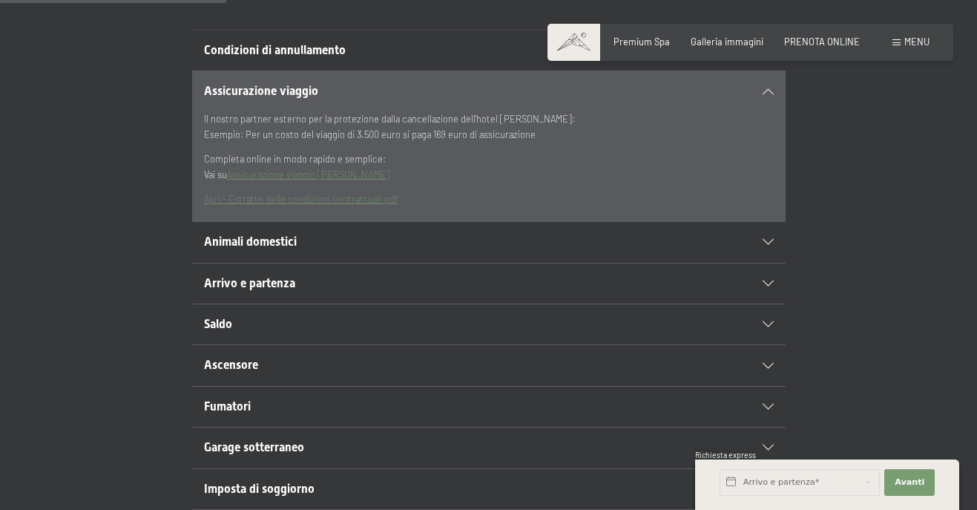
scroll to position [371, 0]
click at [309, 283] on h2 "Arrivo e partenza" at bounding box center [460, 283] width 513 height 16
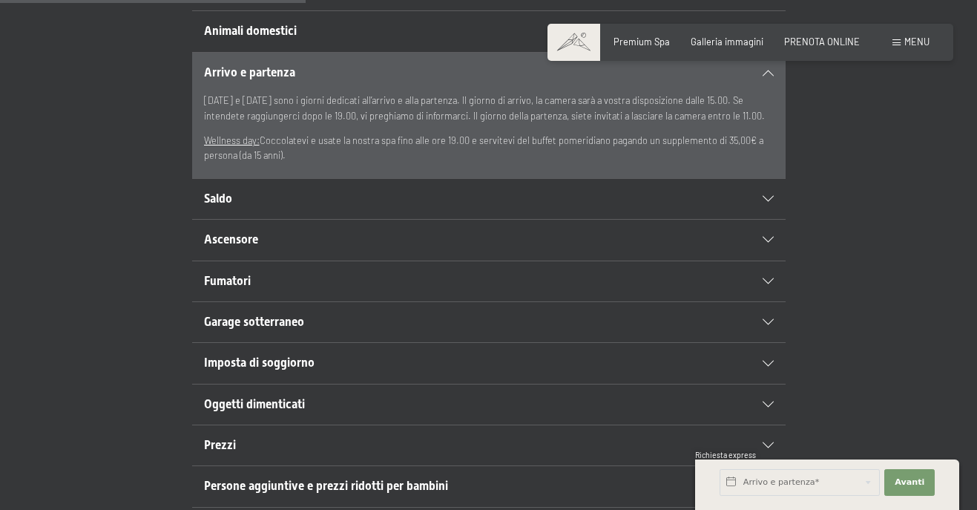
scroll to position [445, 0]
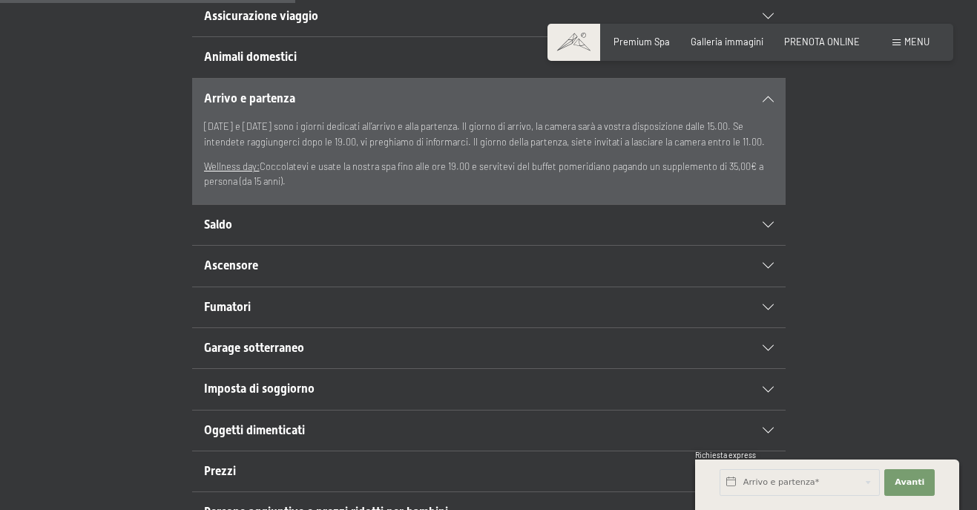
click at [249, 220] on h2 "Saldo" at bounding box center [460, 225] width 513 height 16
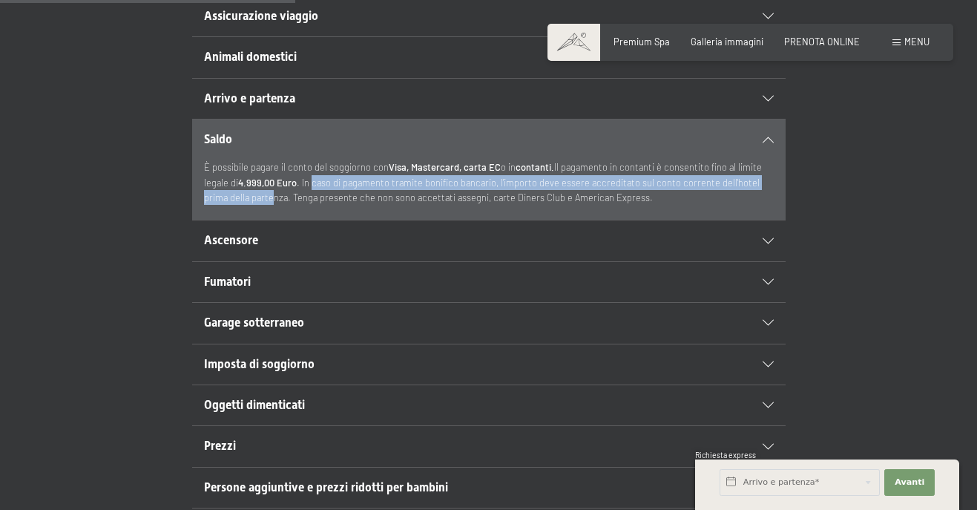
drag, startPoint x: 321, startPoint y: 177, endPoint x: 245, endPoint y: 198, distance: 78.5
click at [245, 198] on p "È possibile pagare il conto del soggiorno con Visa, Mastercard, carta EC o in c…" at bounding box center [489, 182] width 570 height 45
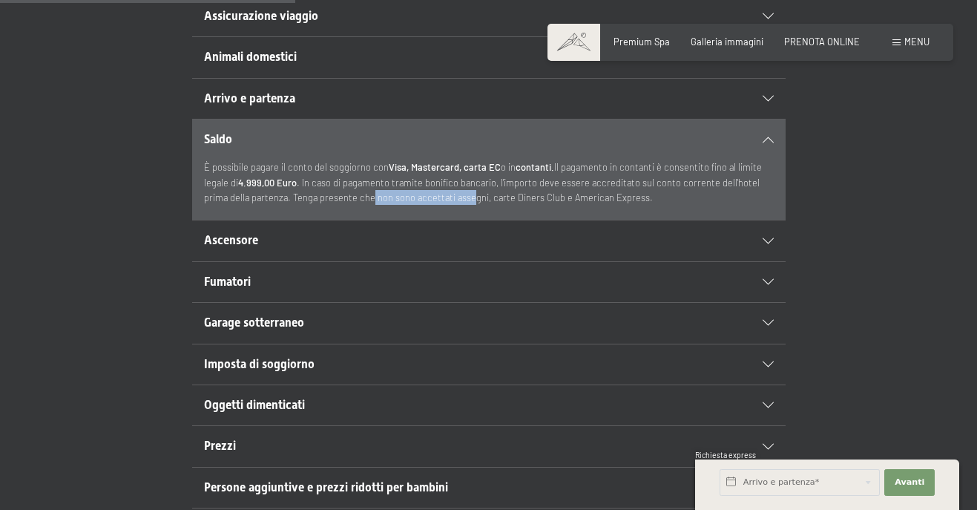
drag, startPoint x: 345, startPoint y: 202, endPoint x: 444, endPoint y: 197, distance: 99.5
click at [444, 197] on p "È possibile pagare il conto del soggiorno con Visa, Mastercard, carta EC o in c…" at bounding box center [489, 182] width 570 height 45
drag, startPoint x: 509, startPoint y: 195, endPoint x: 612, endPoint y: 200, distance: 103.2
click at [612, 200] on p "È possibile pagare il conto del soggiorno con Visa, Mastercard, carta EC o in c…" at bounding box center [489, 182] width 570 height 45
click at [325, 237] on h2 "Ascensore" at bounding box center [460, 240] width 513 height 16
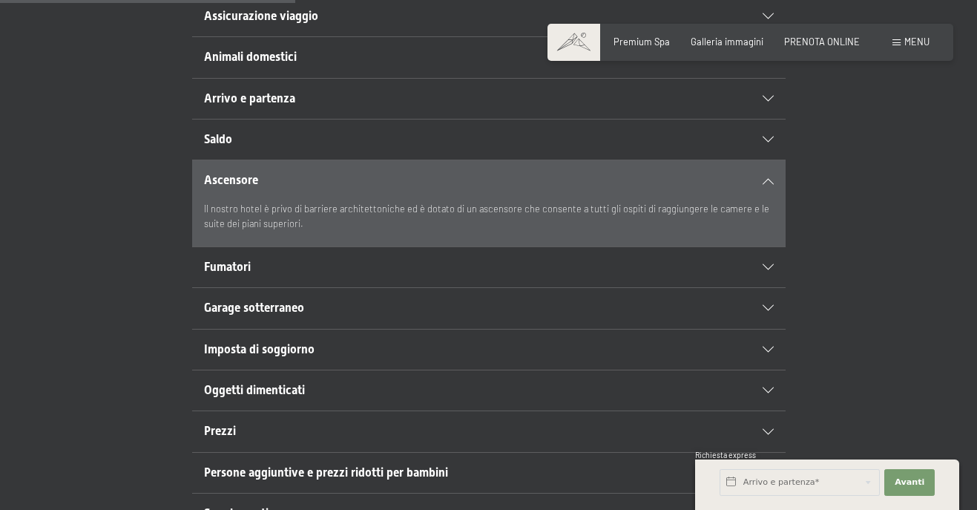
click at [249, 275] on h2 "Fumatori" at bounding box center [460, 267] width 513 height 16
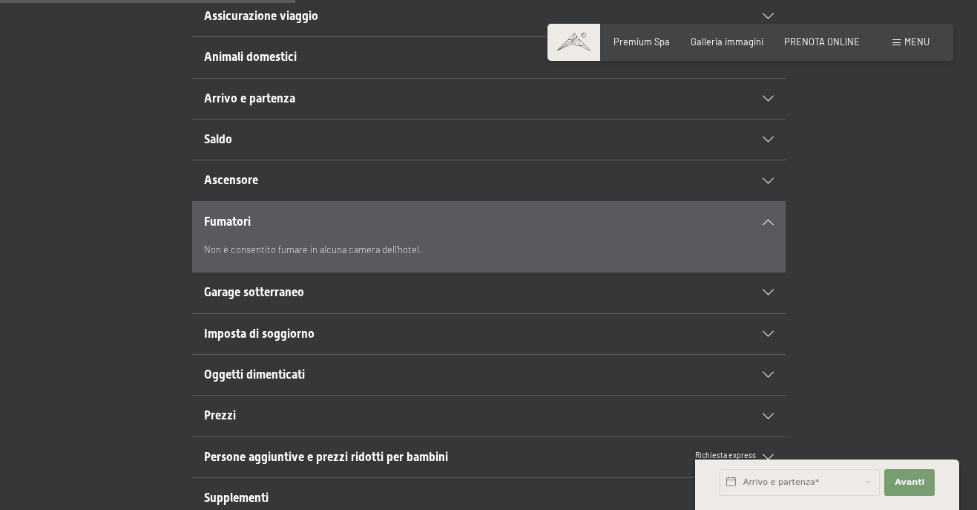
click at [278, 289] on span "Garage sotterraneo" at bounding box center [254, 292] width 100 height 14
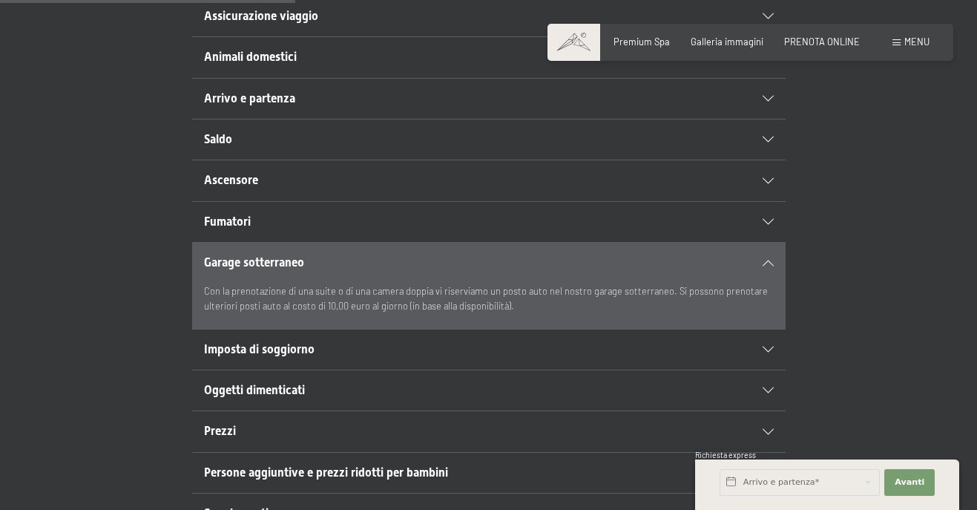
click at [307, 346] on span "Imposta di soggiorno" at bounding box center [259, 349] width 111 height 14
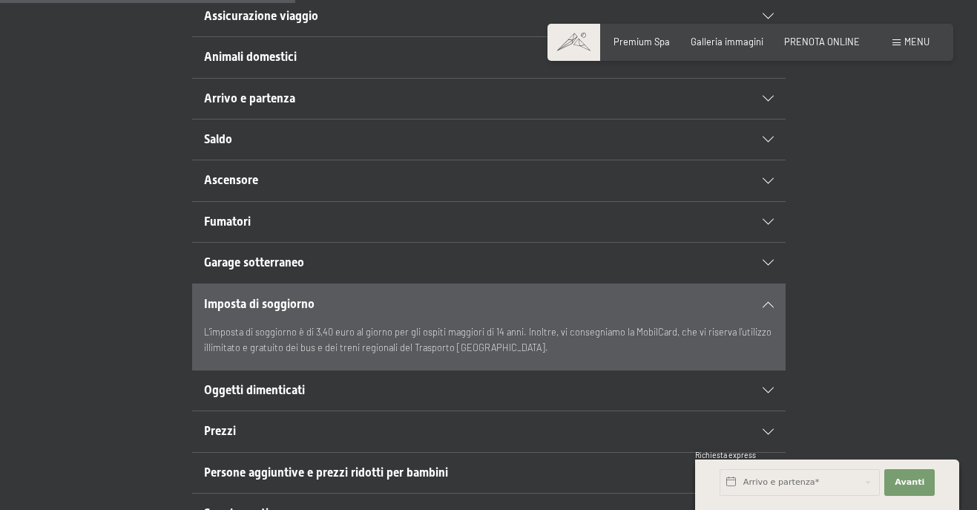
click at [326, 424] on h2 "Prezzi" at bounding box center [460, 431] width 513 height 16
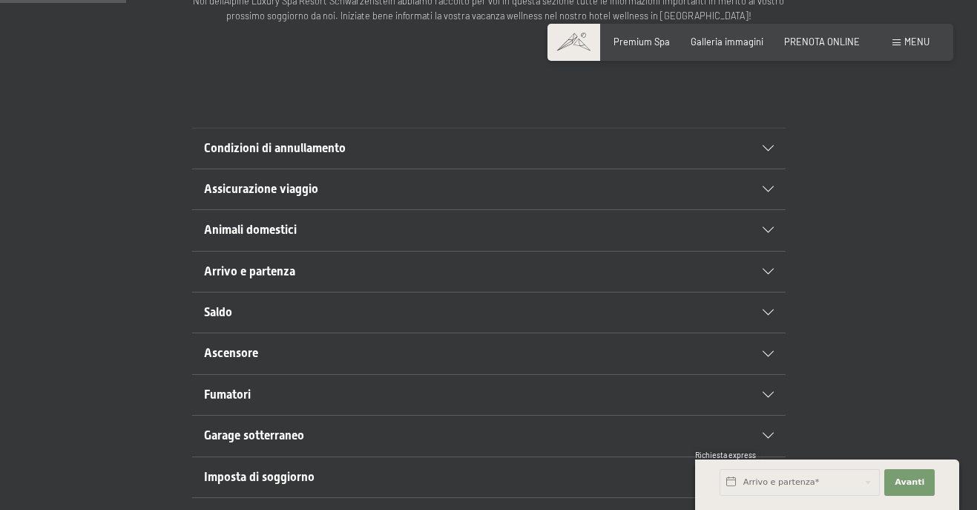
scroll to position [148, 0]
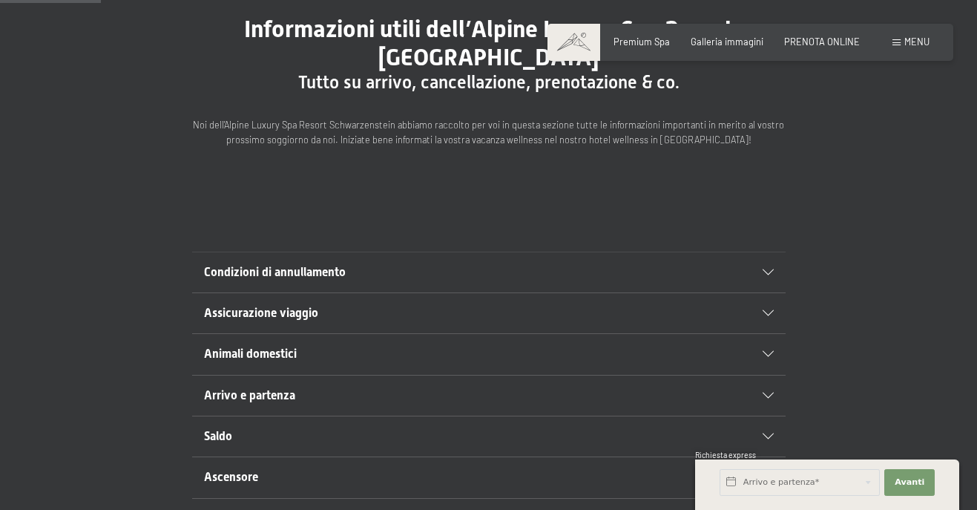
click at [311, 394] on h2 "Arrivo e partenza" at bounding box center [460, 395] width 513 height 16
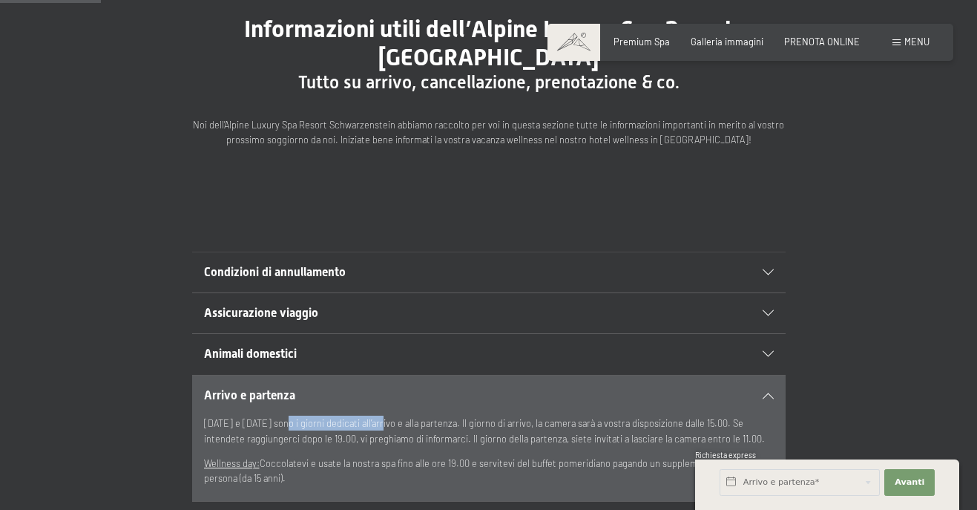
drag, startPoint x: 287, startPoint y: 421, endPoint x: 381, endPoint y: 426, distance: 94.3
click at [381, 426] on p "Sabato e domenica sono i giorni dedicati all’arrivo e alla partenza. Il giorno …" at bounding box center [489, 431] width 570 height 30
click at [598, 428] on p "Sabato e domenica sono i giorni dedicati all’arrivo e alla partenza. Il giorno …" at bounding box center [489, 431] width 570 height 30
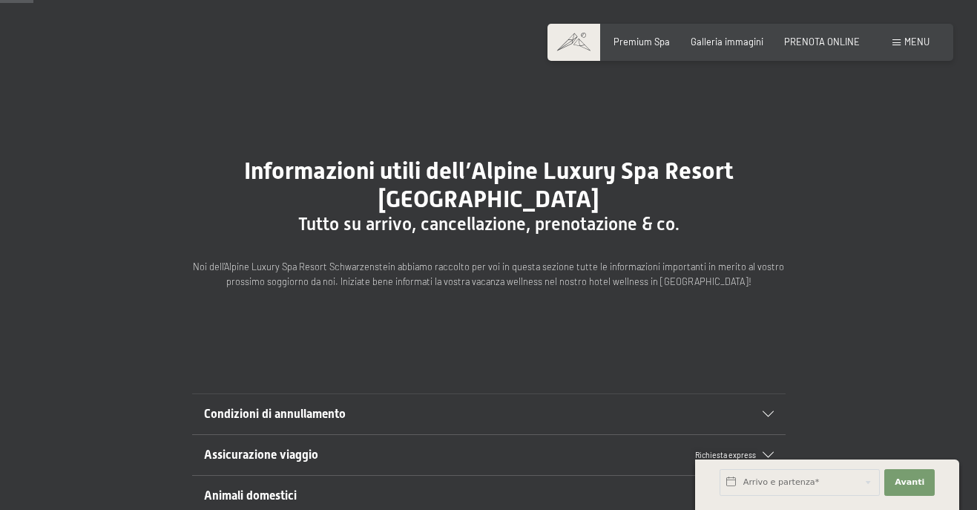
scroll to position [0, 0]
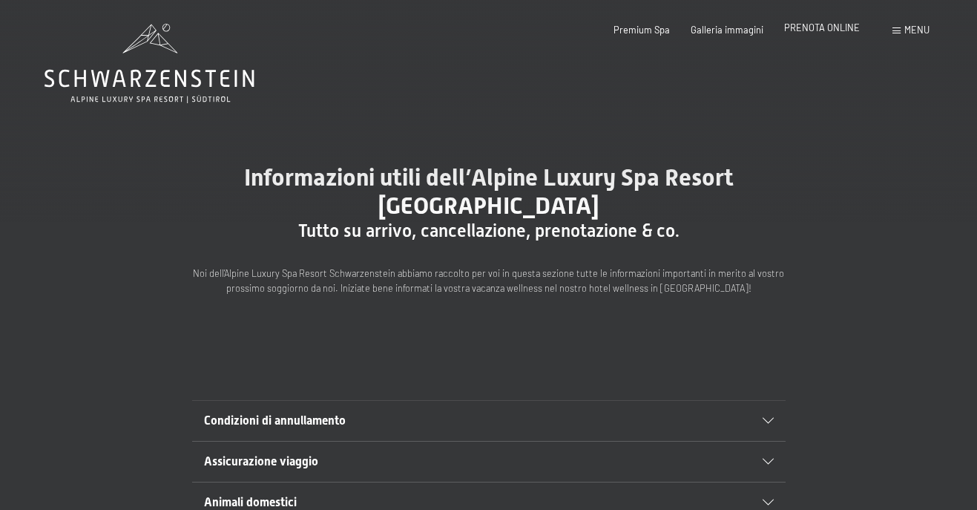
click at [850, 27] on span "PRENOTA ONLINE" at bounding box center [822, 28] width 76 height 12
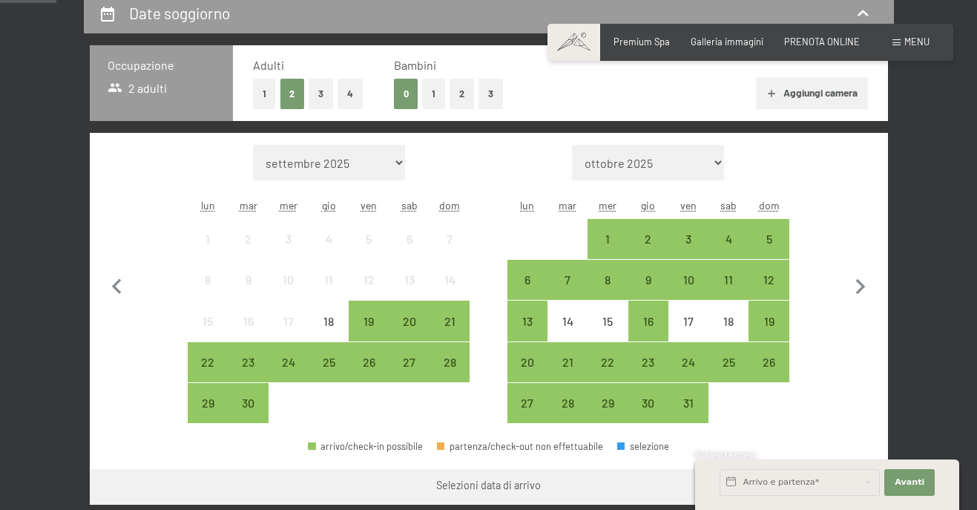
scroll to position [297, 0]
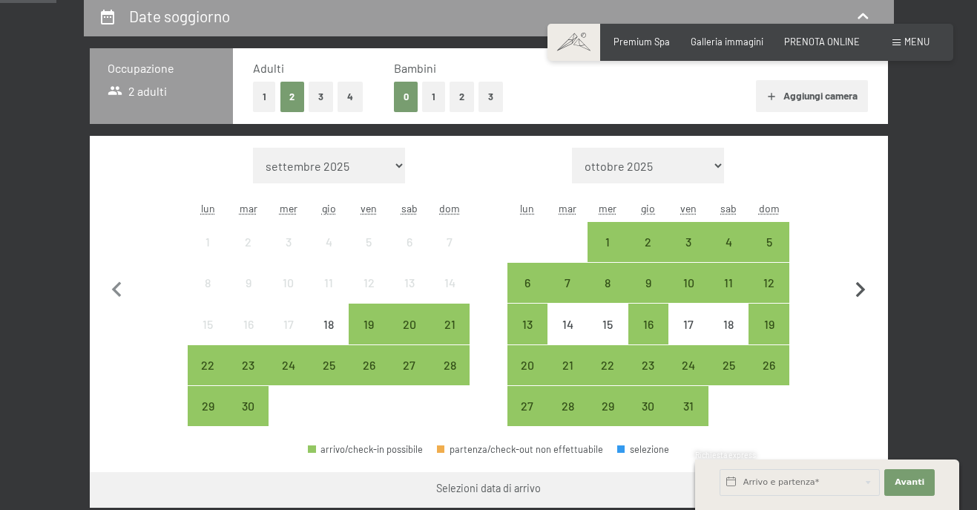
click at [861, 290] on icon "button" at bounding box center [860, 290] width 31 height 31
select select "2025-10-01"
select select "2025-11-01"
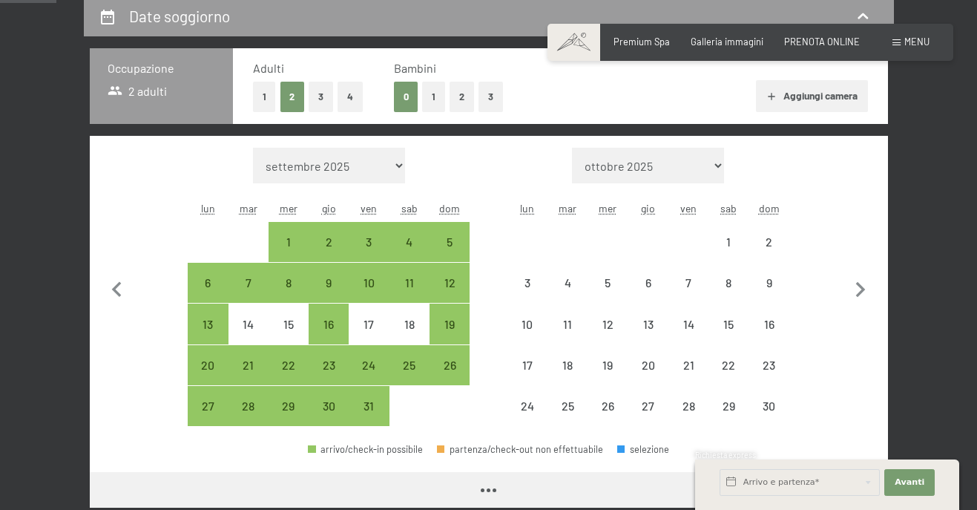
select select "2025-10-01"
select select "2025-11-01"
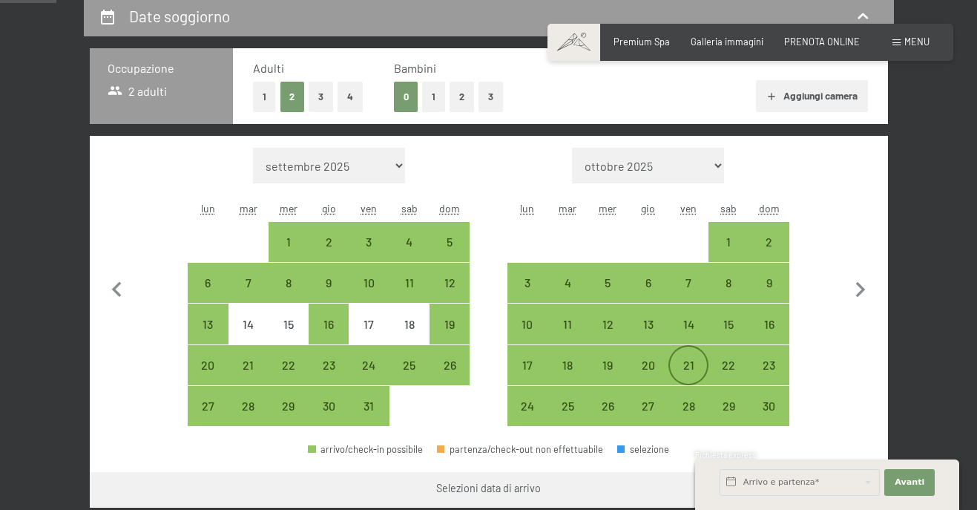
click at [687, 367] on div "21" at bounding box center [688, 377] width 37 height 37
select select "2025-10-01"
select select "2025-11-01"
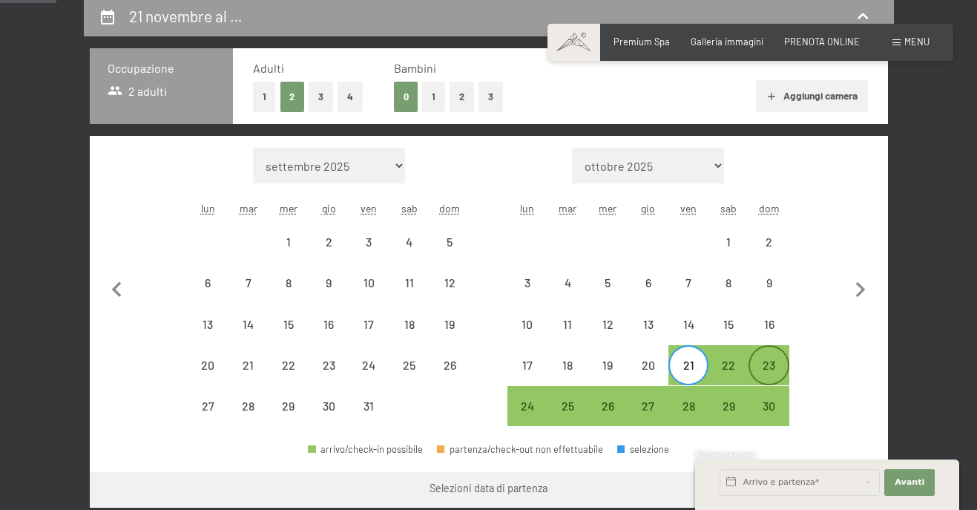
click at [767, 371] on div "23" at bounding box center [768, 377] width 37 height 37
select select "2025-10-01"
select select "2025-11-01"
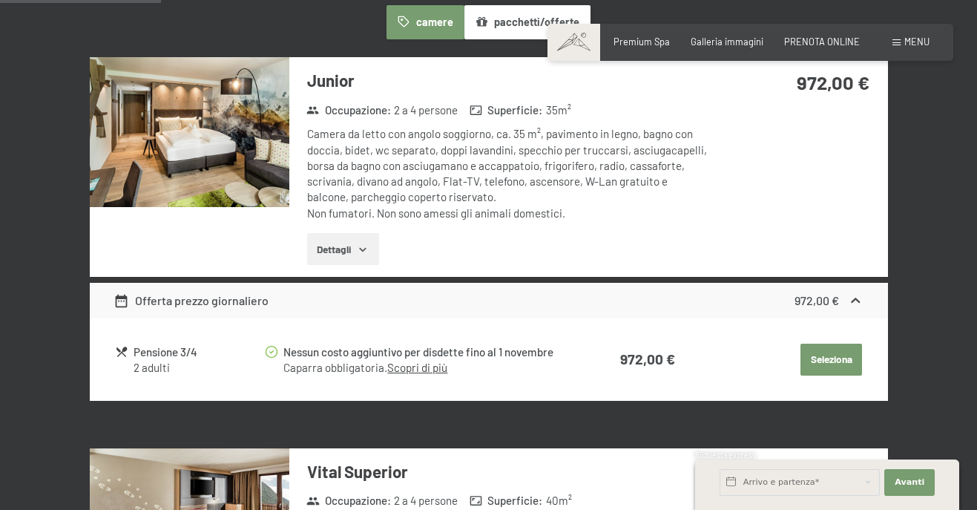
scroll to position [890, 0]
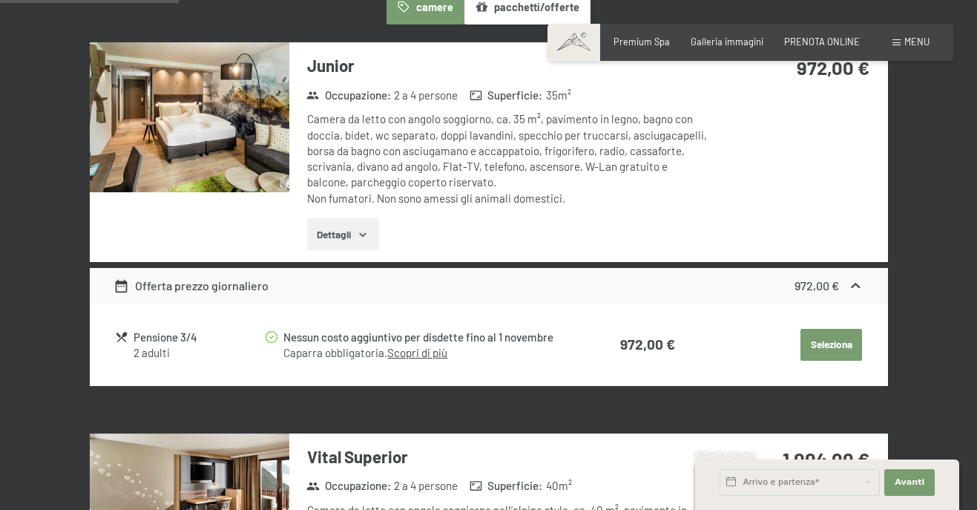
click at [367, 245] on button "Dettagli" at bounding box center [343, 234] width 72 height 33
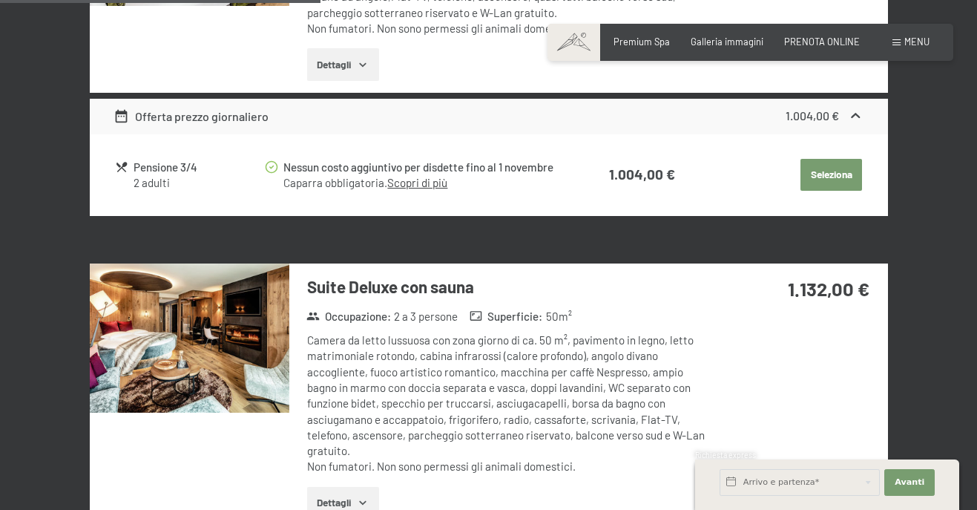
scroll to position [1707, 0]
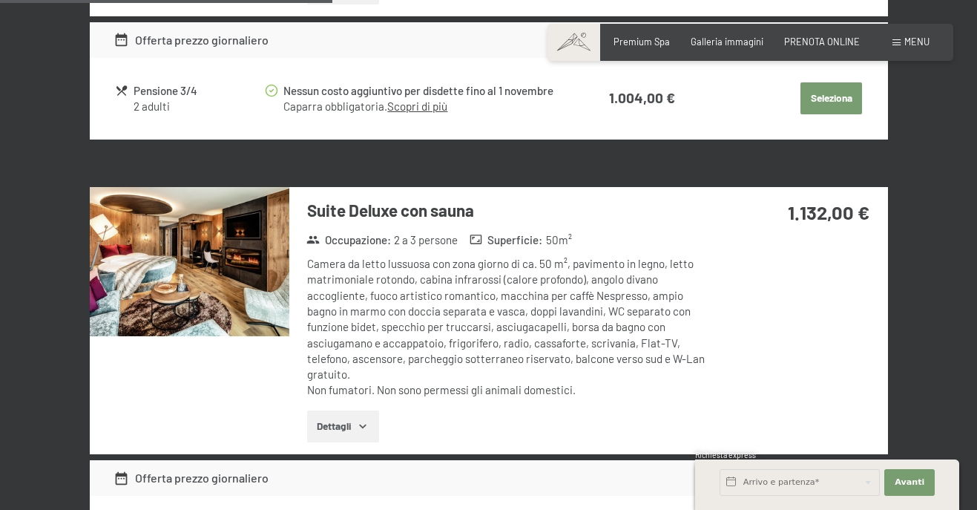
click at [365, 424] on icon "button" at bounding box center [363, 426] width 12 height 12
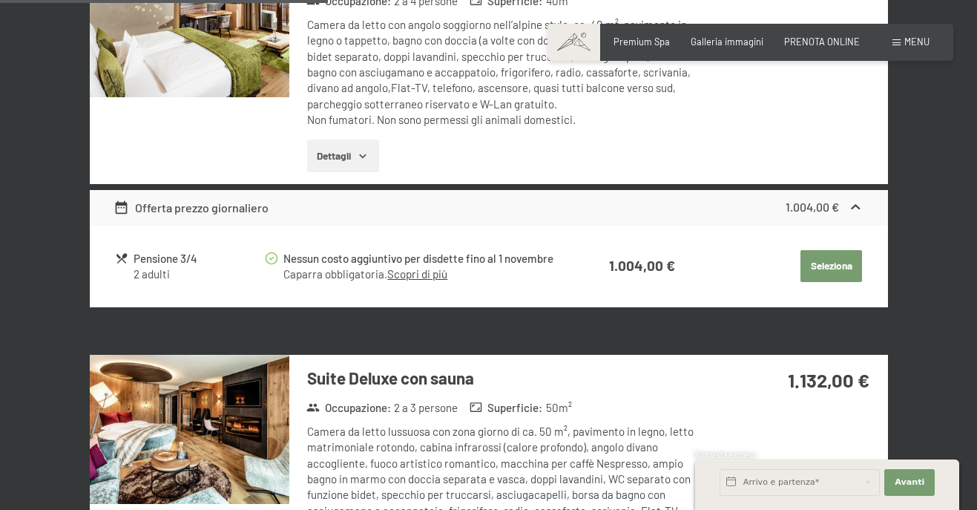
scroll to position [1484, 0]
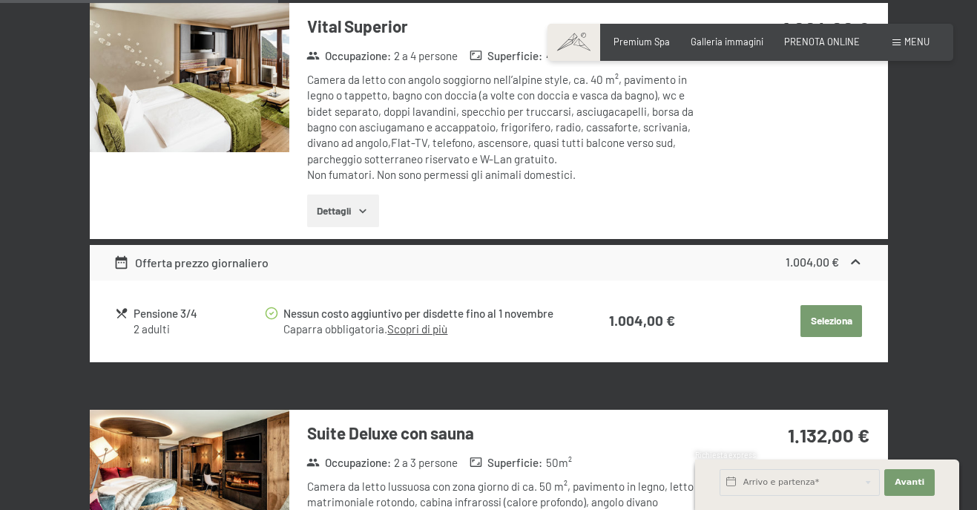
click at [219, 456] on img at bounding box center [190, 485] width 200 height 150
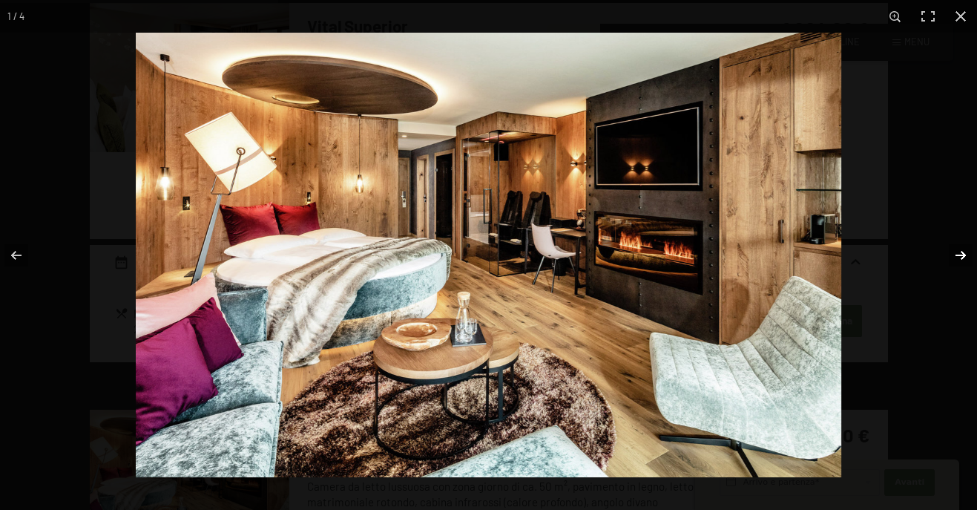
click at [956, 255] on button "button" at bounding box center [951, 255] width 52 height 74
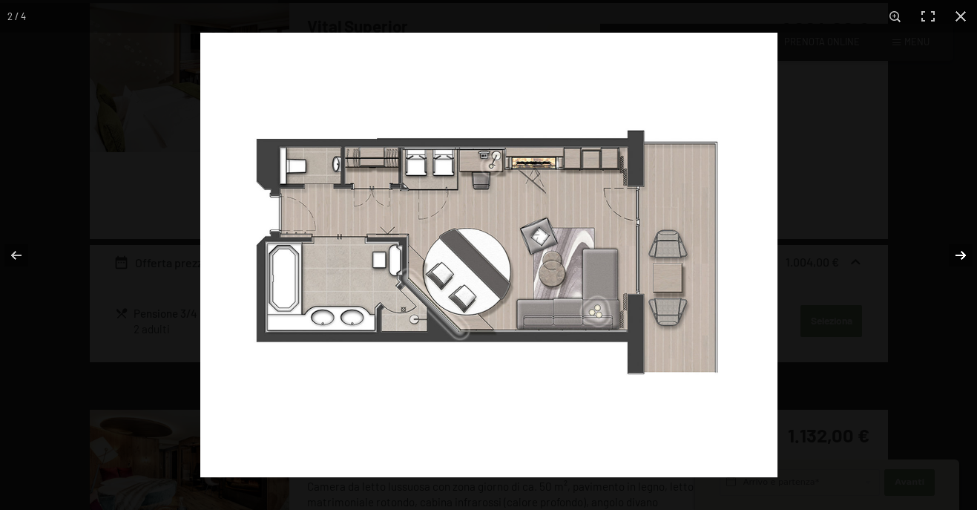
click at [968, 256] on button "button" at bounding box center [951, 255] width 52 height 74
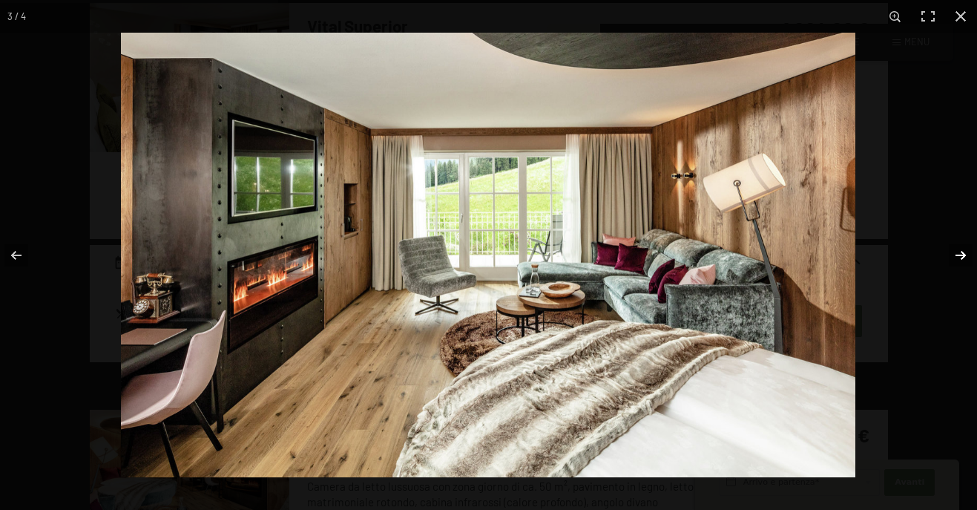
click at [958, 252] on button "button" at bounding box center [951, 255] width 52 height 74
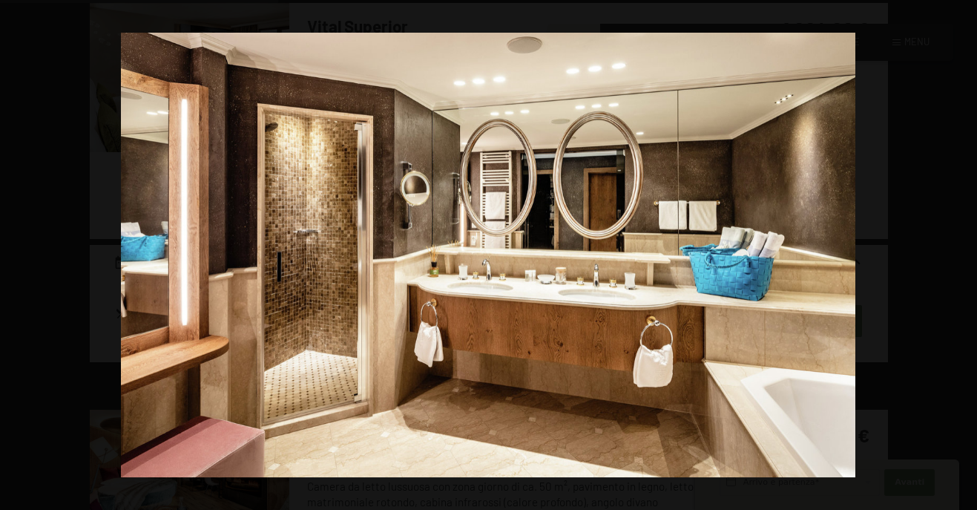
click at [958, 252] on button "button" at bounding box center [951, 255] width 52 height 74
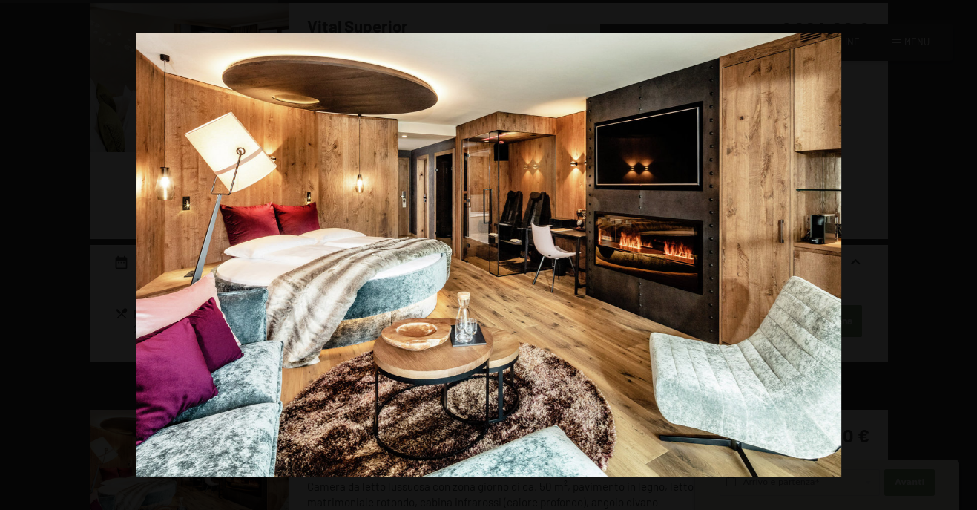
click at [958, 252] on button "button" at bounding box center [951, 255] width 52 height 74
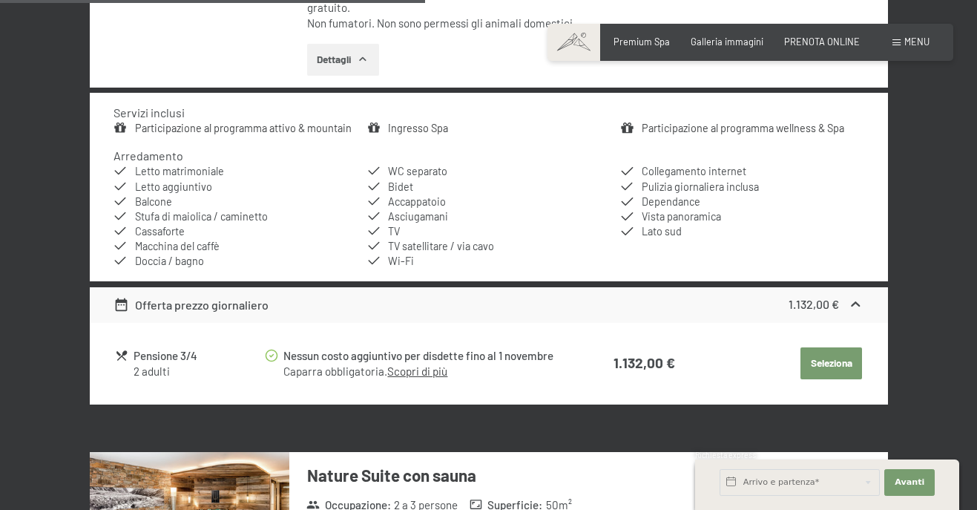
scroll to position [2300, 0]
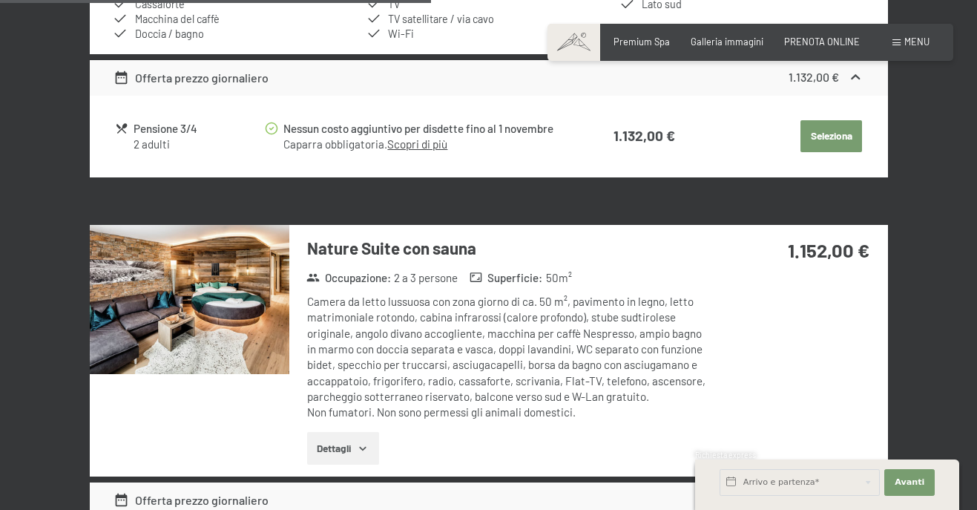
drag, startPoint x: 431, startPoint y: 354, endPoint x: 447, endPoint y: 354, distance: 15.6
click at [444, 354] on div "Camera da letto lussuosa con zona giorno di ca. 50 m², pavimento in legno, lett…" at bounding box center [507, 357] width 401 height 126
drag, startPoint x: 499, startPoint y: 351, endPoint x: 525, endPoint y: 347, distance: 27.0
click at [525, 347] on div "Camera da letto lussuosa con zona giorno di ca. 50 m², pavimento in legno, lett…" at bounding box center [507, 357] width 401 height 126
click at [563, 347] on div "Camera da letto lussuosa con zona giorno di ca. 50 m², pavimento in legno, lett…" at bounding box center [507, 357] width 401 height 126
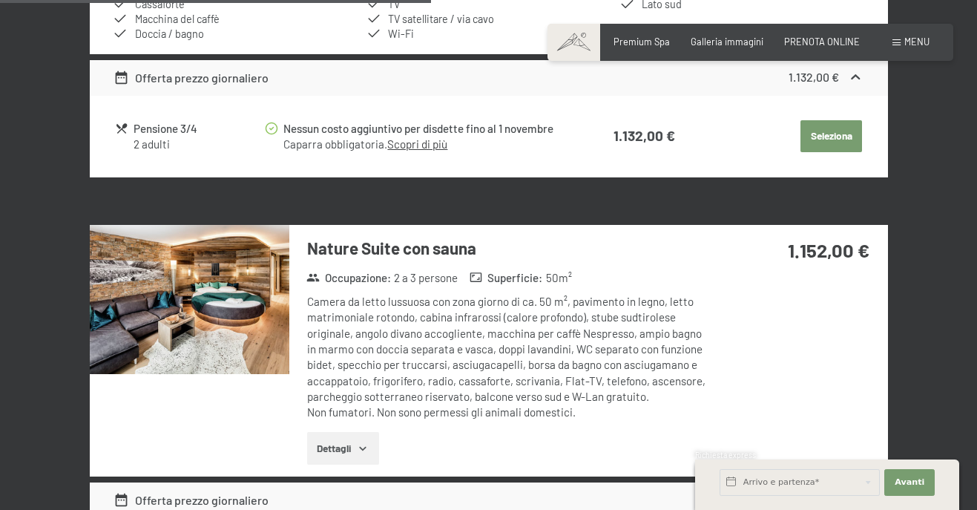
drag, startPoint x: 358, startPoint y: 365, endPoint x: 389, endPoint y: 362, distance: 31.3
click at [389, 362] on div "Camera da letto lussuosa con zona giorno di ca. 50 m², pavimento in legno, lett…" at bounding box center [507, 357] width 401 height 126
drag, startPoint x: 436, startPoint y: 361, endPoint x: 461, endPoint y: 362, distance: 24.5
click at [461, 362] on div "Camera da letto lussuosa con zona giorno di ca. 50 m², pavimento in legno, lett…" at bounding box center [507, 357] width 401 height 126
drag, startPoint x: 521, startPoint y: 361, endPoint x: 576, endPoint y: 364, distance: 55.0
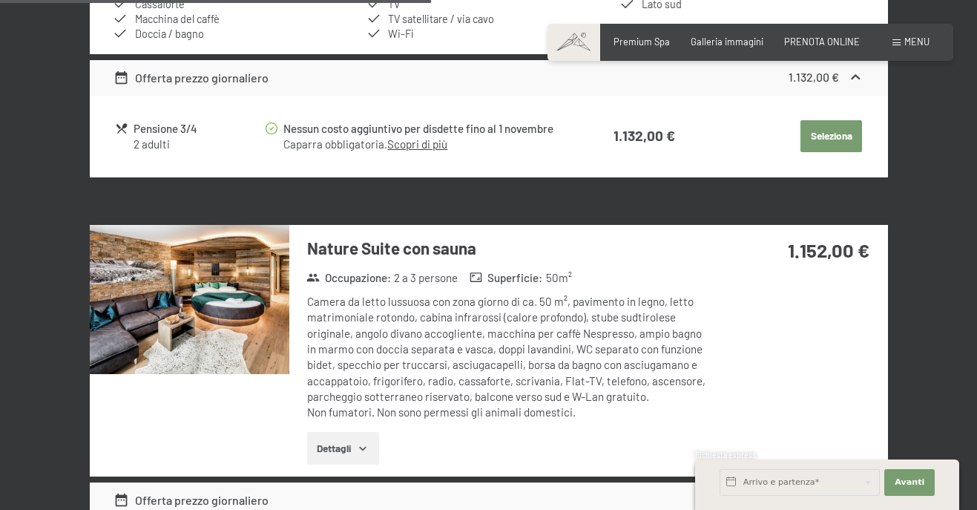
click at [576, 364] on div "Camera da letto lussuosa con zona giorno di ca. 50 m², pavimento in legno, lett…" at bounding box center [507, 357] width 401 height 126
drag, startPoint x: 326, startPoint y: 376, endPoint x: 351, endPoint y: 376, distance: 25.2
click at [351, 376] on div "Camera da letto lussuosa con zona giorno di ca. 50 m², pavimento in legno, lett…" at bounding box center [507, 357] width 401 height 126
click at [358, 445] on icon "button" at bounding box center [363, 448] width 12 height 12
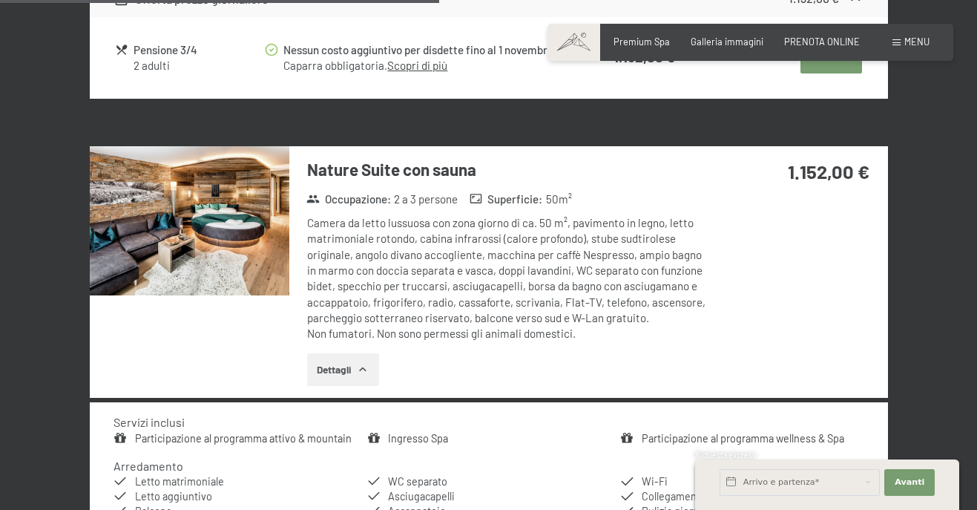
scroll to position [2374, 0]
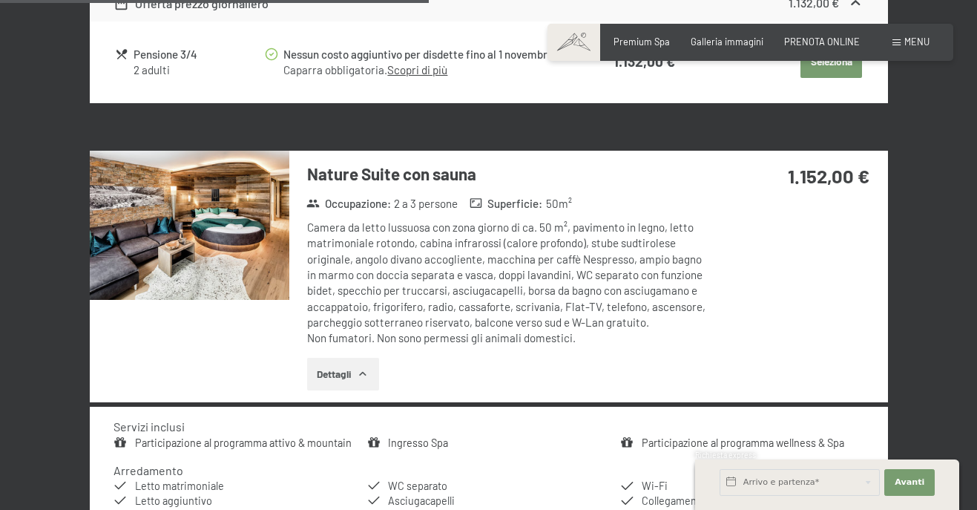
click at [218, 232] on img at bounding box center [190, 226] width 200 height 150
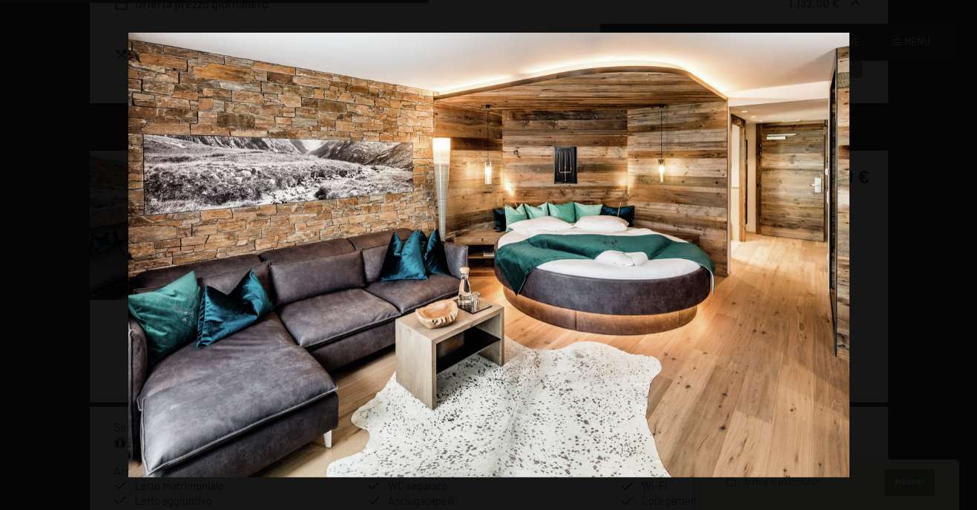
click at [965, 252] on button "button" at bounding box center [951, 255] width 52 height 74
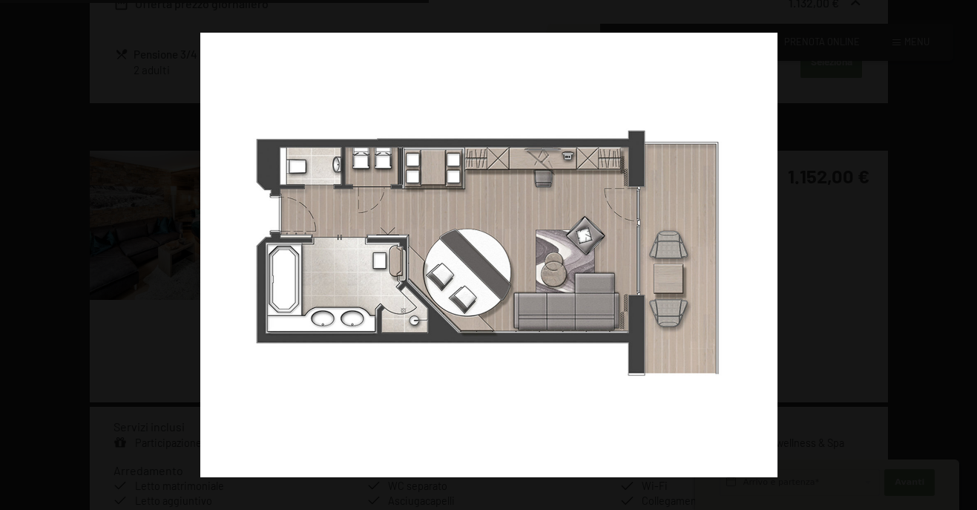
click at [965, 252] on button "button" at bounding box center [951, 255] width 52 height 74
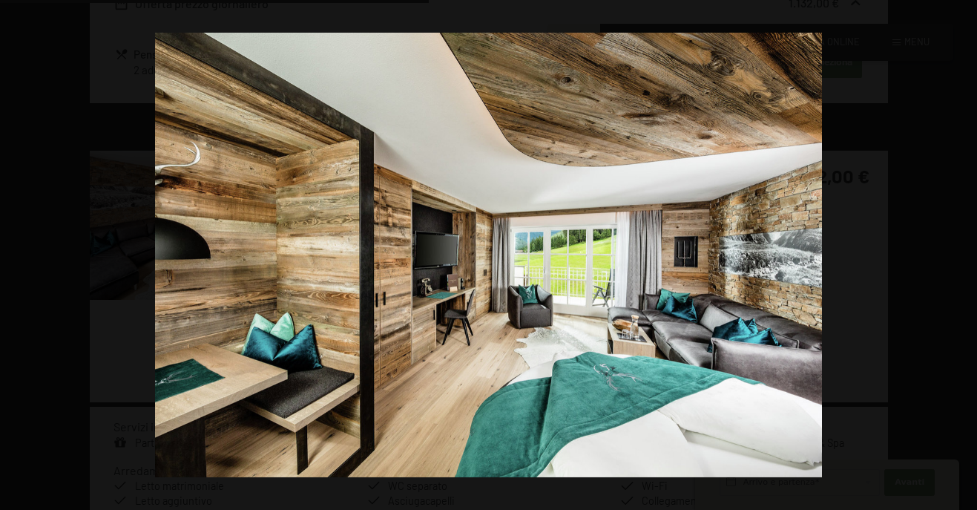
click at [965, 252] on button "button" at bounding box center [951, 255] width 52 height 74
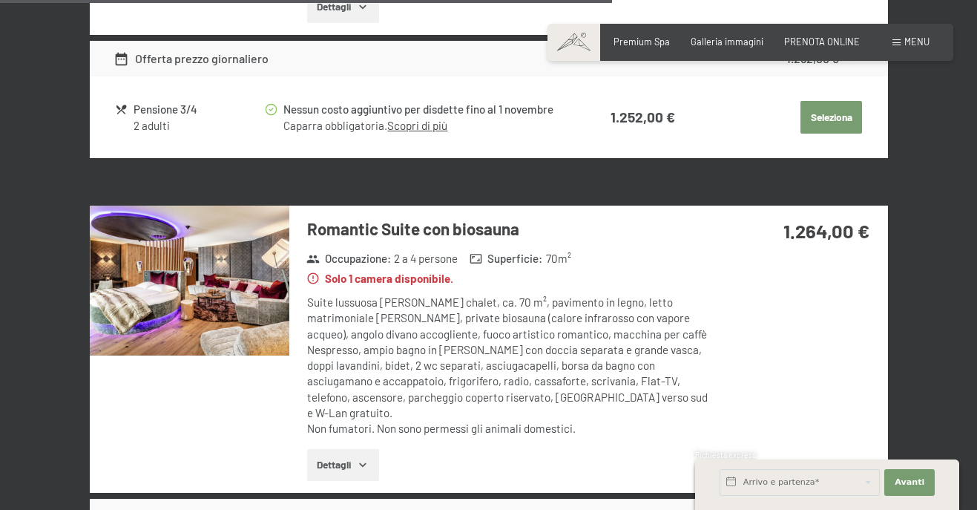
scroll to position [3413, 0]
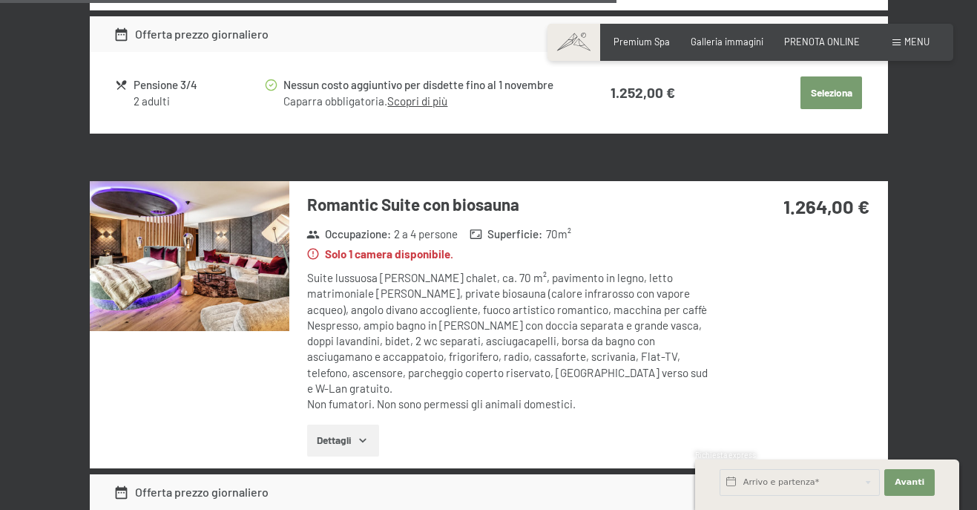
click at [357, 424] on button "Dettagli" at bounding box center [343, 440] width 72 height 33
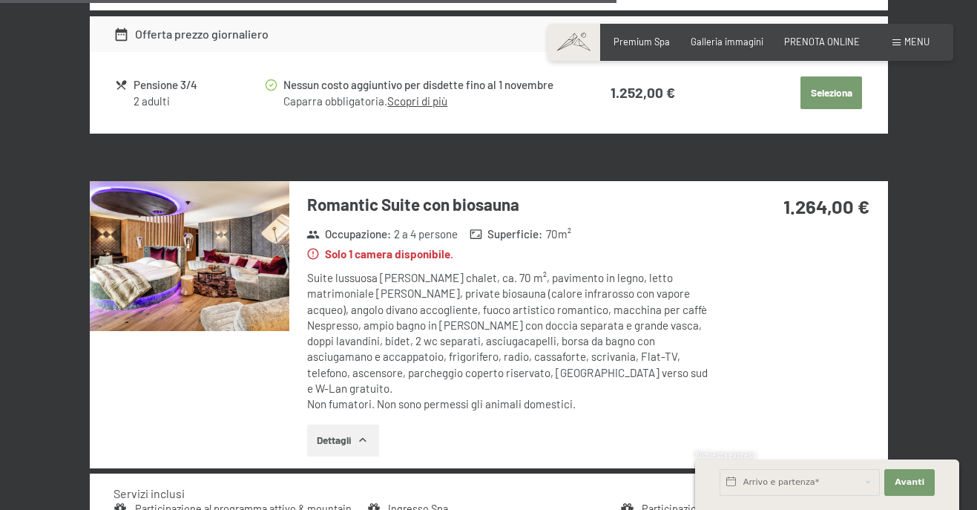
click at [267, 269] on img at bounding box center [190, 256] width 200 height 150
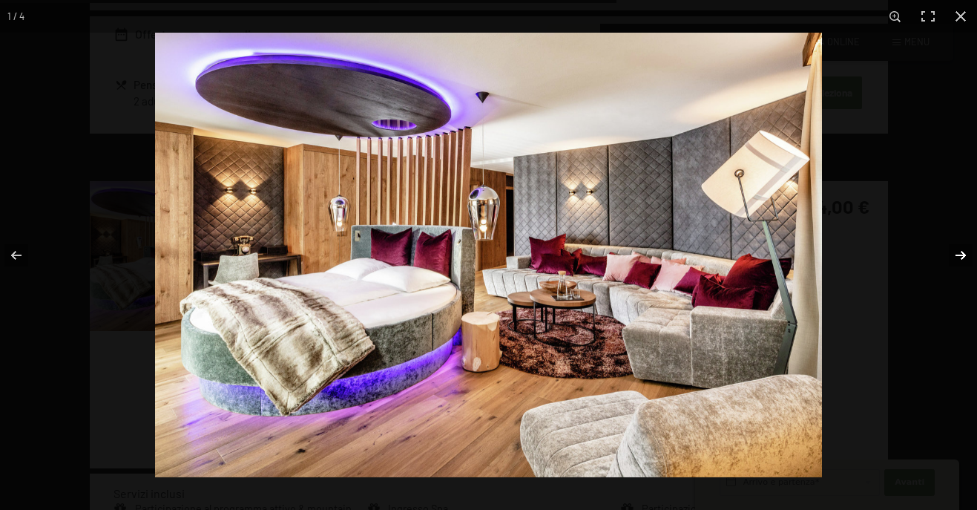
click at [958, 254] on button "button" at bounding box center [951, 255] width 52 height 74
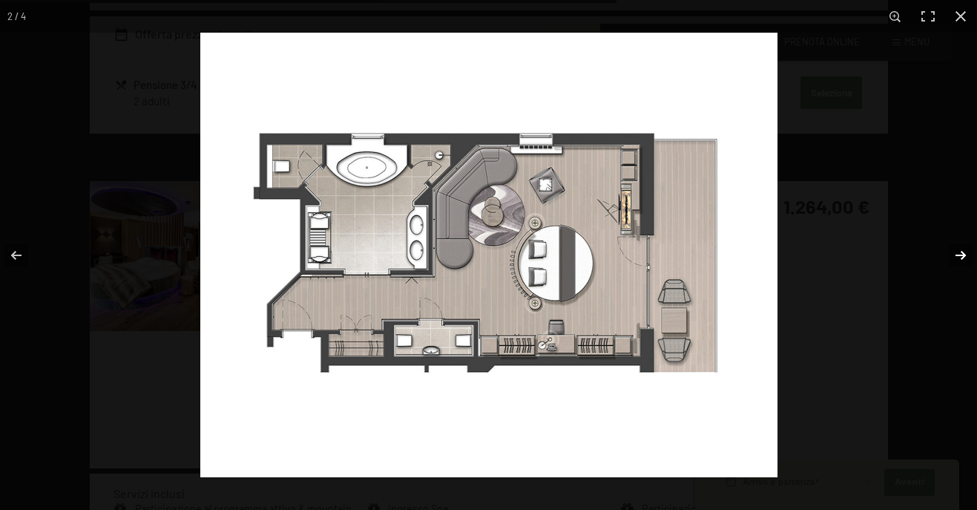
click at [956, 254] on button "button" at bounding box center [951, 255] width 52 height 74
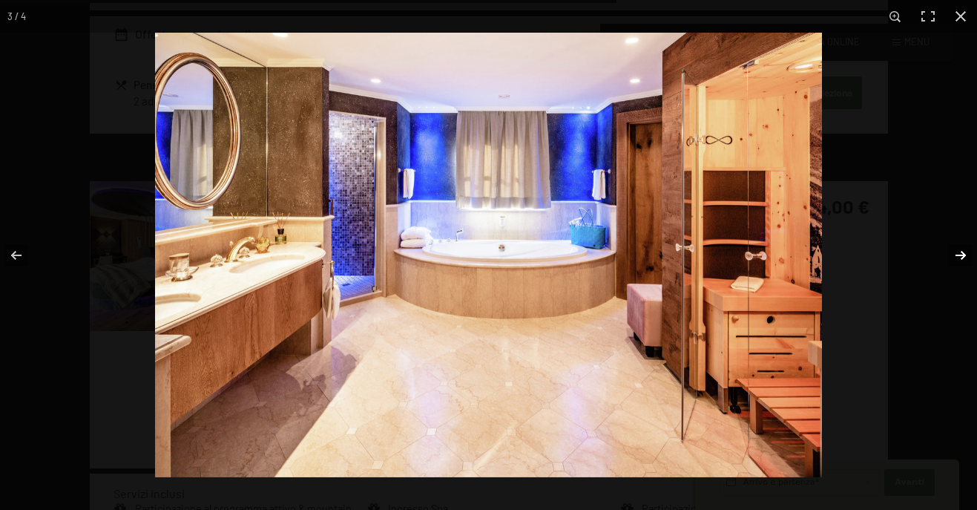
click at [956, 254] on button "button" at bounding box center [951, 255] width 52 height 74
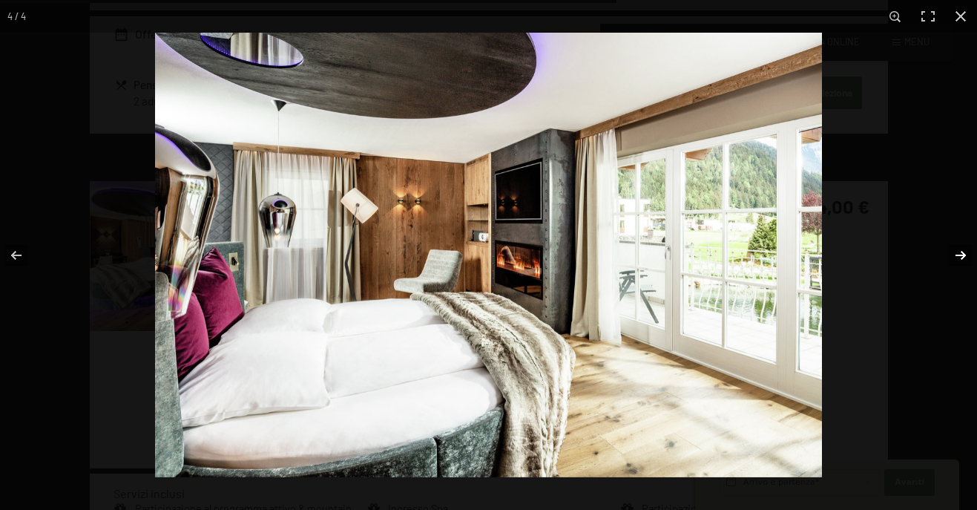
click at [956, 254] on button "button" at bounding box center [951, 255] width 52 height 74
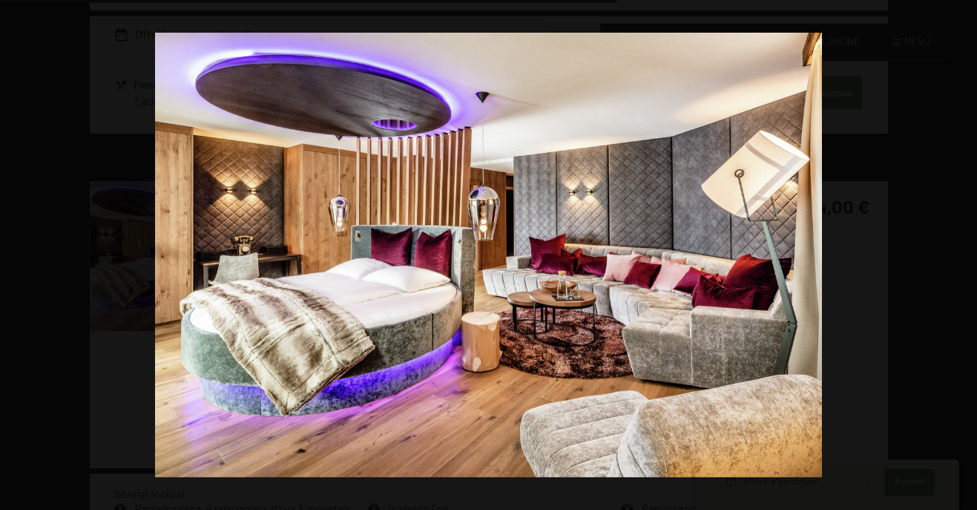
click at [956, 254] on button "button" at bounding box center [951, 255] width 52 height 74
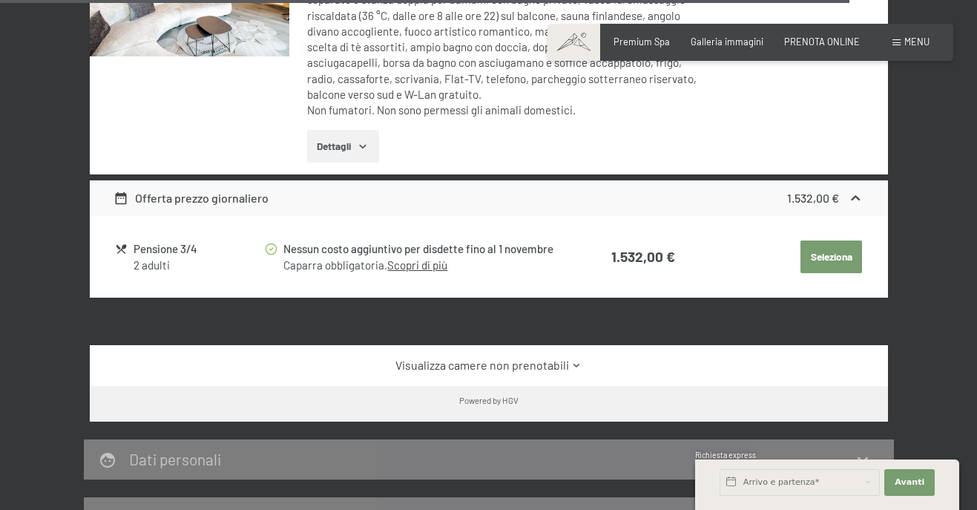
scroll to position [4897, 0]
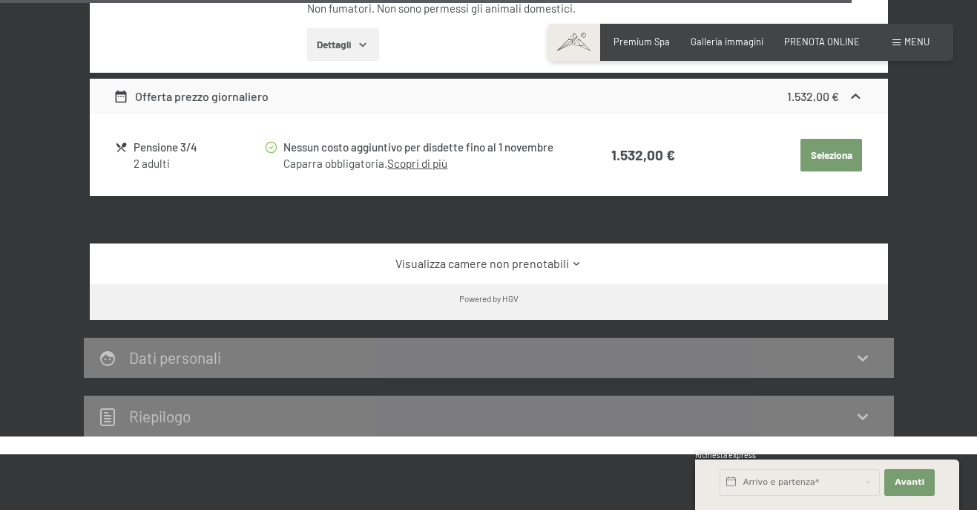
click at [531, 255] on link "Visualizza camere non prenotabili" at bounding box center [489, 263] width 750 height 16
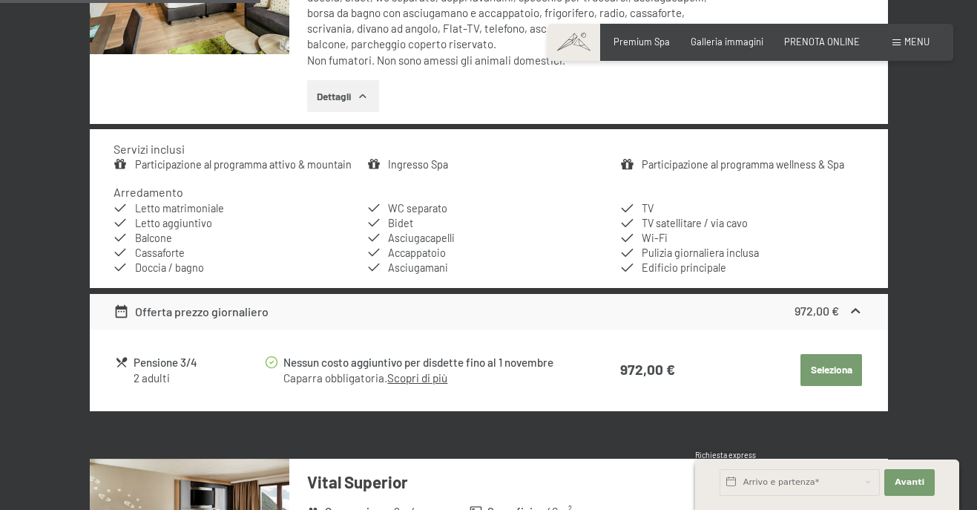
scroll to position [0, 0]
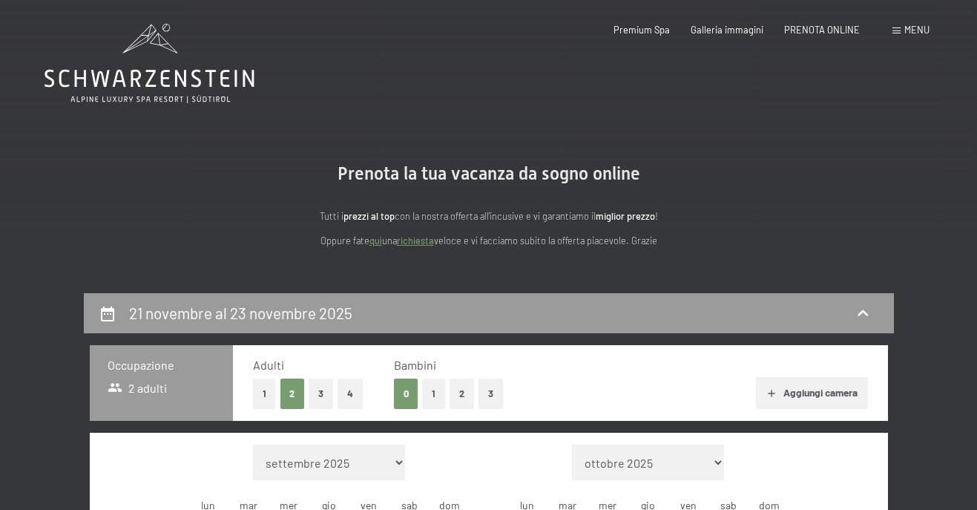
click at [466, 398] on button "2" at bounding box center [462, 393] width 24 height 30
select select "2025-10-01"
select select "2025-11-01"
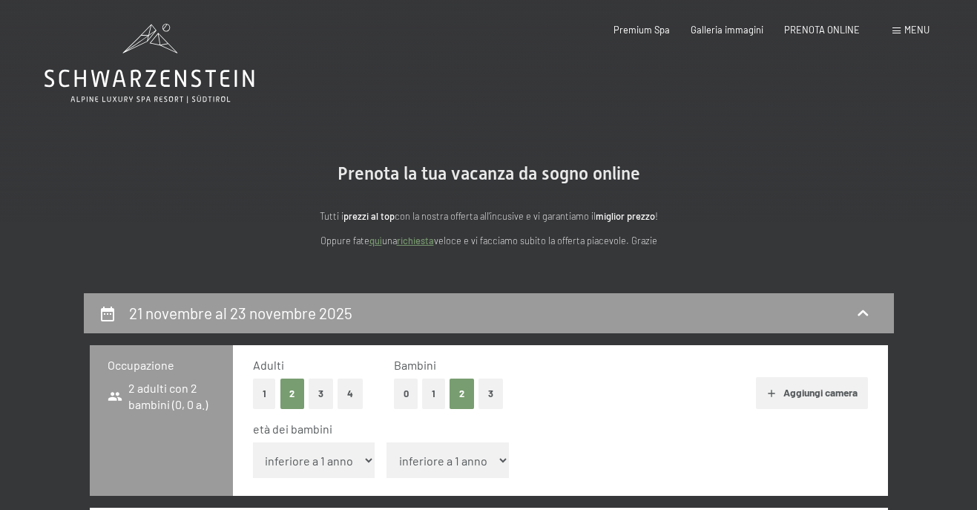
select select "2025-10-01"
select select "2025-11-01"
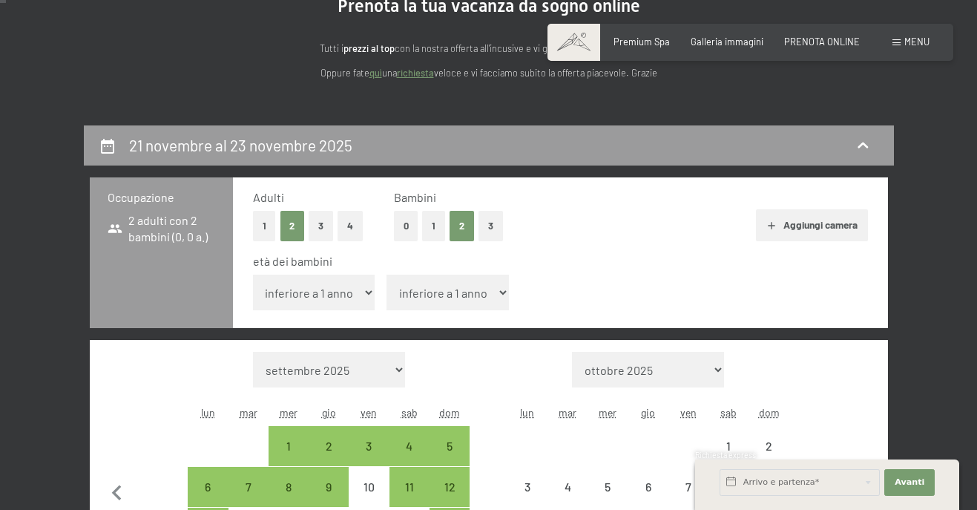
select select "2025-10-01"
select select "2025-11-01"
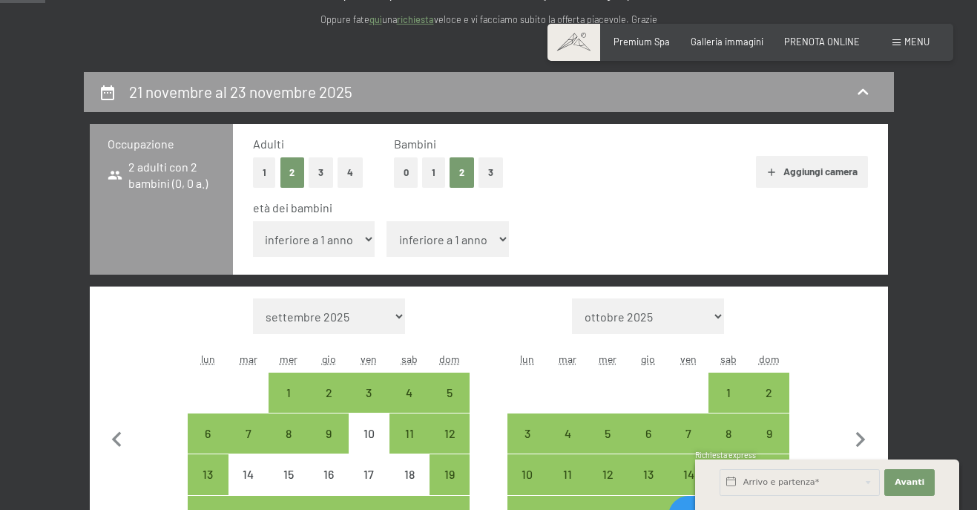
scroll to position [223, 0]
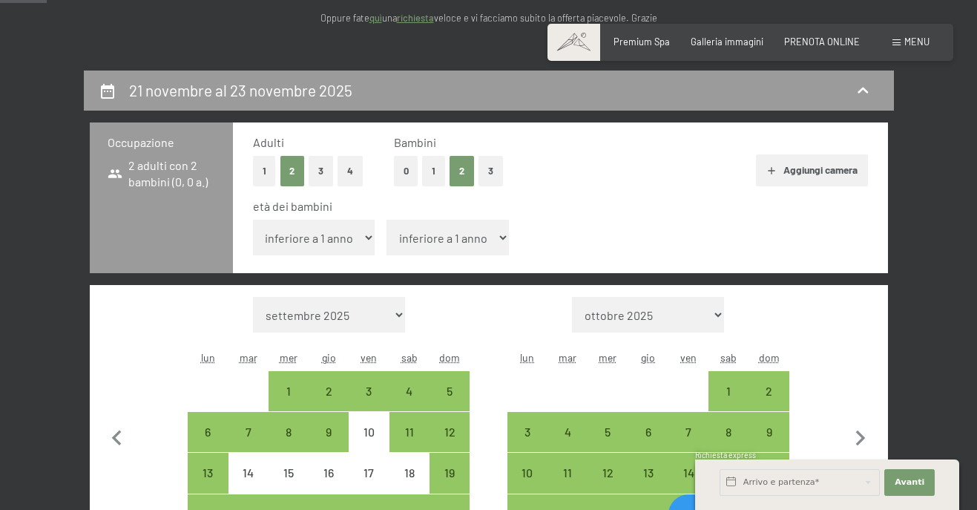
click at [492, 242] on select "inferiore a 1 anno 1 anno 2 anni 3 anni 4 anni 5 anni 6 anni 7 anni 8 anni 9 an…" at bounding box center [448, 238] width 122 height 36
select select "15"
click at [387, 220] on select "inferiore a 1 anno 1 anno 2 anni 3 anni 4 anni 5 anni 6 anni 7 anni 8 anni 9 an…" at bounding box center [448, 238] width 122 height 36
select select "2025-10-01"
select select "2025-11-01"
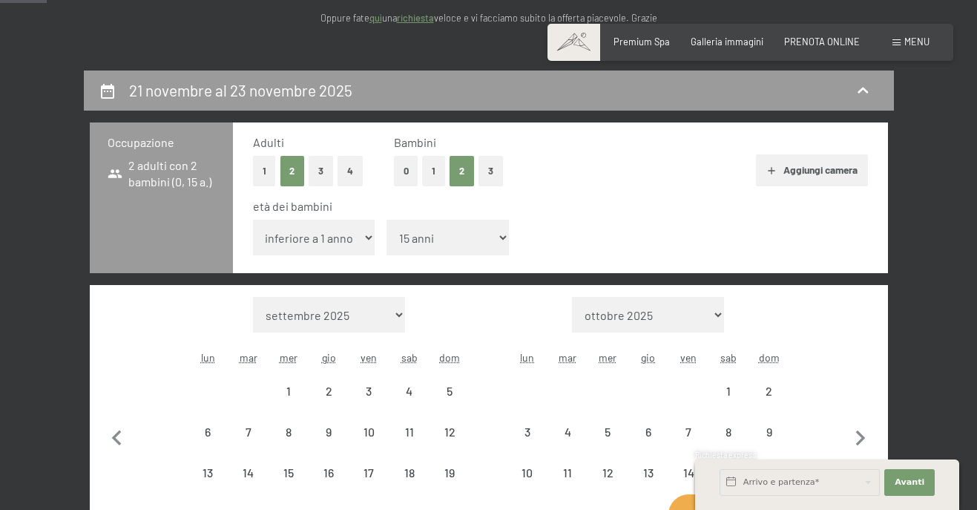
click at [363, 237] on select "inferiore a 1 anno 1 anno 2 anni 3 anni 4 anni 5 anni 6 anni 7 anni 8 anni 9 an…" at bounding box center [314, 238] width 122 height 36
select select "2025-10-01"
select select "2025-11-01"
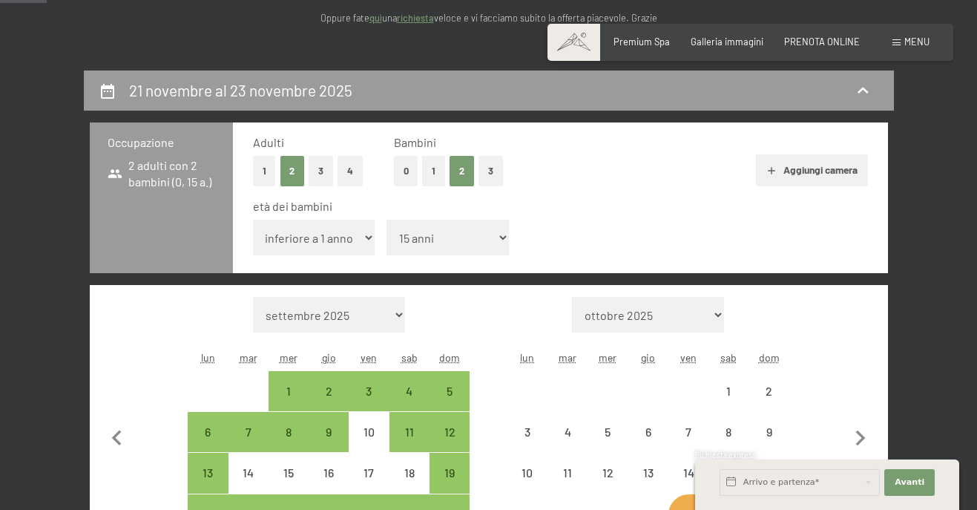
select select "2025-10-01"
select select "2025-11-01"
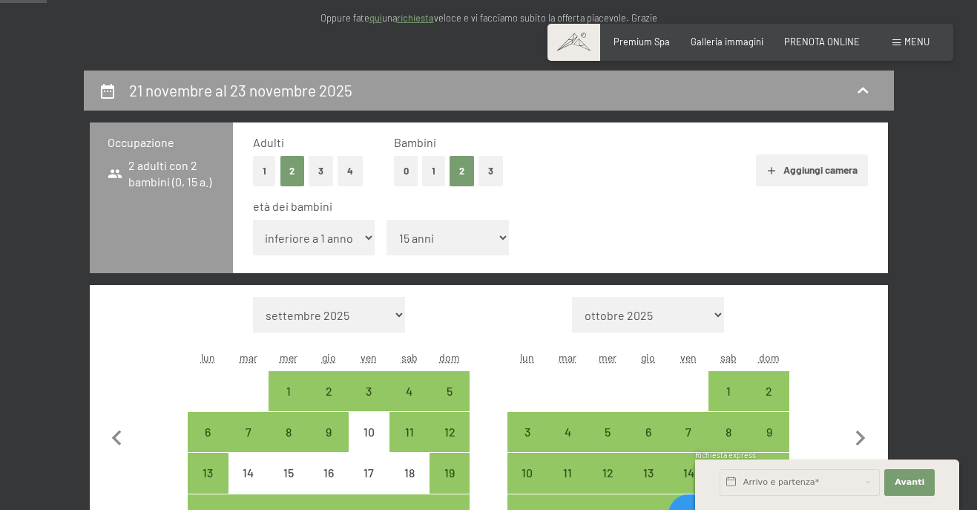
select select "6"
click at [253, 220] on select "inferiore a 1 anno 1 anno 2 anni 3 anni 4 anni 5 anni 6 anni 7 anni 8 anni 9 an…" at bounding box center [314, 238] width 122 height 36
select select "2025-10-01"
select select "2025-11-01"
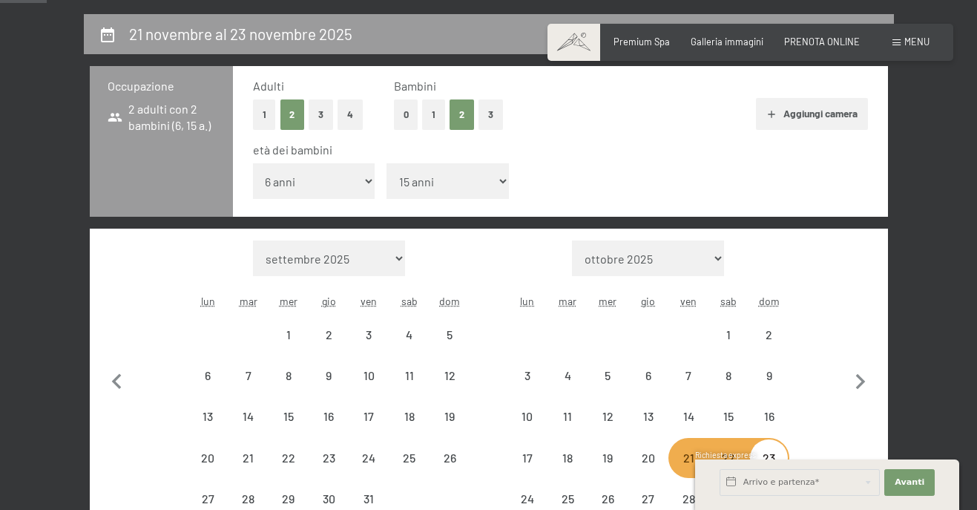
select select "2025-10-01"
select select "2025-11-01"
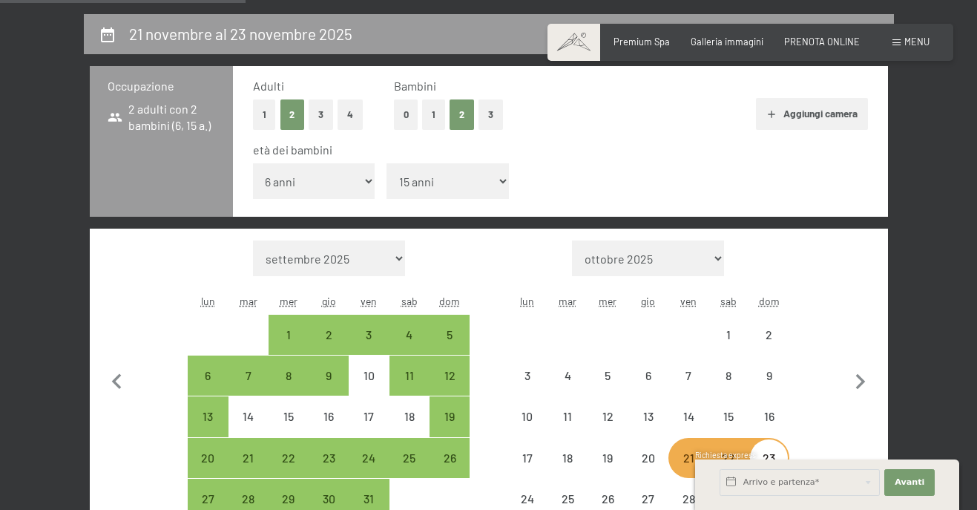
scroll to position [445, 0]
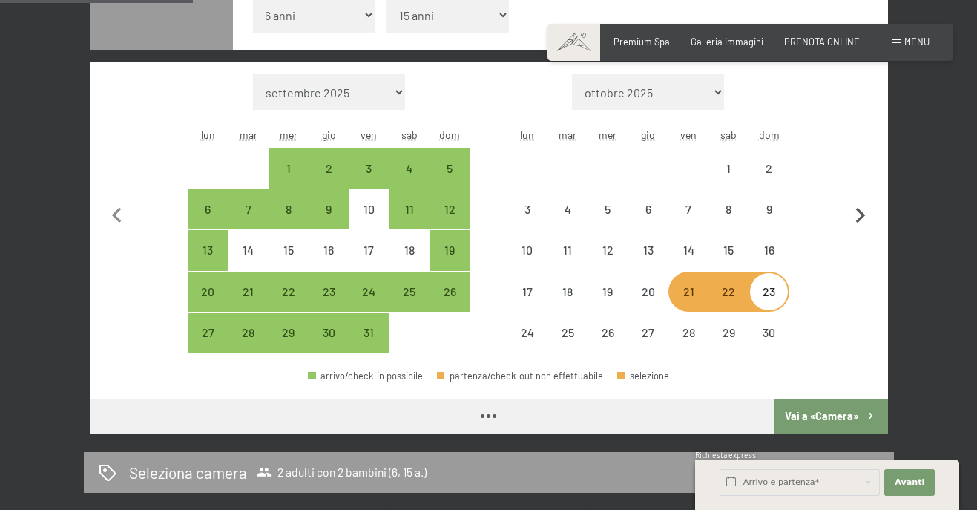
select select "2025-10-01"
select select "2025-11-01"
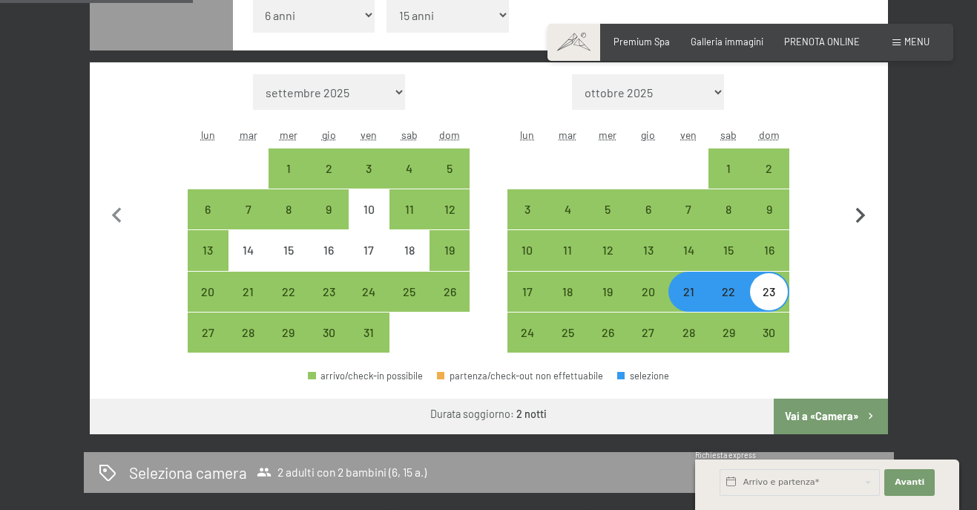
click at [863, 223] on icon "button" at bounding box center [860, 215] width 31 height 31
select select "2025-11-01"
select select "2025-12-01"
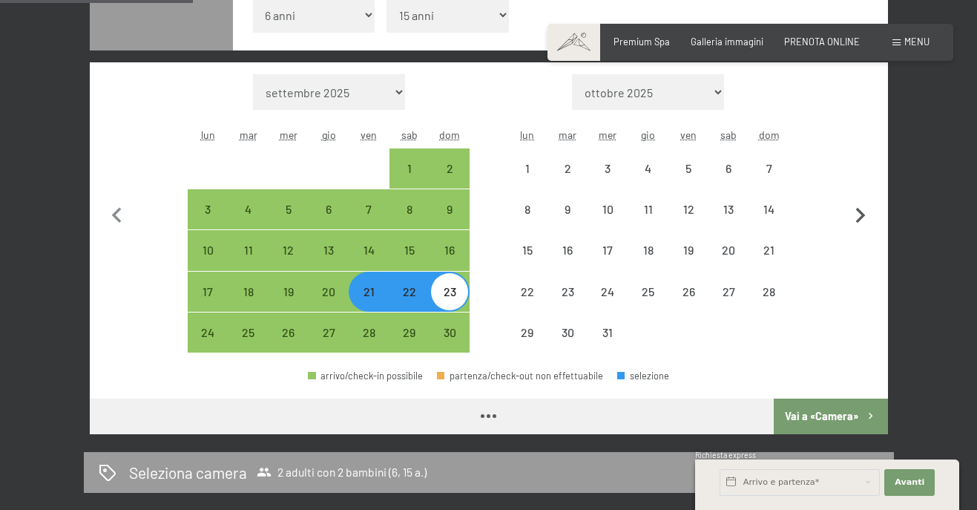
select select "2025-11-01"
select select "2025-12-01"
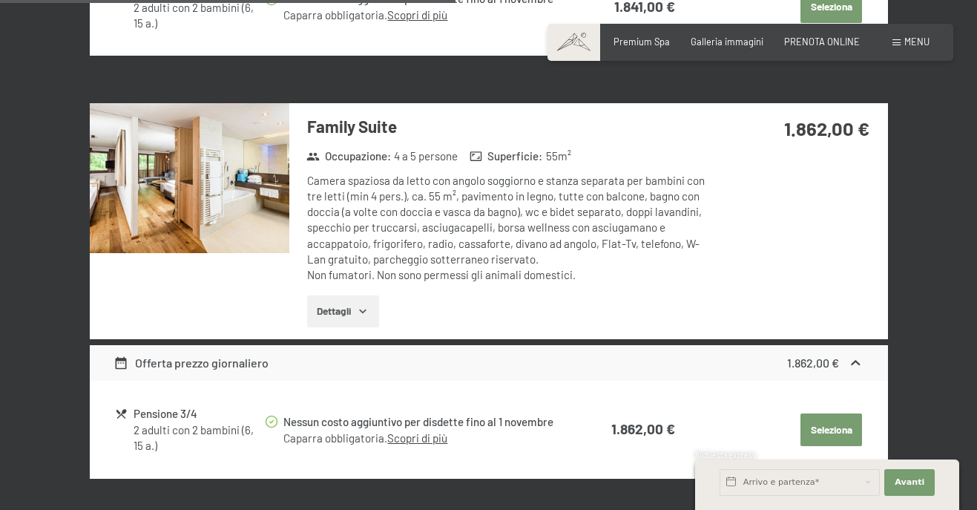
scroll to position [2078, 0]
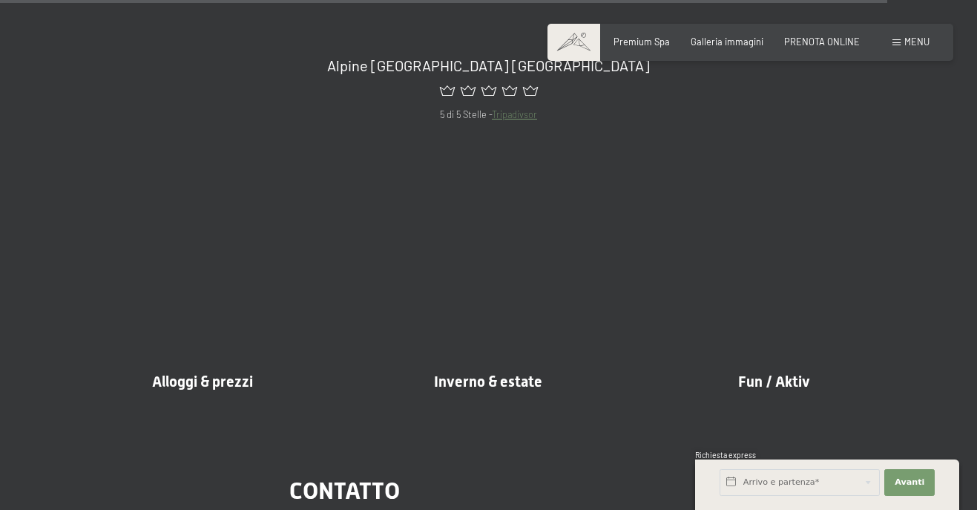
scroll to position [5558, 0]
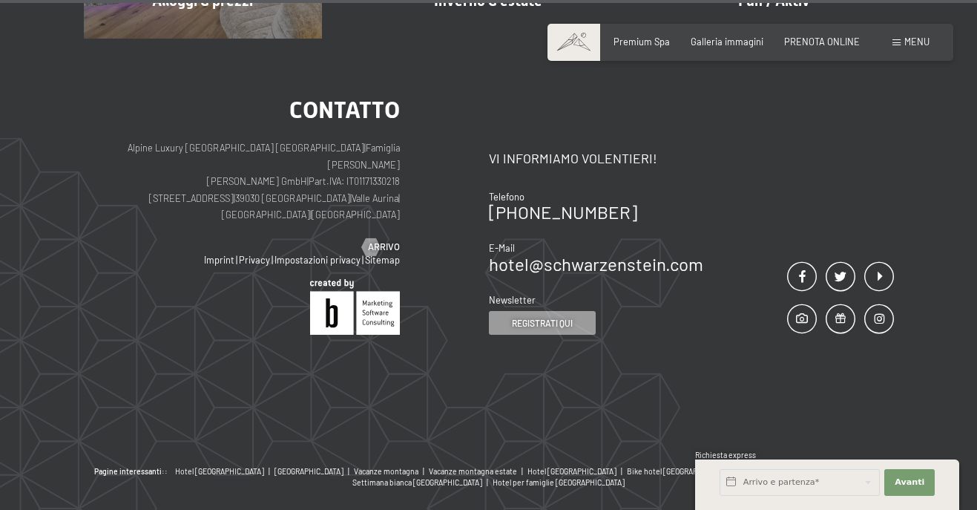
drag, startPoint x: 981, startPoint y: 73, endPoint x: 958, endPoint y: 500, distance: 427.3
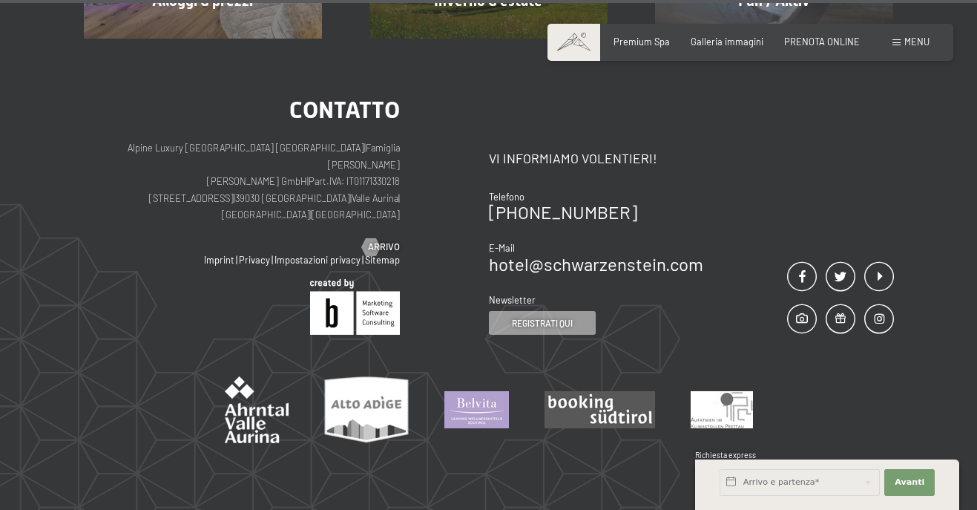
click at [485, 391] on img at bounding box center [476, 409] width 65 height 37
